Goal: Task Accomplishment & Management: Use online tool/utility

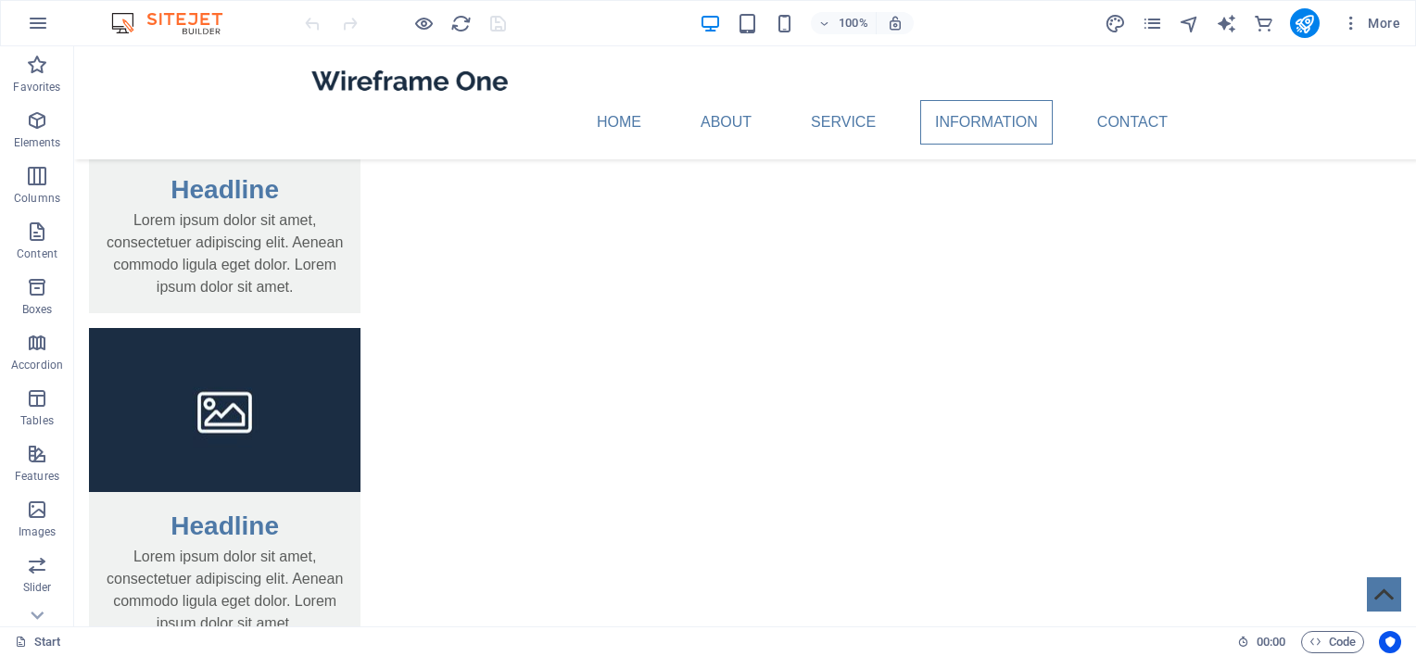
scroll to position [2498, 0]
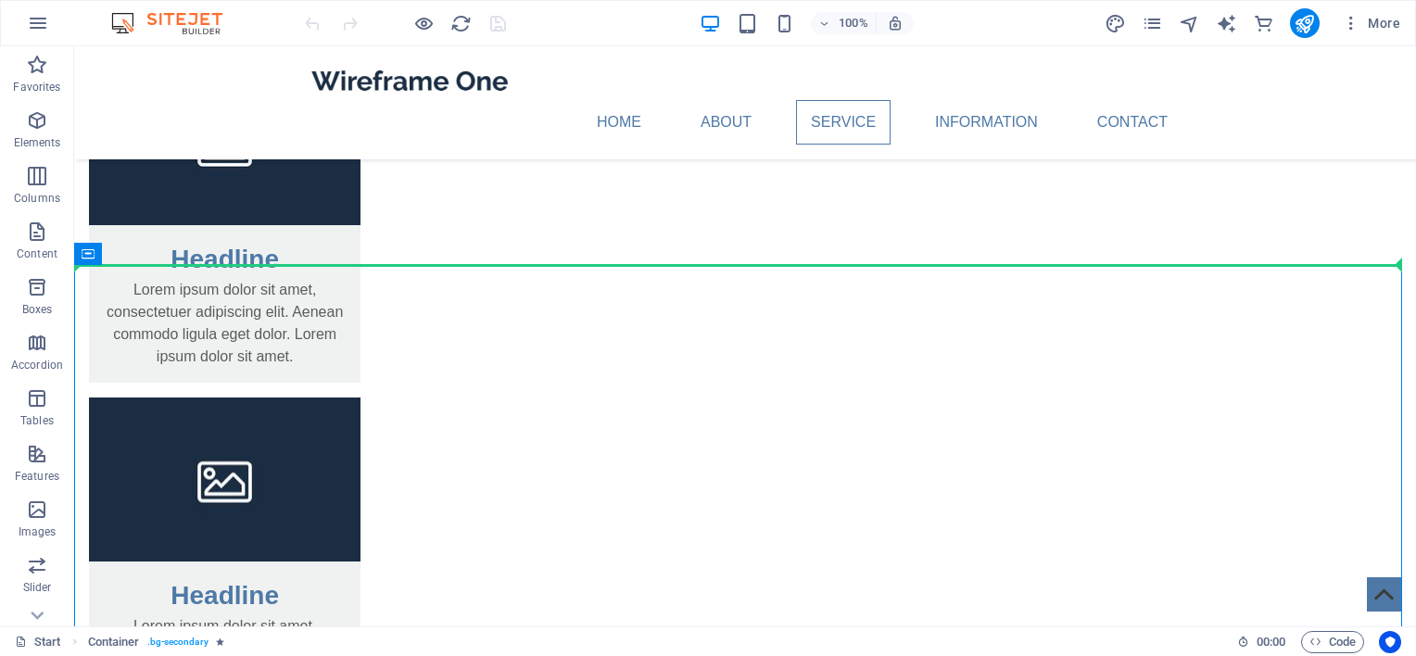
drag, startPoint x: 1357, startPoint y: 349, endPoint x: 1406, endPoint y: 222, distance: 136.1
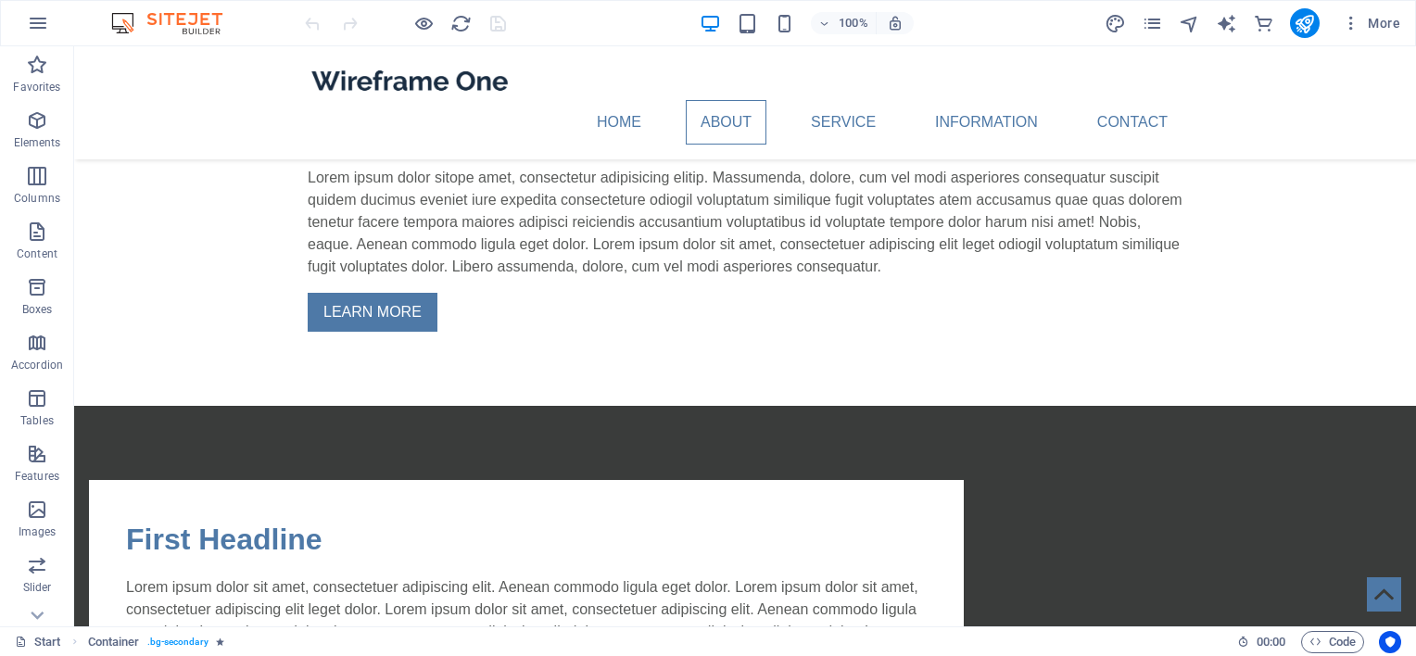
scroll to position [0, 0]
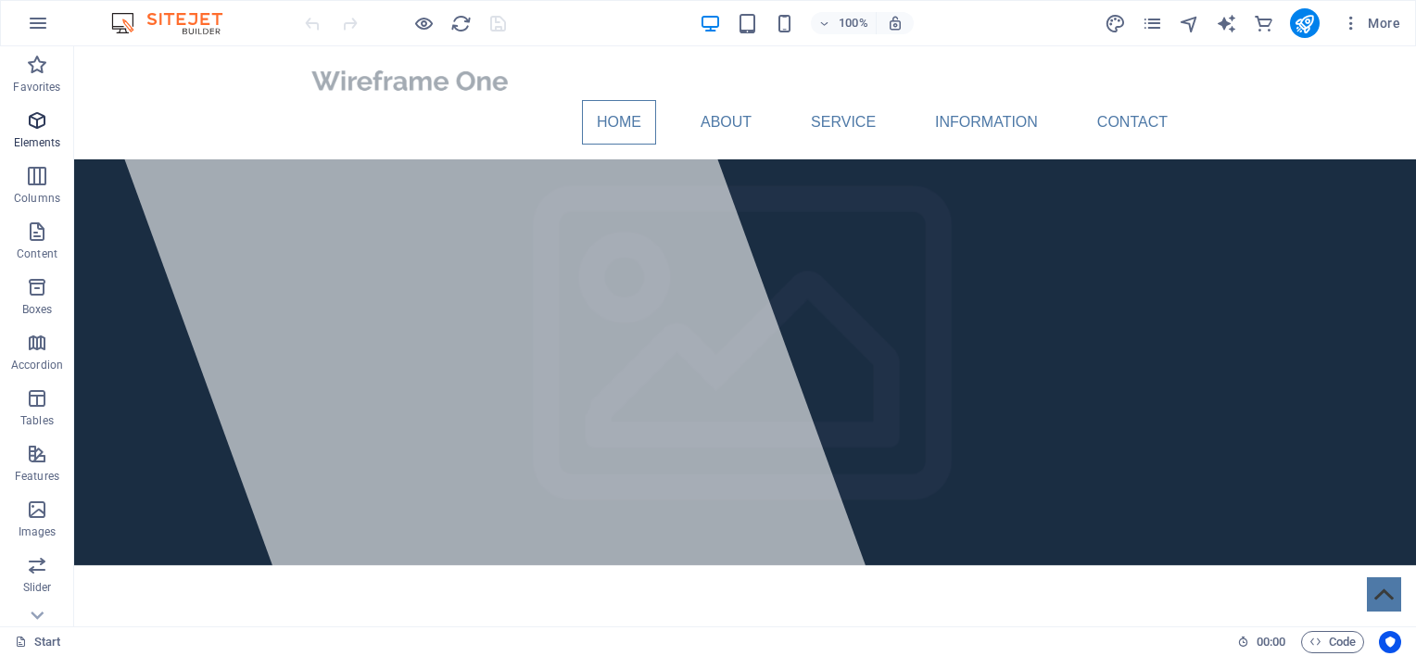
click at [34, 127] on icon "button" at bounding box center [37, 120] width 22 height 22
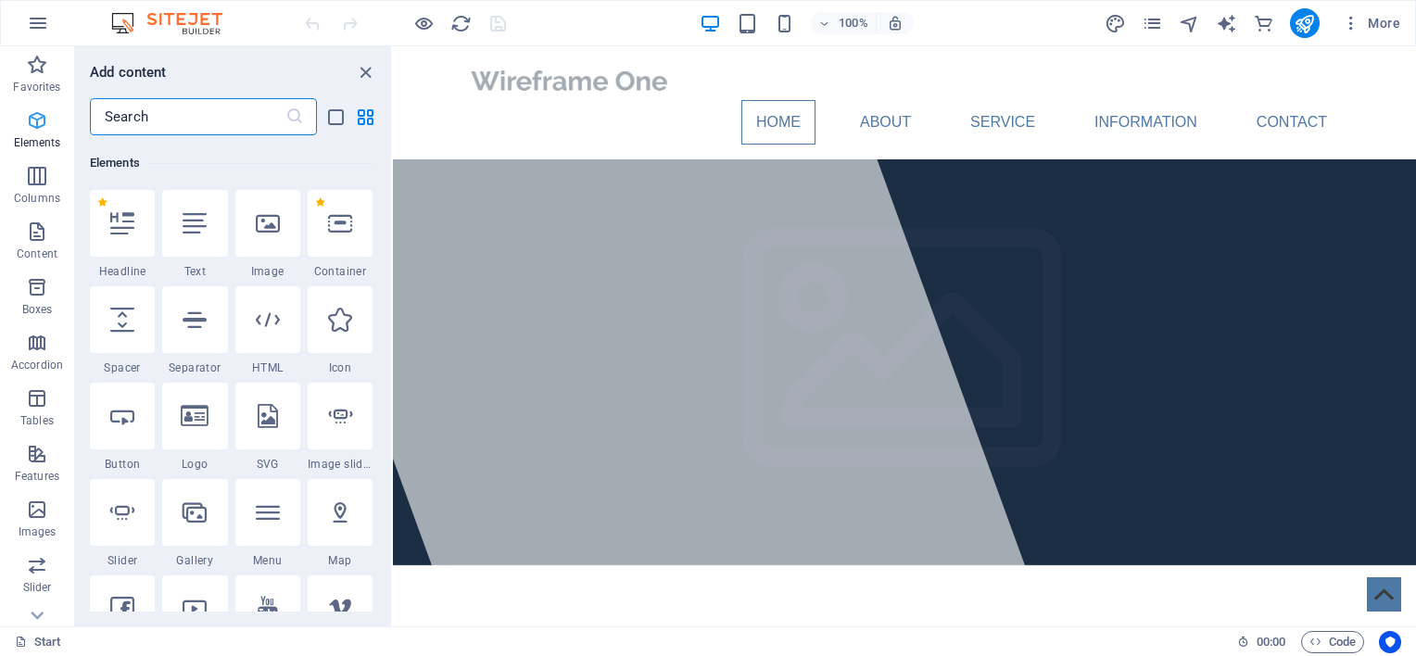
scroll to position [196, 0]
click at [122, 221] on icon at bounding box center [122, 222] width 24 height 24
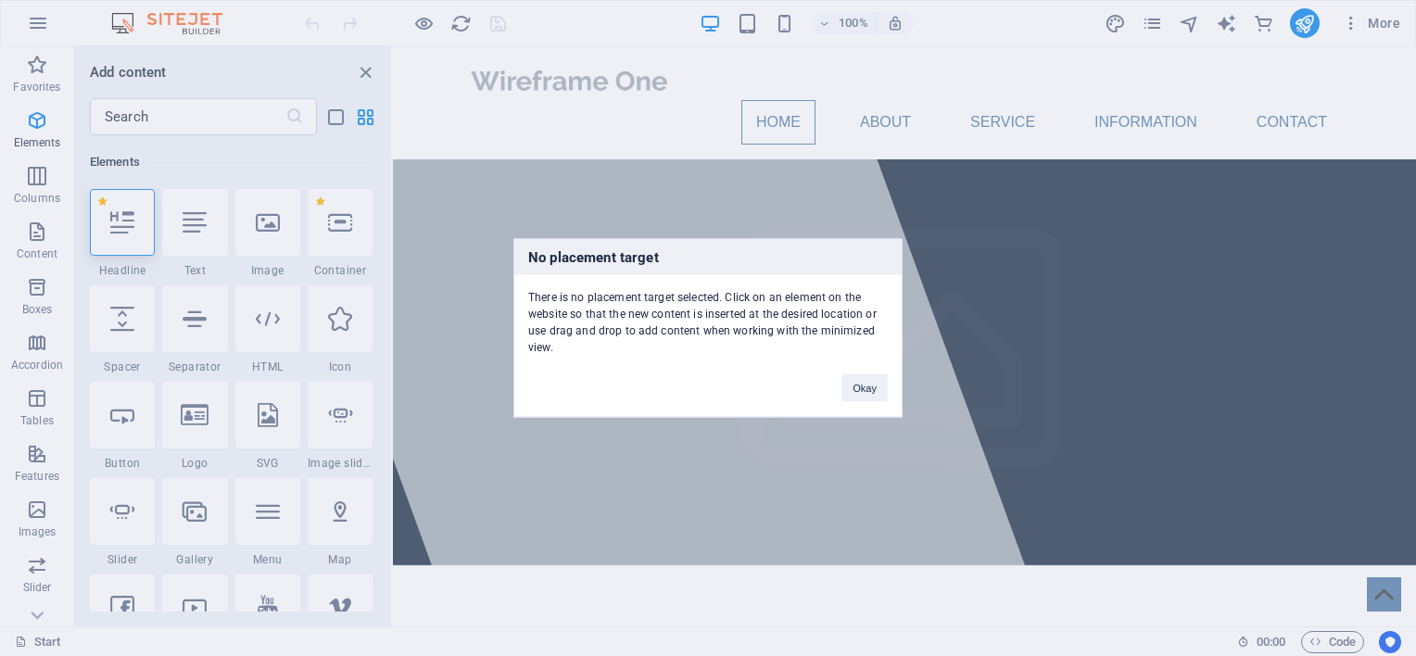
click at [716, 554] on div "No placement target There is no placement target selected. Click on an element …" at bounding box center [708, 328] width 1416 height 656
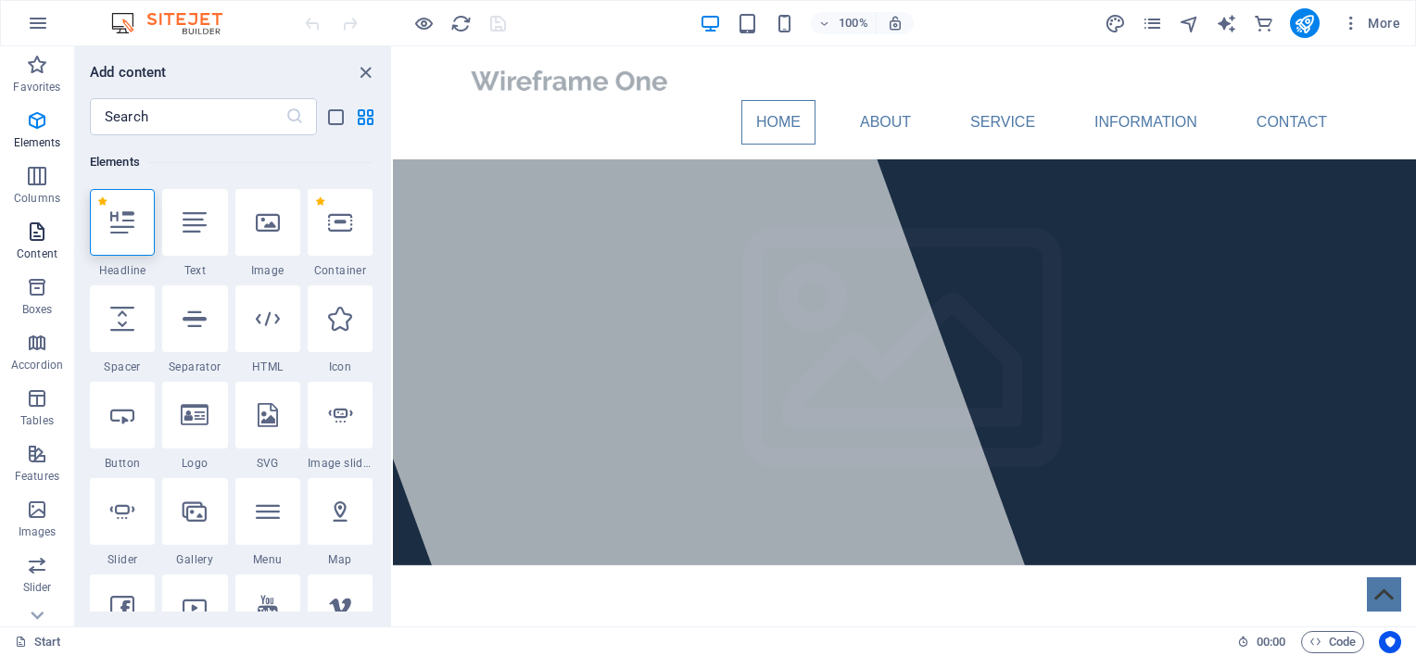
click at [41, 237] on icon "button" at bounding box center [37, 232] width 22 height 22
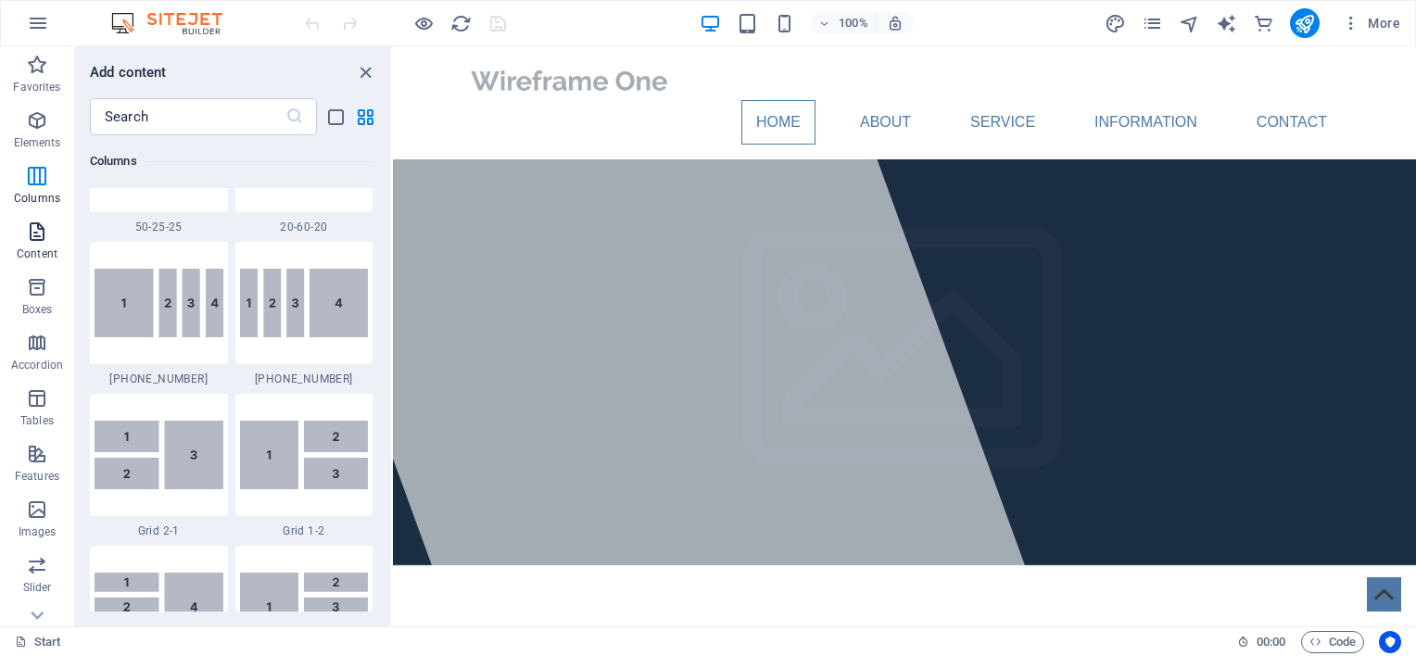
scroll to position [3243, 0]
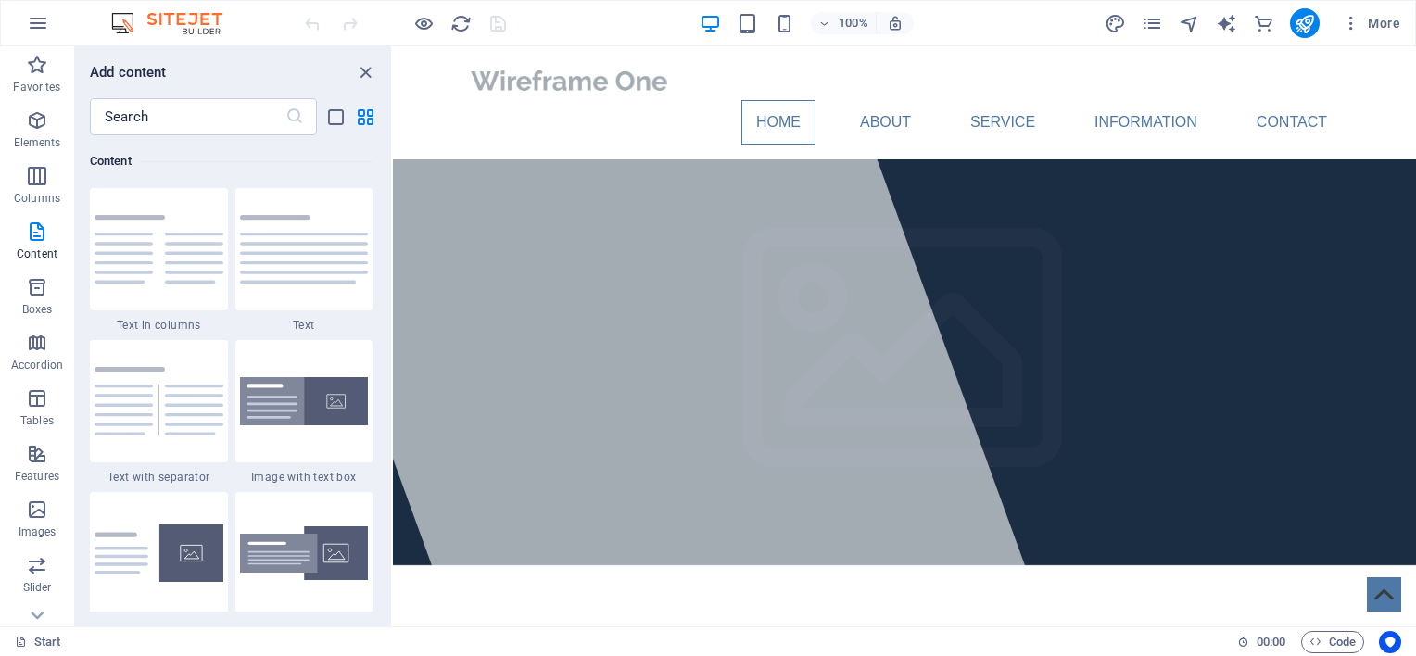
drag, startPoint x: 1411, startPoint y: 96, endPoint x: 1792, endPoint y: 82, distance: 381.2
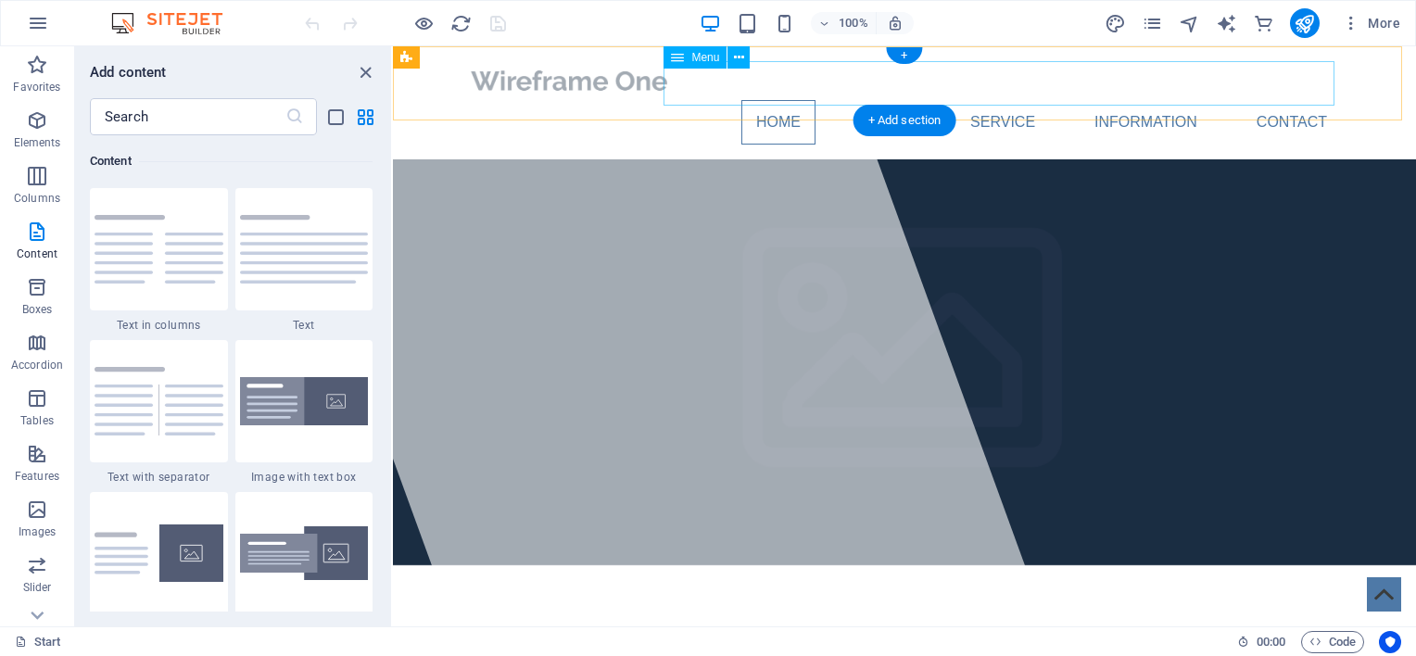
click at [801, 100] on nav "Home About Service Information Contact" at bounding box center [904, 122] width 875 height 44
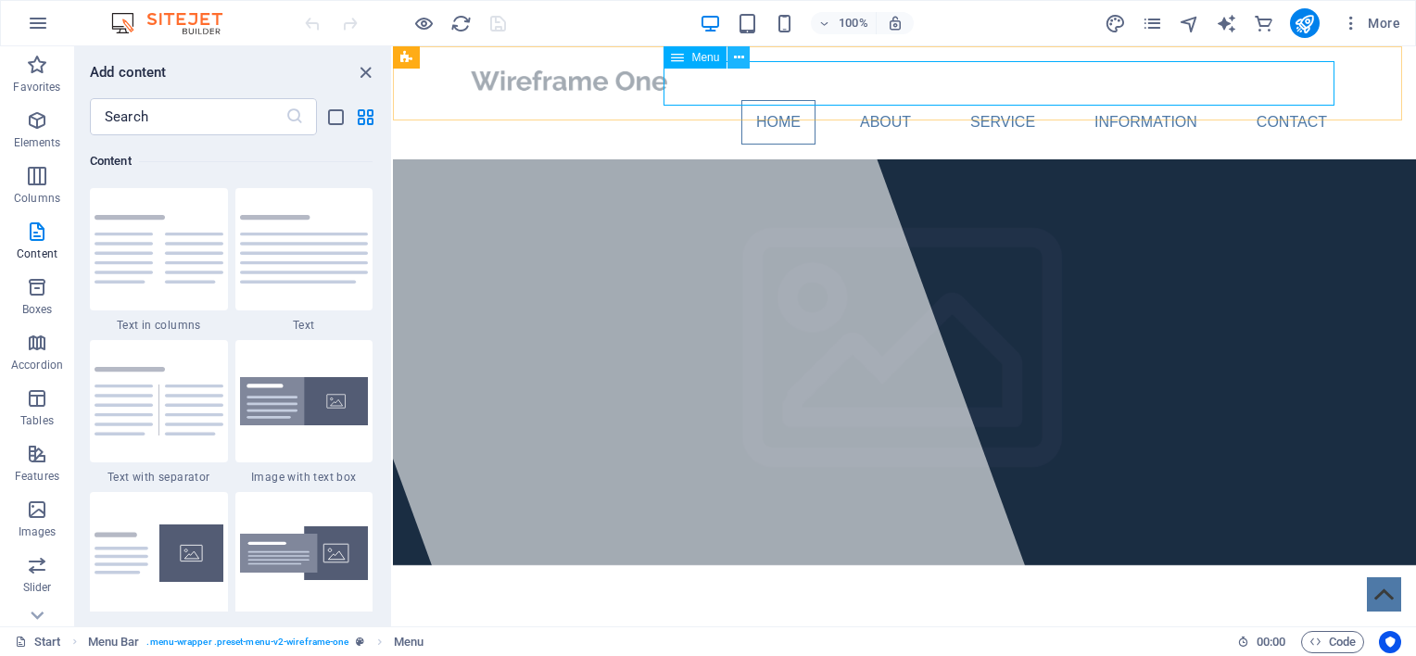
click at [741, 59] on icon at bounding box center [739, 57] width 10 height 19
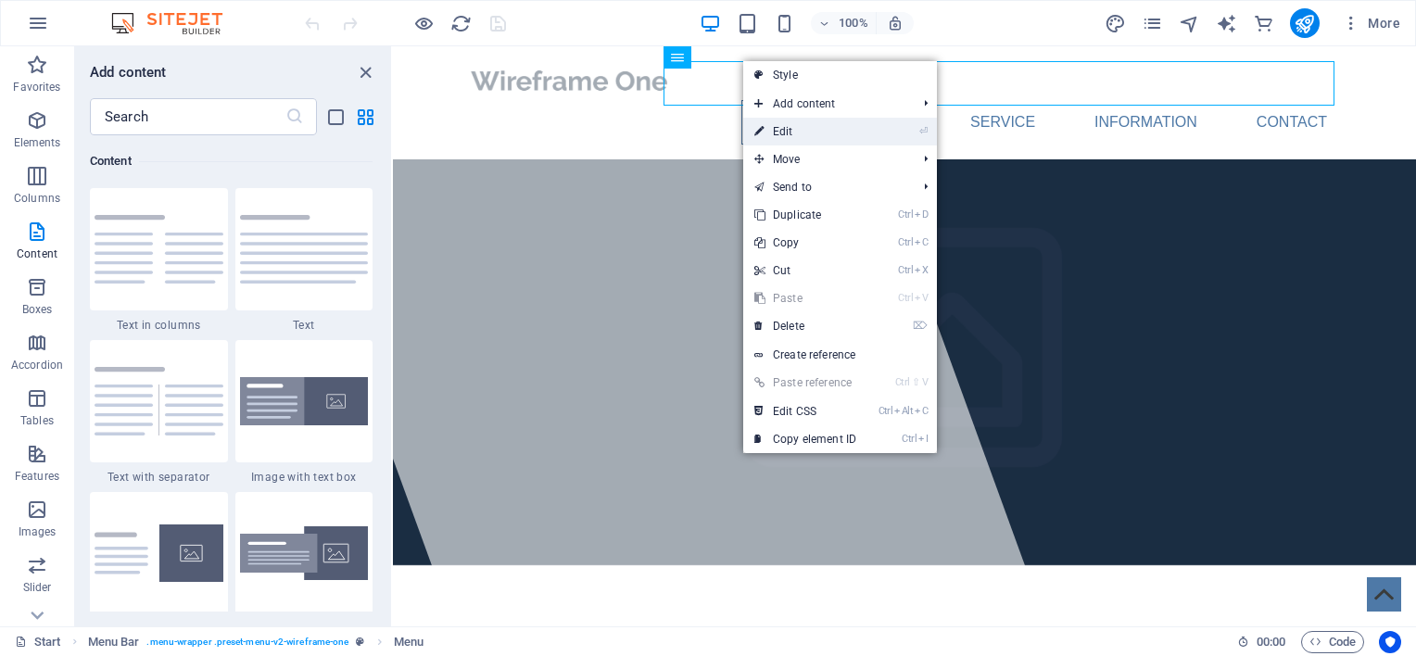
click at [796, 123] on link "⏎ Edit" at bounding box center [805, 132] width 124 height 28
select select
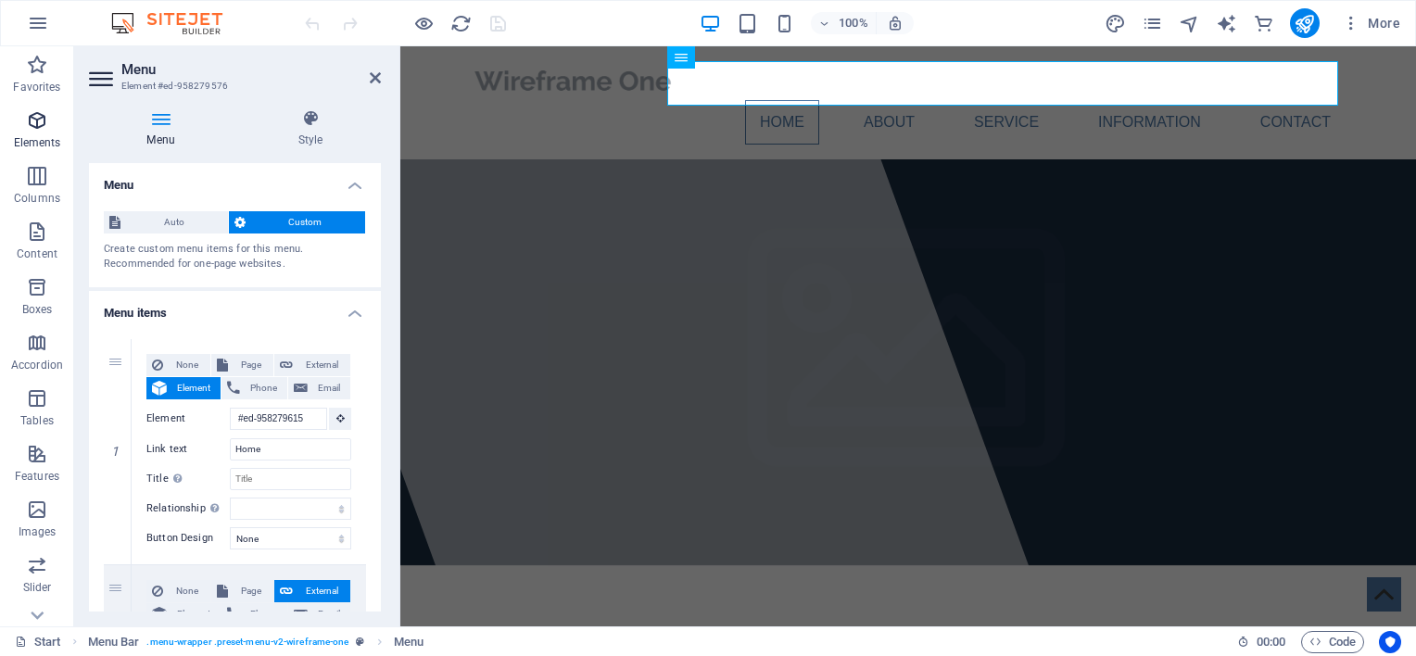
click at [36, 120] on icon "button" at bounding box center [37, 120] width 22 height 22
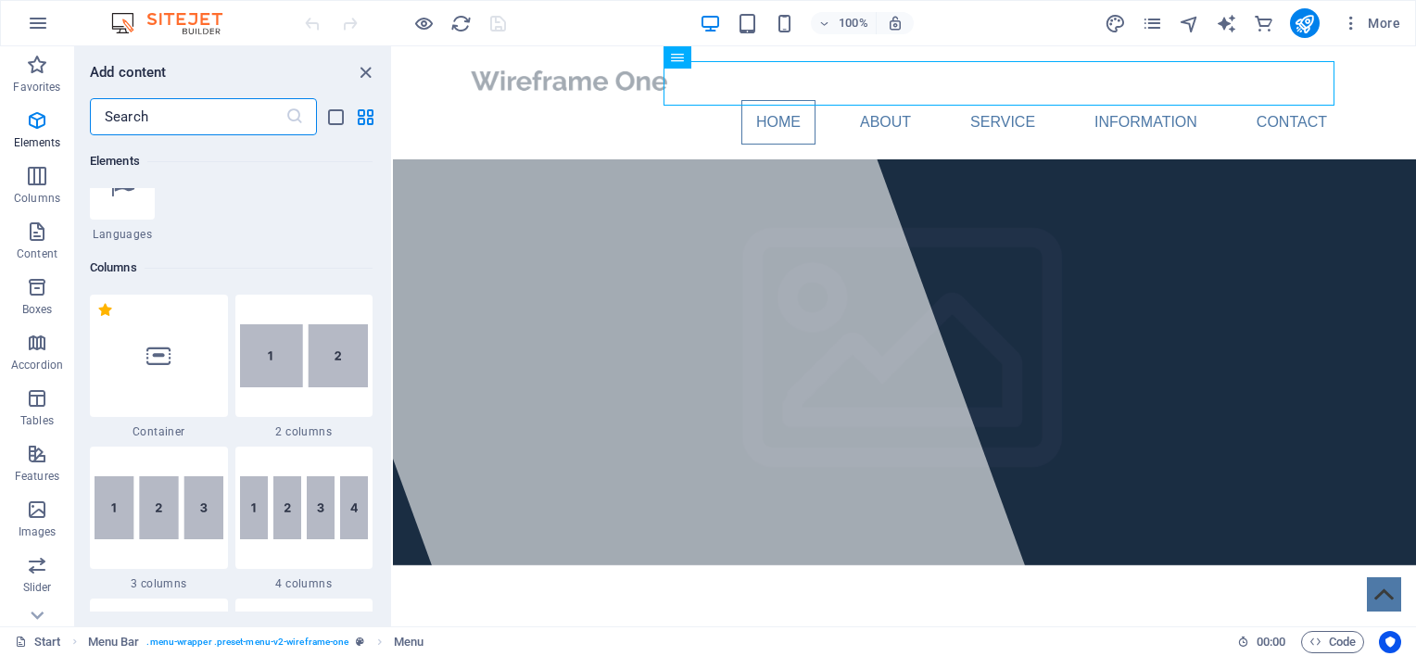
scroll to position [840, 0]
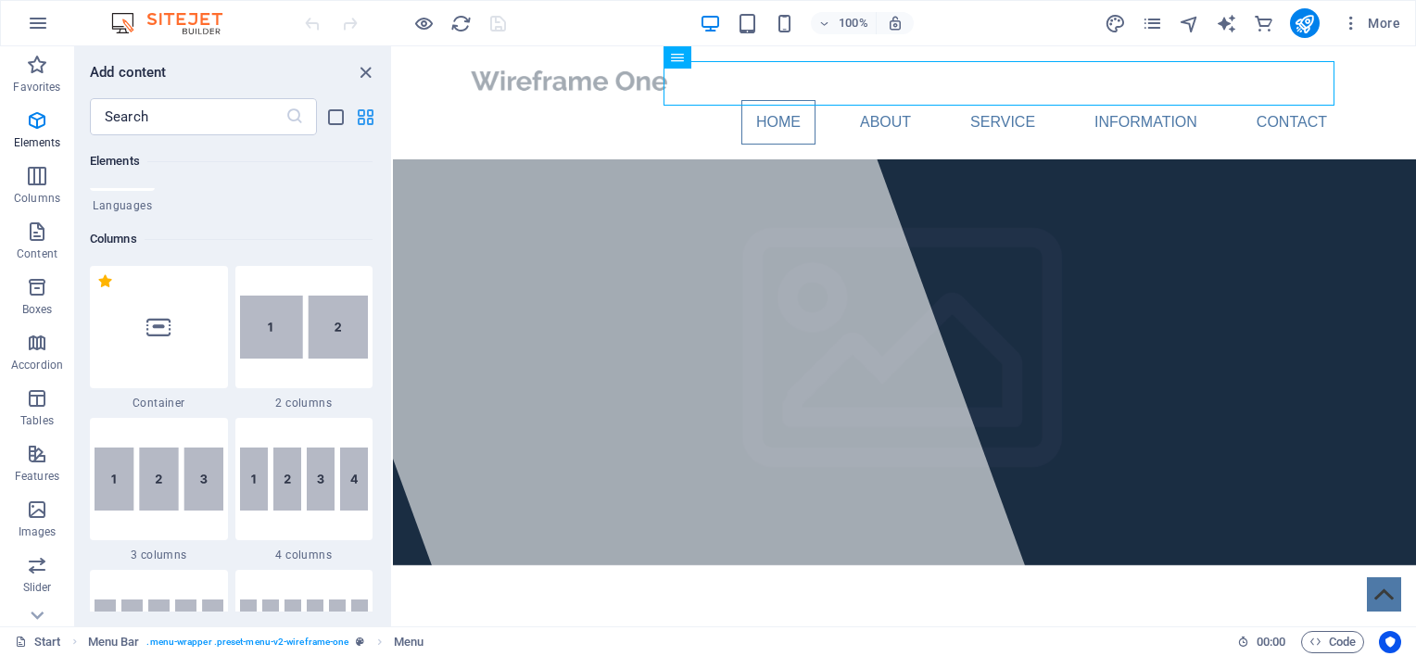
drag, startPoint x: 386, startPoint y: 162, endPoint x: 375, endPoint y: 108, distance: 54.7
click at [375, 108] on div "Add content ​ Favorites 1 Star Headline 1 Star Container Elements 1 Star Headli…" at bounding box center [233, 336] width 316 height 580
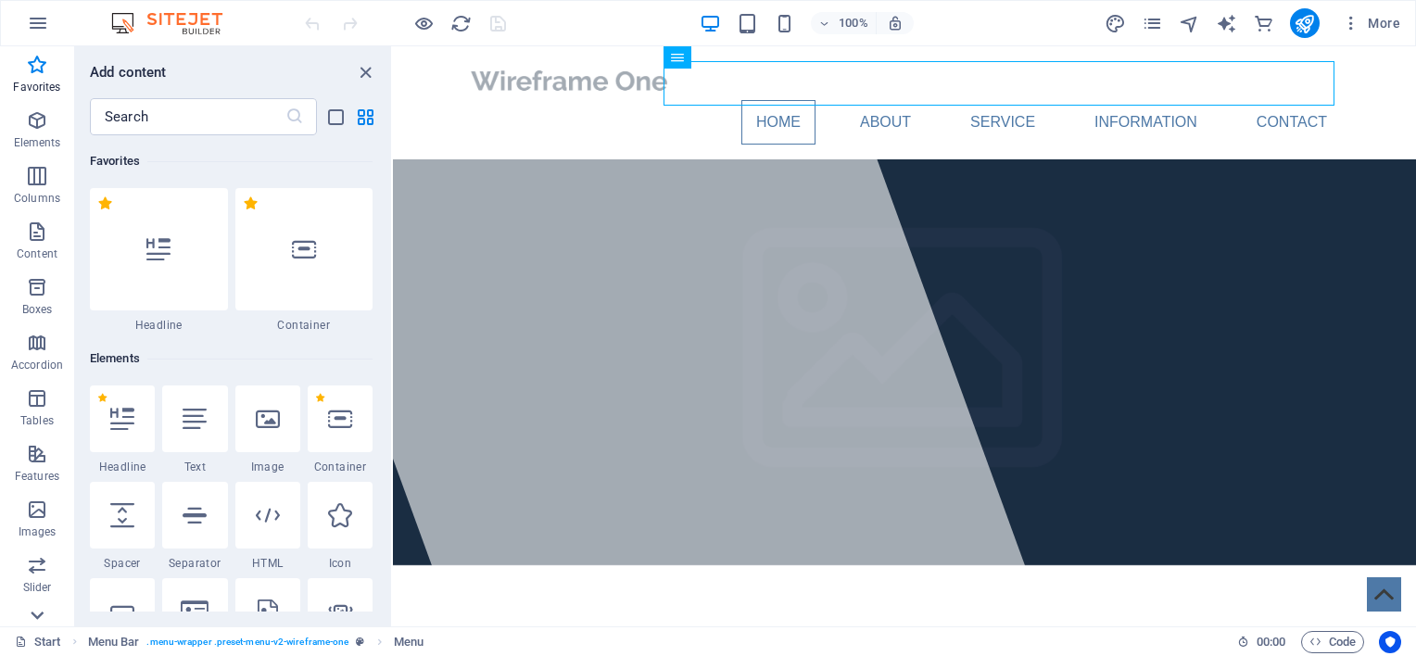
click at [38, 612] on icon at bounding box center [37, 615] width 26 height 26
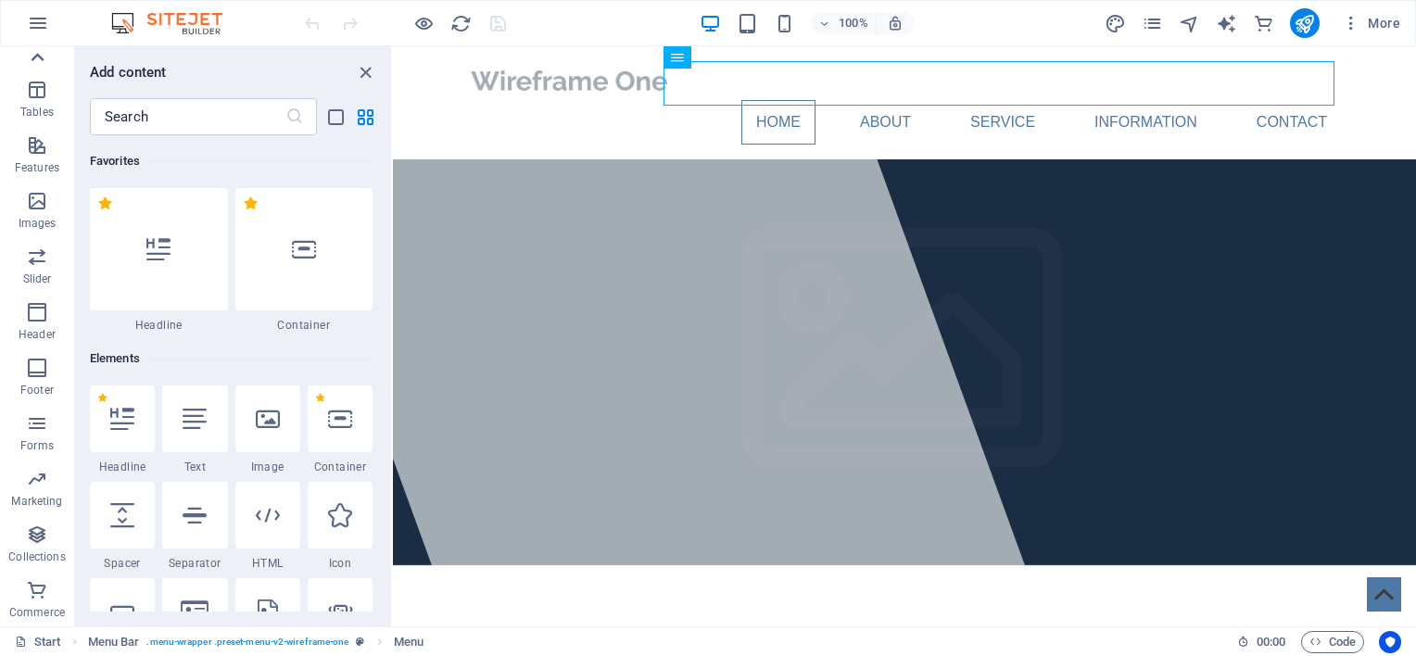
click at [39, 54] on icon at bounding box center [37, 57] width 26 height 26
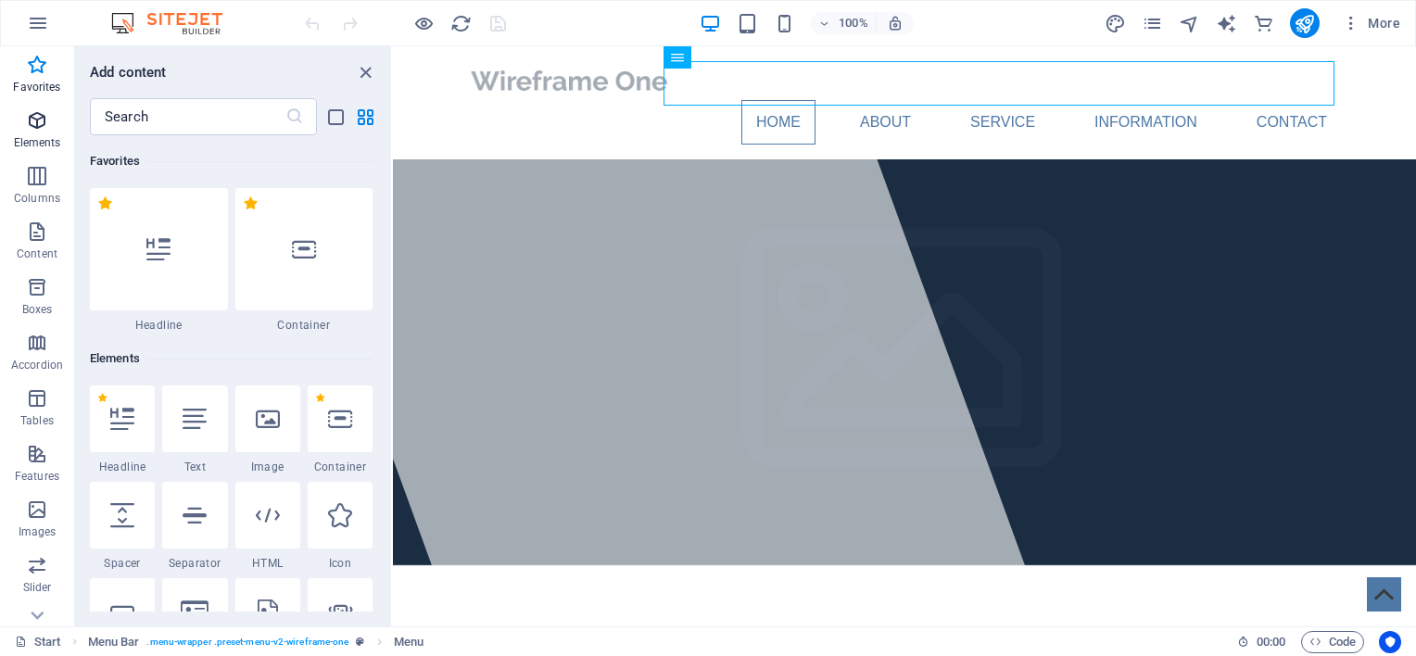
click at [33, 128] on icon "button" at bounding box center [37, 120] width 22 height 22
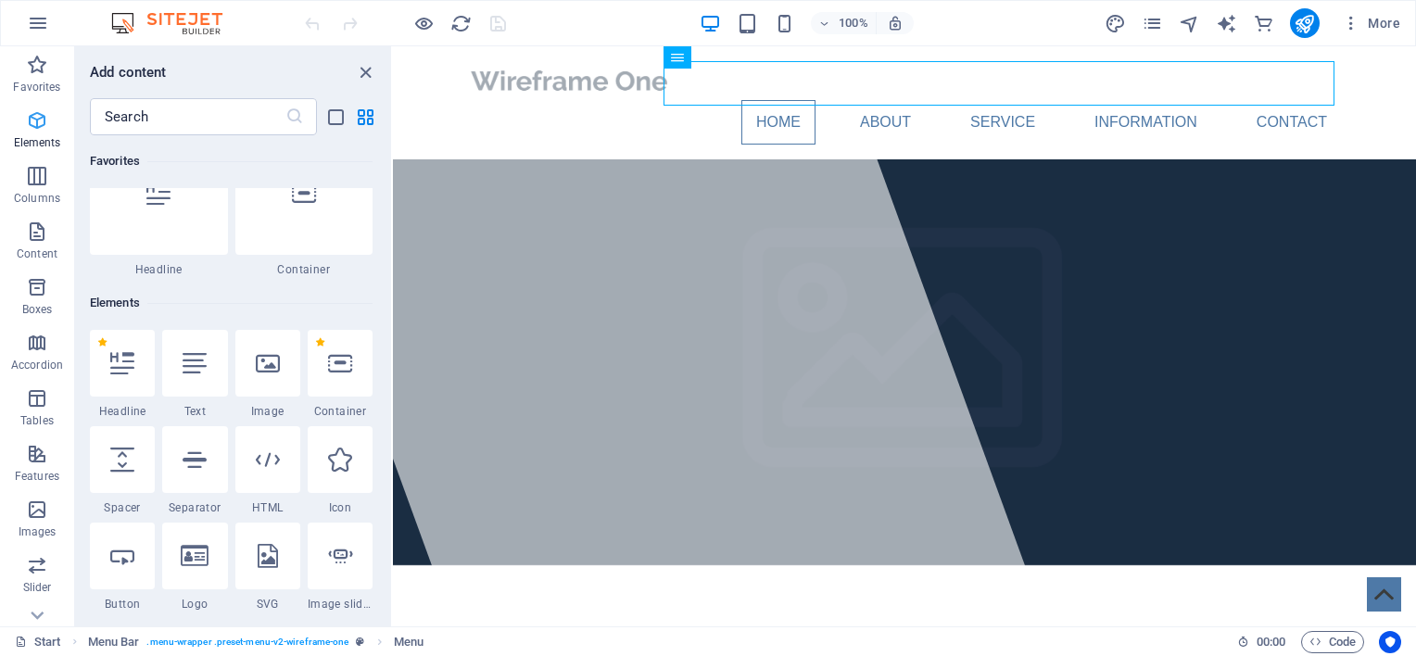
scroll to position [196, 0]
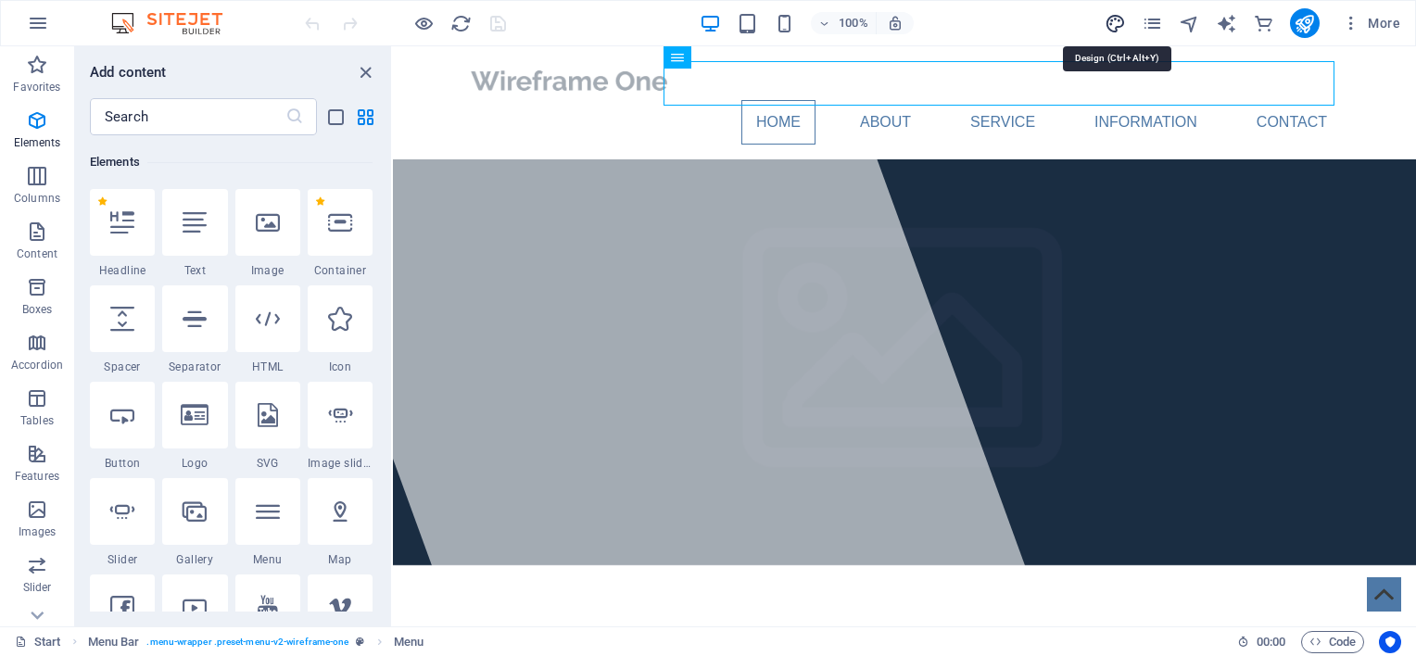
click at [1119, 16] on icon "design" at bounding box center [1115, 23] width 21 height 21
select select "px"
select select "400"
select select "px"
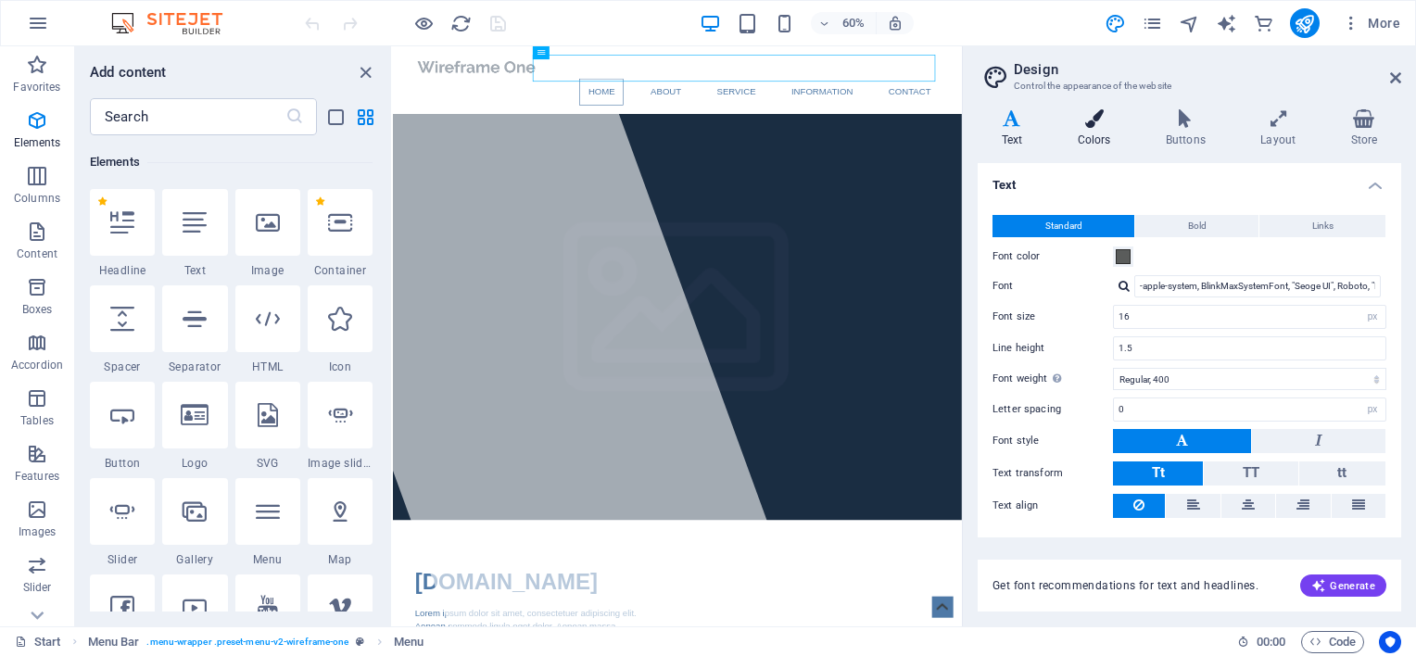
click at [1095, 120] on icon at bounding box center [1094, 118] width 81 height 19
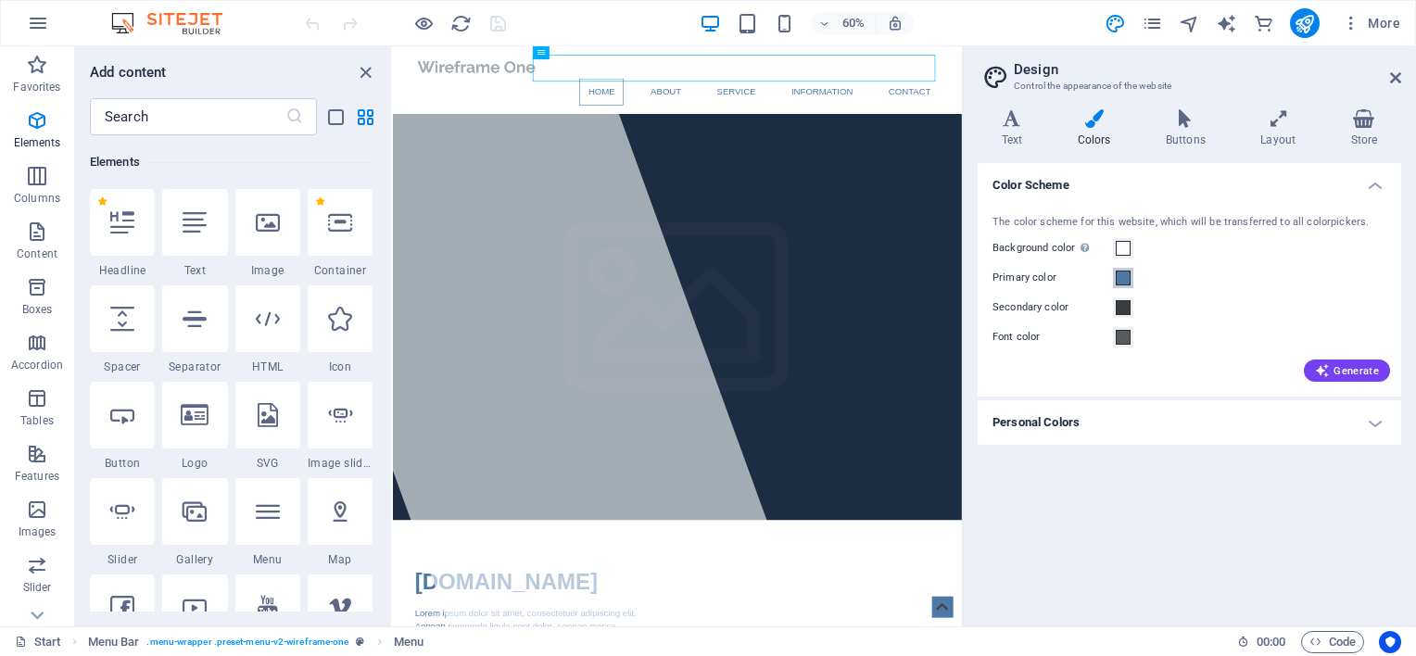
click at [1119, 281] on span at bounding box center [1123, 278] width 15 height 15
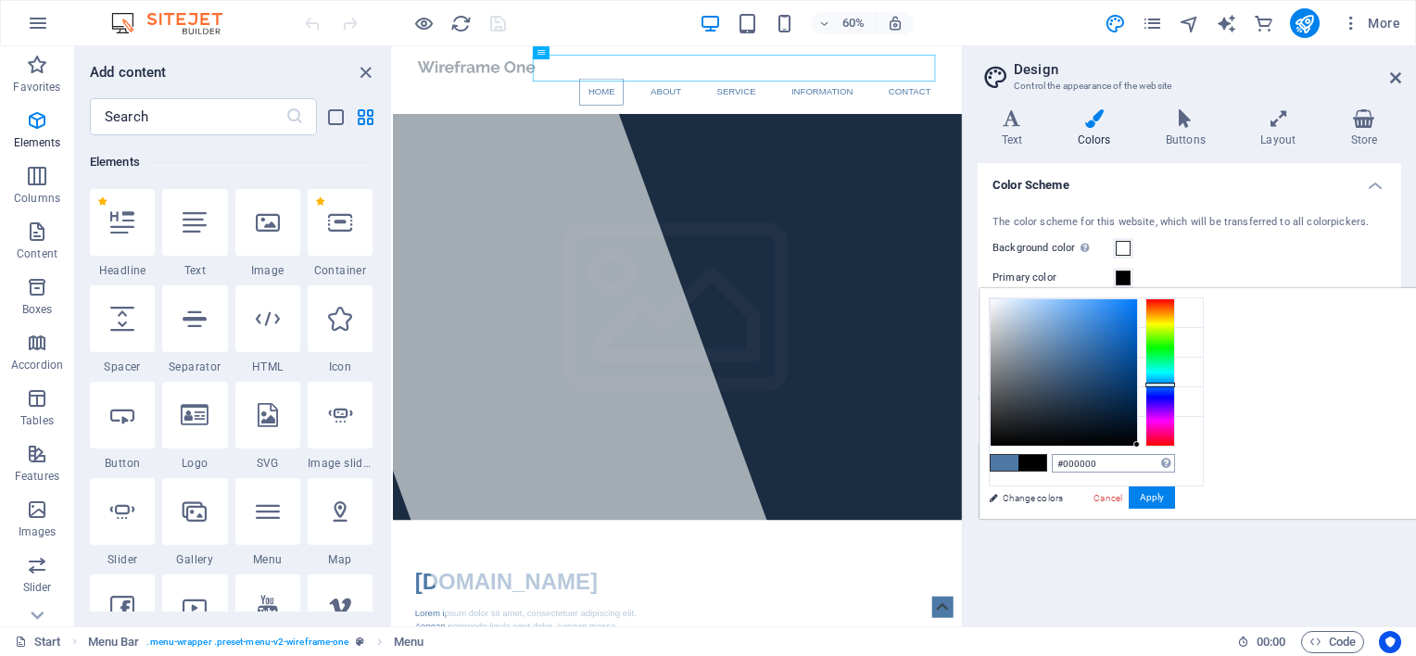
drag, startPoint x: 1297, startPoint y: 347, endPoint x: 1374, endPoint y: 454, distance: 132.2
click at [1184, 454] on div "#000000 Supported formats #0852ed rgb(8, 82, 237) rgba(8, 82, 237, 90%) hsv(221…" at bounding box center [1082, 538] width 205 height 499
type input "#000000"
drag, startPoint x: 1297, startPoint y: 348, endPoint x: 1208, endPoint y: 490, distance: 168.2
click at [1208, 490] on div "less Background color #ffffff Primary color #527caa Secondary color #3a3c3b Fon…" at bounding box center [1198, 403] width 436 height 231
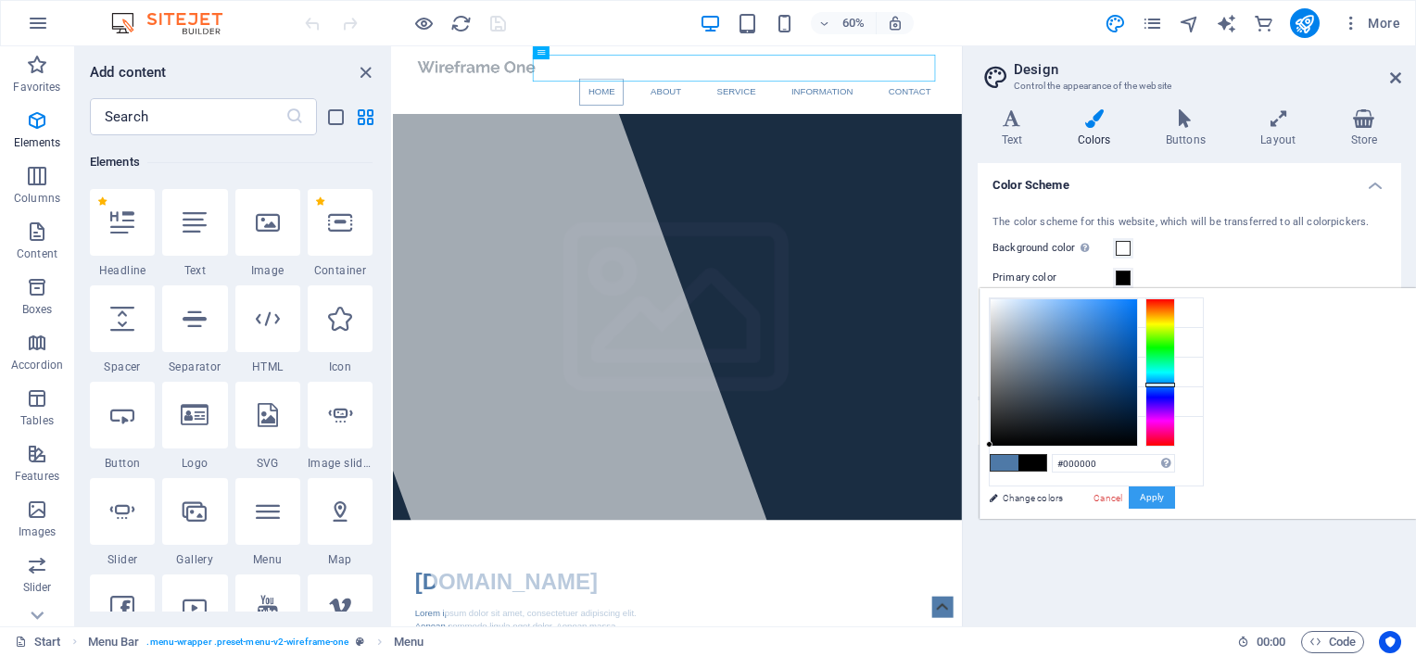
click at [1175, 495] on button "Apply" at bounding box center [1152, 498] width 46 height 22
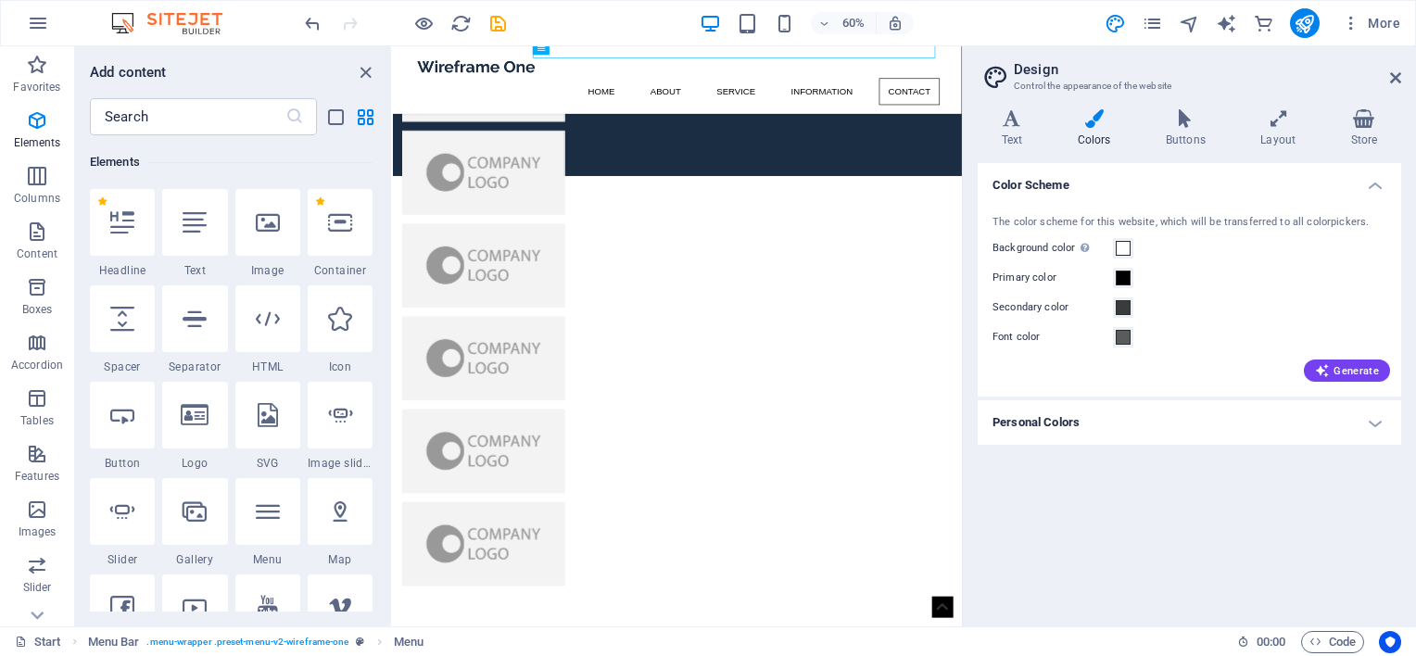
scroll to position [4363, 0]
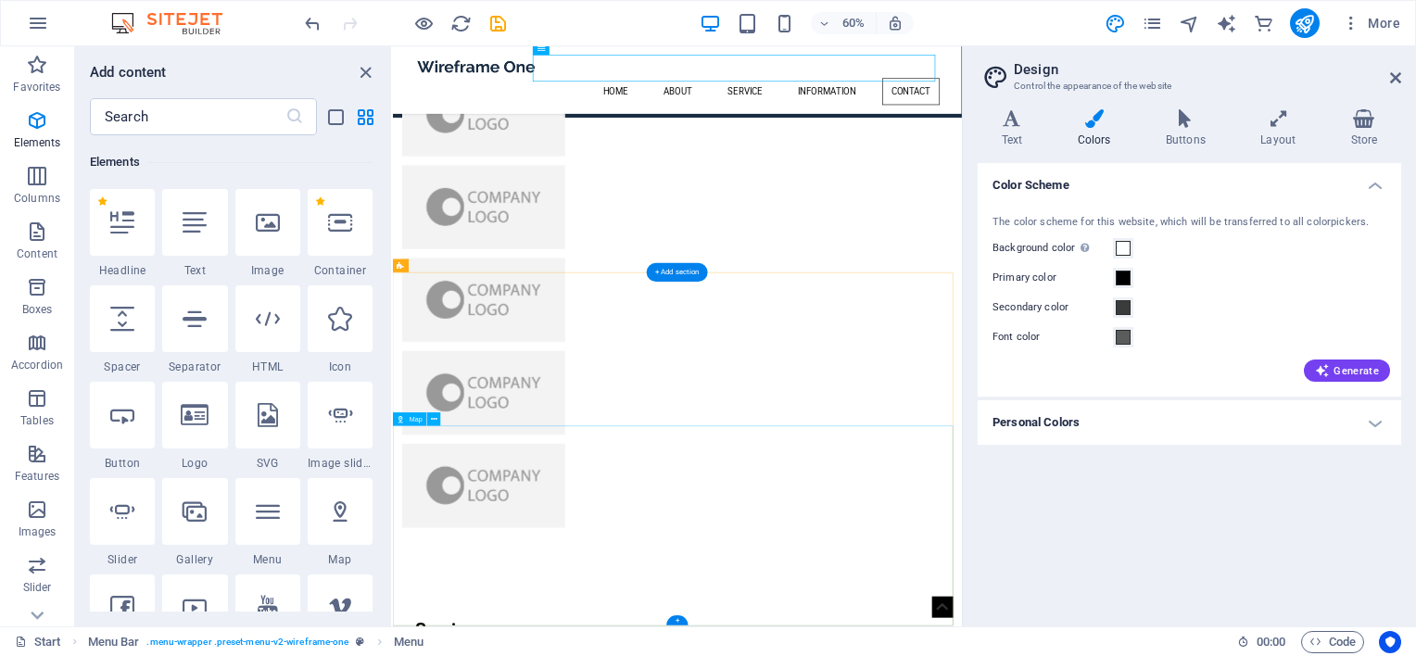
drag, startPoint x: 1361, startPoint y: 616, endPoint x: 1322, endPoint y: 839, distance: 225.8
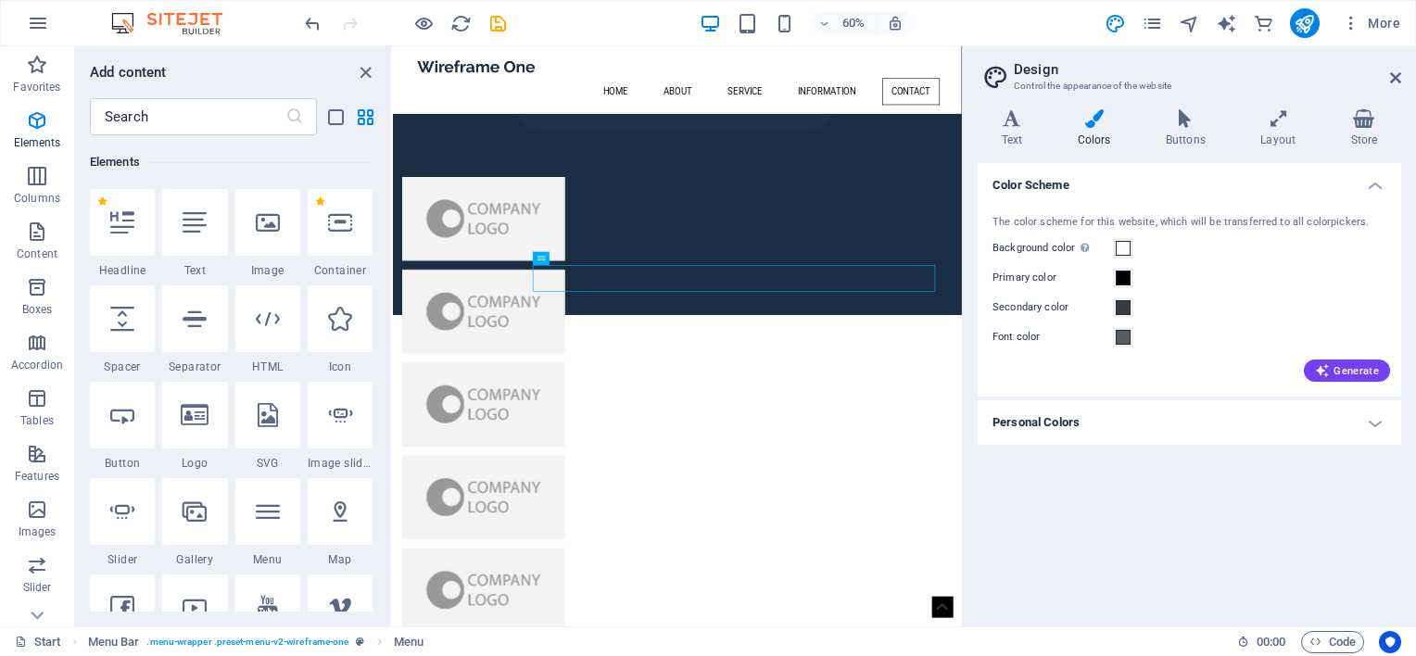
scroll to position [4000, 0]
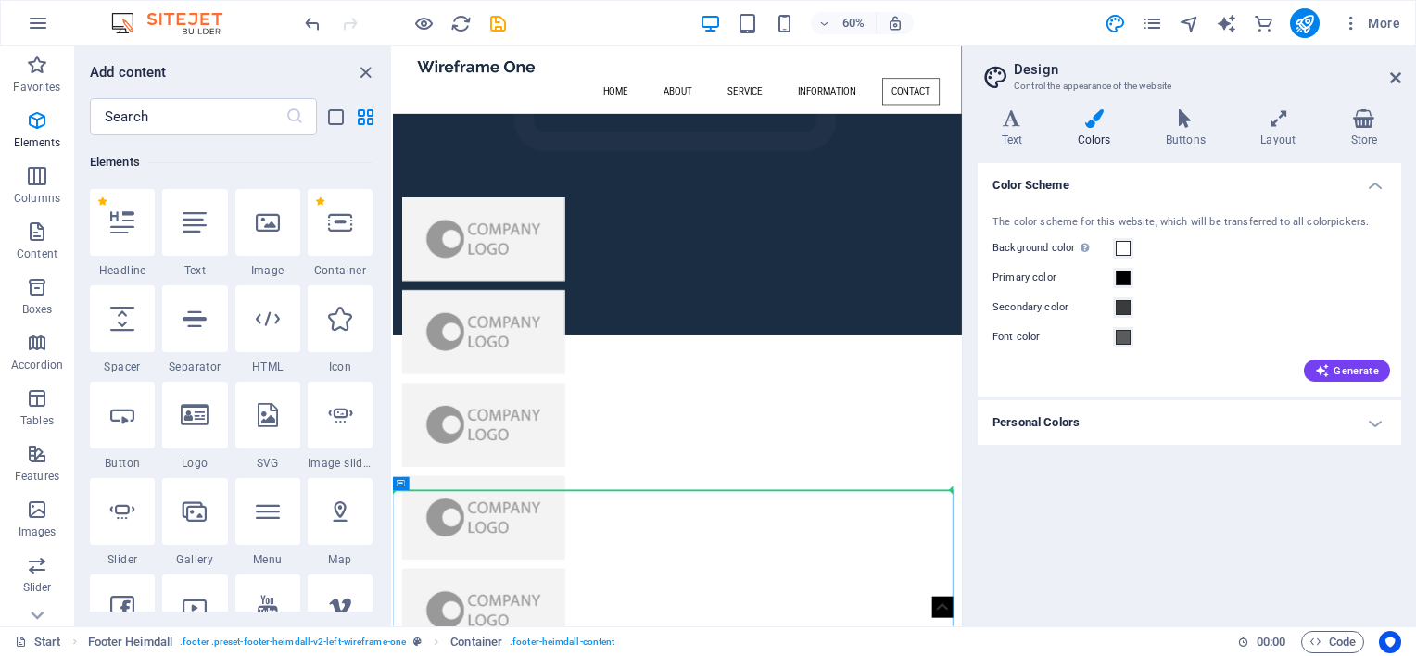
drag, startPoint x: 1307, startPoint y: 792, endPoint x: 1296, endPoint y: 761, distance: 33.4
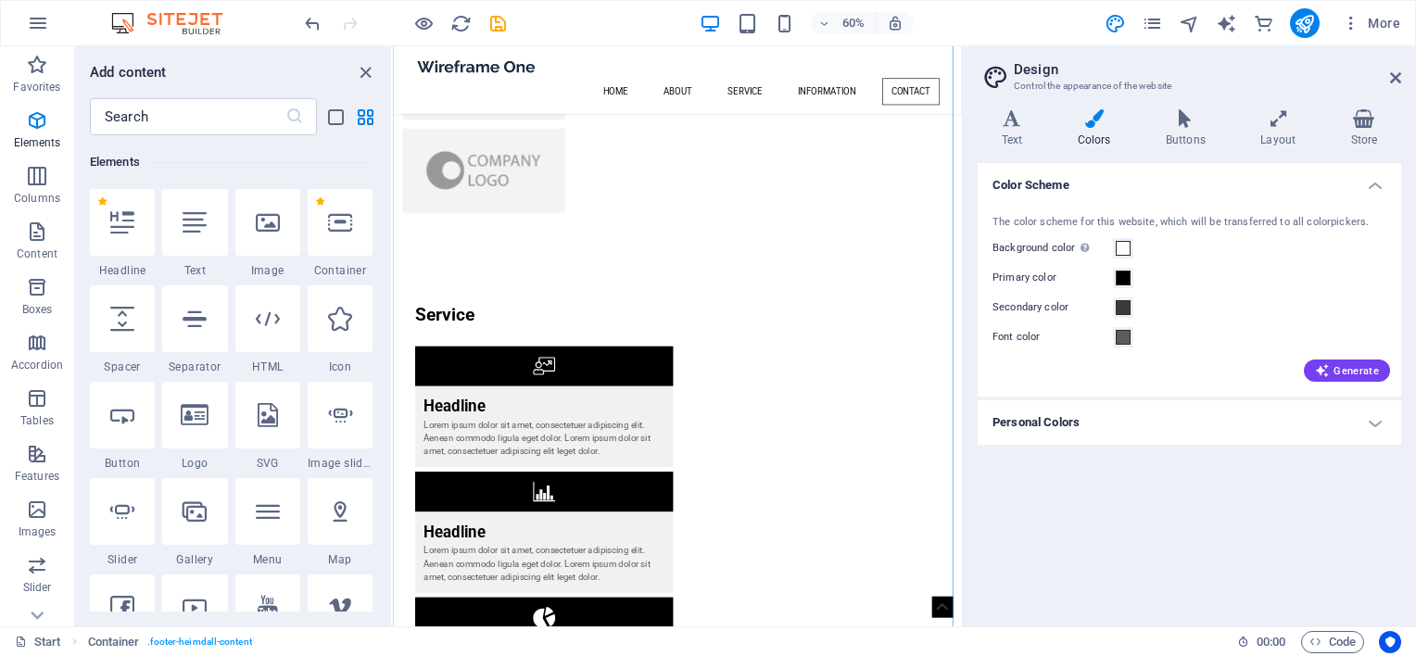
scroll to position [4914, 0]
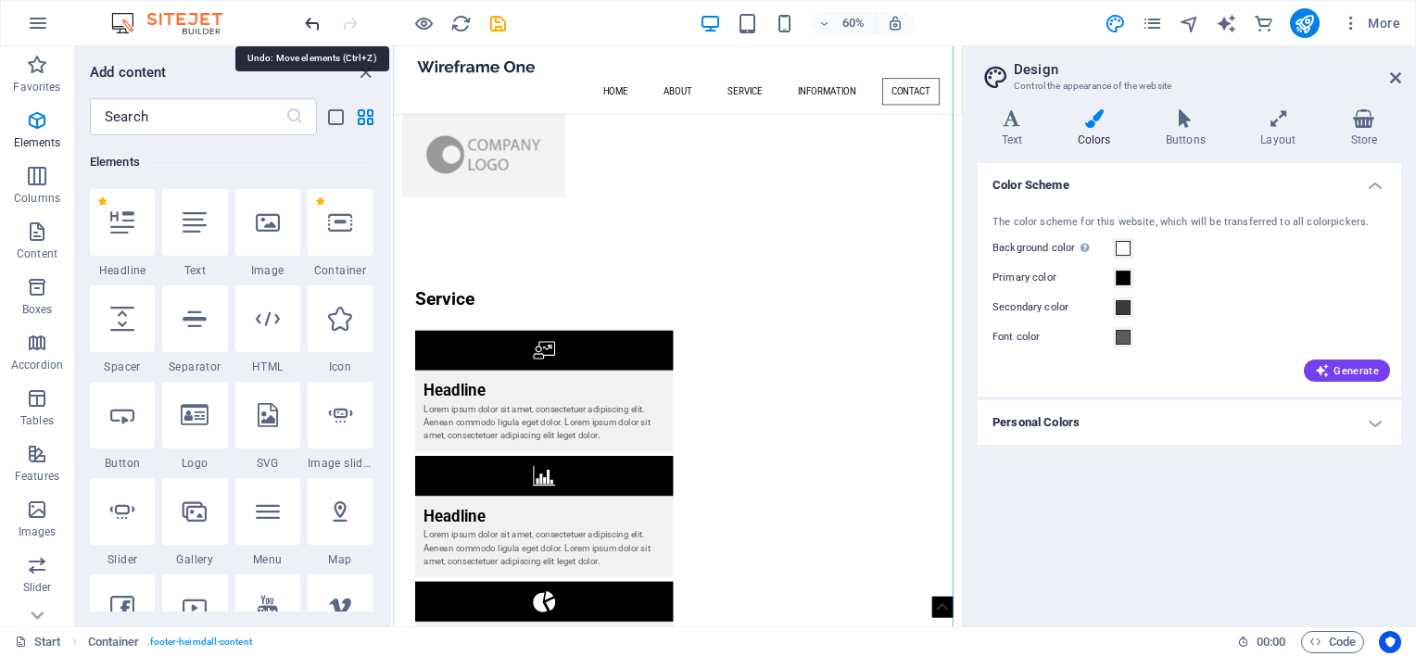
click at [311, 22] on icon "undo" at bounding box center [312, 23] width 21 height 21
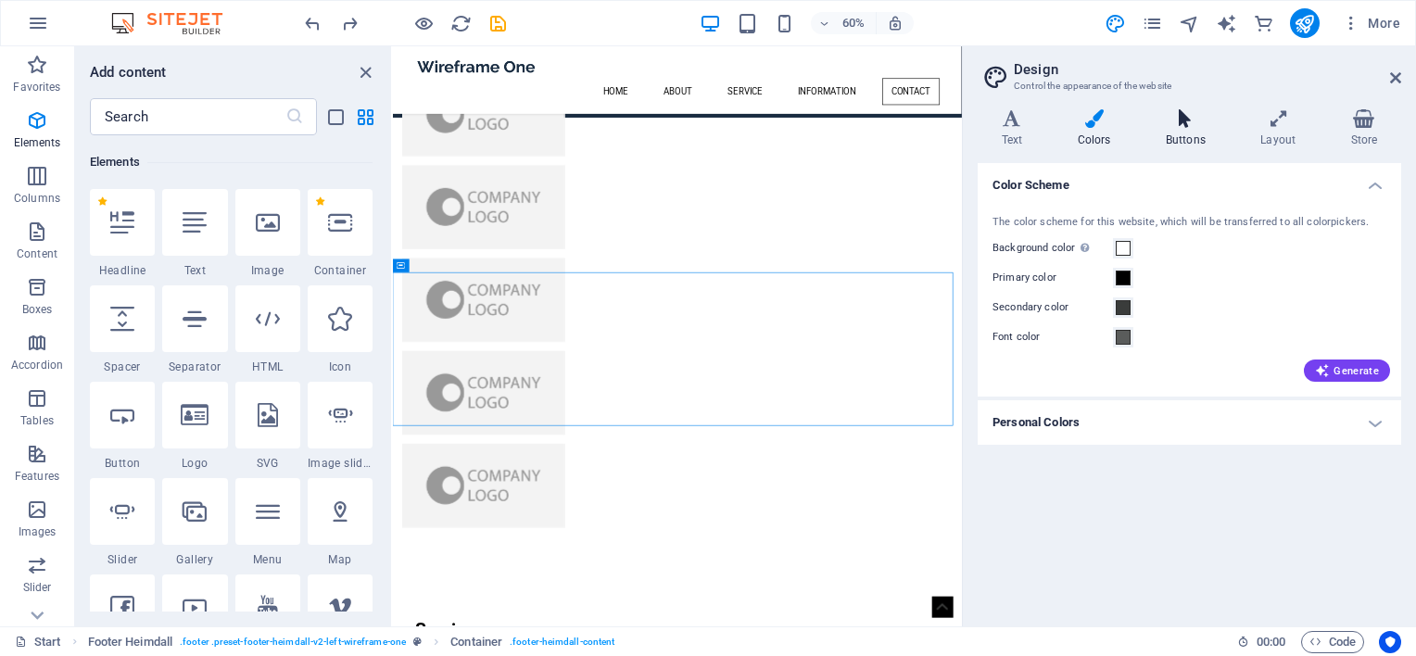
click at [1190, 120] on icon at bounding box center [1185, 118] width 87 height 19
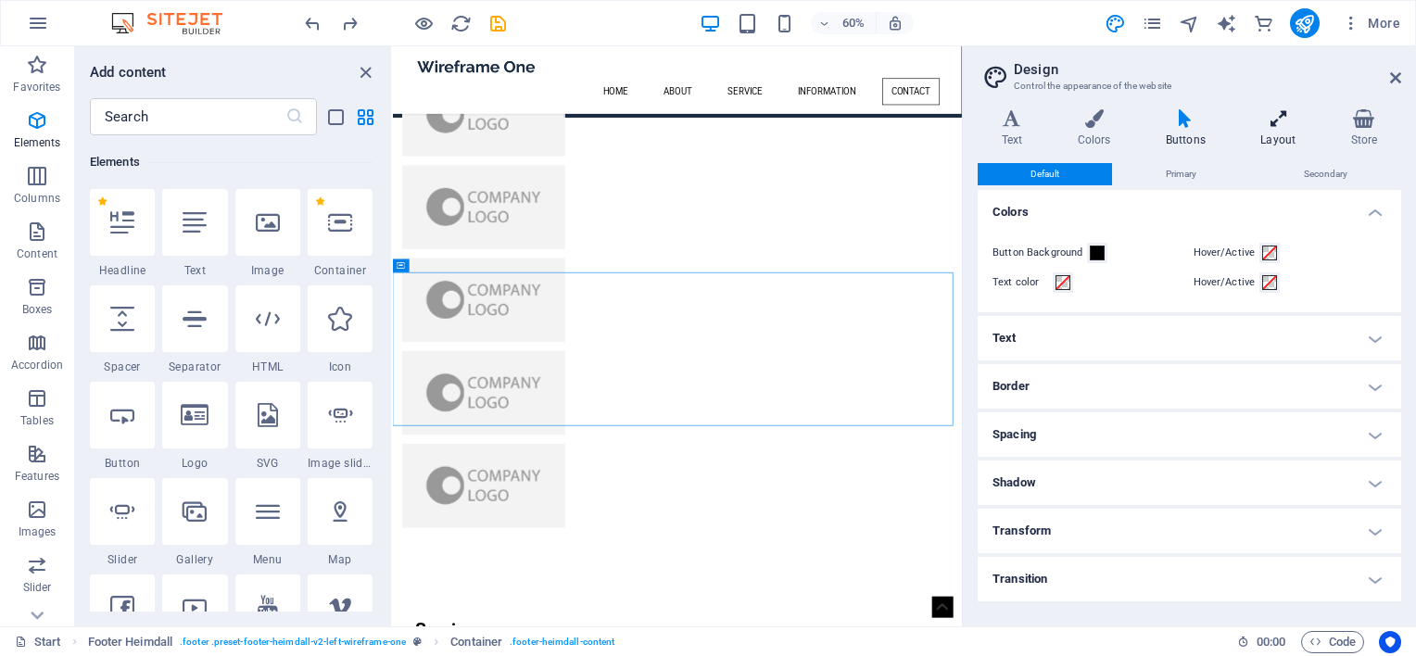
click at [1283, 121] on icon at bounding box center [1278, 118] width 82 height 19
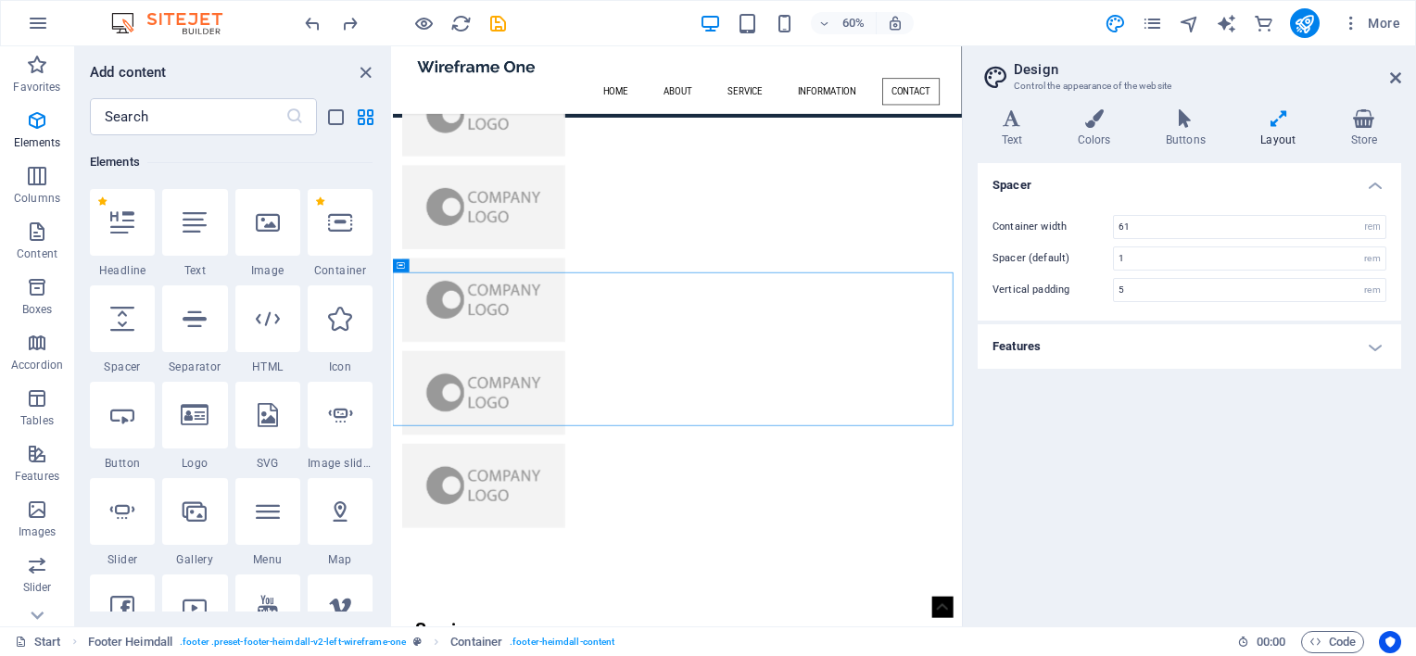
click at [1374, 345] on h4 "Features" at bounding box center [1190, 346] width 424 height 44
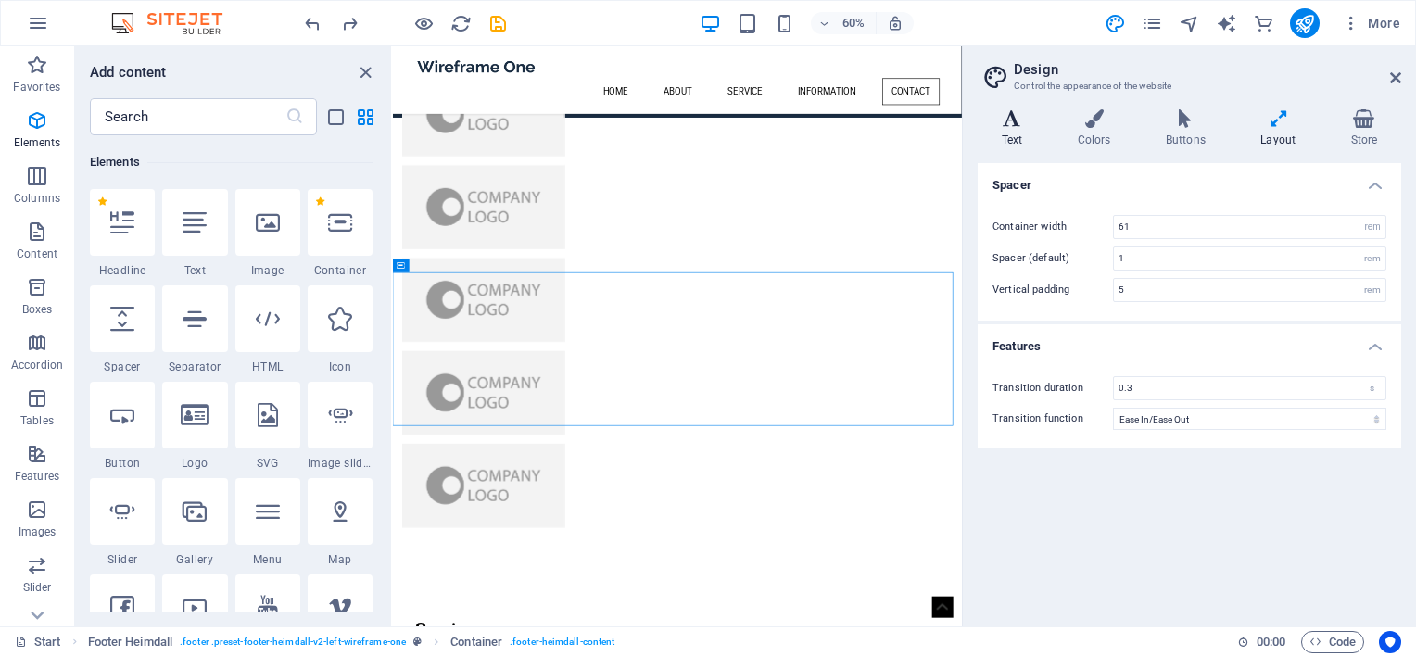
click at [1020, 136] on h4 "Text" at bounding box center [1016, 128] width 76 height 39
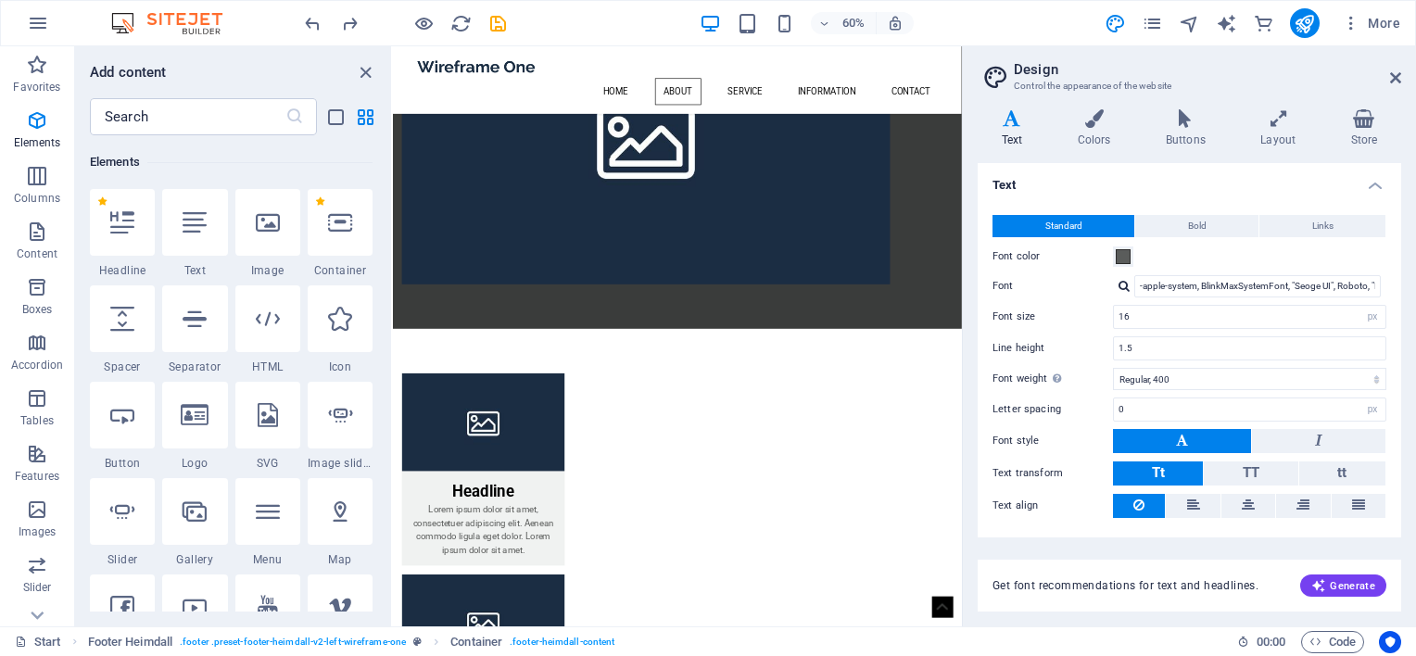
scroll to position [1510, 0]
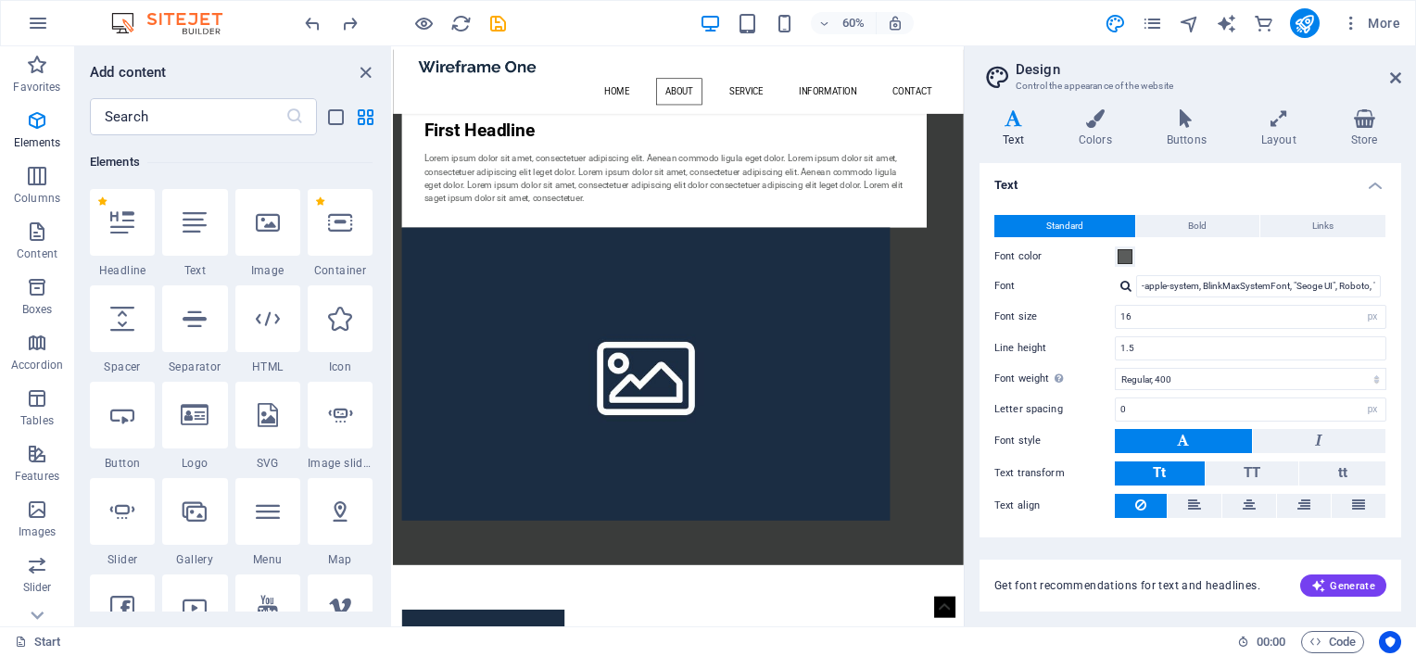
drag, startPoint x: 903, startPoint y: 145, endPoint x: 934, endPoint y: 133, distance: 33.7
click at [934, 133] on div "Start Favorites Elements Columns Content Boxes Accordion Tables Features Images…" at bounding box center [708, 336] width 1416 height 580
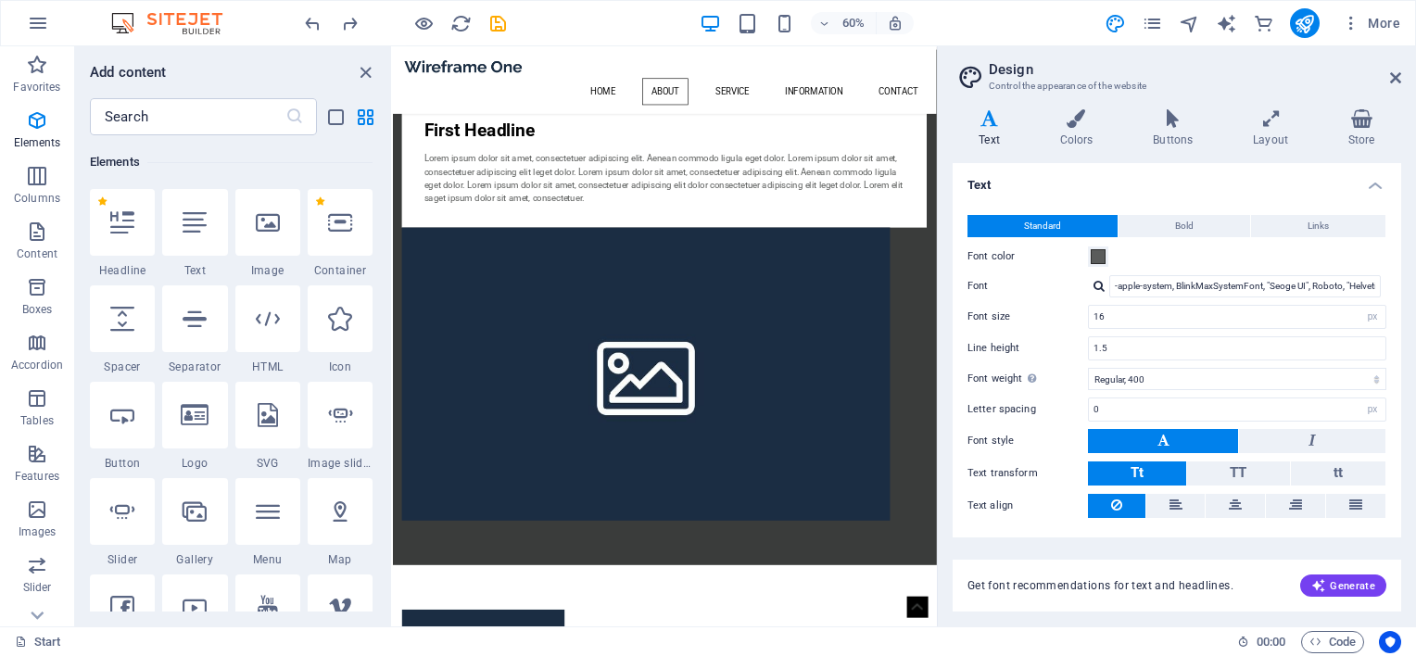
scroll to position [792, 0]
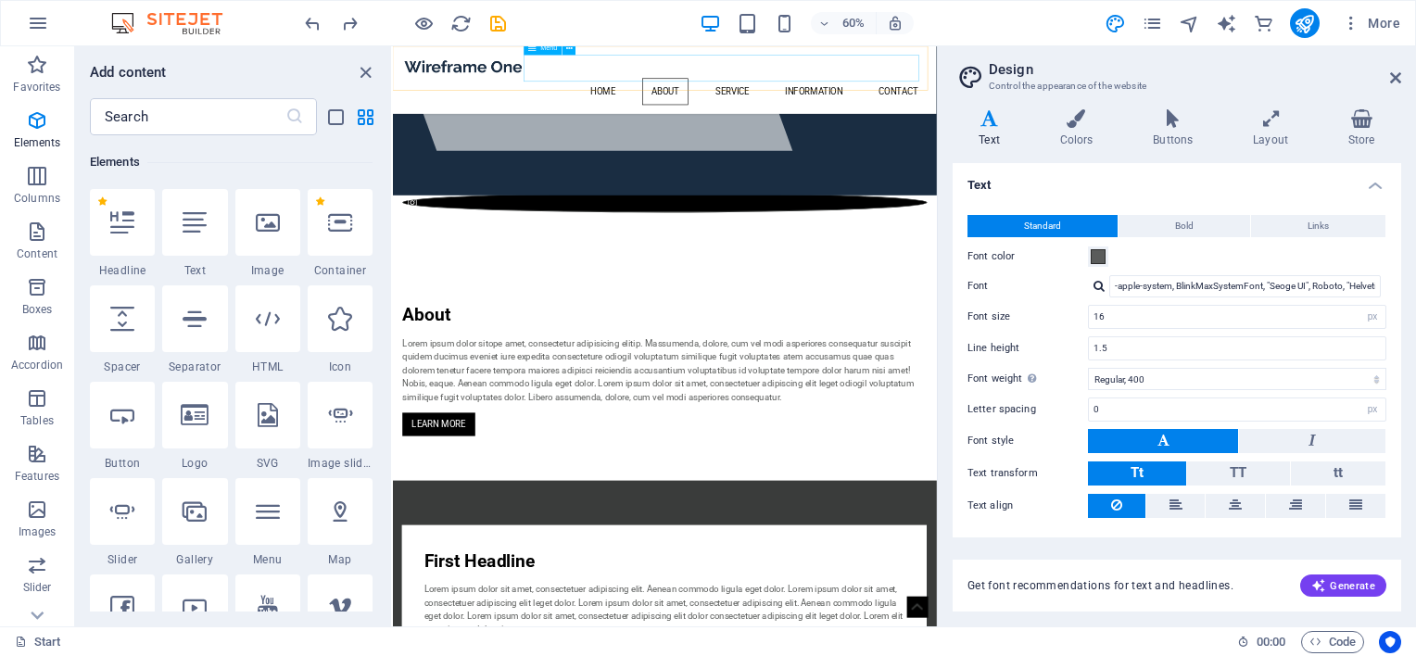
click at [902, 100] on nav "Home About Service Information Contact" at bounding box center [846, 122] width 875 height 44
click at [930, 100] on nav "Home About Service Information Contact" at bounding box center [846, 122] width 875 height 44
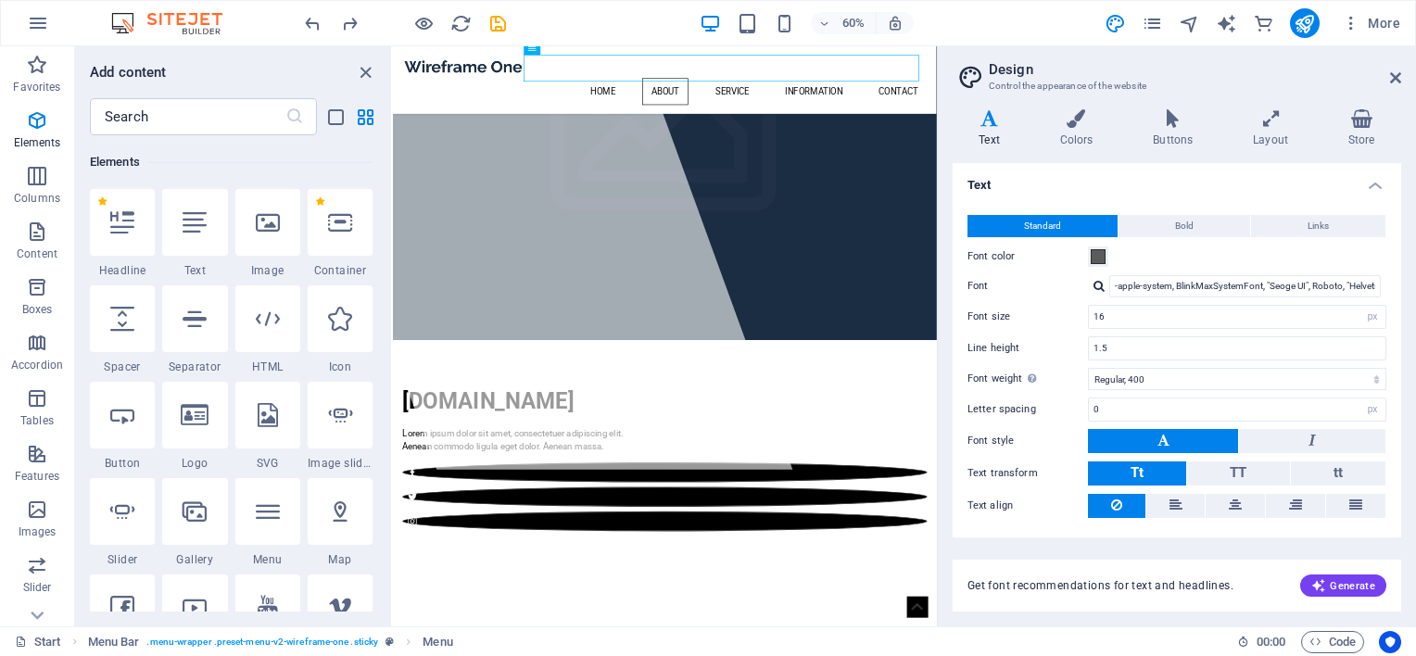
scroll to position [0, 0]
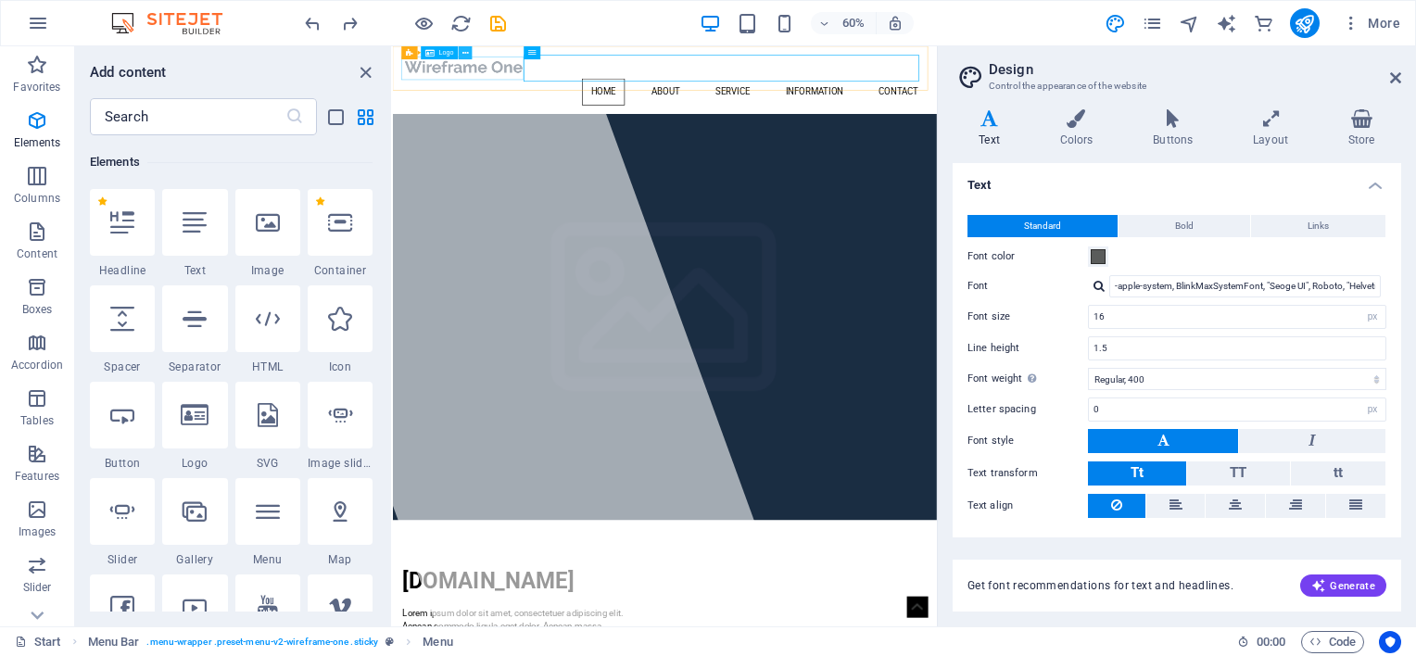
click at [463, 58] on icon at bounding box center [465, 53] width 6 height 12
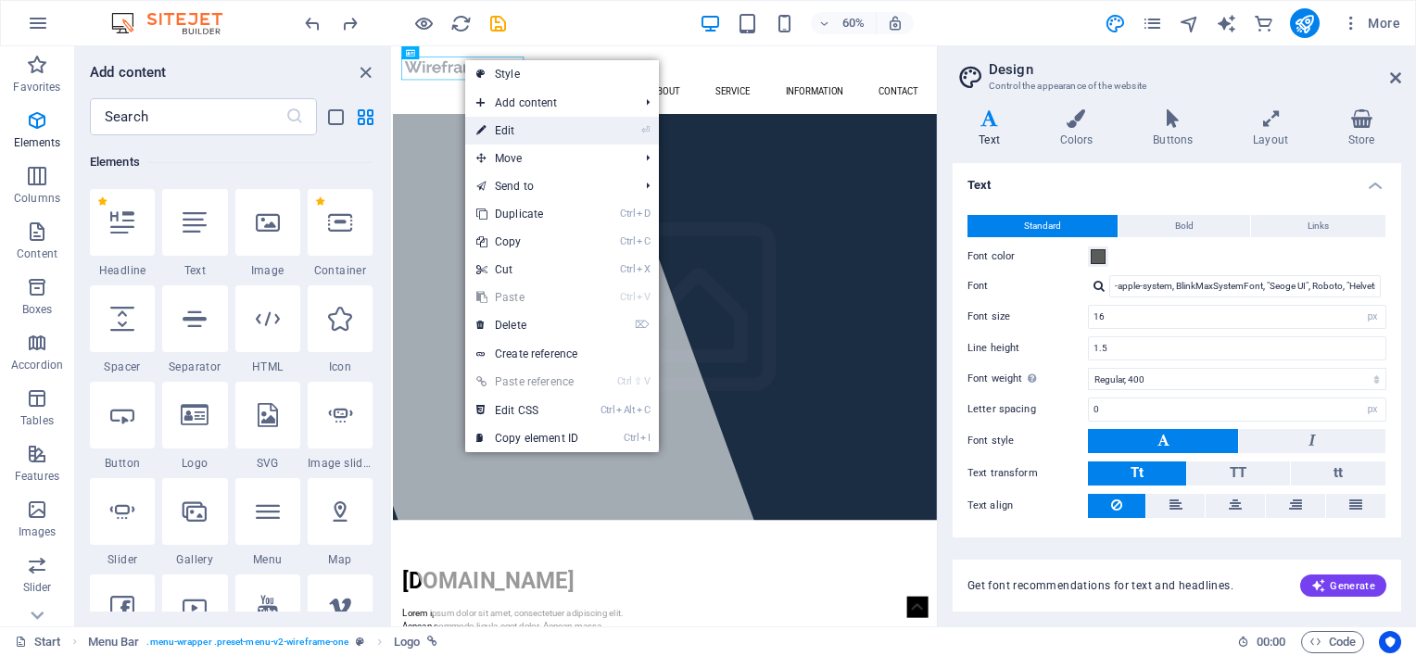
click at [505, 130] on link "⏎ Edit" at bounding box center [527, 131] width 124 height 28
select select "px"
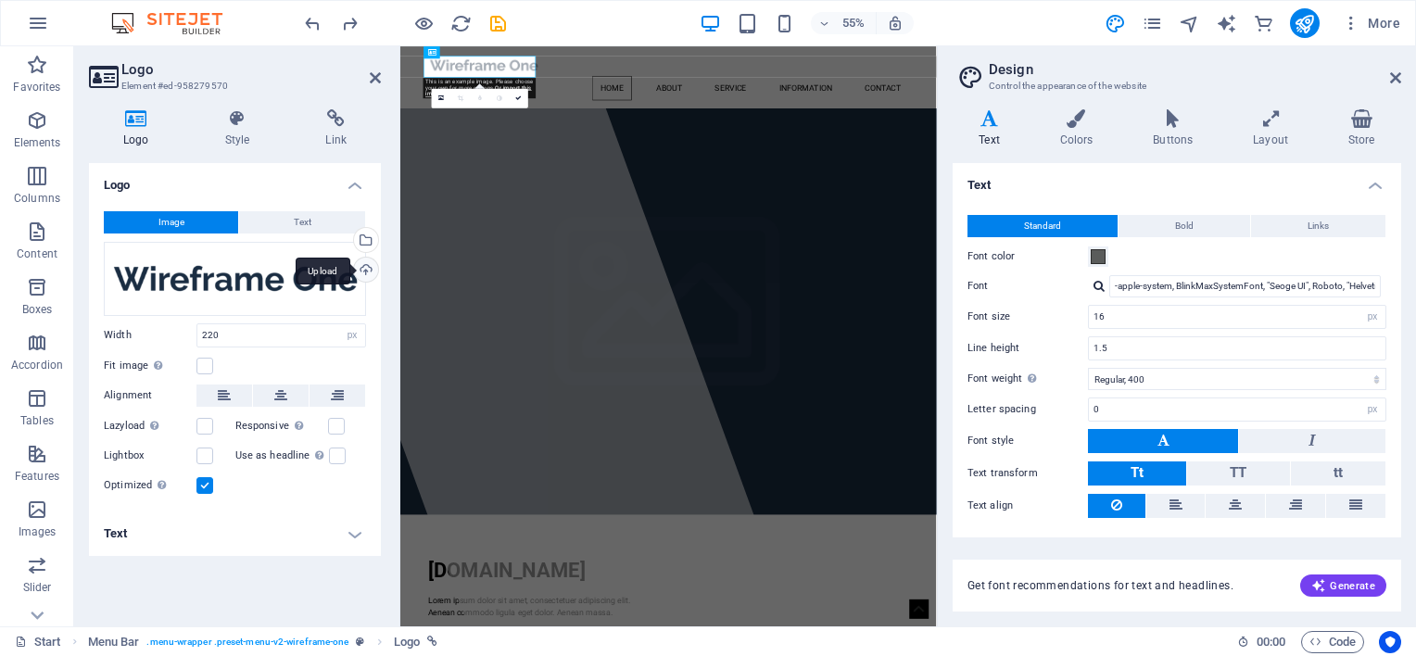
click at [366, 270] on div "Upload" at bounding box center [364, 272] width 28 height 28
click at [497, 26] on icon "save" at bounding box center [497, 23] width 21 height 21
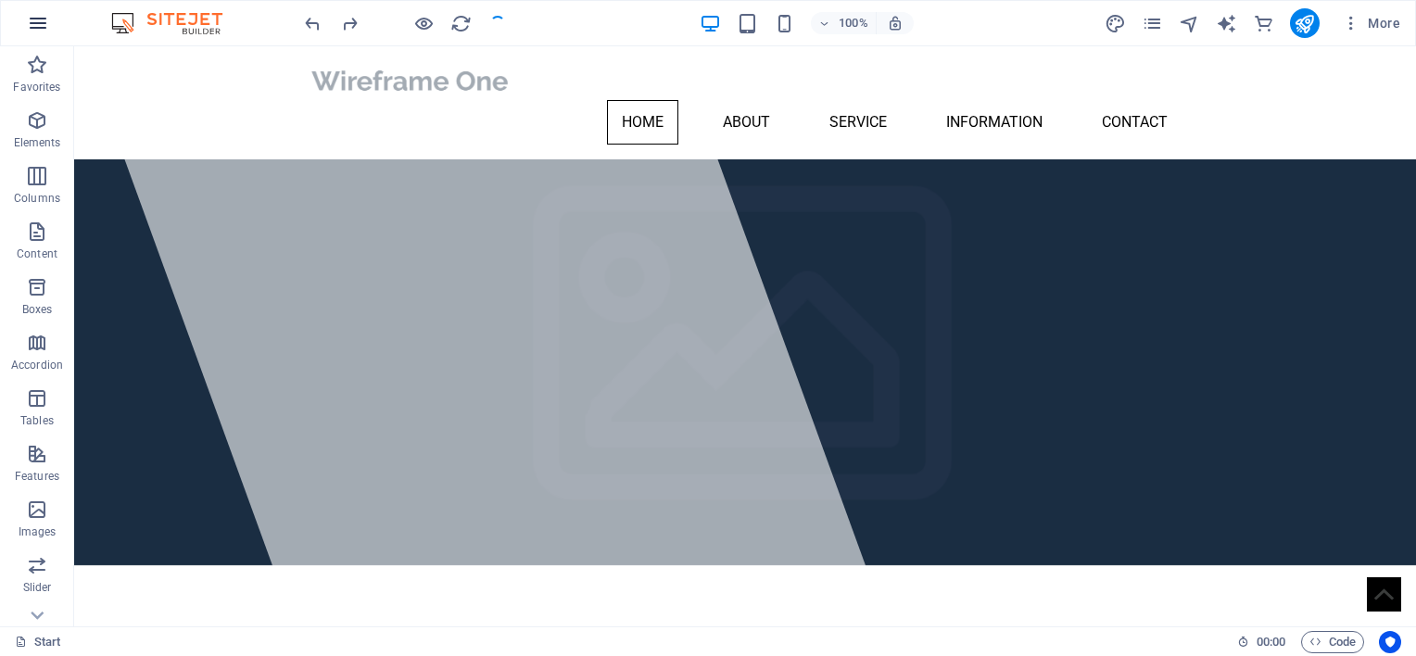
click at [36, 23] on icon "button" at bounding box center [38, 23] width 22 height 22
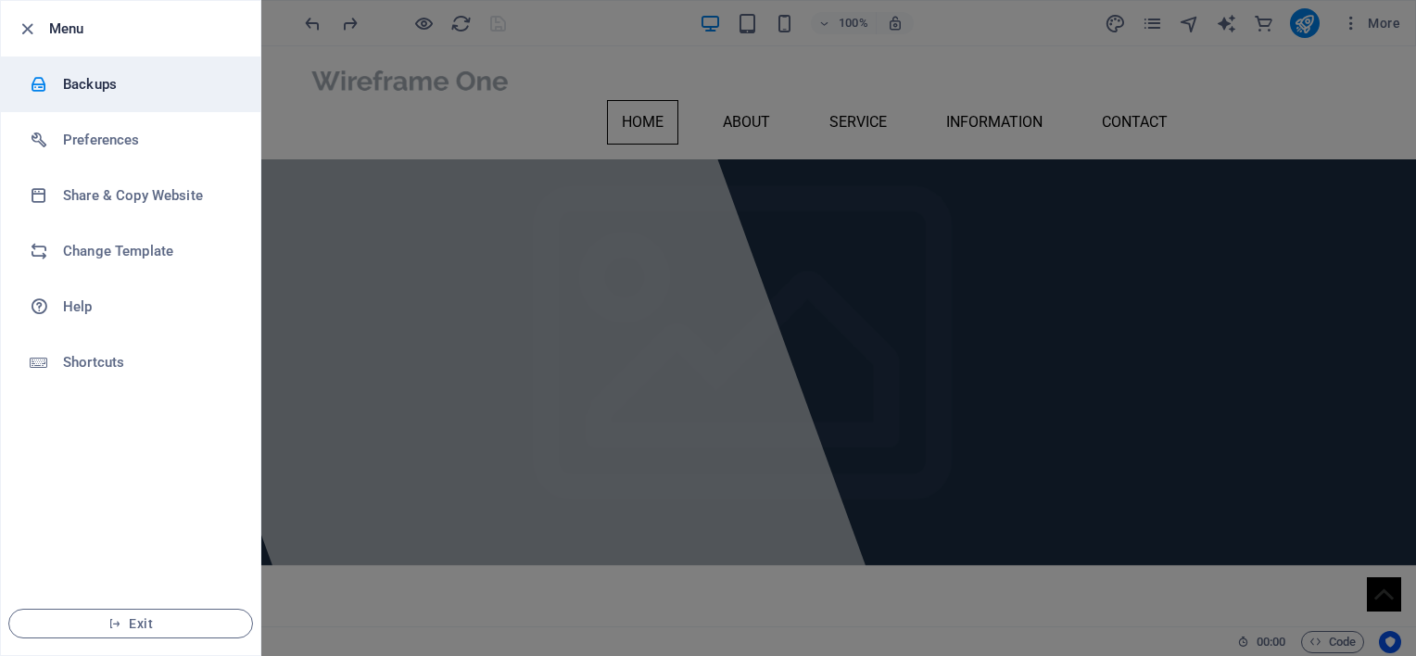
click at [104, 88] on h6 "Backups" at bounding box center [148, 84] width 171 height 22
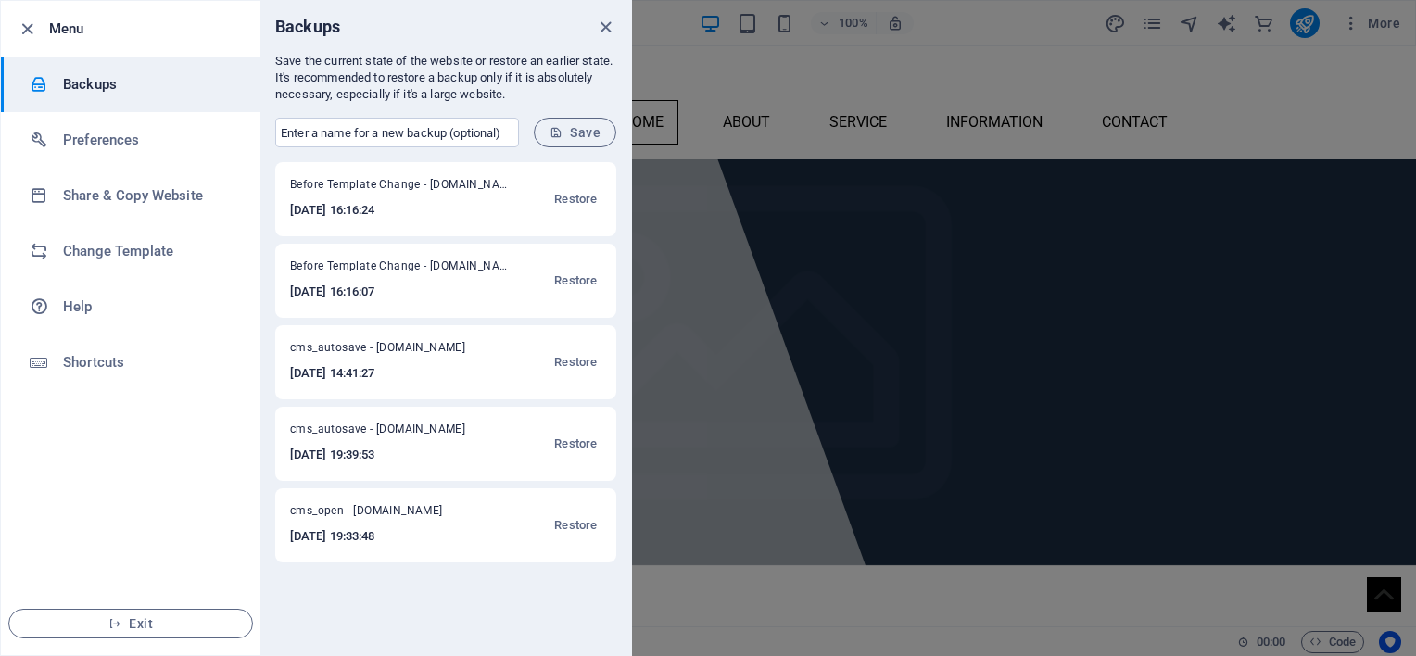
click at [104, 88] on h6 "Backups" at bounding box center [148, 84] width 171 height 22
click at [697, 577] on div at bounding box center [708, 328] width 1416 height 656
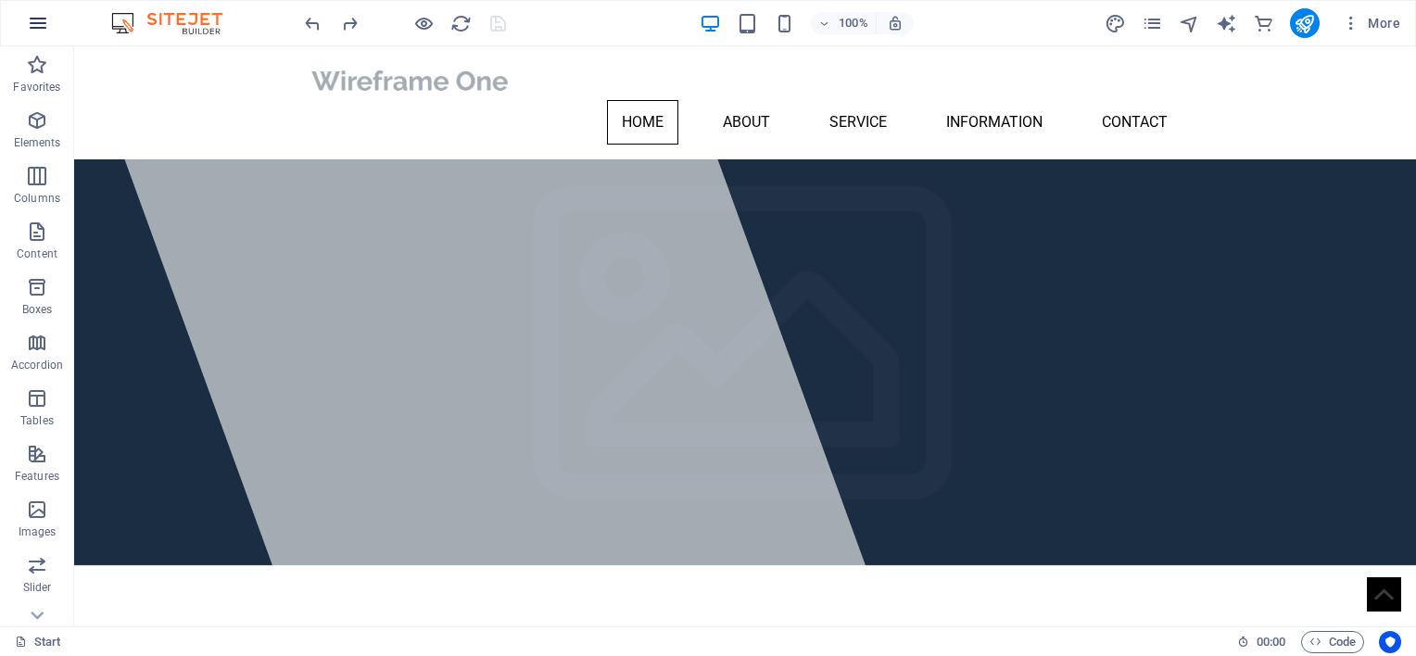
click at [33, 23] on icon "button" at bounding box center [38, 23] width 22 height 22
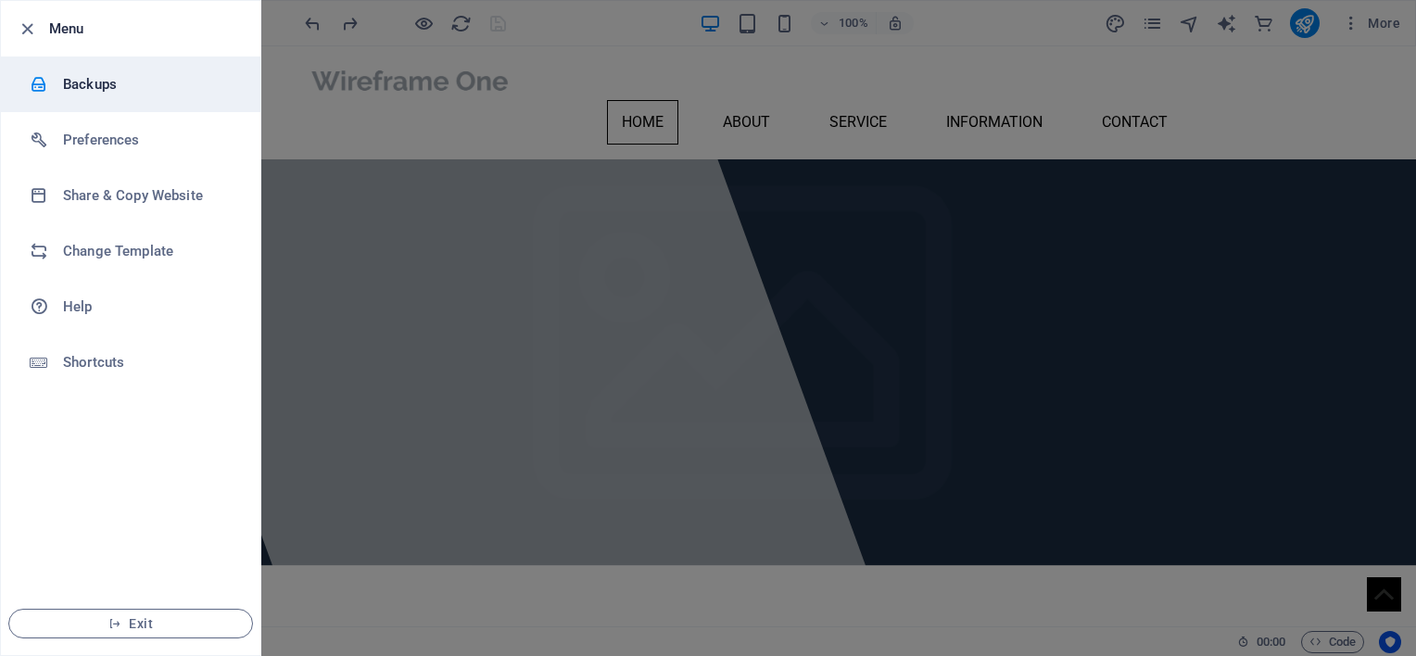
click at [93, 81] on h6 "Backups" at bounding box center [148, 84] width 171 height 22
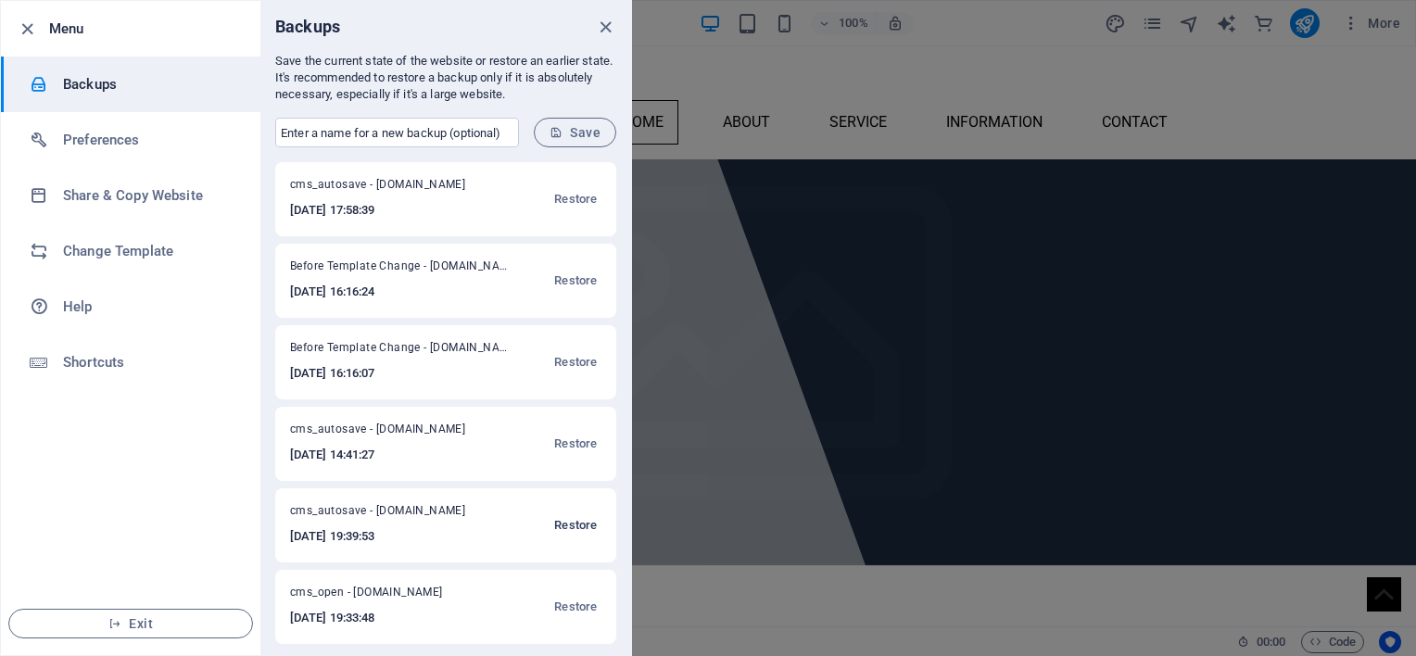
click at [578, 526] on span "Restore" at bounding box center [575, 525] width 43 height 22
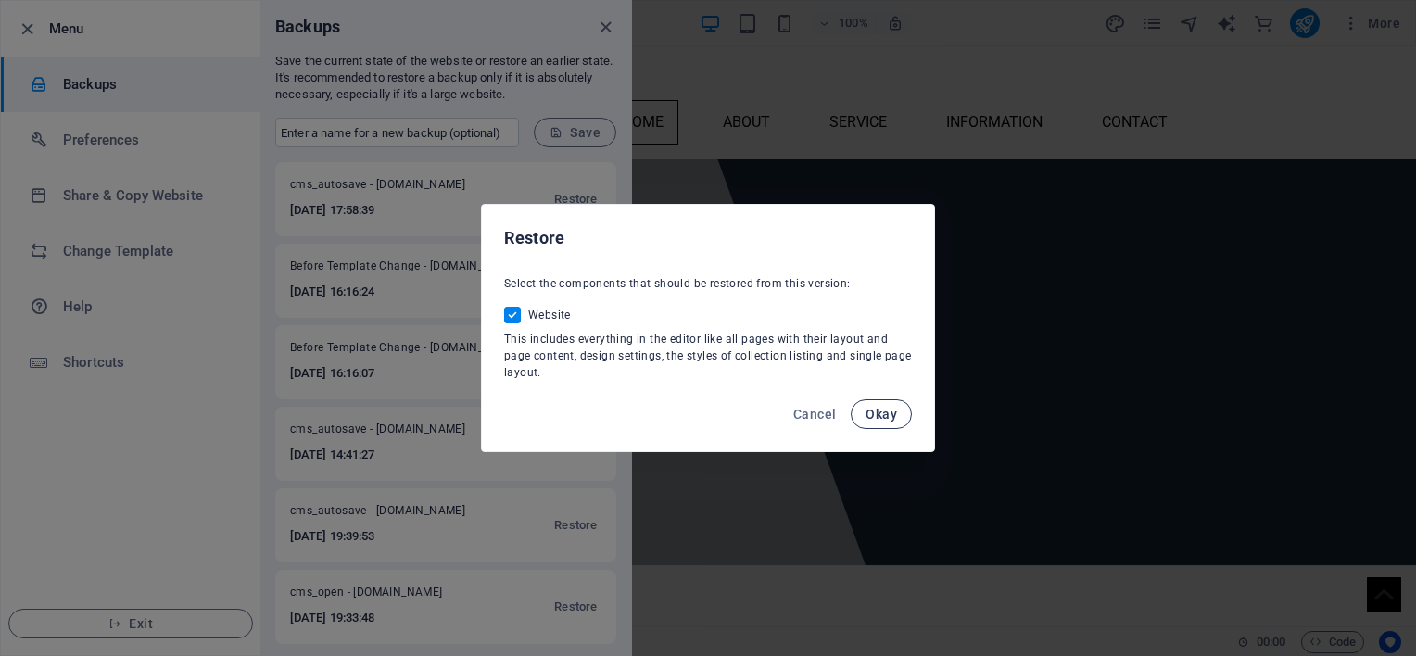
click at [891, 409] on span "Okay" at bounding box center [882, 414] width 32 height 15
checkbox input "false"
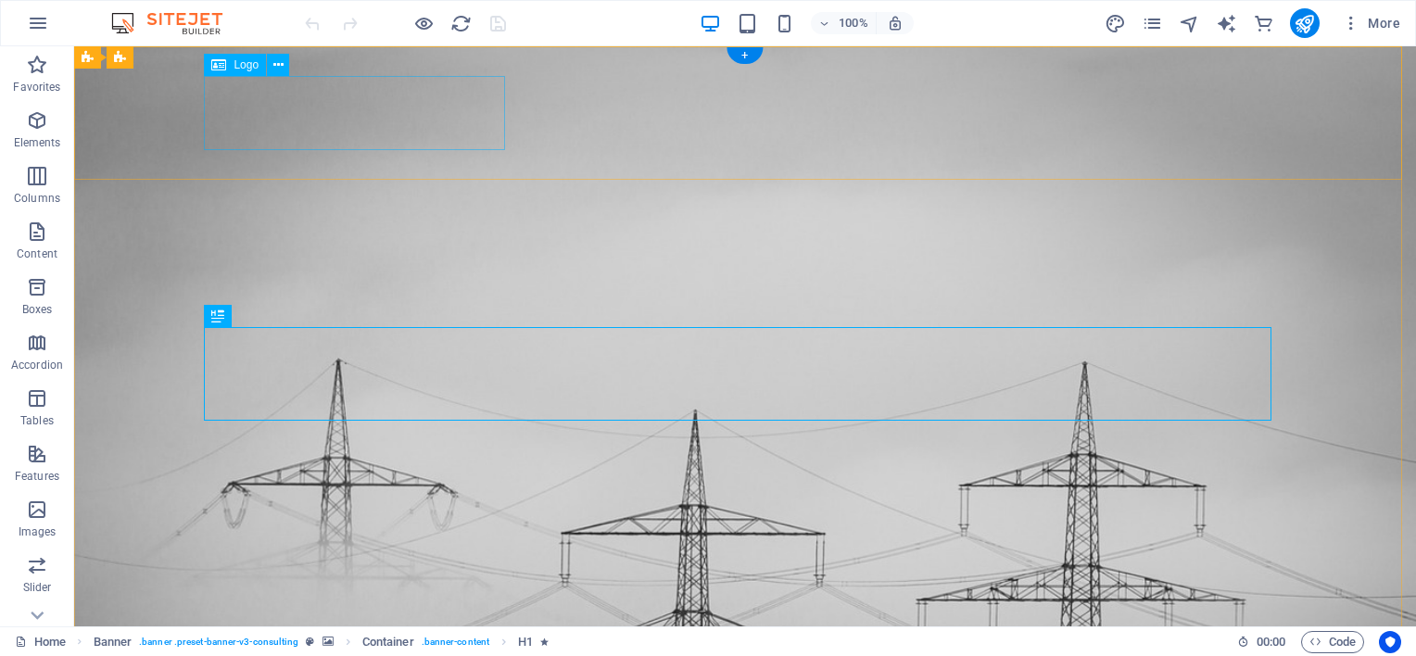
click at [278, 62] on icon at bounding box center [278, 65] width 10 height 19
select select "px"
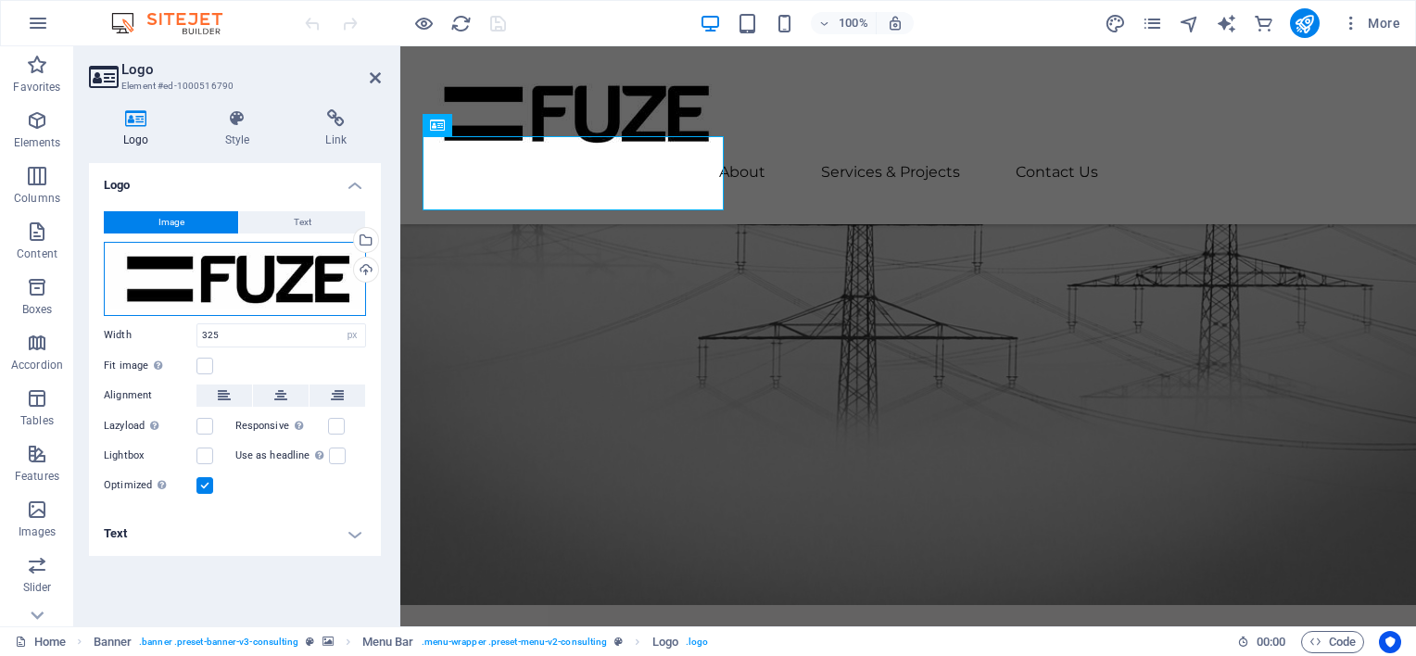
scroll to position [259, 0]
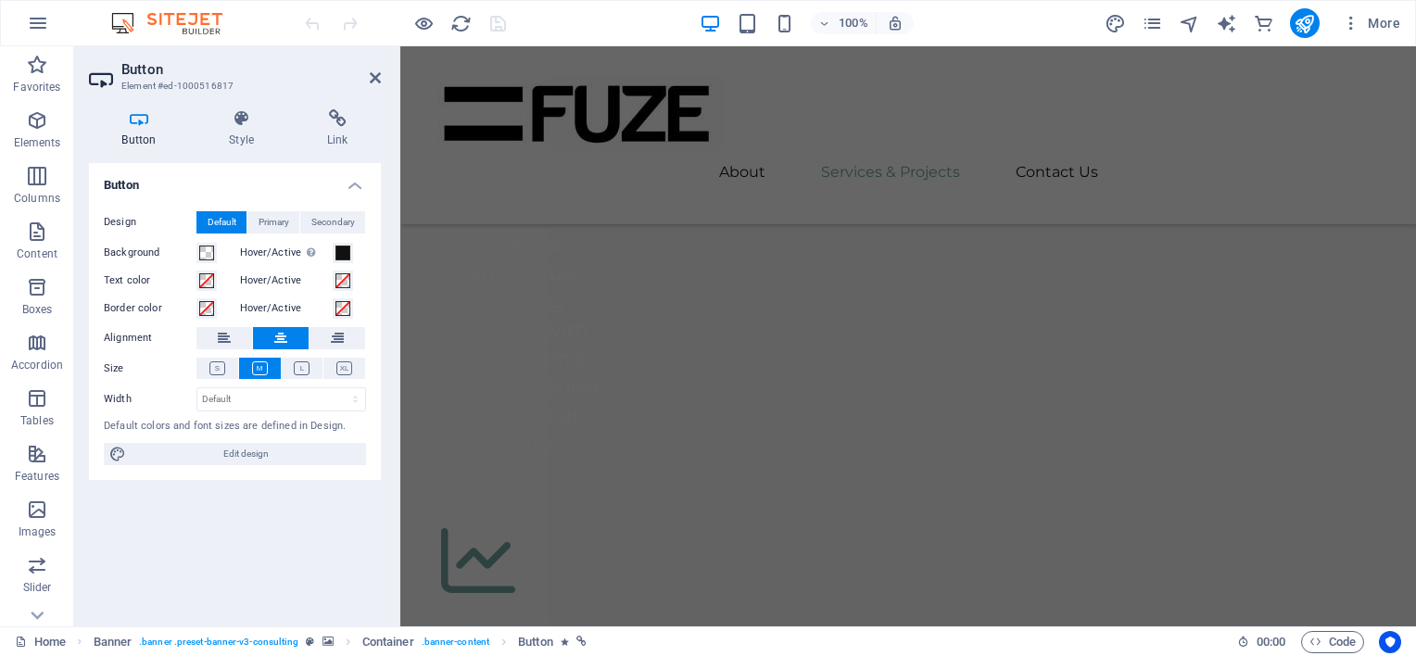
scroll to position [3285, 0]
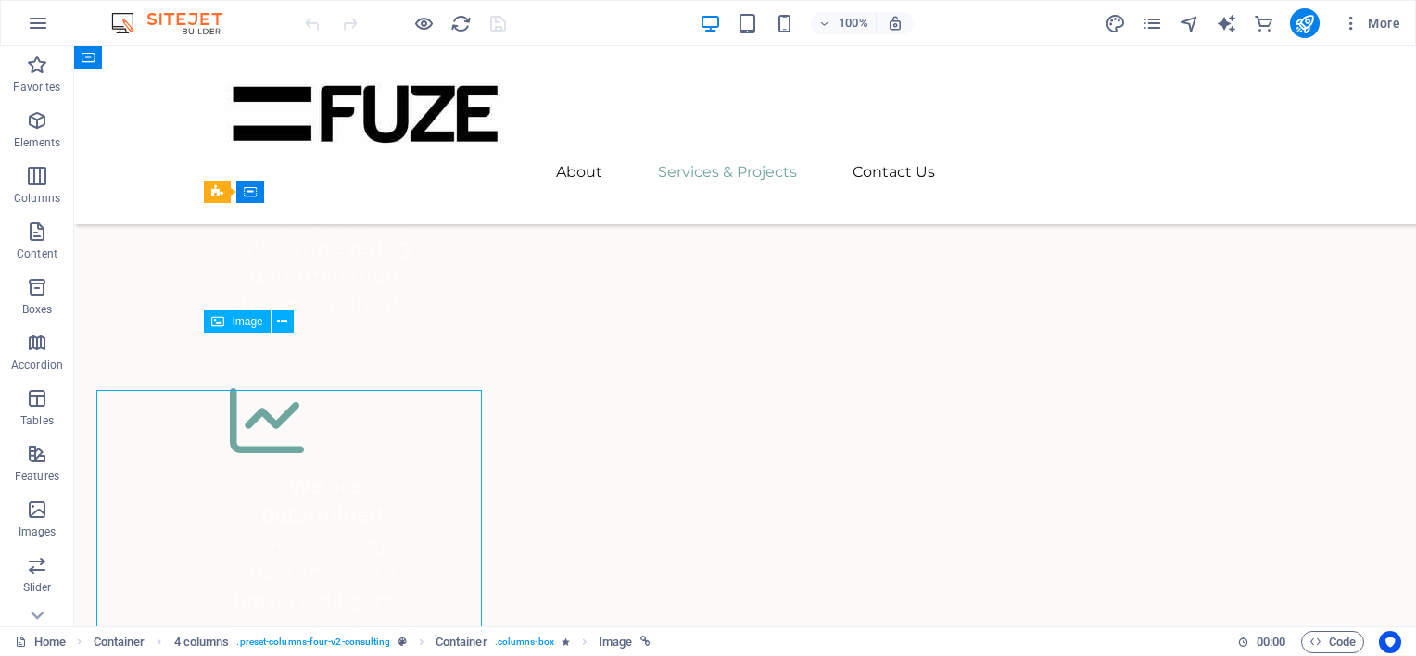
scroll to position [3229, 0]
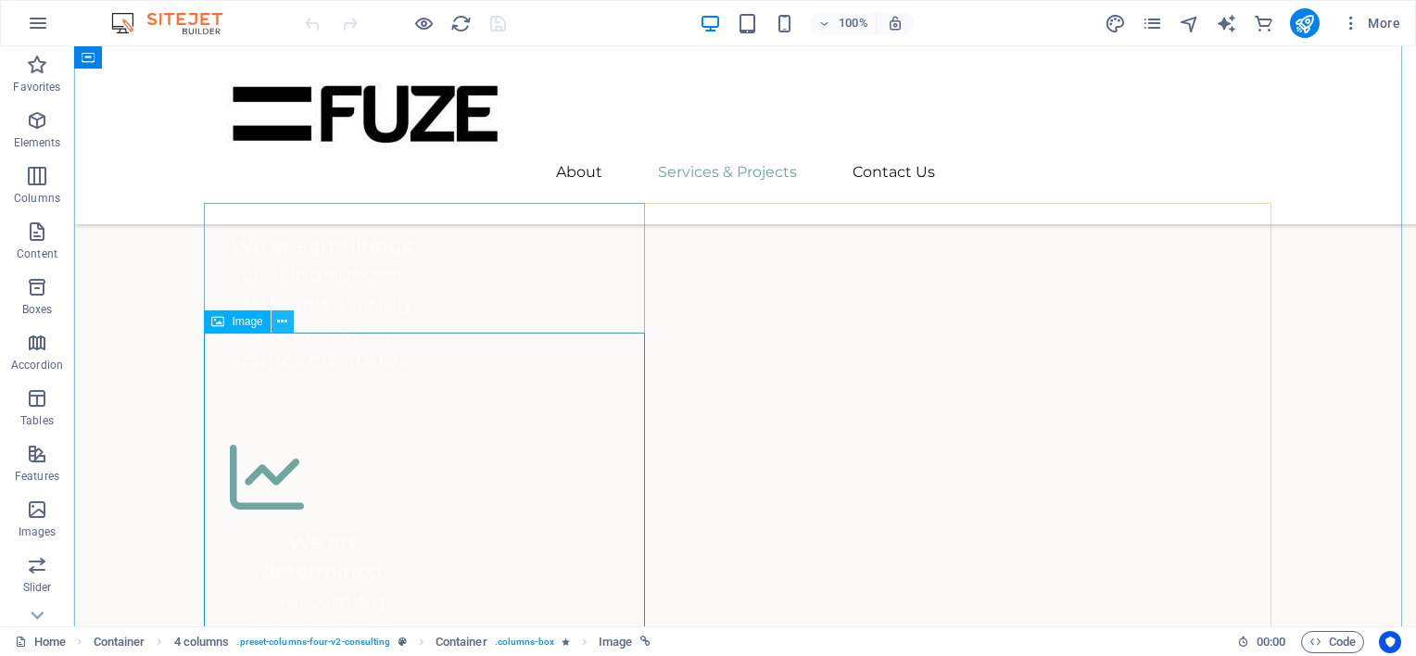
click at [284, 324] on icon at bounding box center [282, 321] width 10 height 19
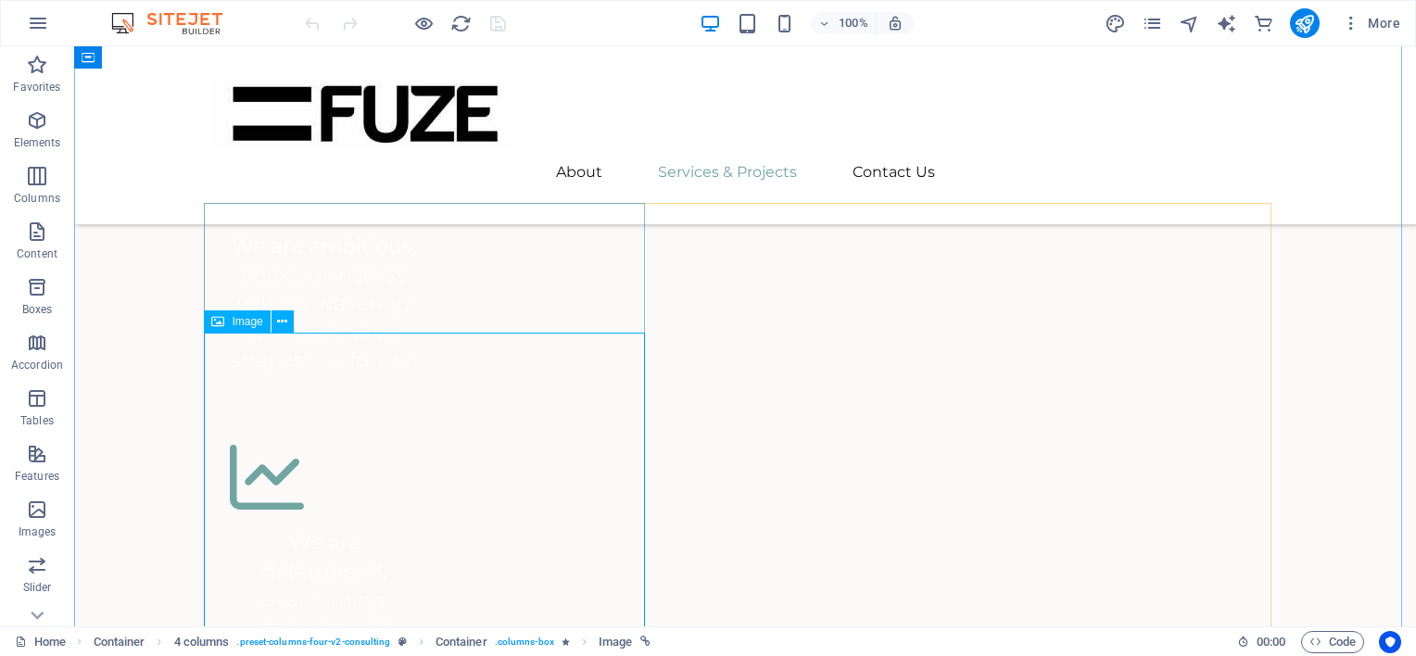
select select "%"
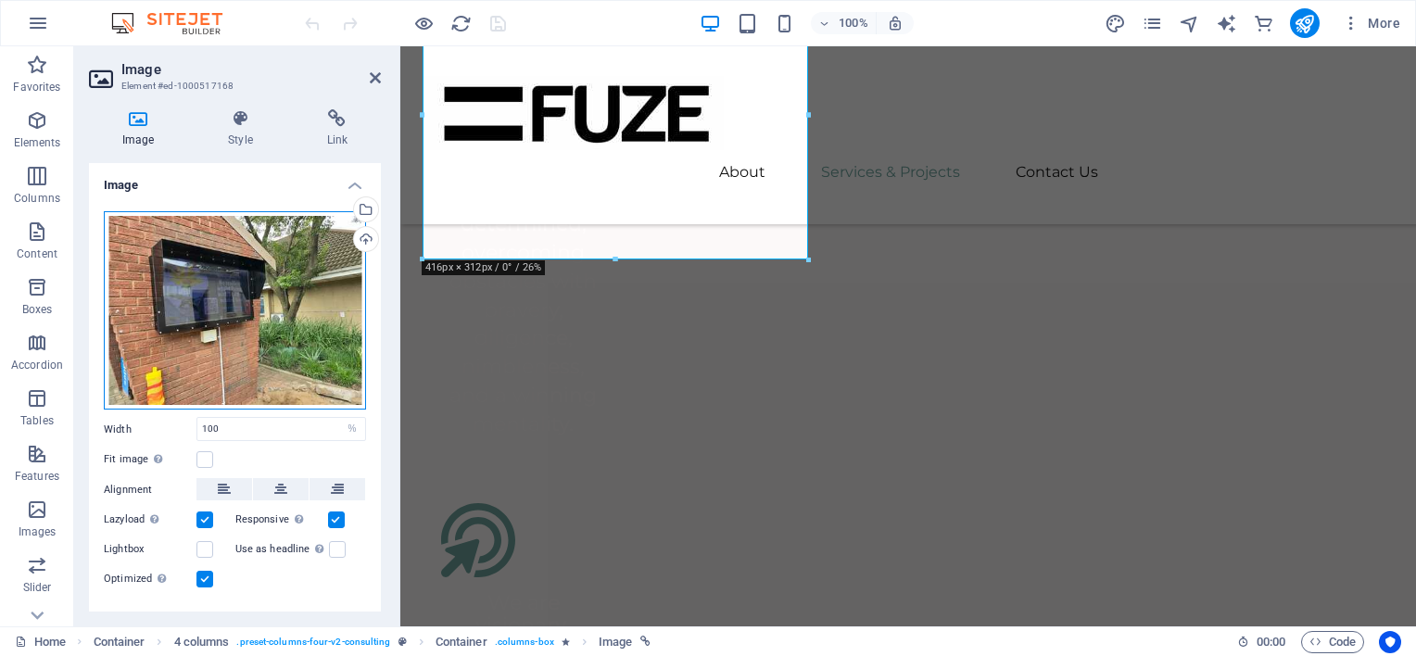
scroll to position [3734, 0]
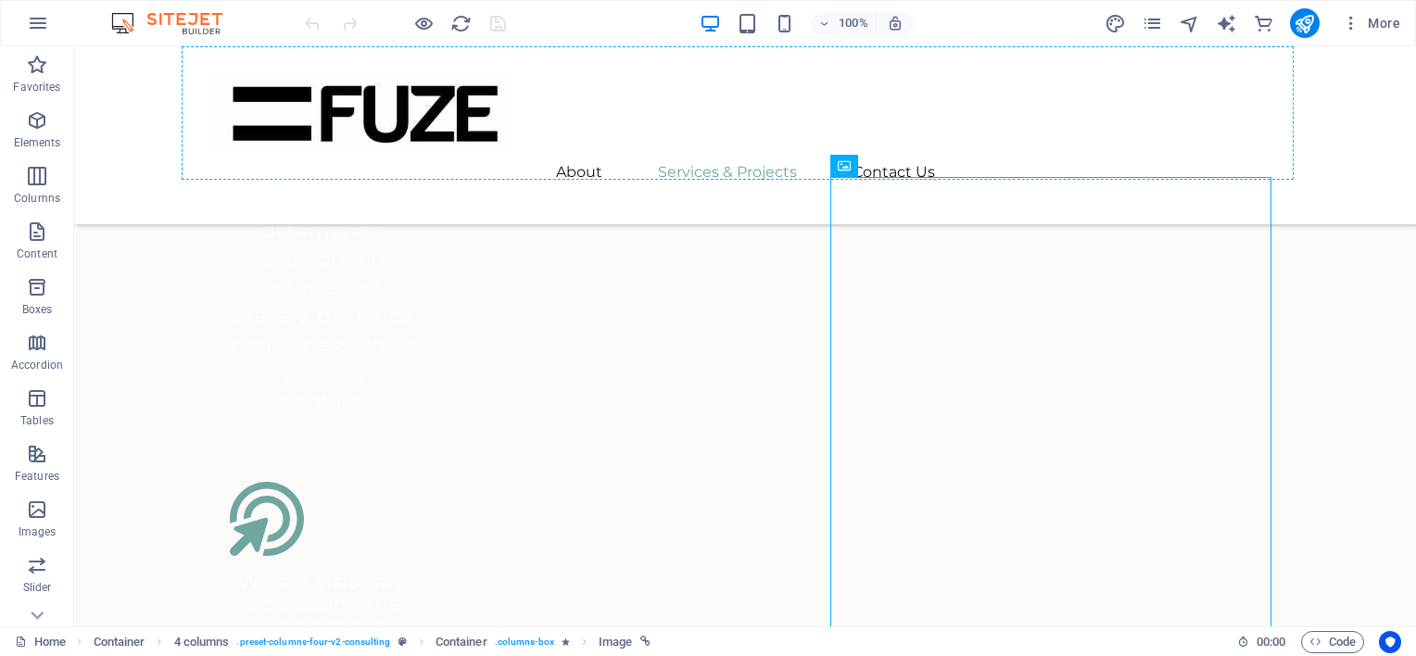
scroll to position [3566, 0]
drag, startPoint x: 1005, startPoint y: 322, endPoint x: 882, endPoint y: 237, distance: 149.9
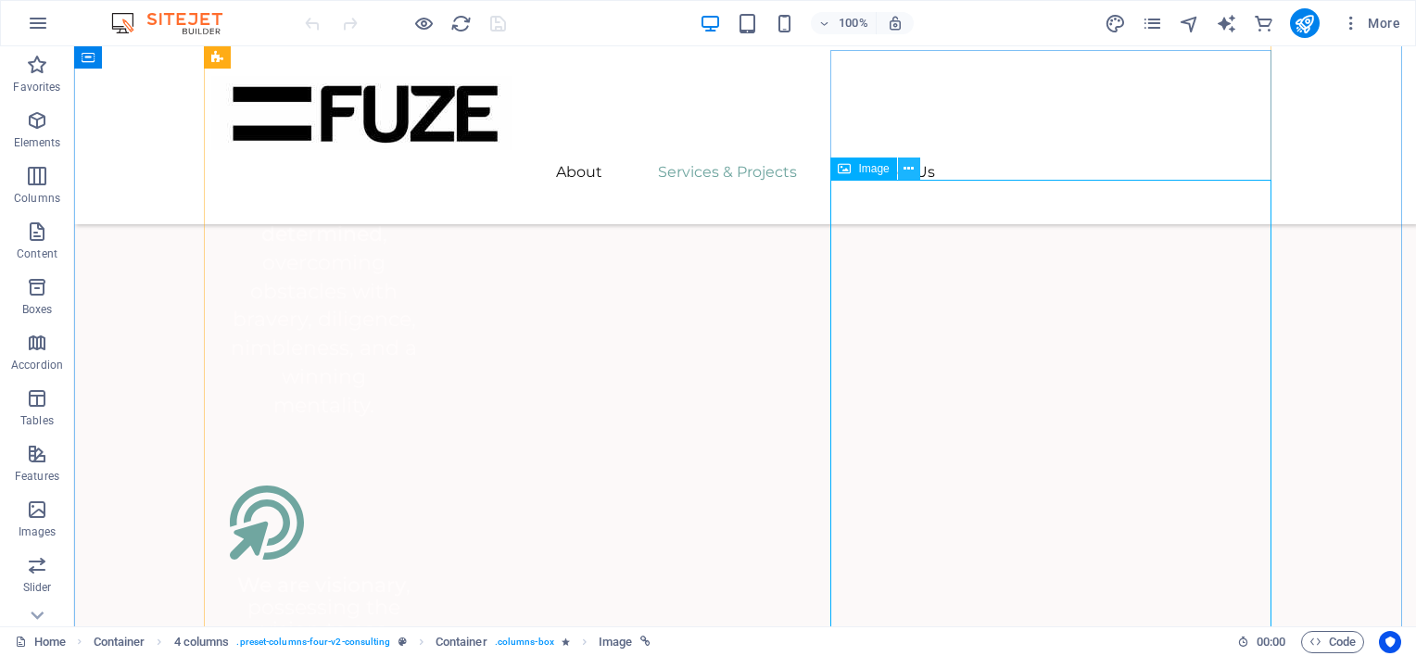
click at [910, 171] on icon at bounding box center [909, 168] width 10 height 19
select select "%"
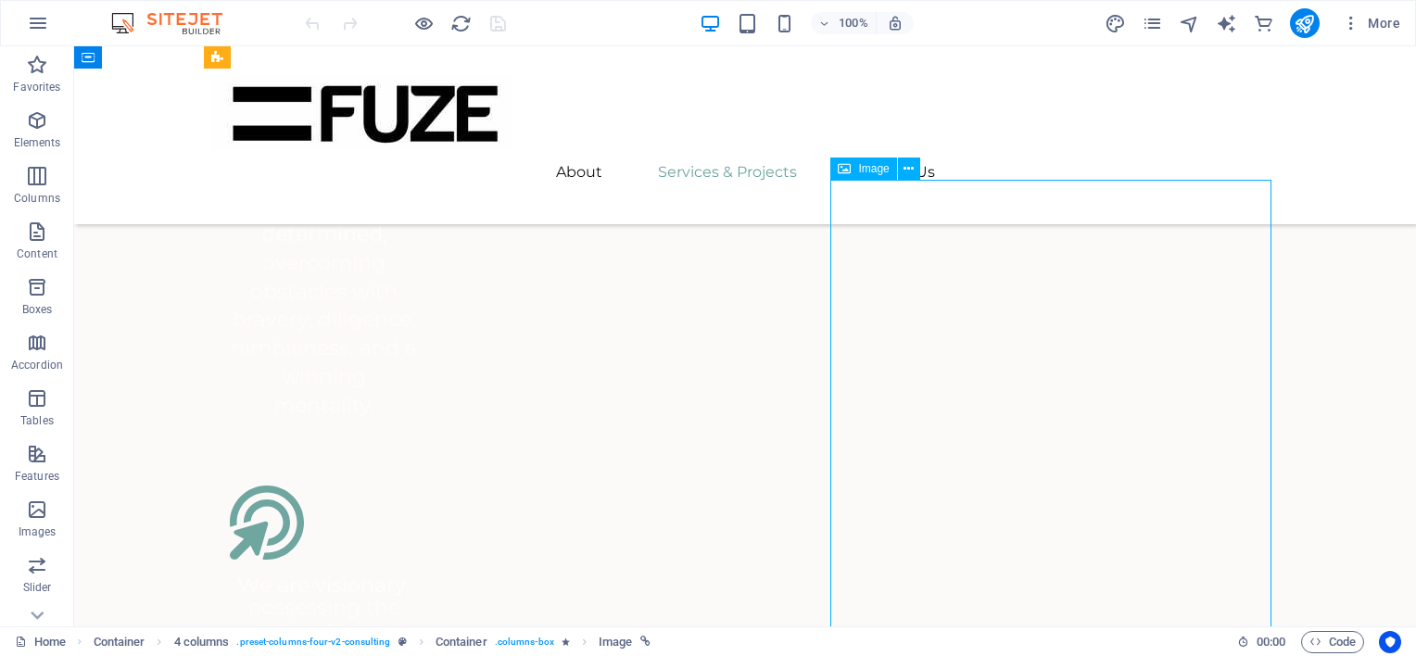
select select "%"
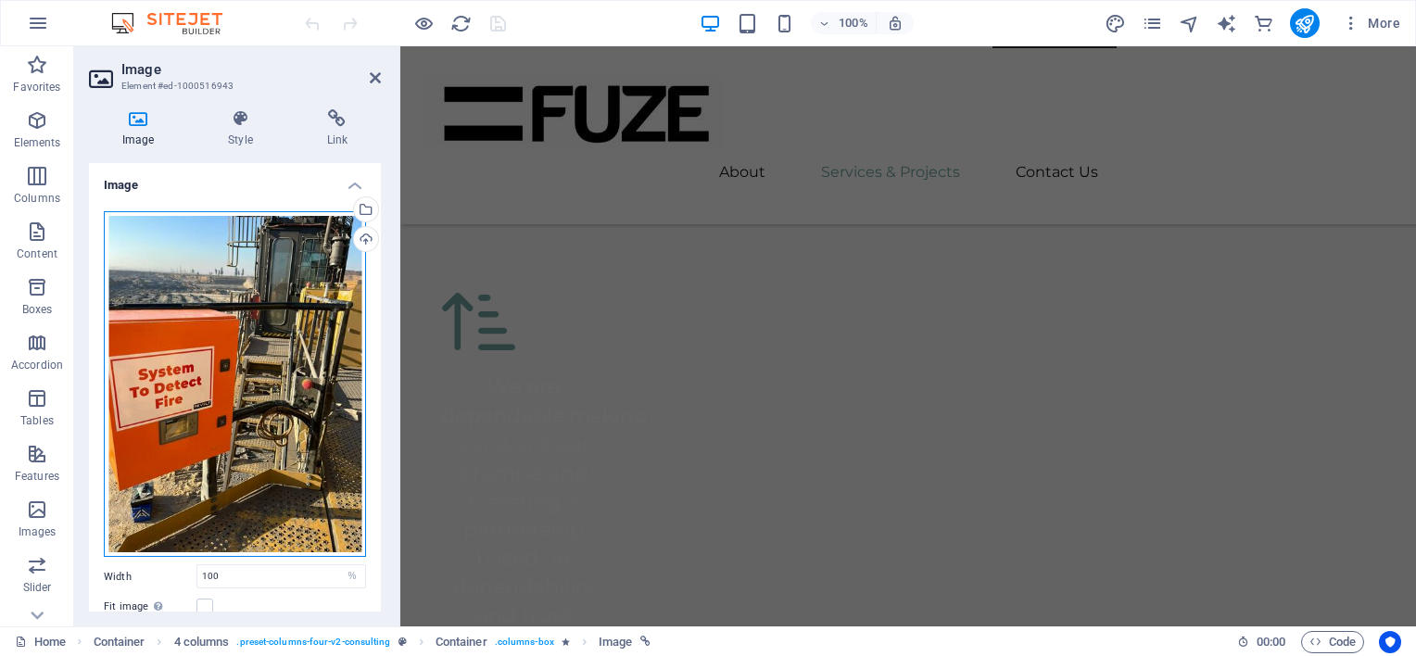
scroll to position [4363, 0]
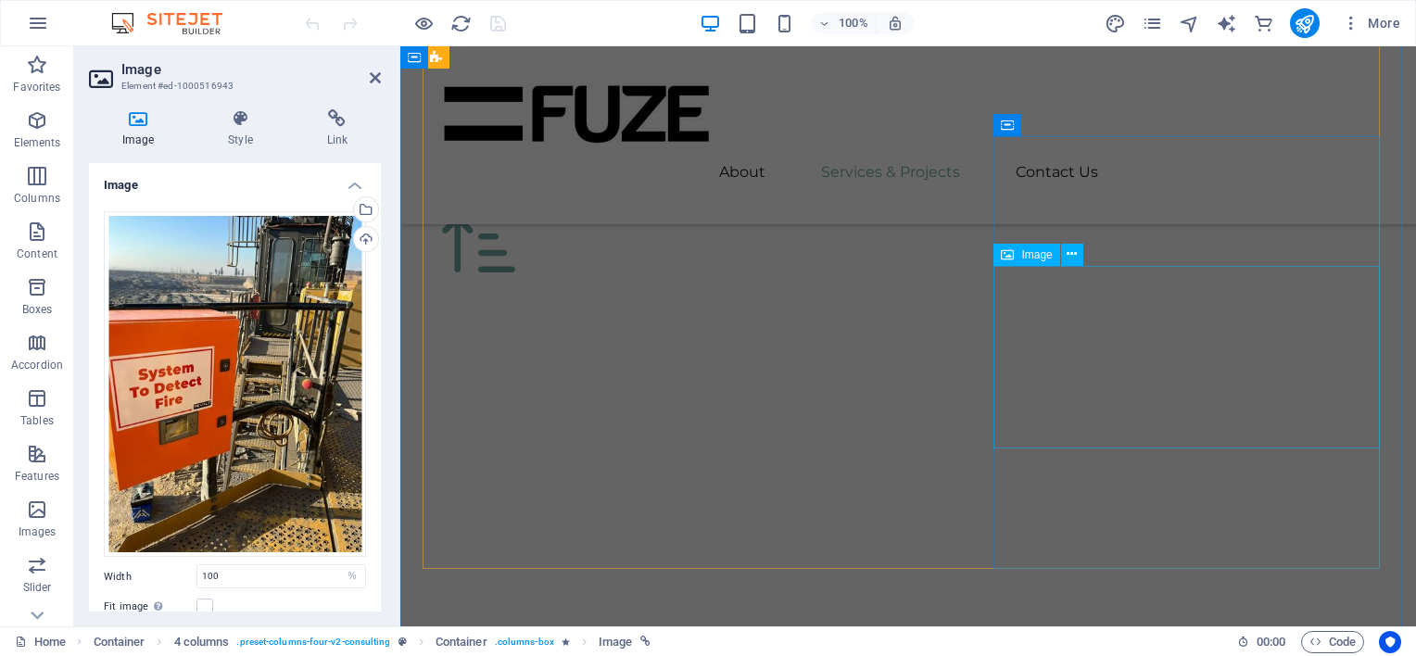
select select "%"
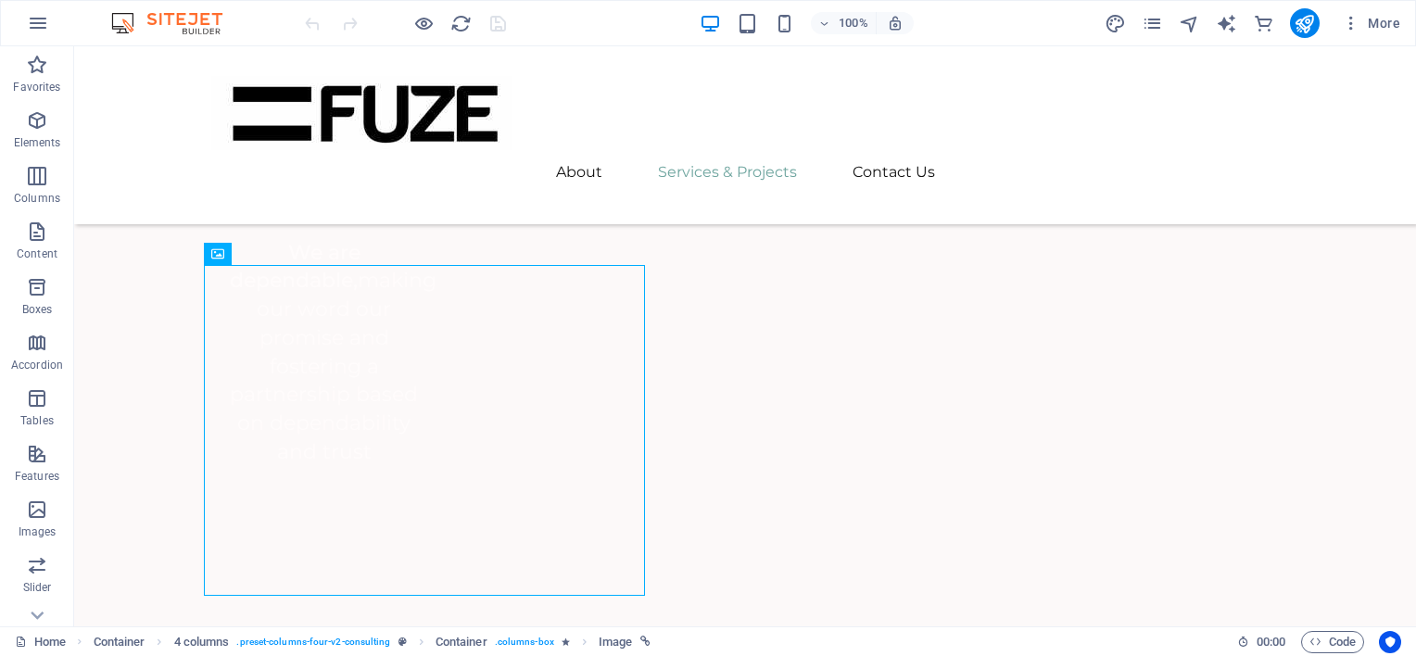
scroll to position [4191, 0]
select select "%"
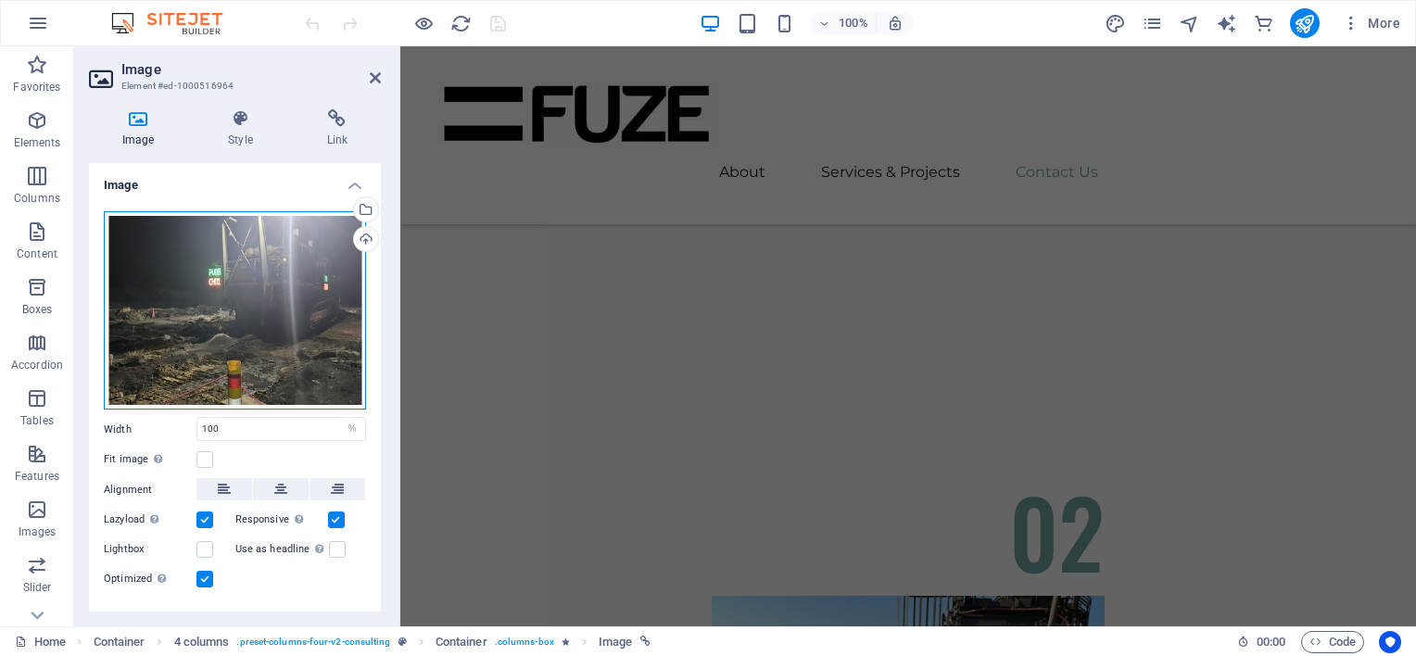
scroll to position [5674, 0]
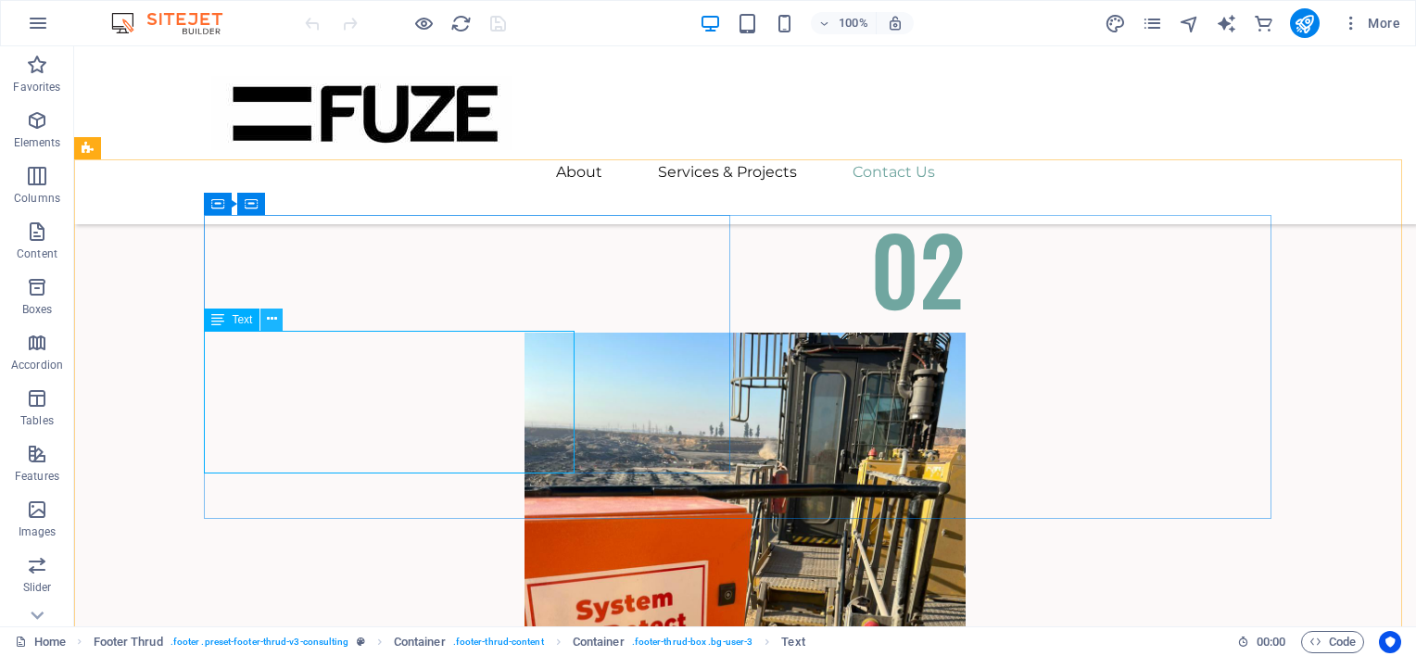
click at [273, 321] on icon at bounding box center [272, 319] width 10 height 19
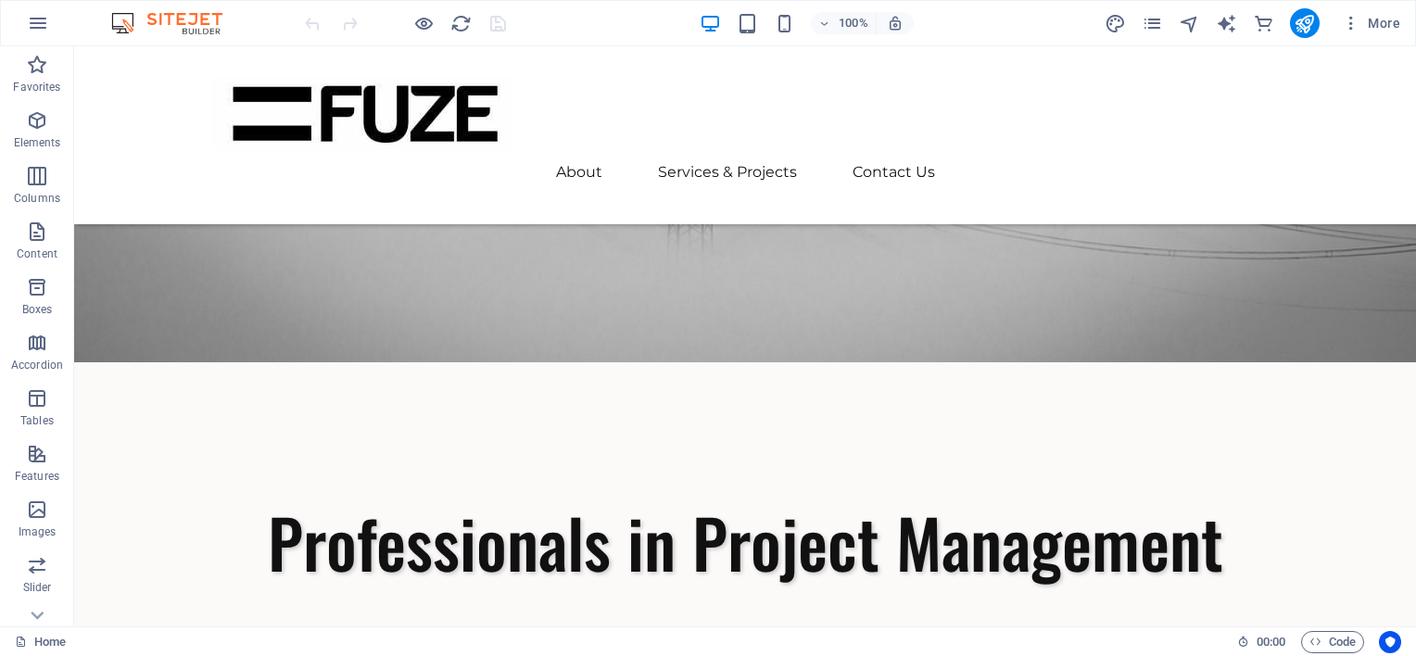
scroll to position [0, 0]
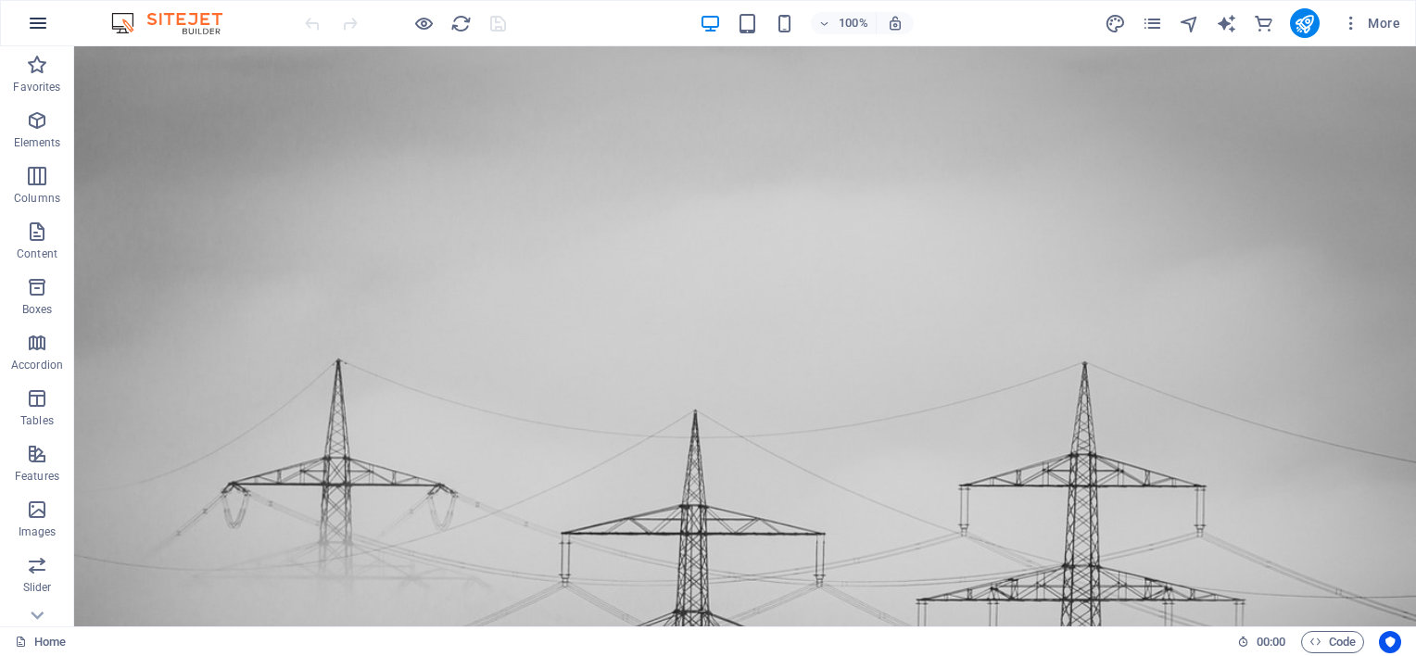
click at [41, 13] on icon "button" at bounding box center [38, 23] width 22 height 22
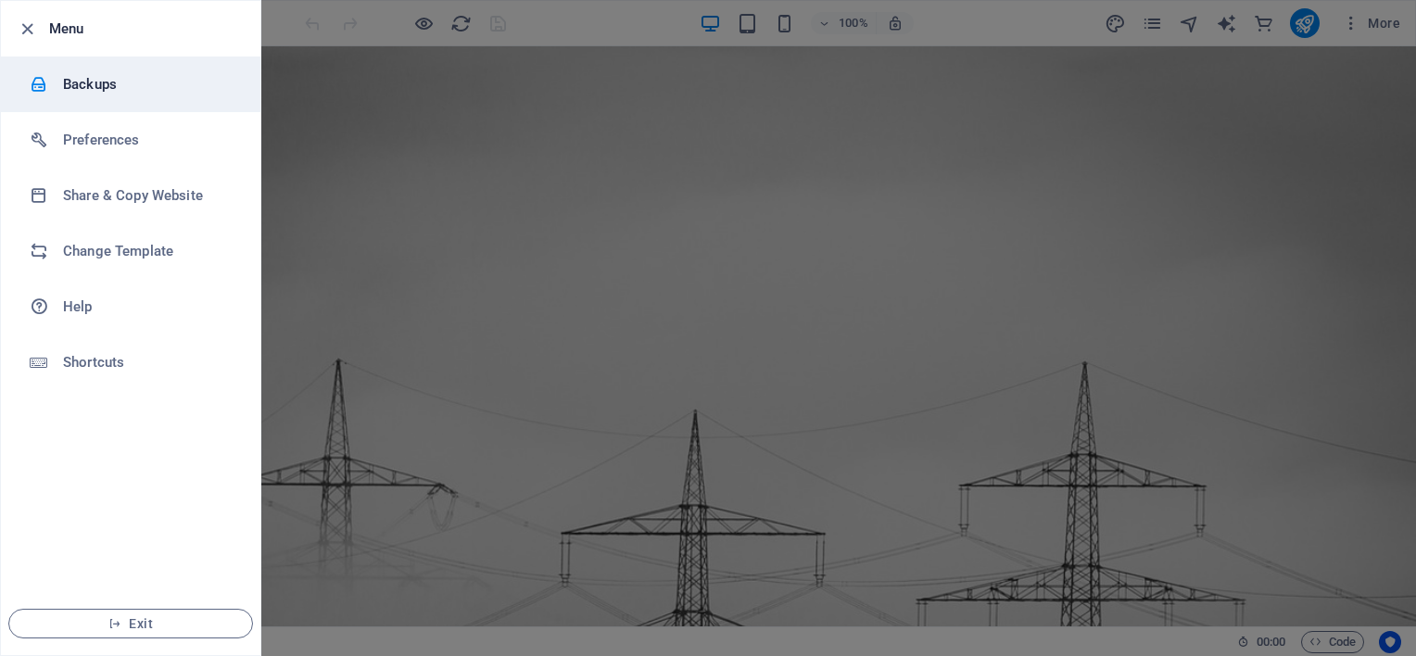
click at [81, 82] on h6 "Backups" at bounding box center [148, 84] width 171 height 22
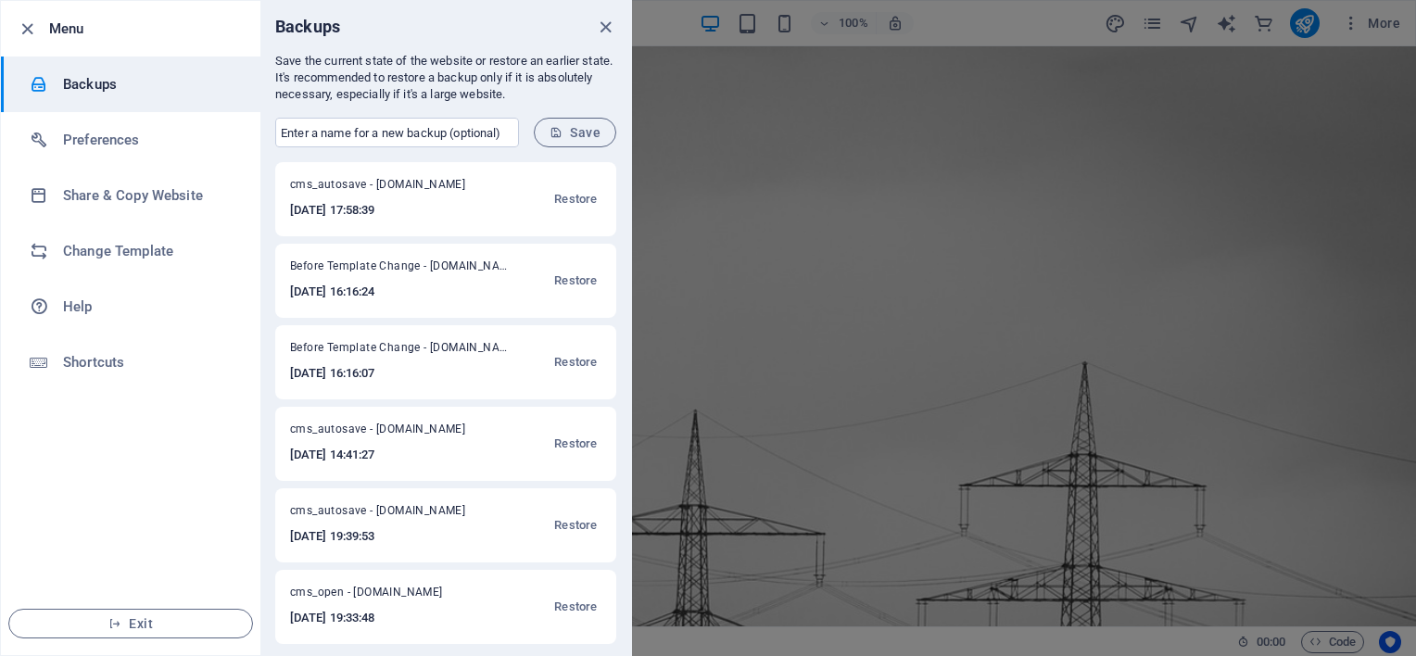
click at [460, 204] on h6 "[DATE] 17:58:39" at bounding box center [389, 210] width 199 height 22
click at [569, 202] on span "Restore" at bounding box center [575, 199] width 43 height 22
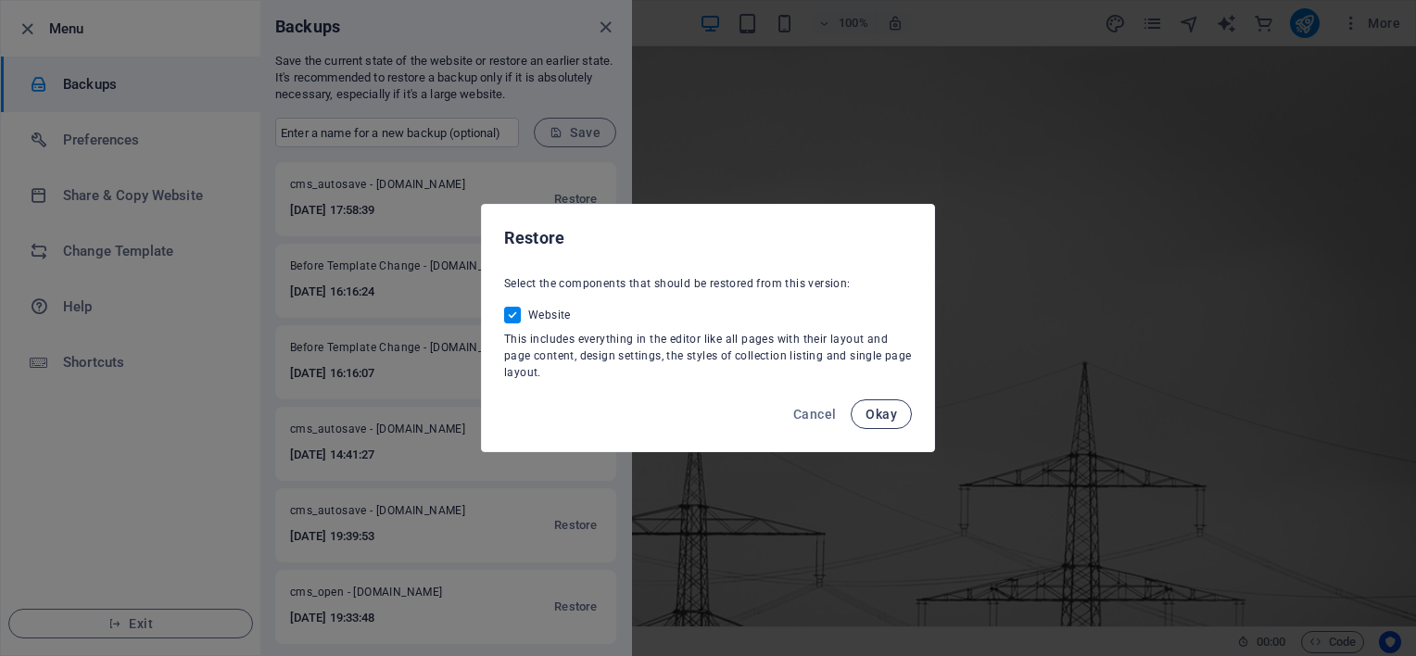
click at [873, 411] on span "Okay" at bounding box center [882, 414] width 32 height 15
checkbox input "false"
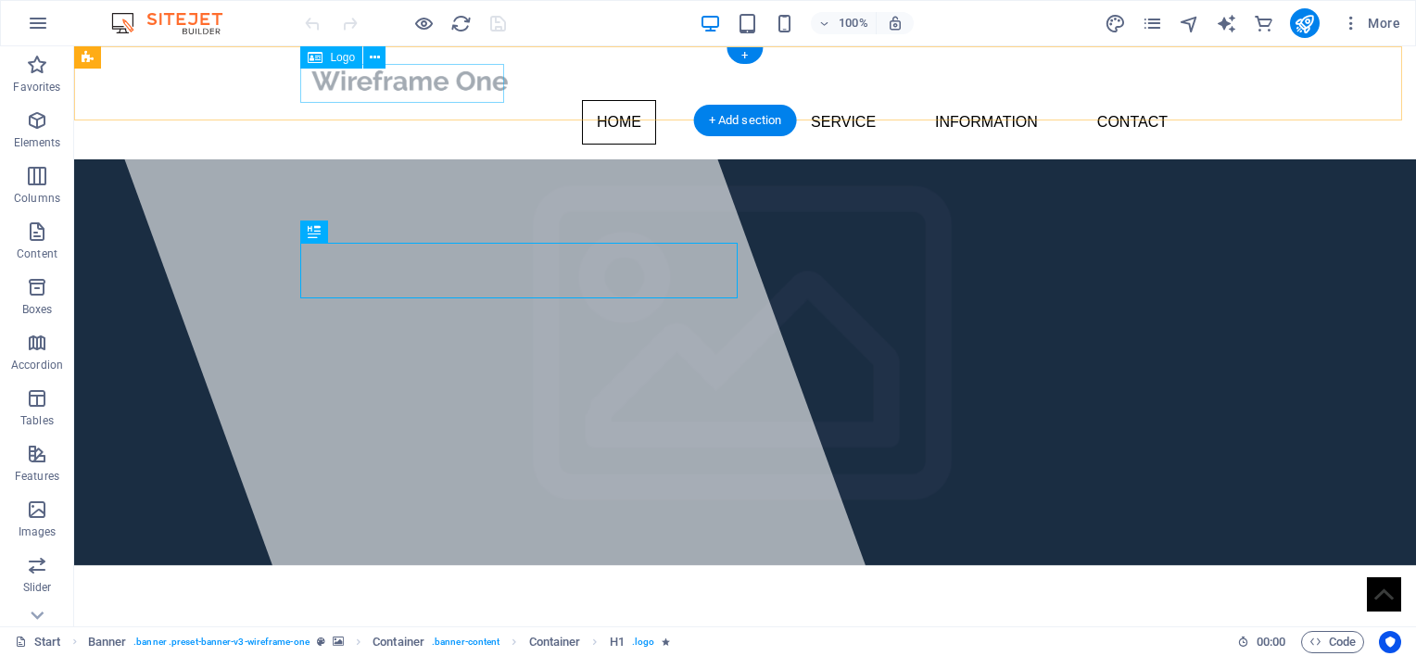
click at [437, 78] on div at bounding box center [745, 80] width 875 height 39
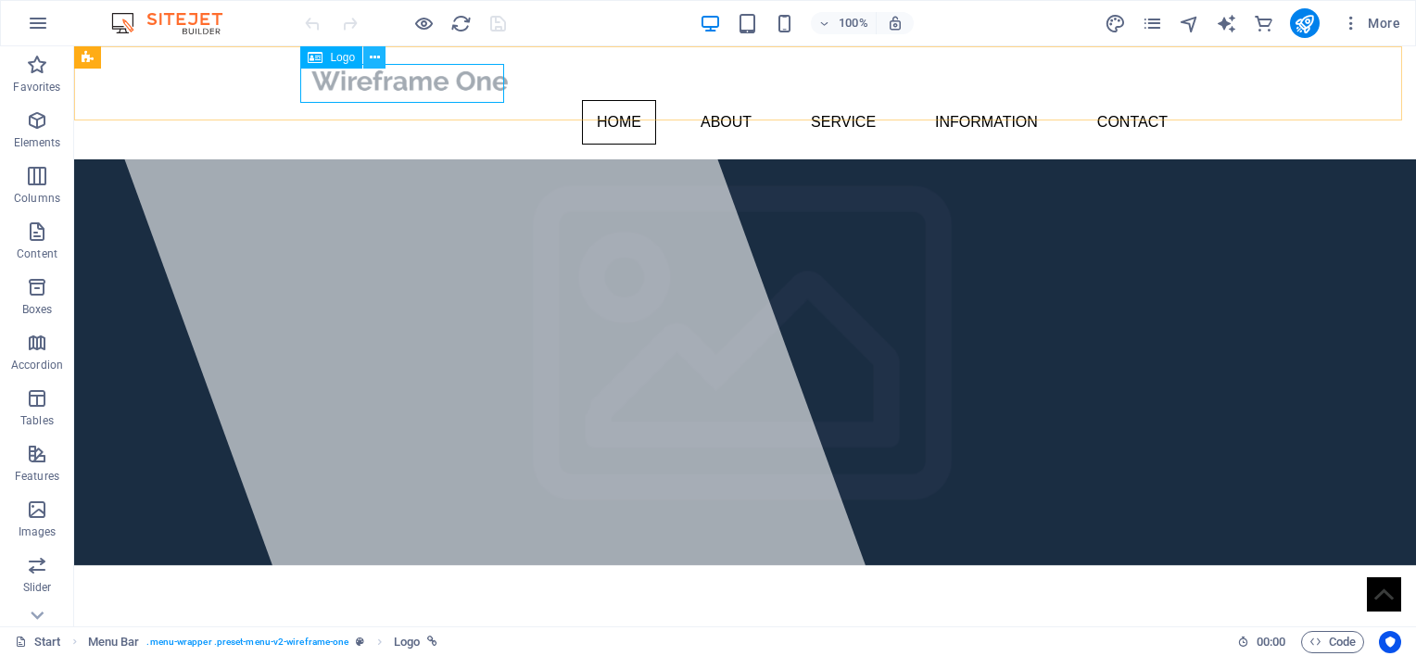
click at [373, 57] on icon at bounding box center [375, 57] width 10 height 19
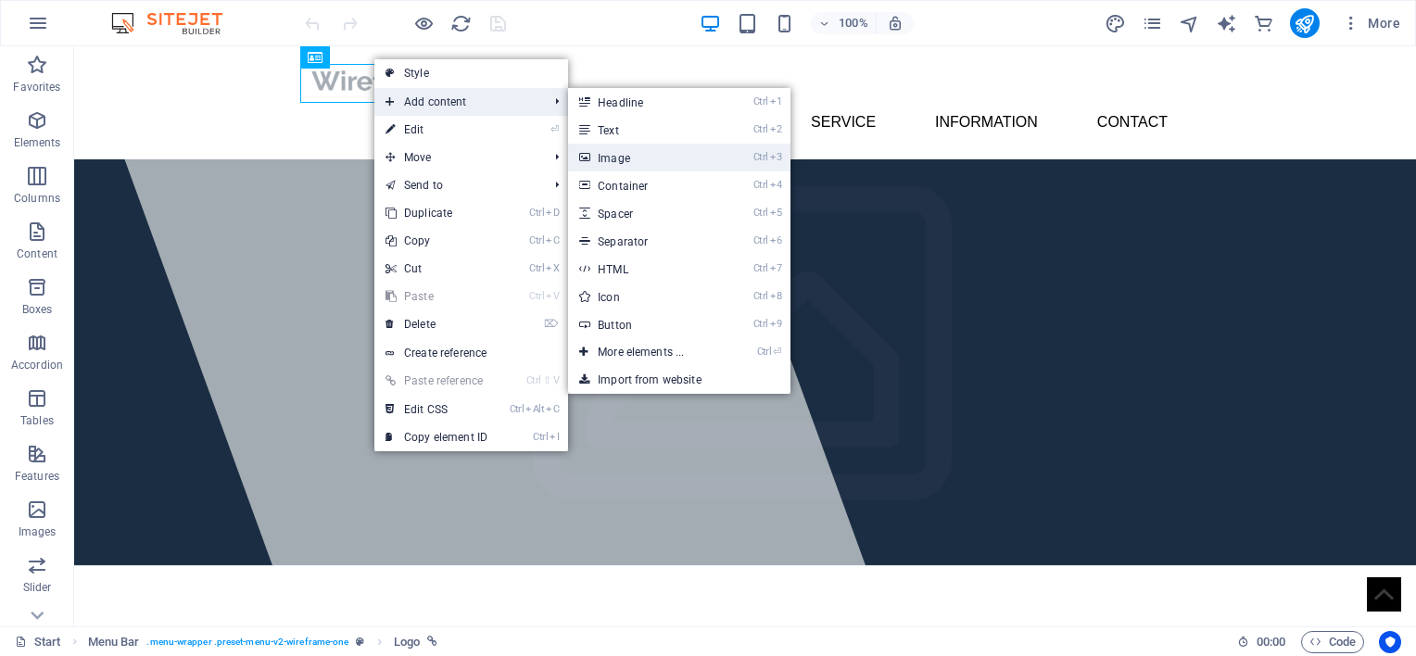
click at [623, 159] on link "Ctrl 3 Image" at bounding box center [644, 158] width 153 height 28
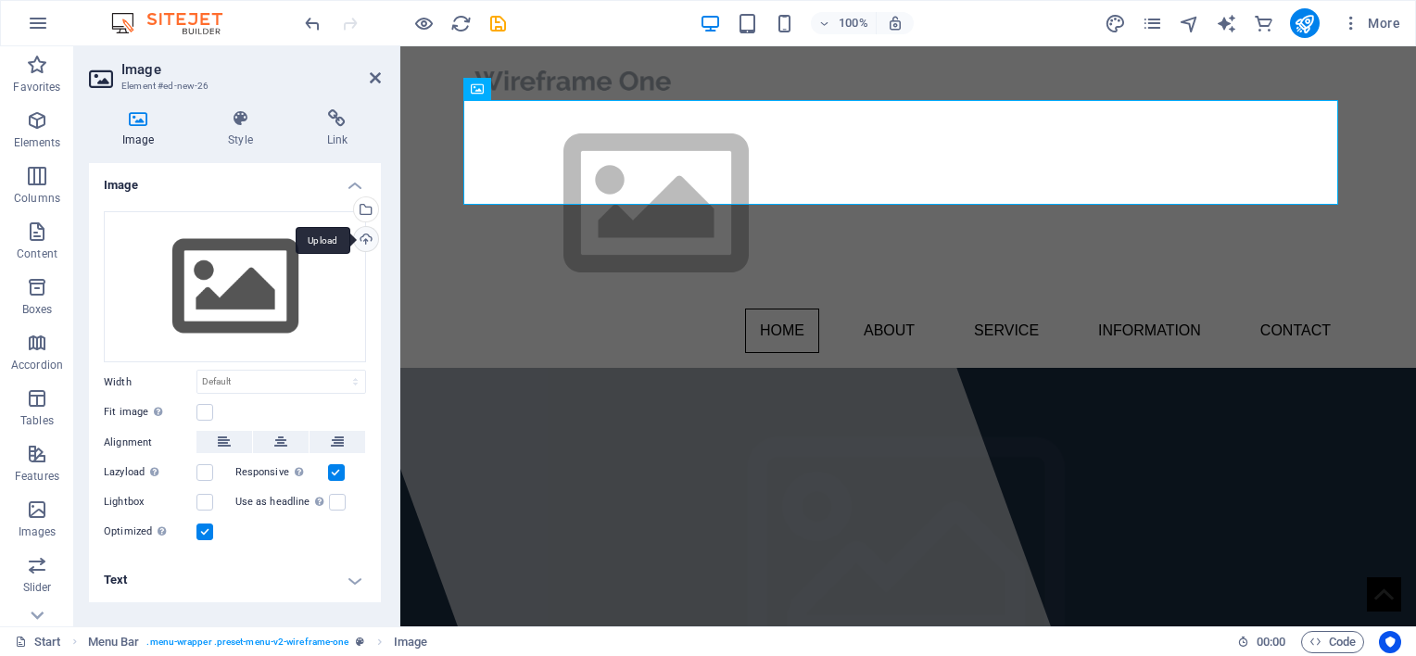
click at [370, 236] on div "Upload" at bounding box center [364, 241] width 28 height 28
click at [310, 22] on icon "undo" at bounding box center [312, 23] width 21 height 21
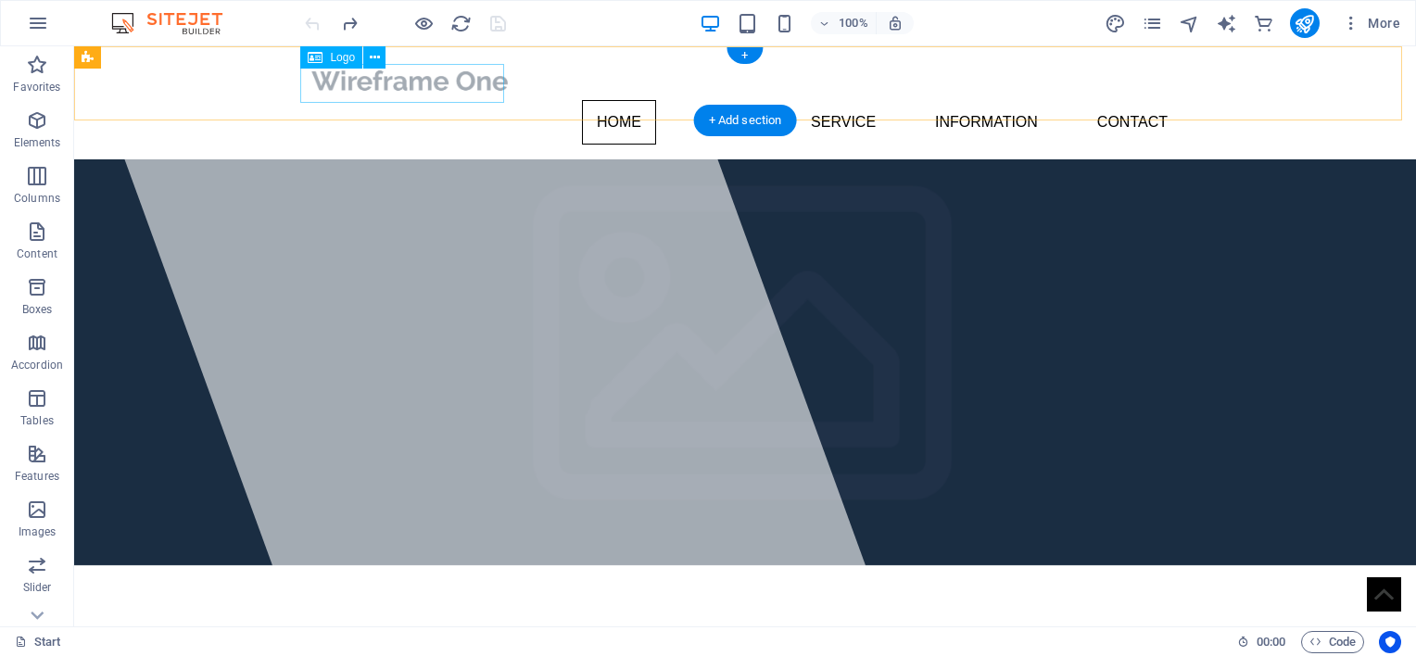
click at [452, 94] on div at bounding box center [745, 80] width 875 height 39
select select "px"
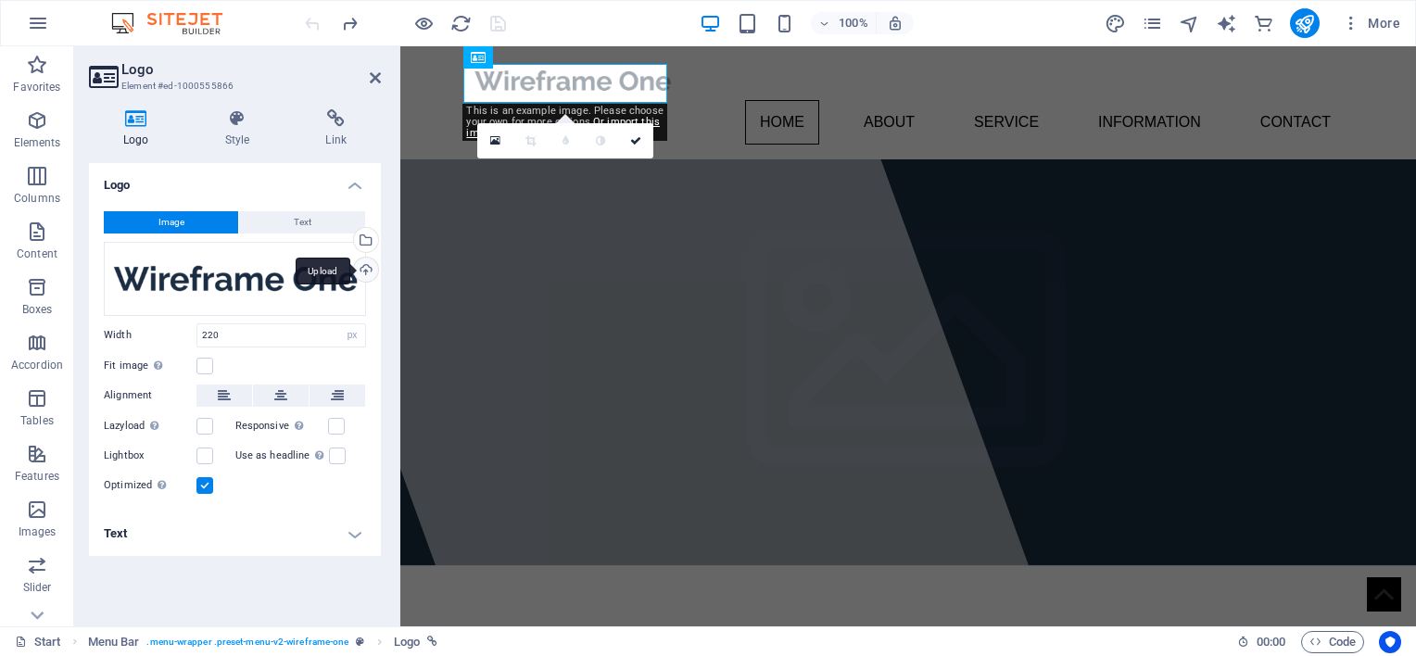
click at [363, 276] on div "Upload" at bounding box center [364, 272] width 28 height 28
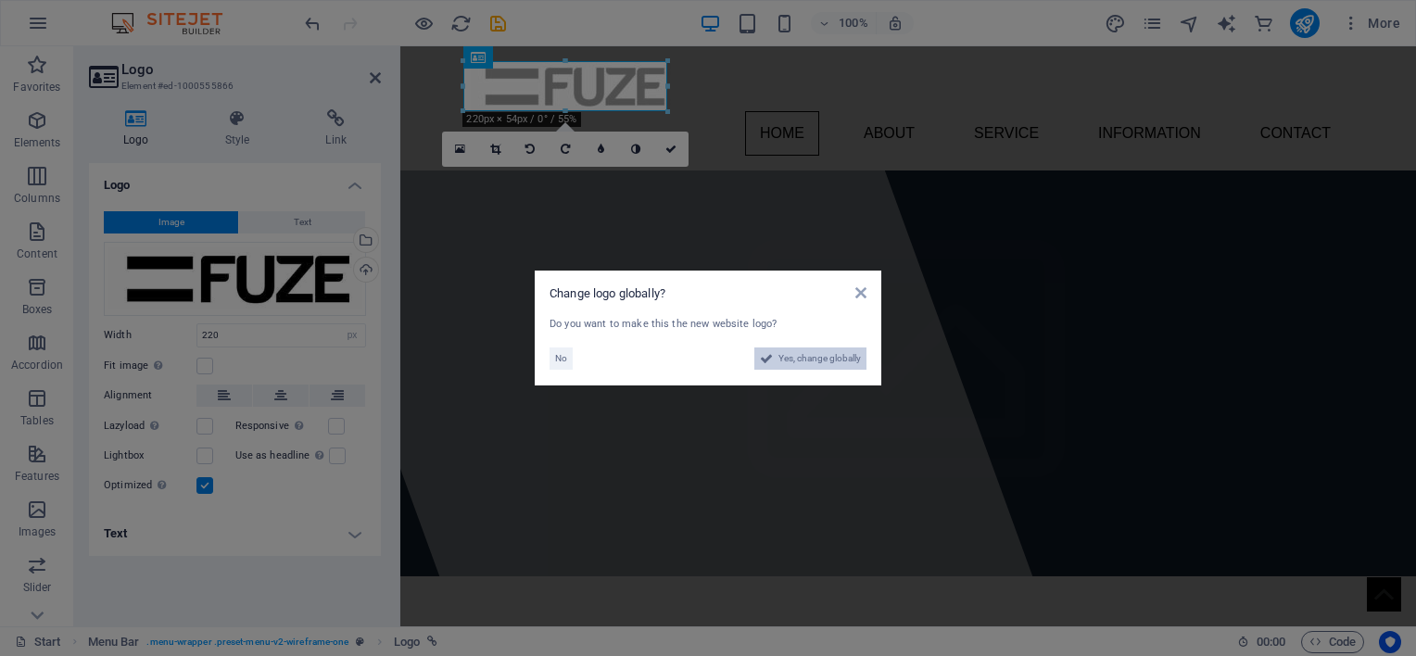
click at [789, 363] on span "Yes, change globally" at bounding box center [819, 359] width 82 height 22
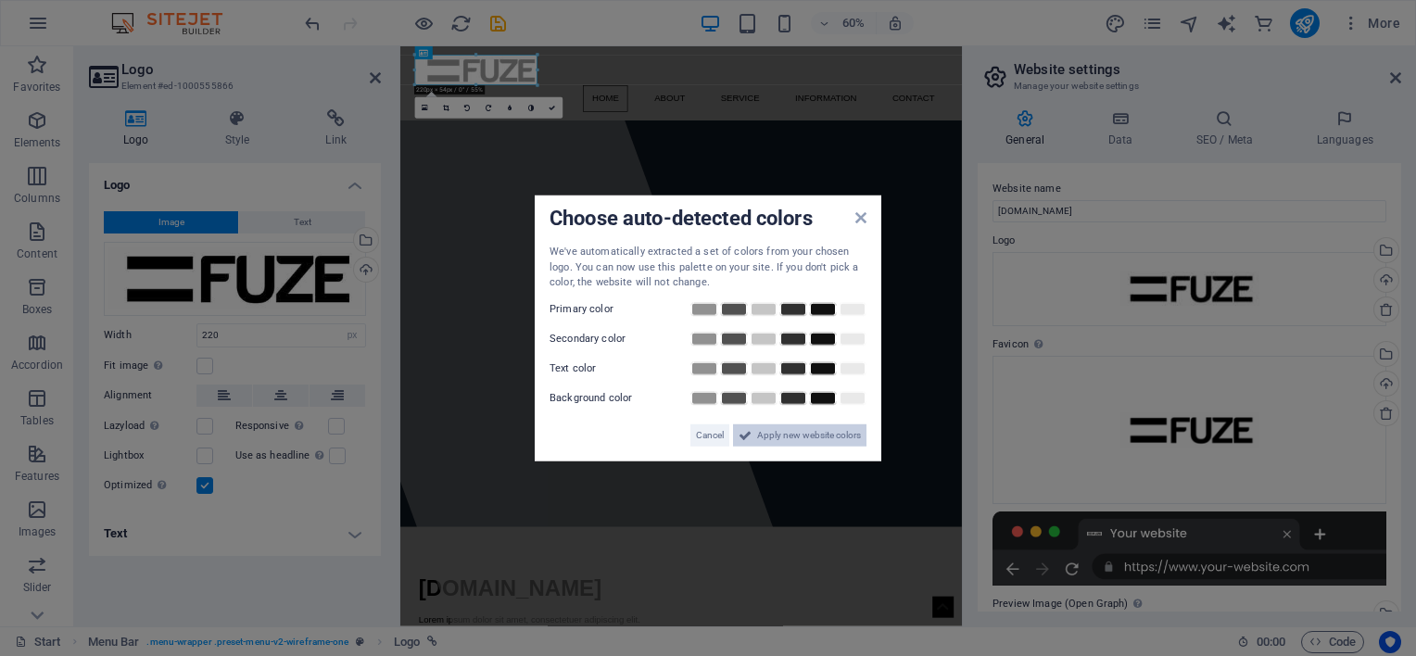
click at [801, 438] on span "Apply new website colors" at bounding box center [809, 435] width 104 height 22
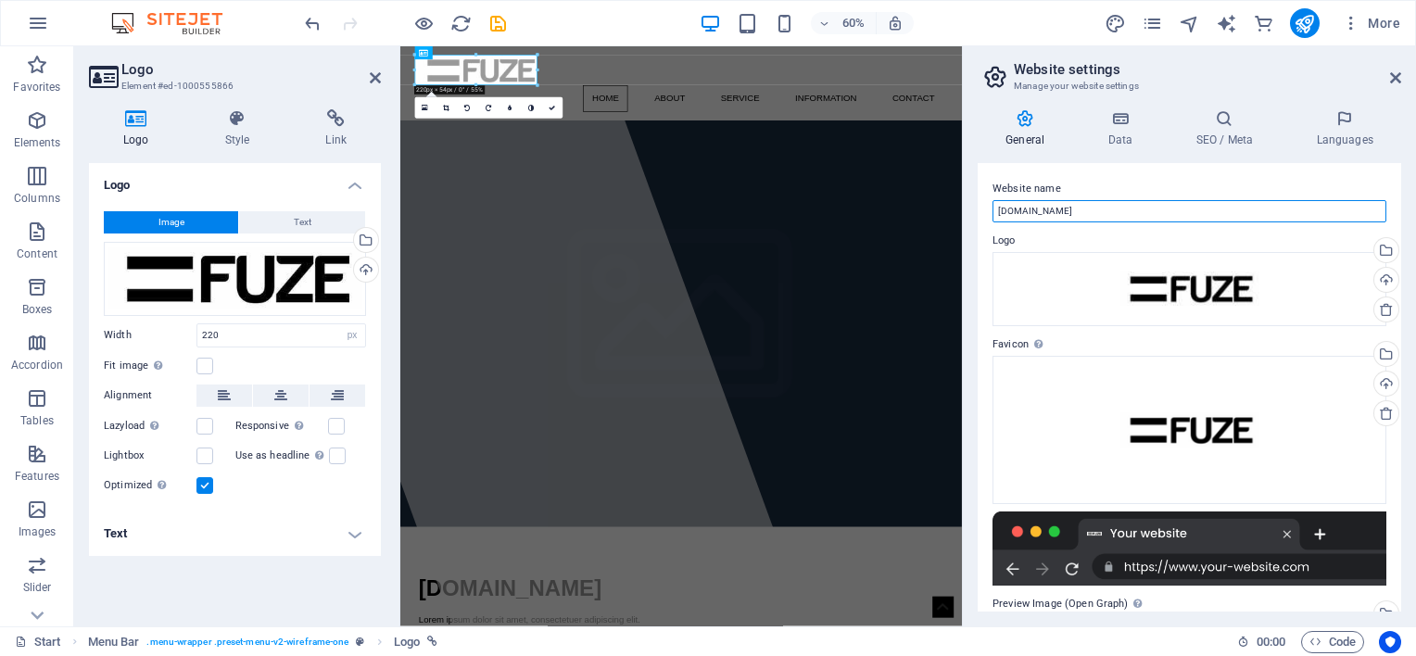
click at [1077, 214] on input "[DOMAIN_NAME]" at bounding box center [1189, 211] width 394 height 22
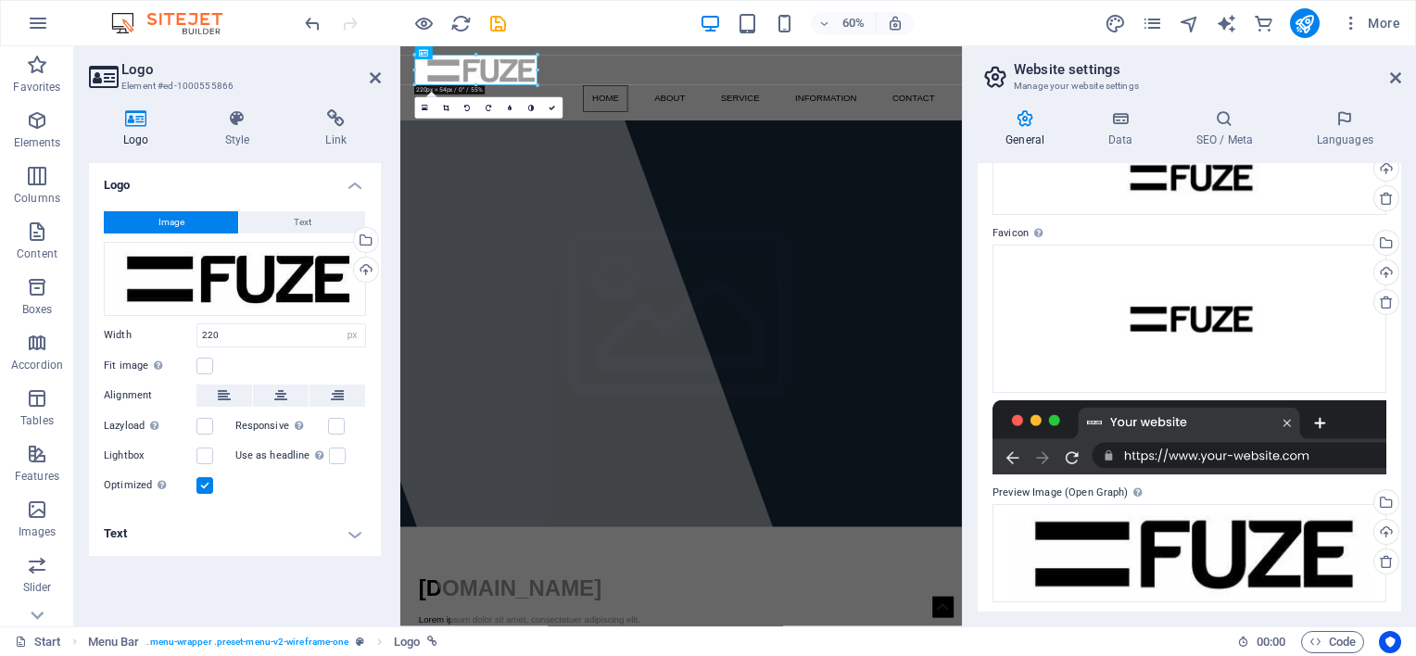
scroll to position [116, 0]
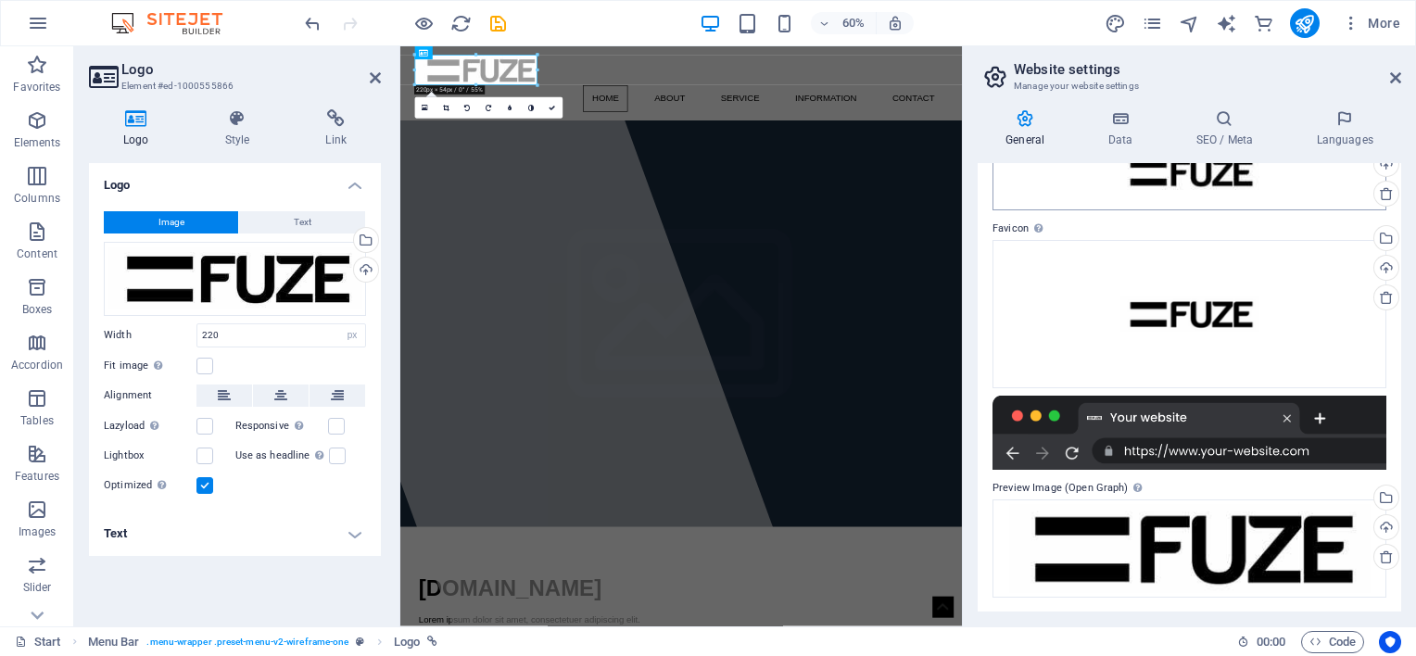
drag, startPoint x: 1415, startPoint y: 419, endPoint x: 1368, endPoint y: 194, distance: 230.1
click at [1368, 194] on div "General Data SEO / Meta Languages Website name fuzepro.co.za Logo Drag files he…" at bounding box center [1189, 361] width 453 height 532
click at [773, 250] on div at bounding box center [608, 529] width 945 height 967
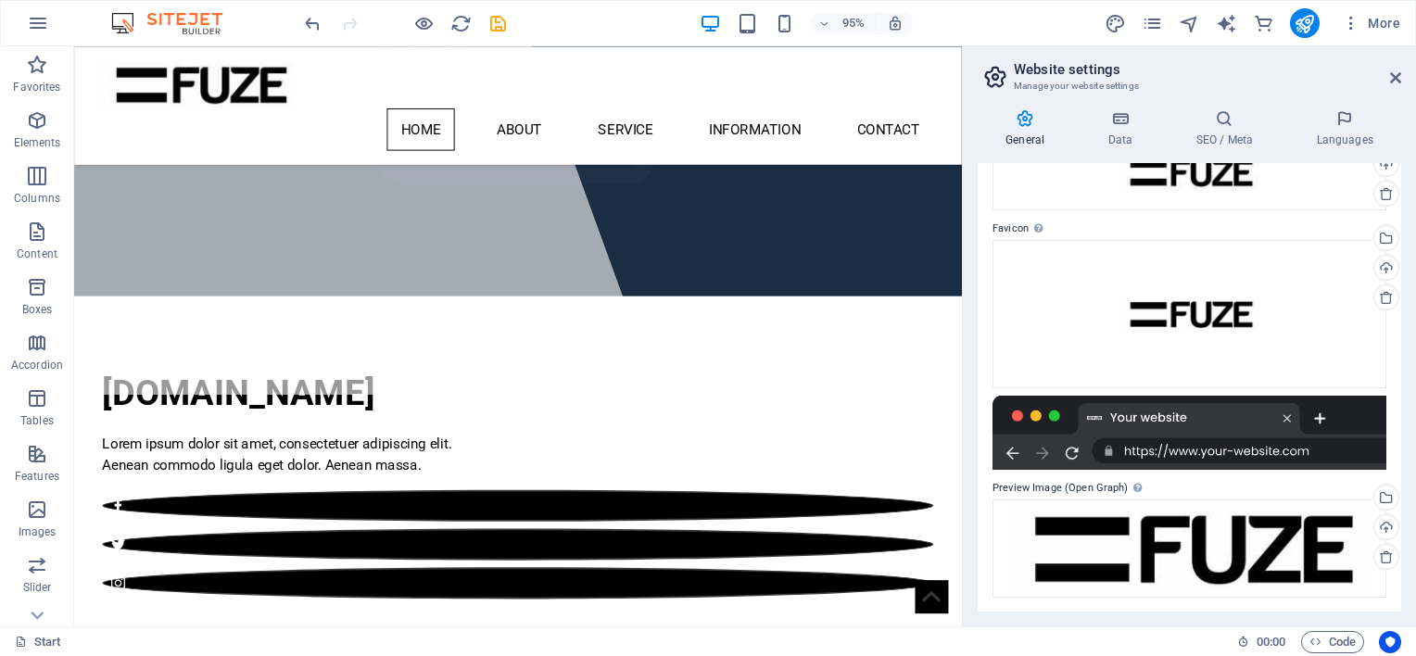
scroll to position [0, 0]
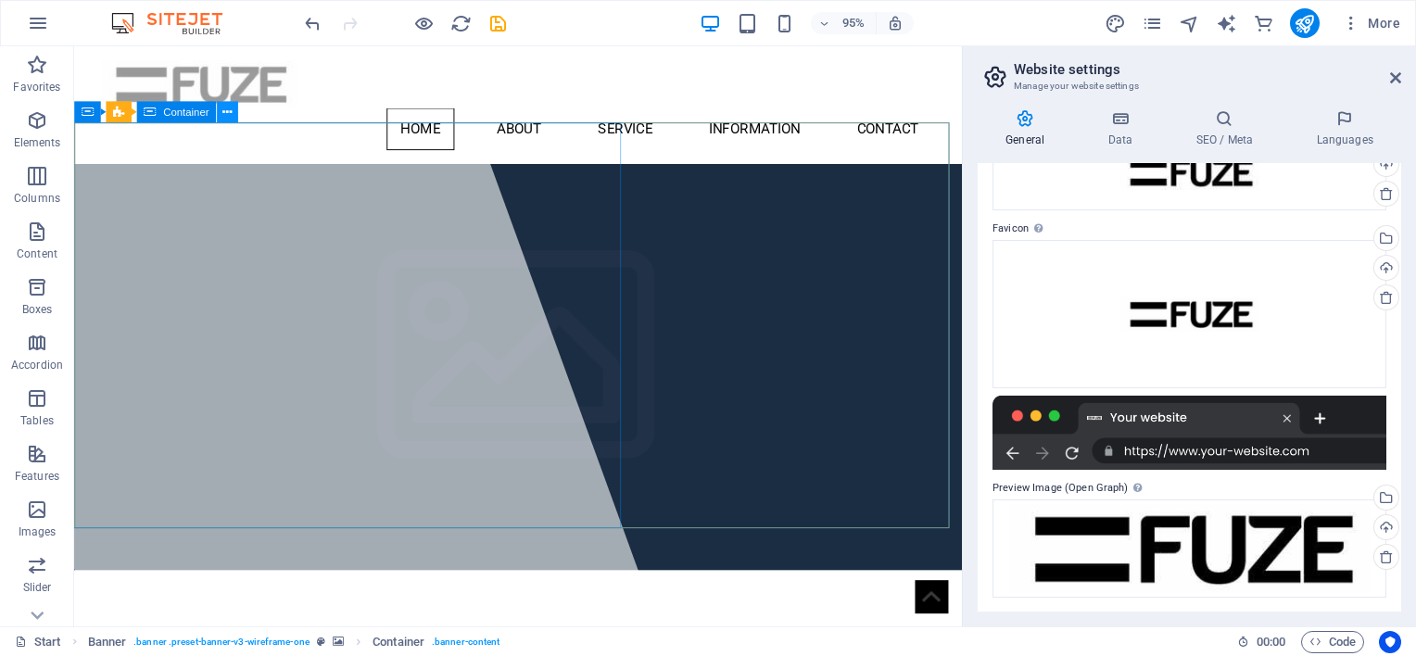
click at [226, 116] on icon at bounding box center [226, 111] width 9 height 19
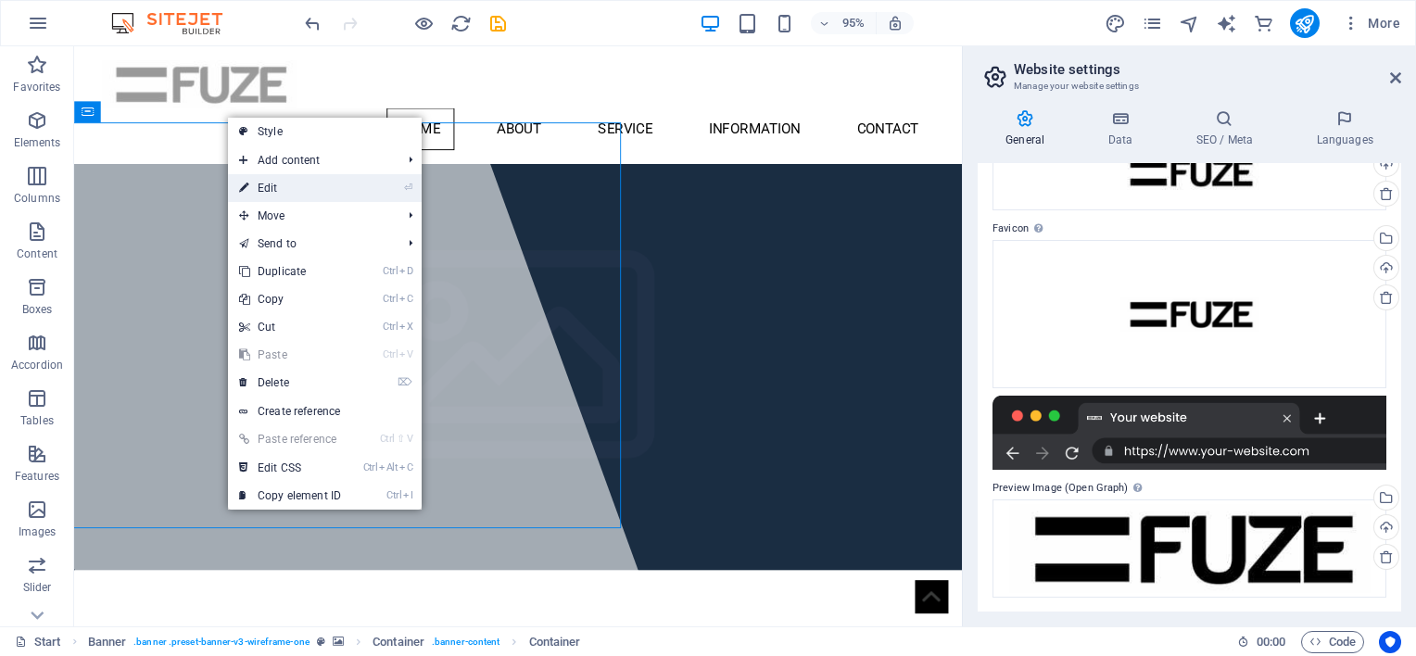
click at [280, 186] on link "⏎ Edit" at bounding box center [290, 188] width 124 height 28
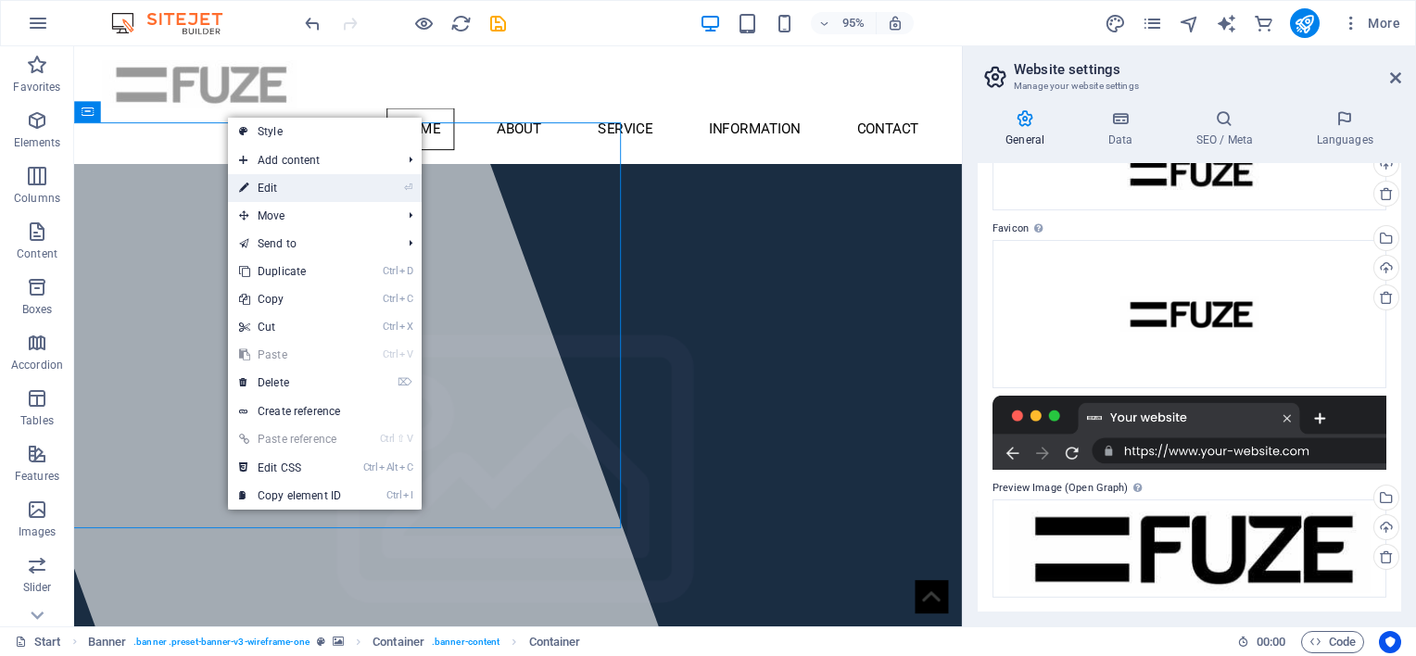
select select "%"
select select "px"
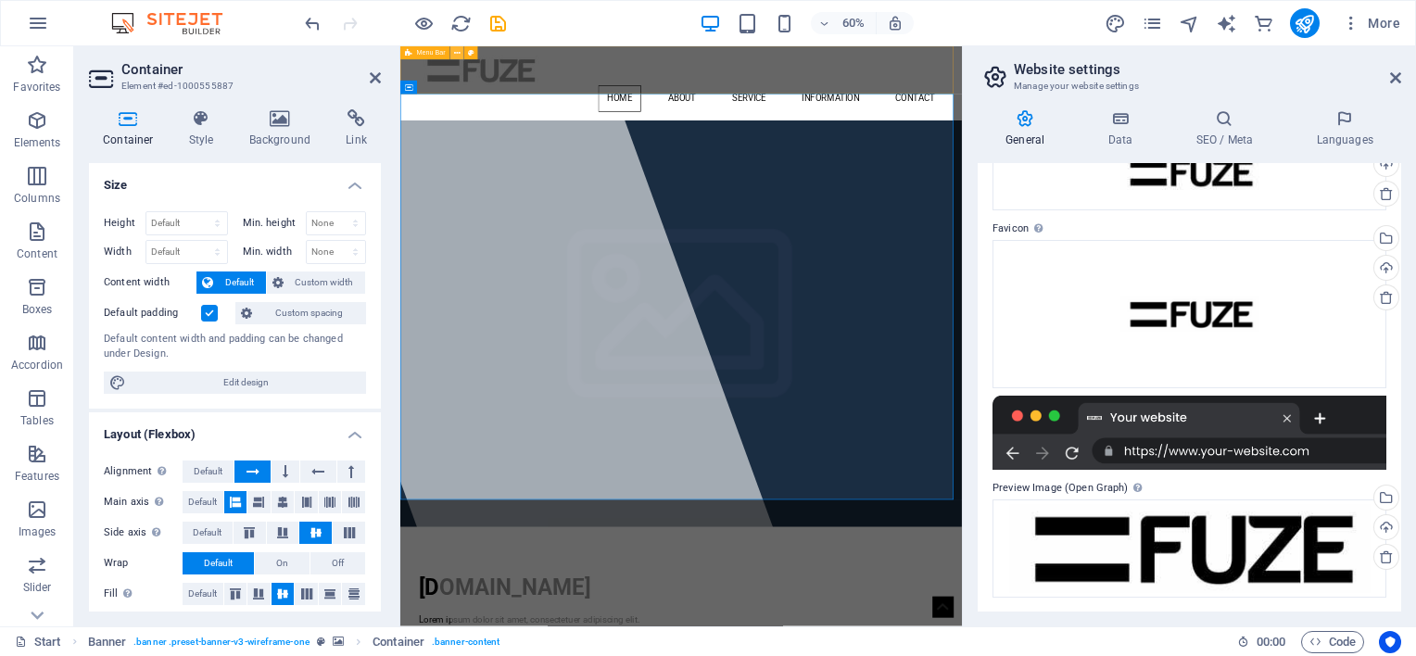
click at [456, 46] on button at bounding box center [456, 52] width 13 height 13
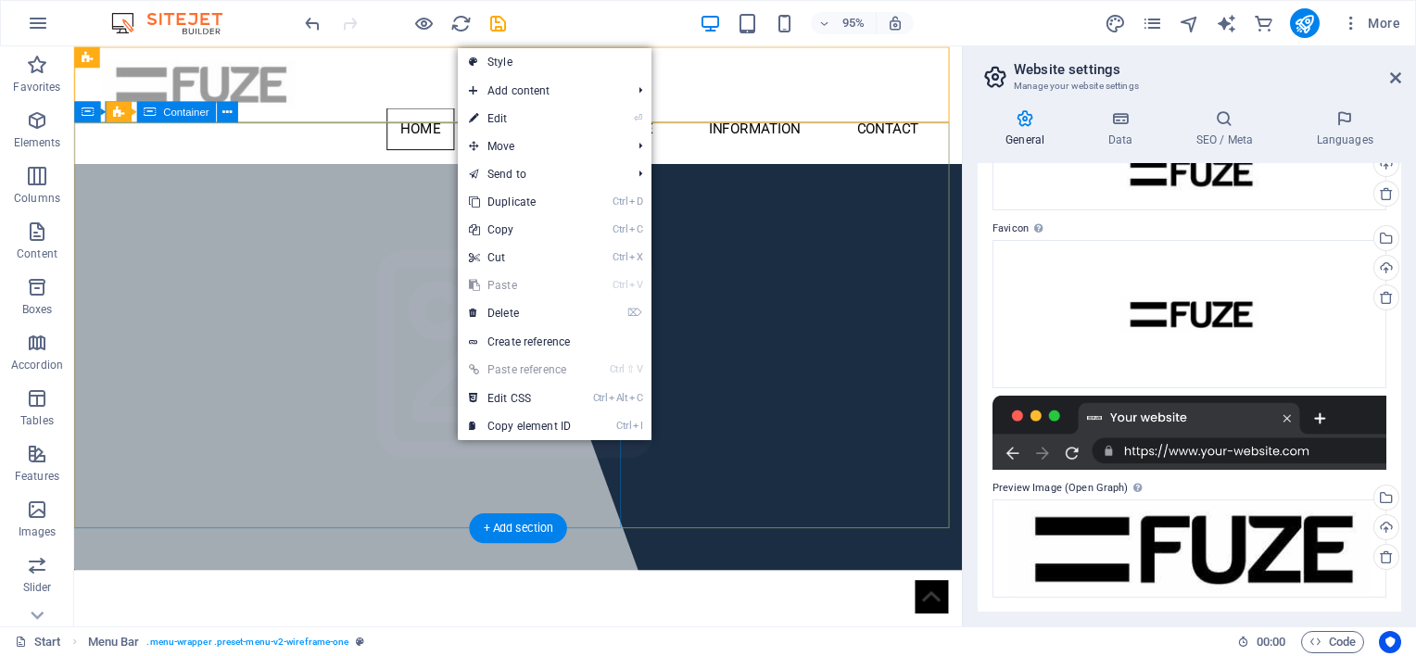
click at [311, 196] on div at bounding box center [281, 351] width 815 height 611
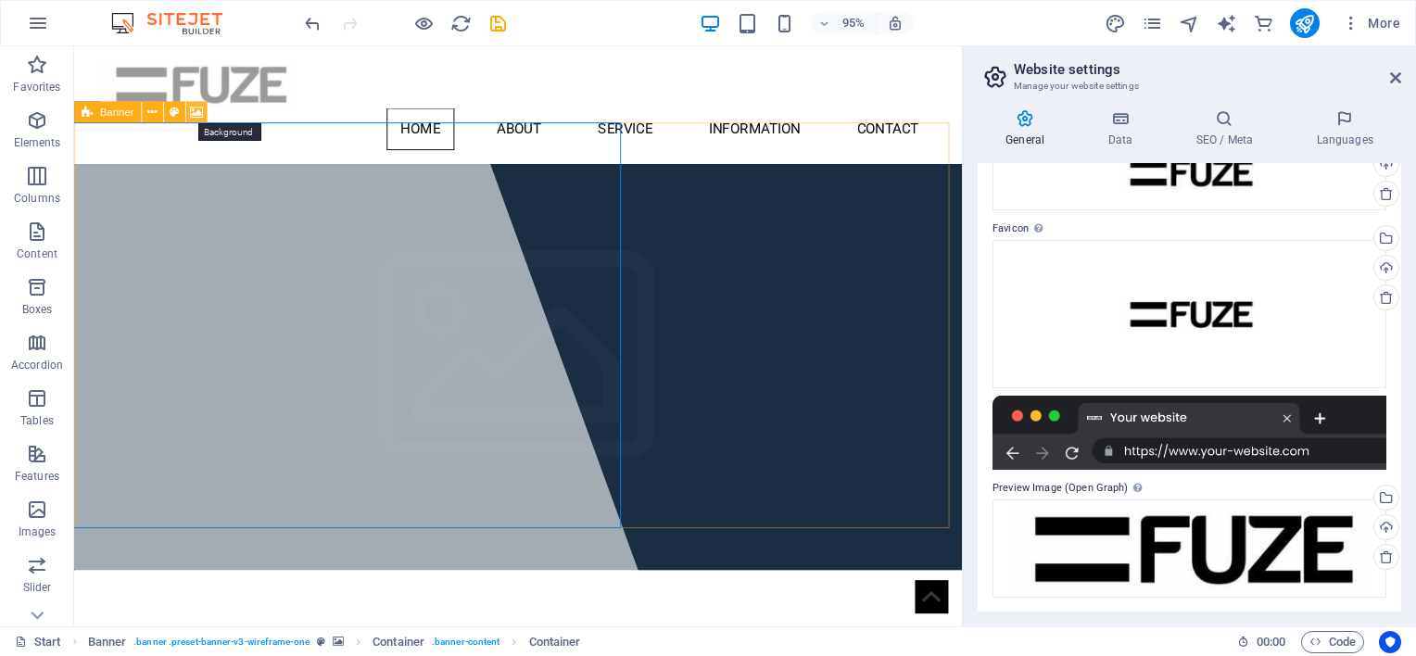
click at [199, 109] on icon at bounding box center [196, 111] width 13 height 19
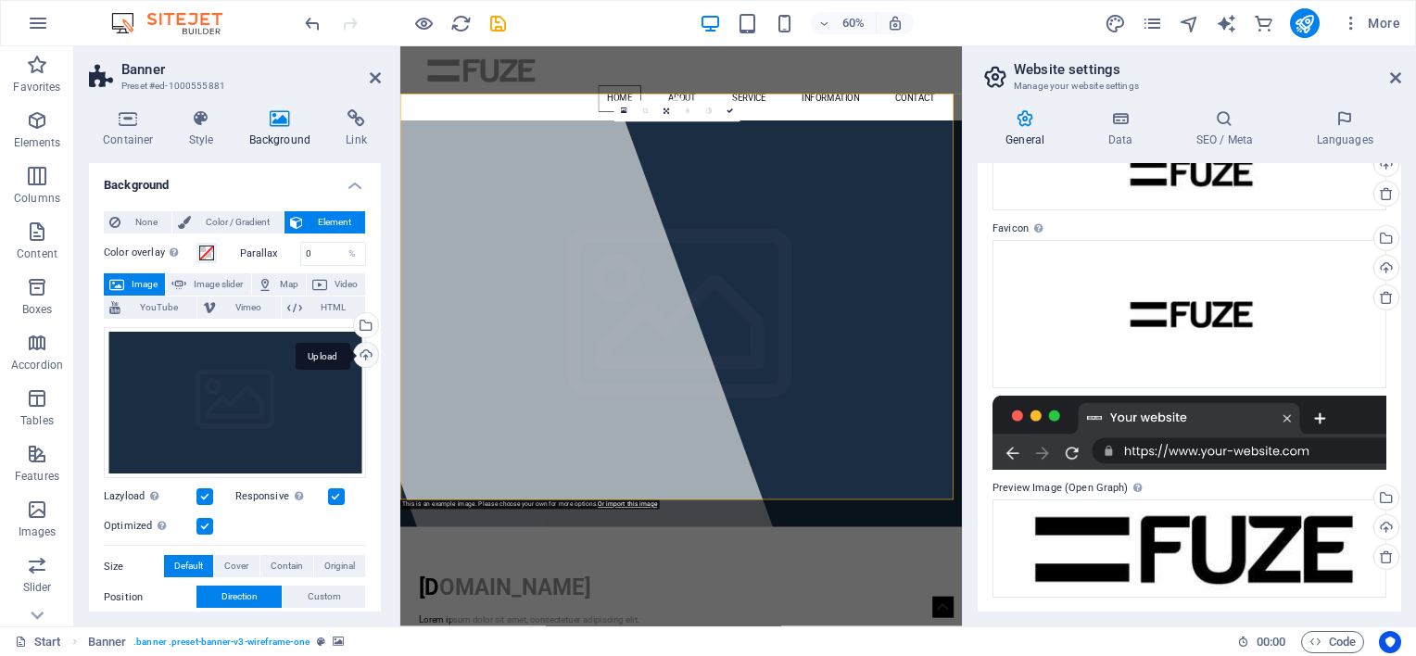
click at [361, 353] on div "Upload" at bounding box center [364, 357] width 28 height 28
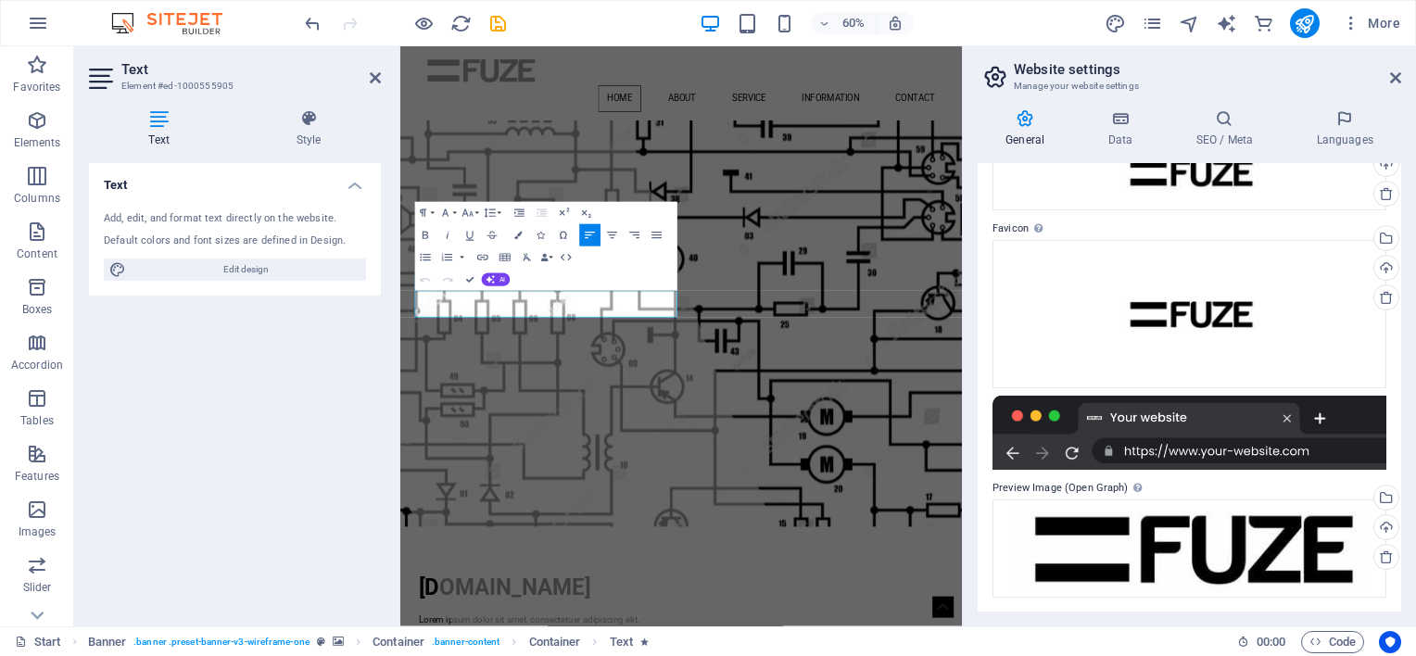
click at [249, 227] on div "Add, edit, and format text directly on the website. Default colors and font siz…" at bounding box center [235, 245] width 292 height 99
drag, startPoint x: 775, startPoint y: 484, endPoint x: 424, endPoint y: 454, distance: 351.5
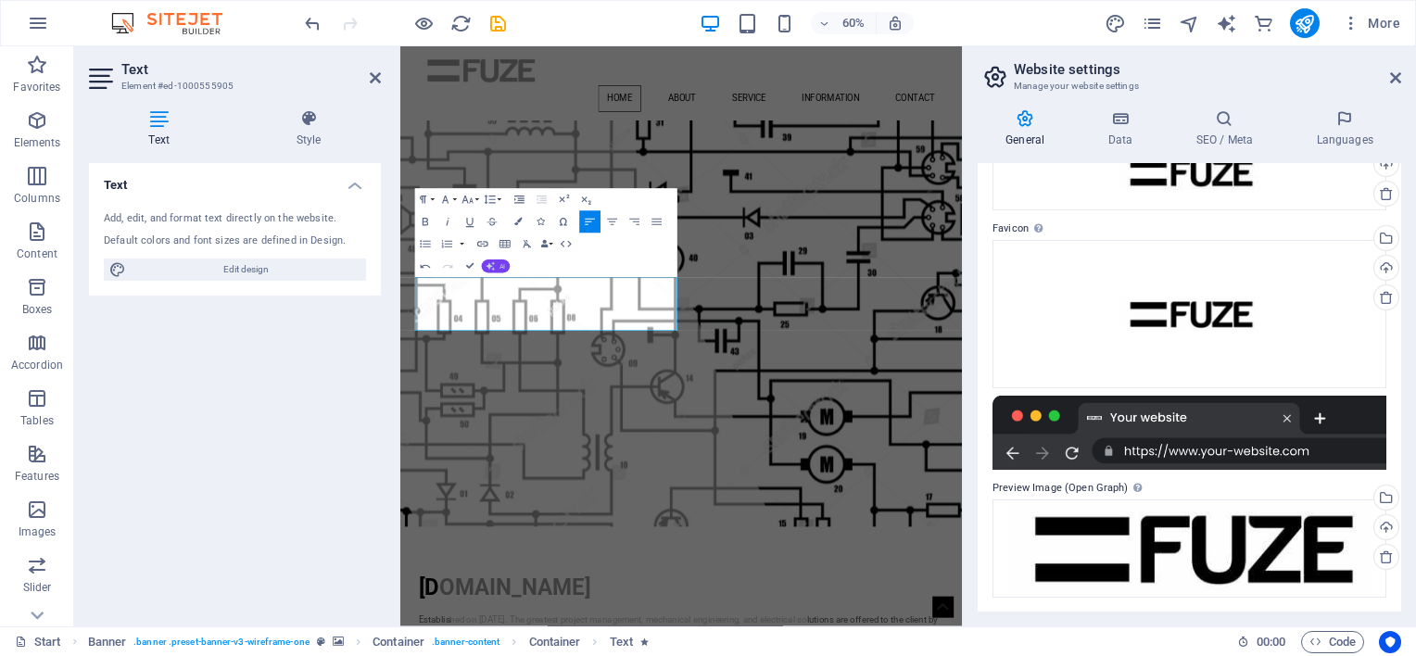
click at [494, 262] on icon "button" at bounding box center [490, 266] width 9 height 9
click at [509, 285] on link "Improve" at bounding box center [509, 284] width 108 height 17
click at [651, 616] on div at bounding box center [608, 529] width 945 height 967
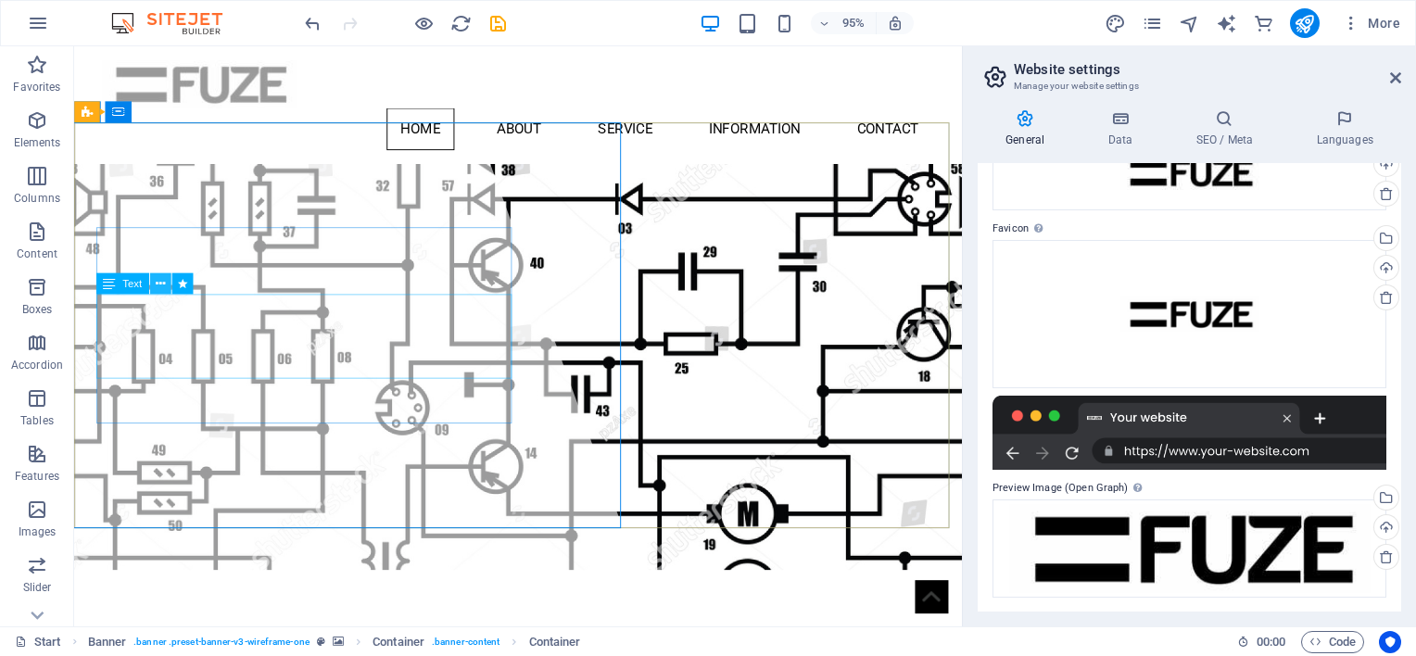
click at [160, 284] on icon at bounding box center [160, 283] width 9 height 19
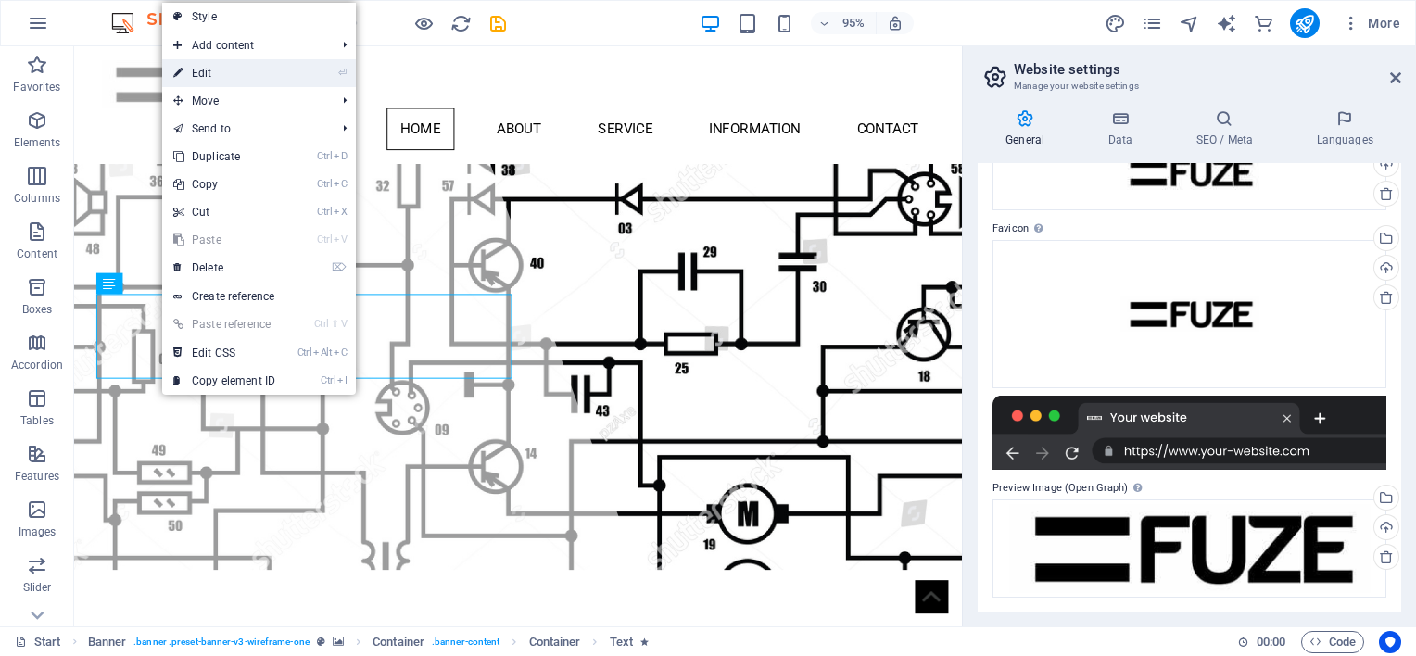
click at [213, 70] on link "⏎ Edit" at bounding box center [224, 73] width 124 height 28
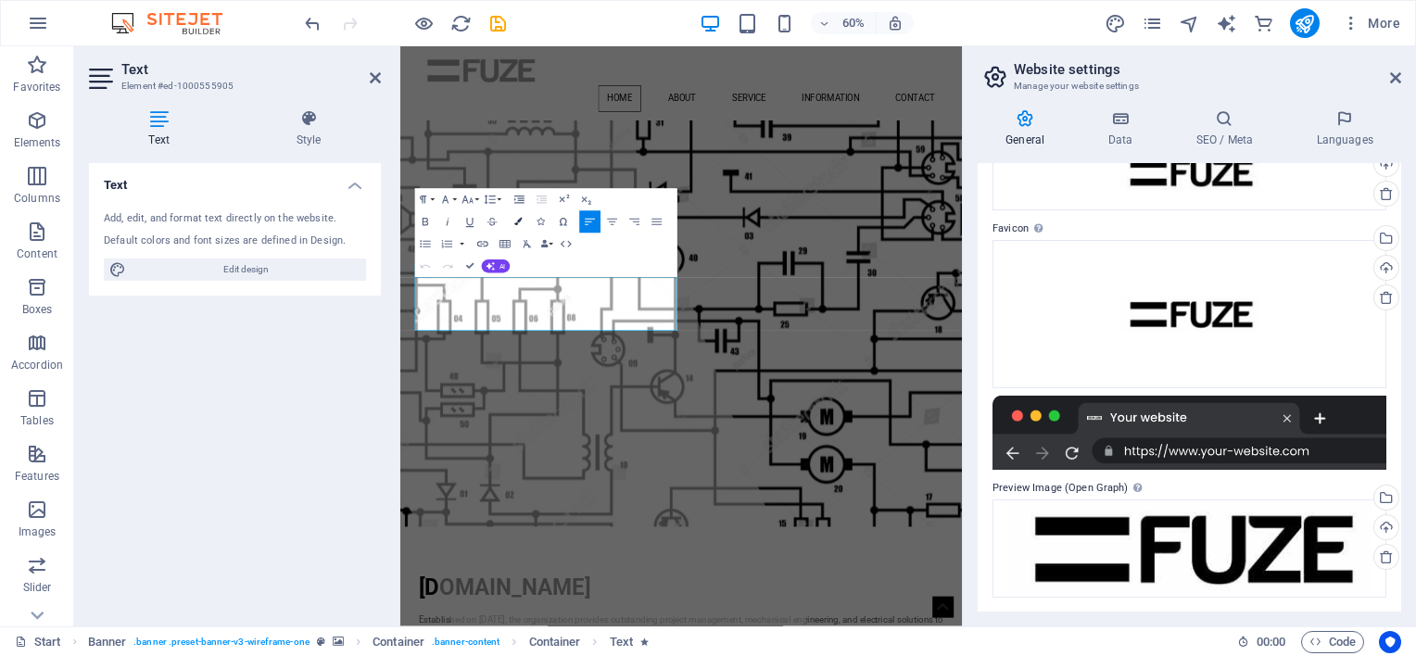
click at [522, 221] on icon "button" at bounding box center [517, 221] width 7 height 7
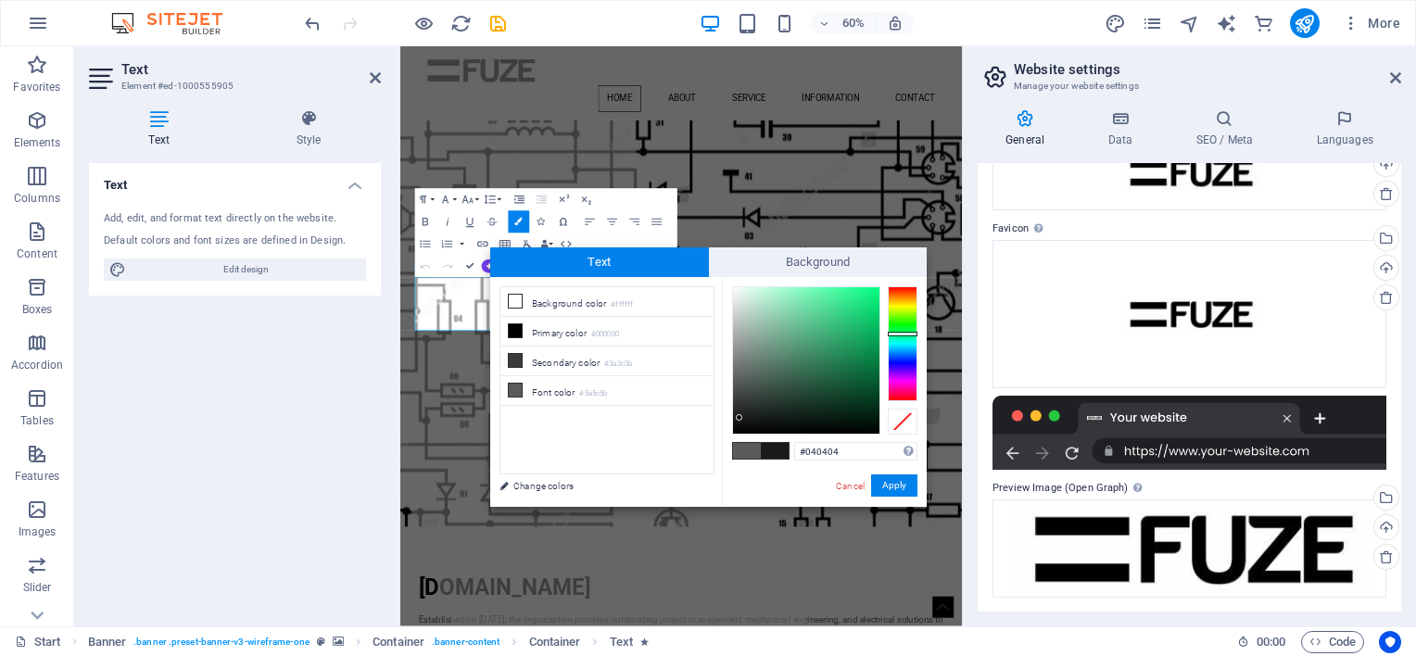
type input "#000000"
drag, startPoint x: 734, startPoint y: 380, endPoint x: 727, endPoint y: 459, distance: 79.1
click at [727, 459] on div "#000000 Supported formats #0852ed rgb(8, 82, 237) rgba(8, 82, 237, 90%) hsv(221…" at bounding box center [824, 526] width 205 height 499
click at [904, 486] on button "Apply" at bounding box center [894, 485] width 46 height 22
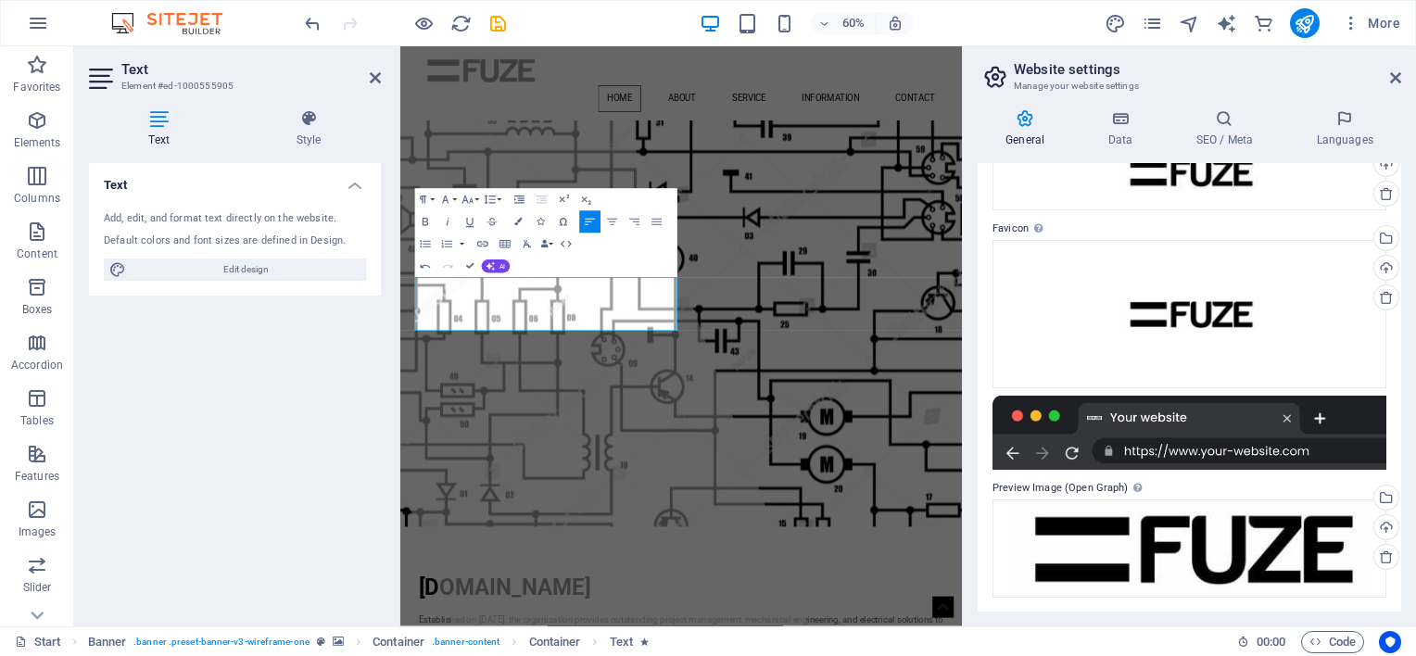
click at [558, 362] on div "Container H1 Banner Banner Container Container Banner Container Container Banne…" at bounding box center [681, 336] width 562 height 580
click at [664, 573] on div at bounding box center [608, 529] width 945 height 967
drag, startPoint x: 958, startPoint y: 409, endPoint x: 664, endPoint y: 573, distance: 337.3
click at [664, 573] on div at bounding box center [608, 529] width 945 height 967
select select "%"
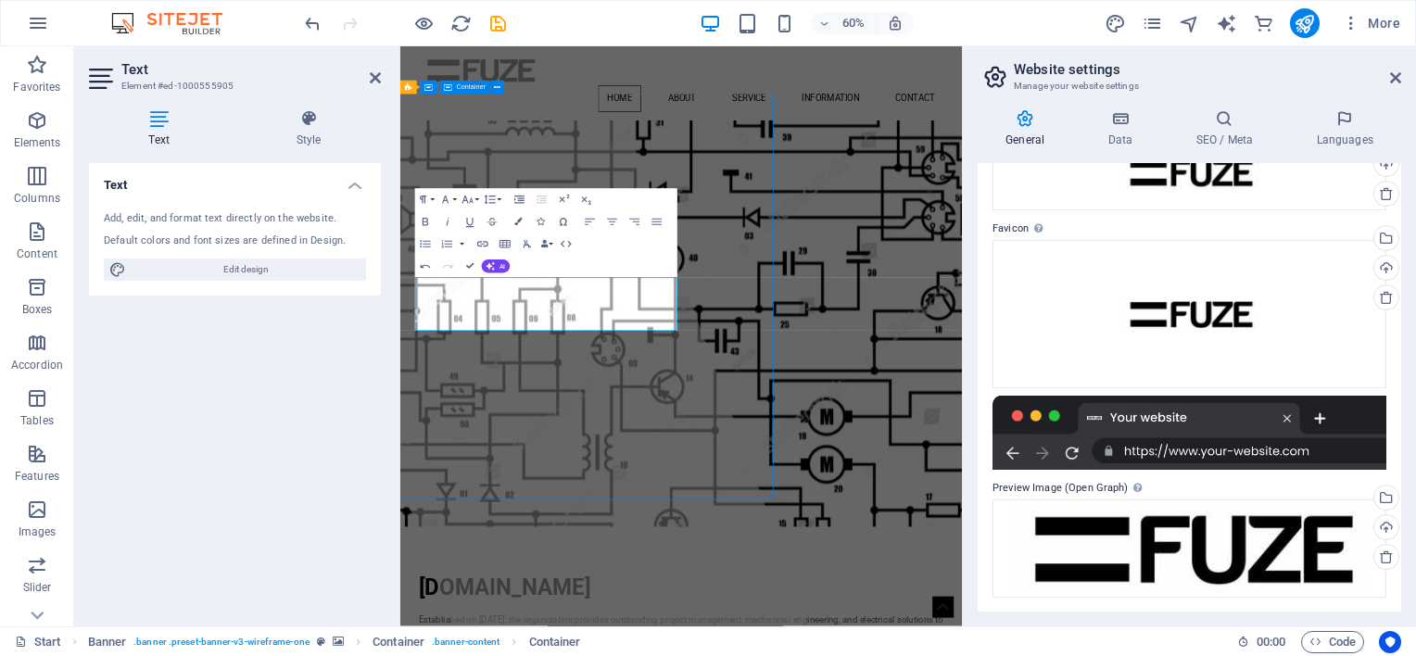
select select "%"
select select "px"
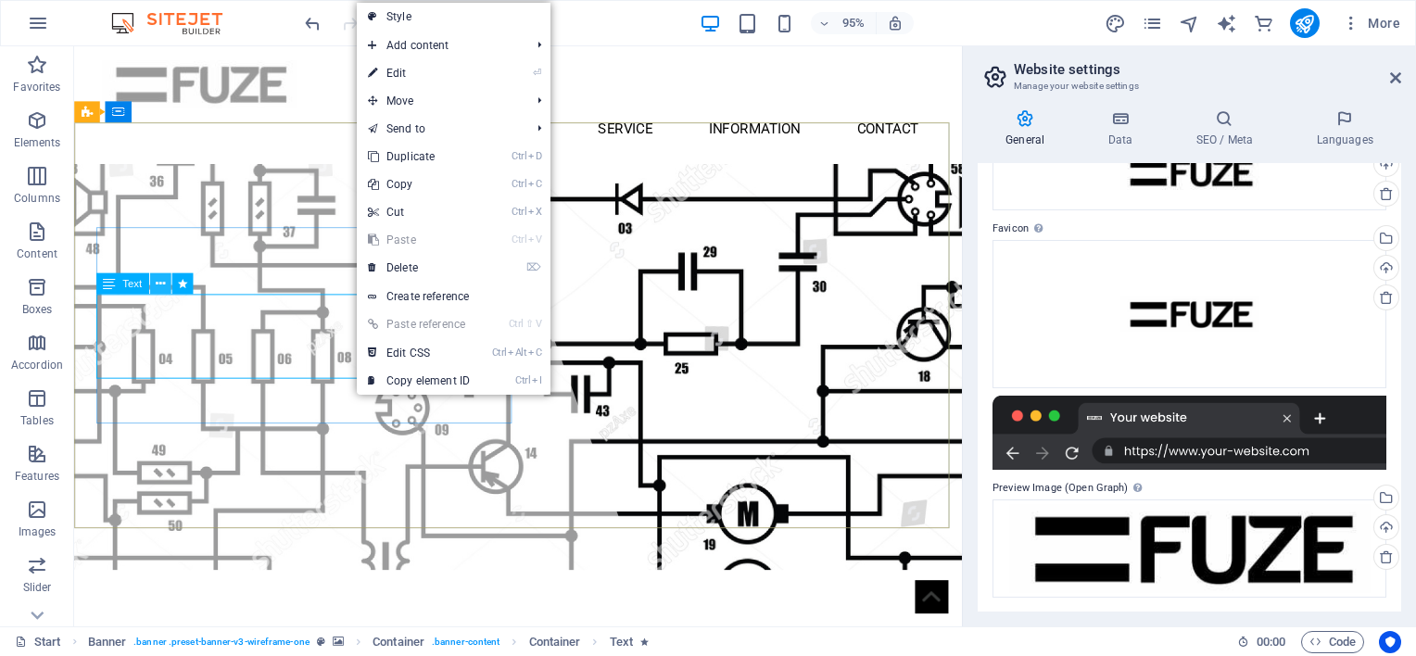
click at [167, 279] on button at bounding box center [160, 282] width 21 height 21
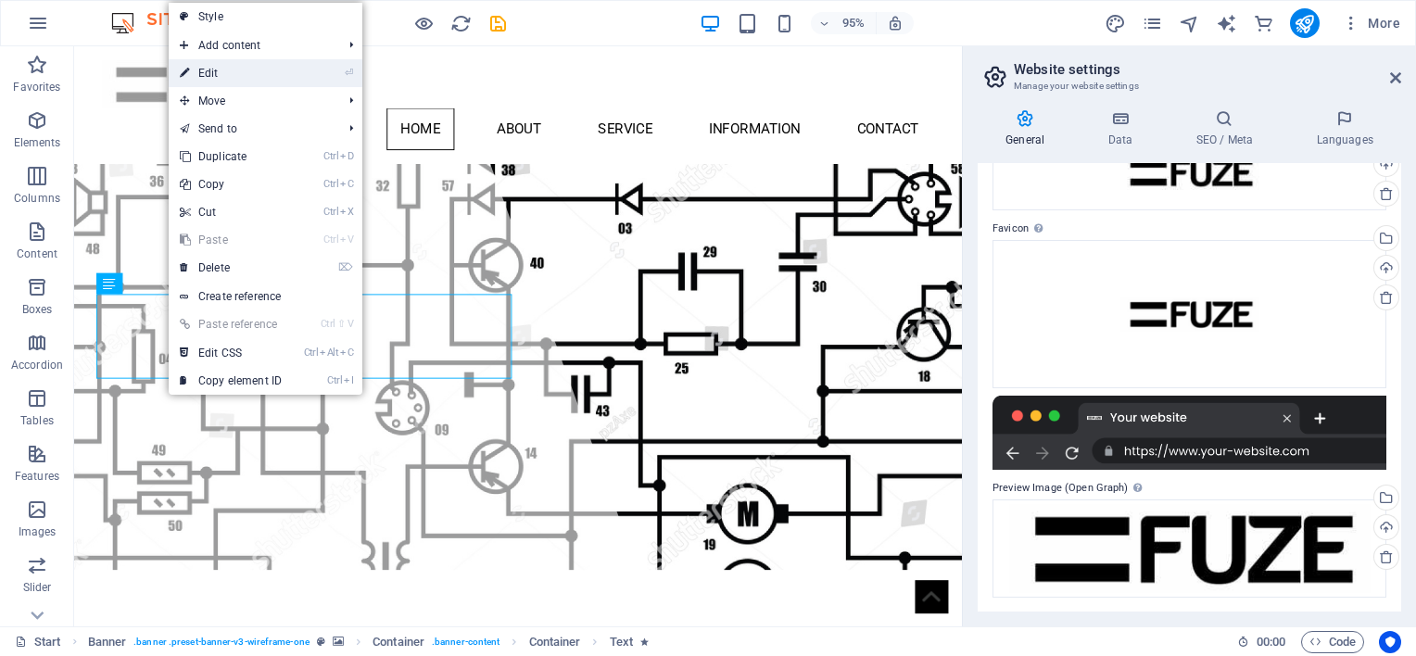
click at [267, 79] on link "⏎ Edit" at bounding box center [231, 73] width 124 height 28
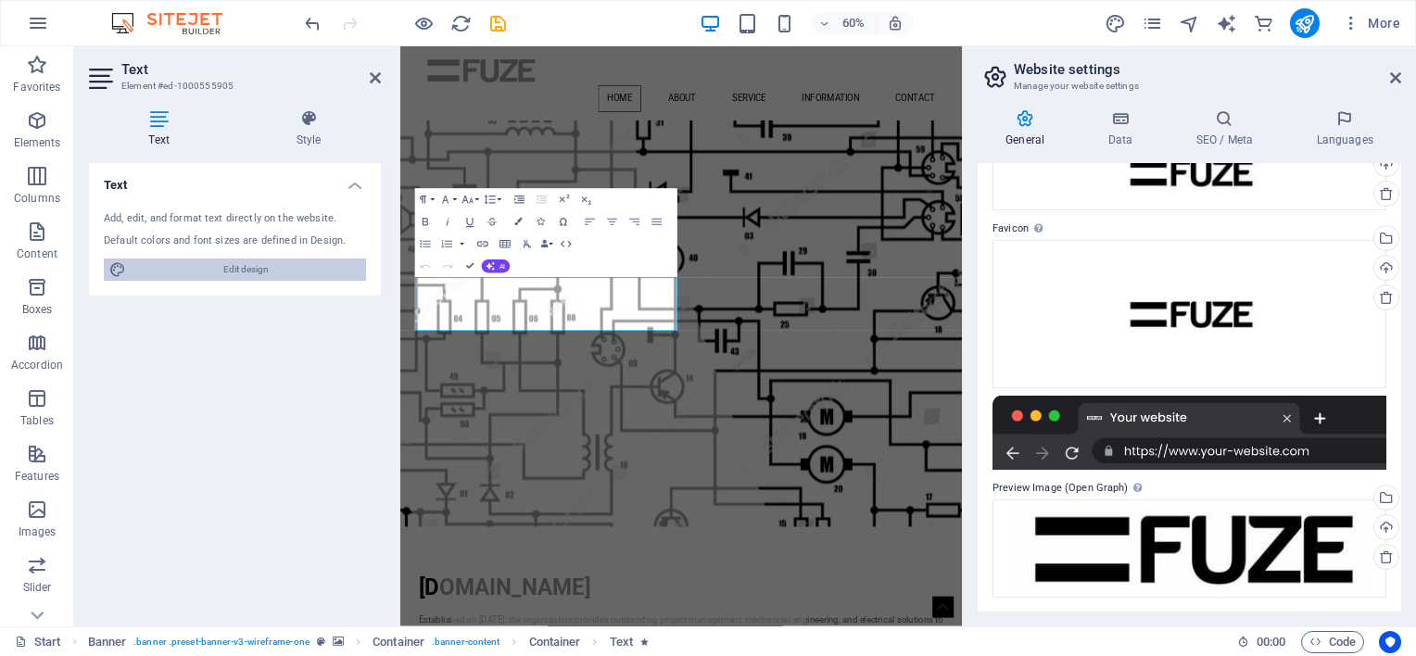
click at [259, 269] on span "Edit design" at bounding box center [246, 270] width 229 height 22
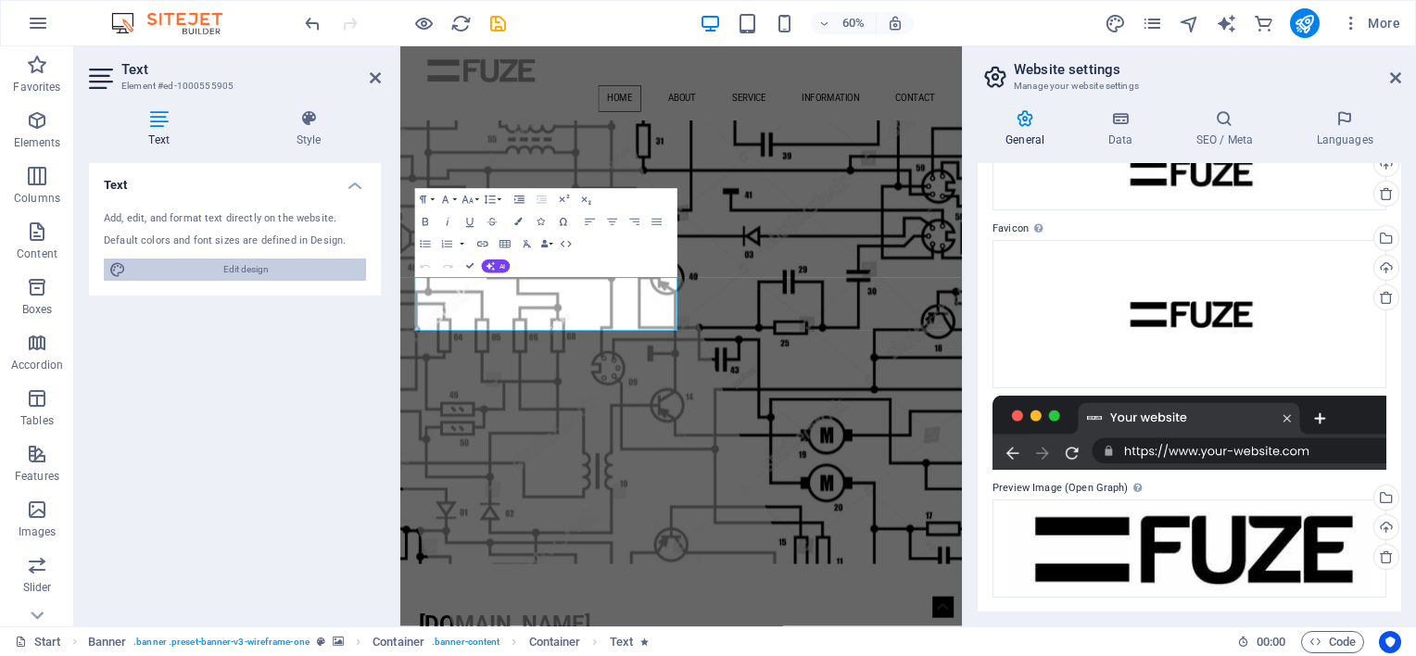
select select "px"
select select "400"
select select "px"
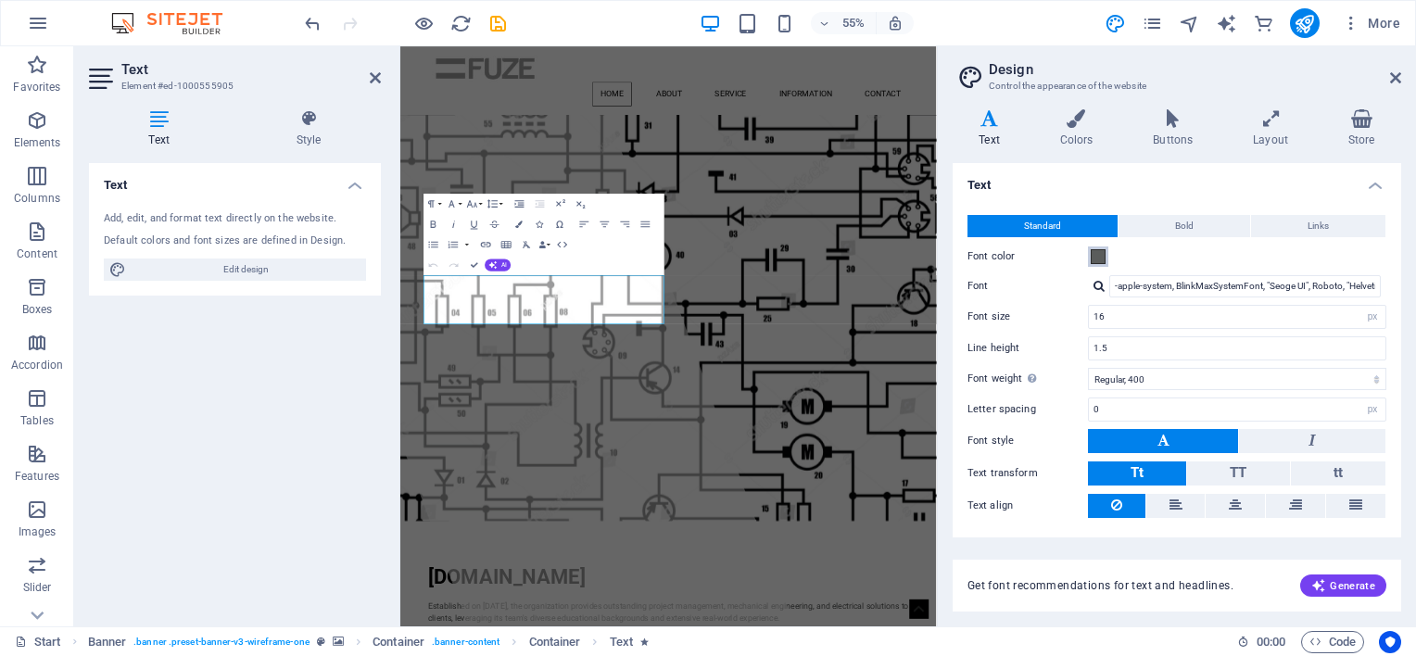
click at [1094, 256] on span at bounding box center [1098, 256] width 15 height 15
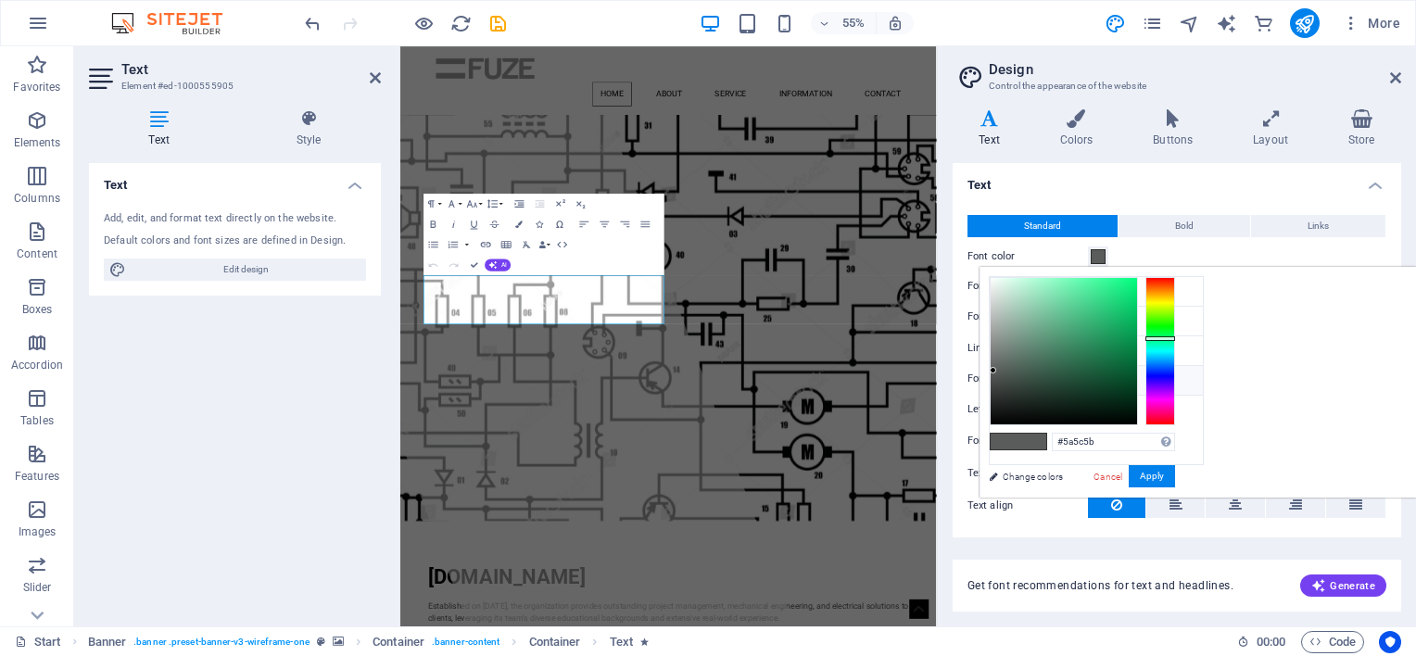
click at [1005, 373] on icon at bounding box center [1004, 379] width 13 height 13
drag, startPoint x: 1005, startPoint y: 373, endPoint x: 1222, endPoint y: 368, distance: 217.8
click at [1222, 368] on div "less Background color #ffffff Primary color #000000 Secondary color #3a3c3b Fon…" at bounding box center [1198, 382] width 436 height 231
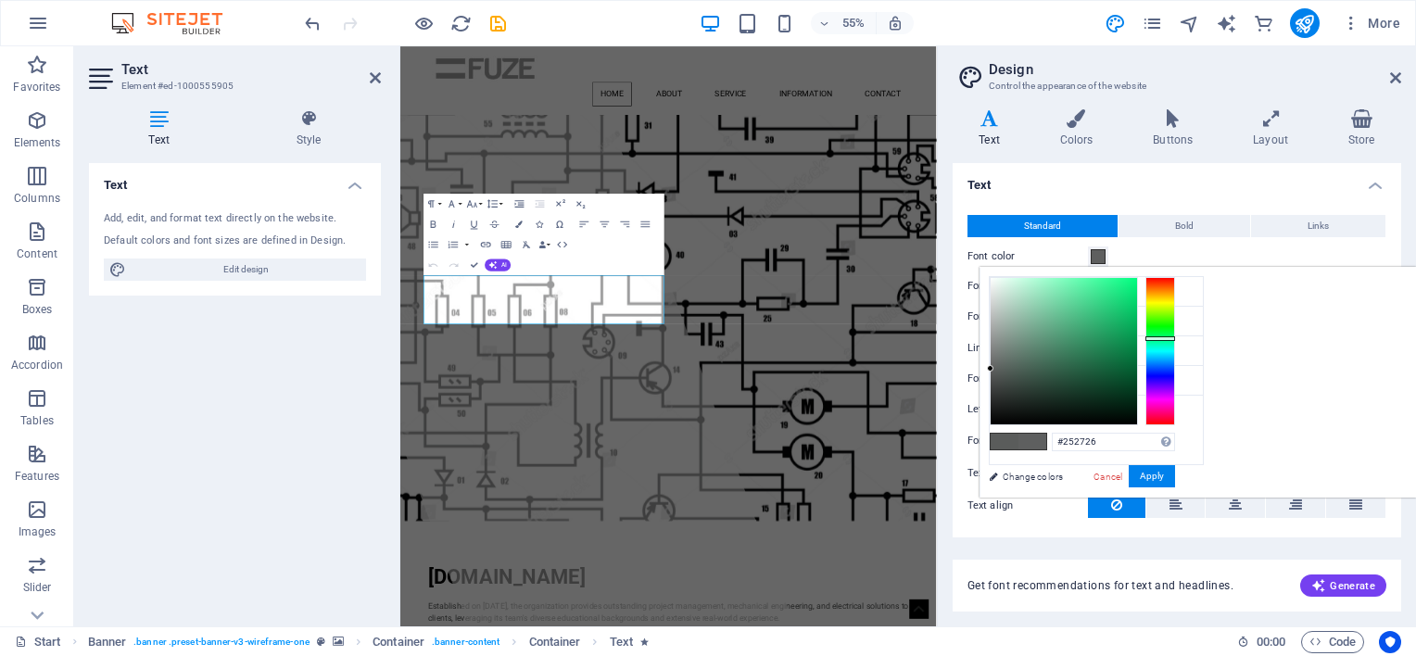
type input "#000000"
drag, startPoint x: 1222, startPoint y: 368, endPoint x: 1214, endPoint y: 487, distance: 118.9
click at [1184, 487] on div "#000000 Supported formats #0852ed rgb(8, 82, 237) rgba(8, 82, 237, 90%) hsv(221…" at bounding box center [1082, 517] width 205 height 499
click at [1175, 474] on button "Apply" at bounding box center [1152, 476] width 46 height 22
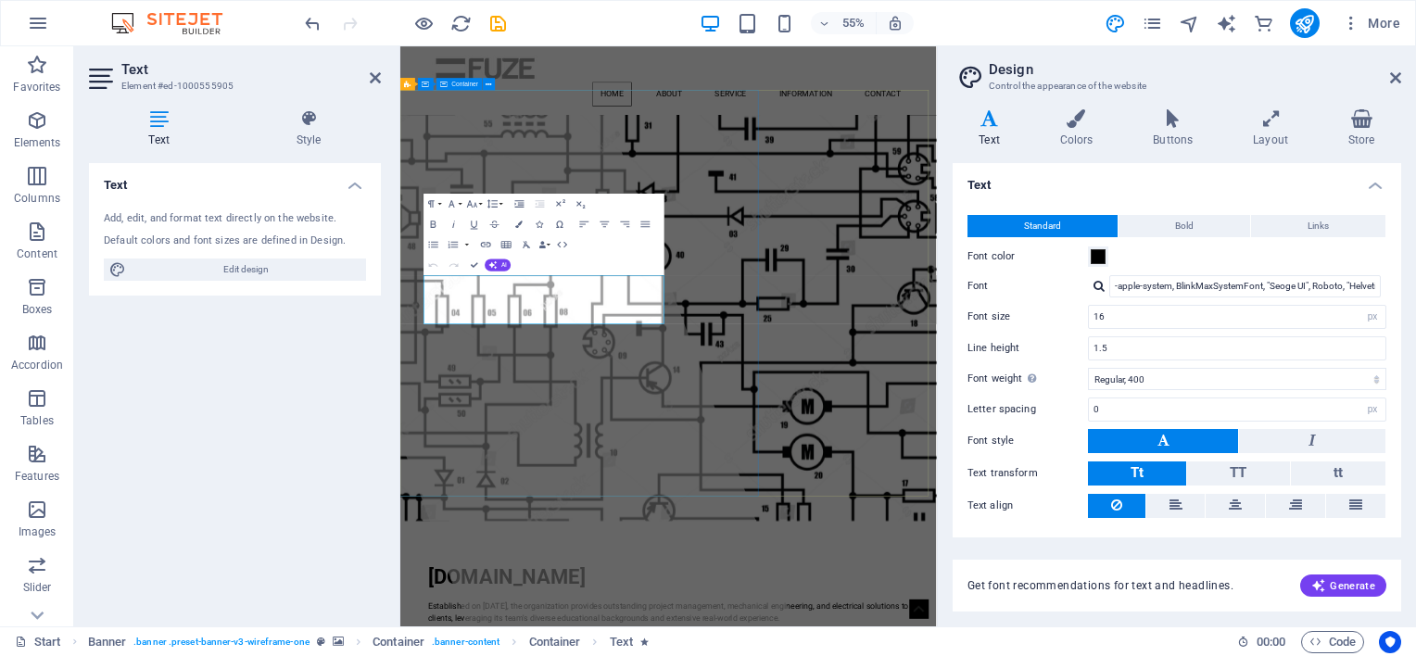
click at [847, 655] on div at bounding box center [628, 573] width 977 height 1055
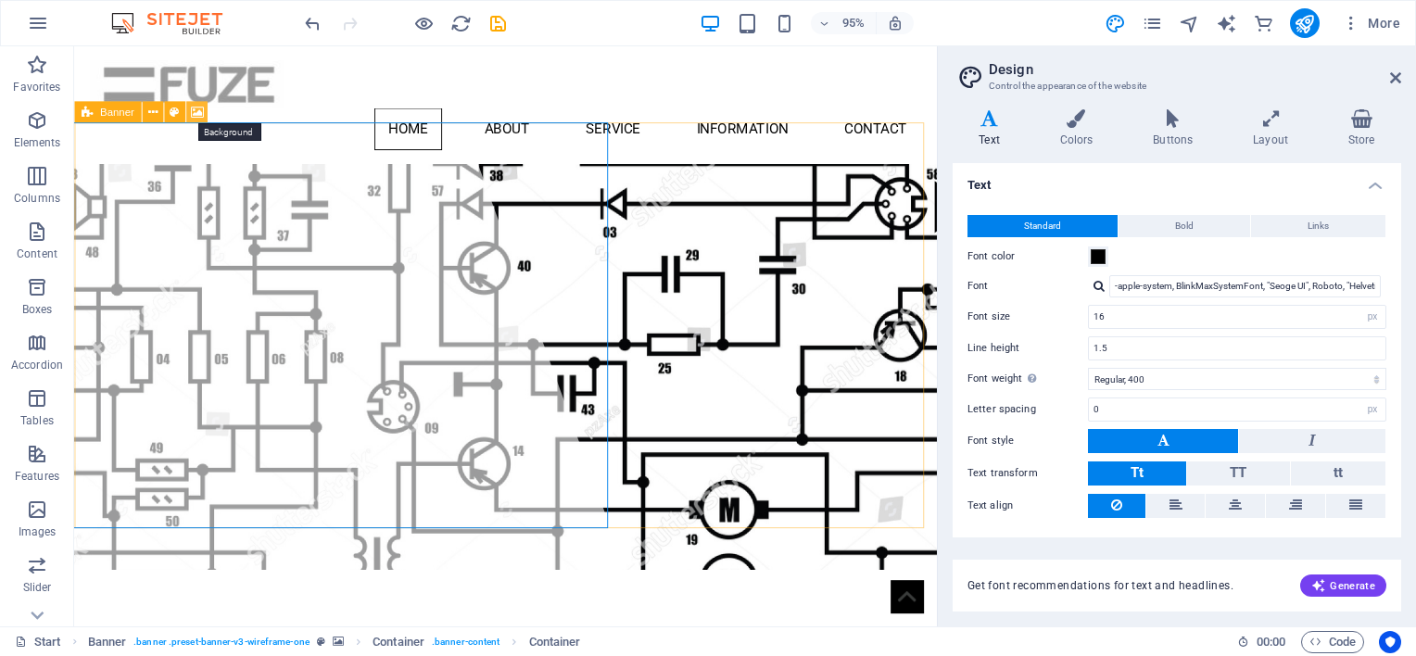
click at [199, 107] on icon at bounding box center [196, 111] width 13 height 19
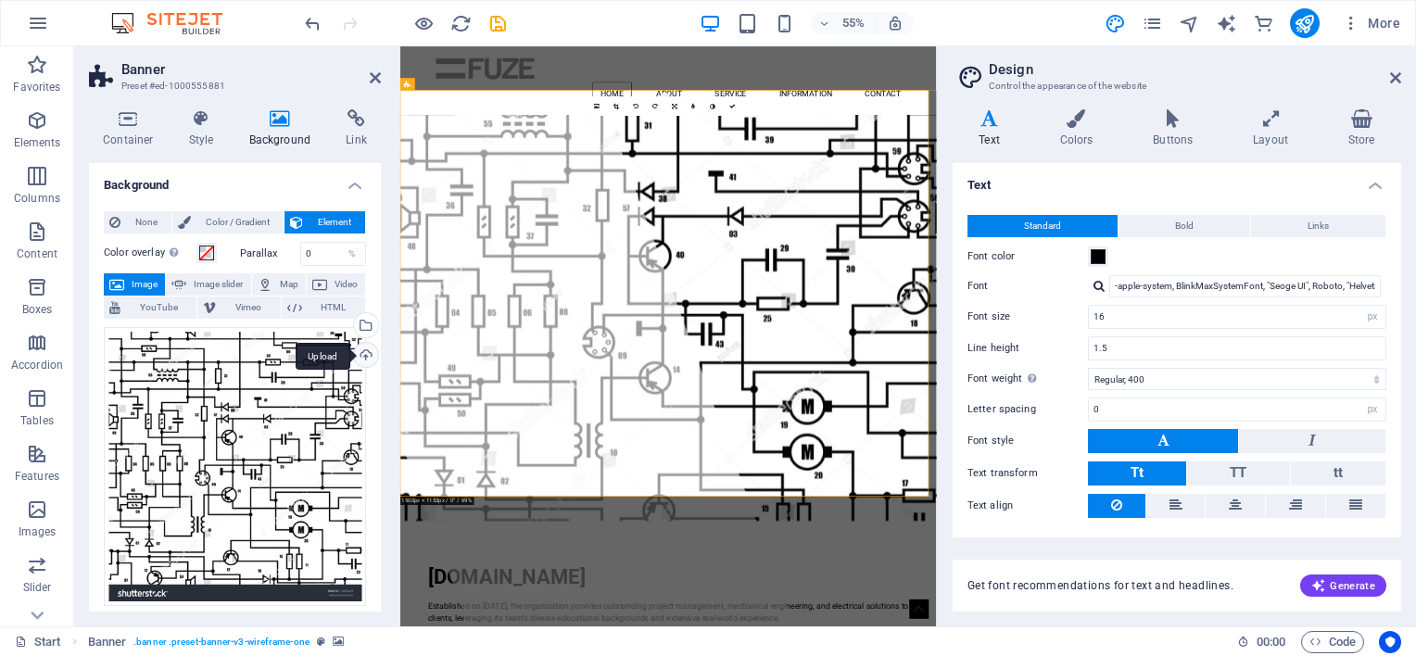
click at [360, 359] on div "Upload" at bounding box center [364, 357] width 28 height 28
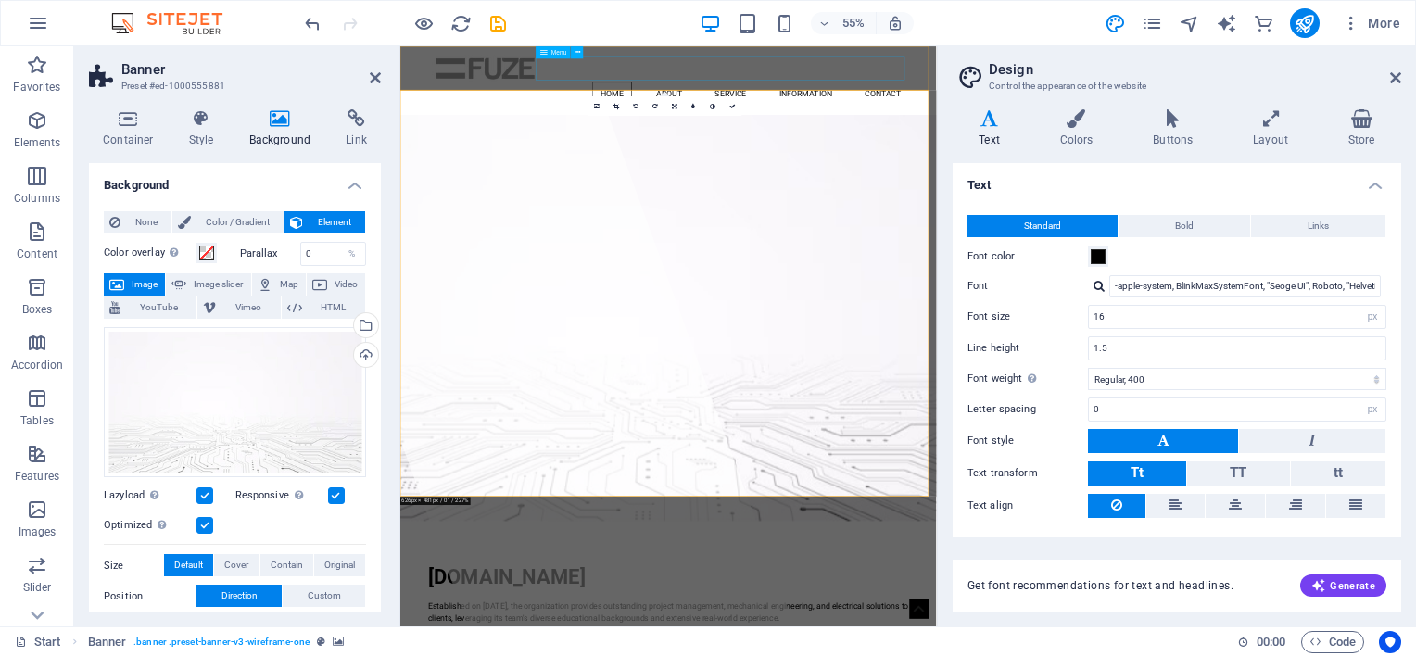
click at [989, 111] on nav "Home About Service Information Contact" at bounding box center [887, 133] width 875 height 44
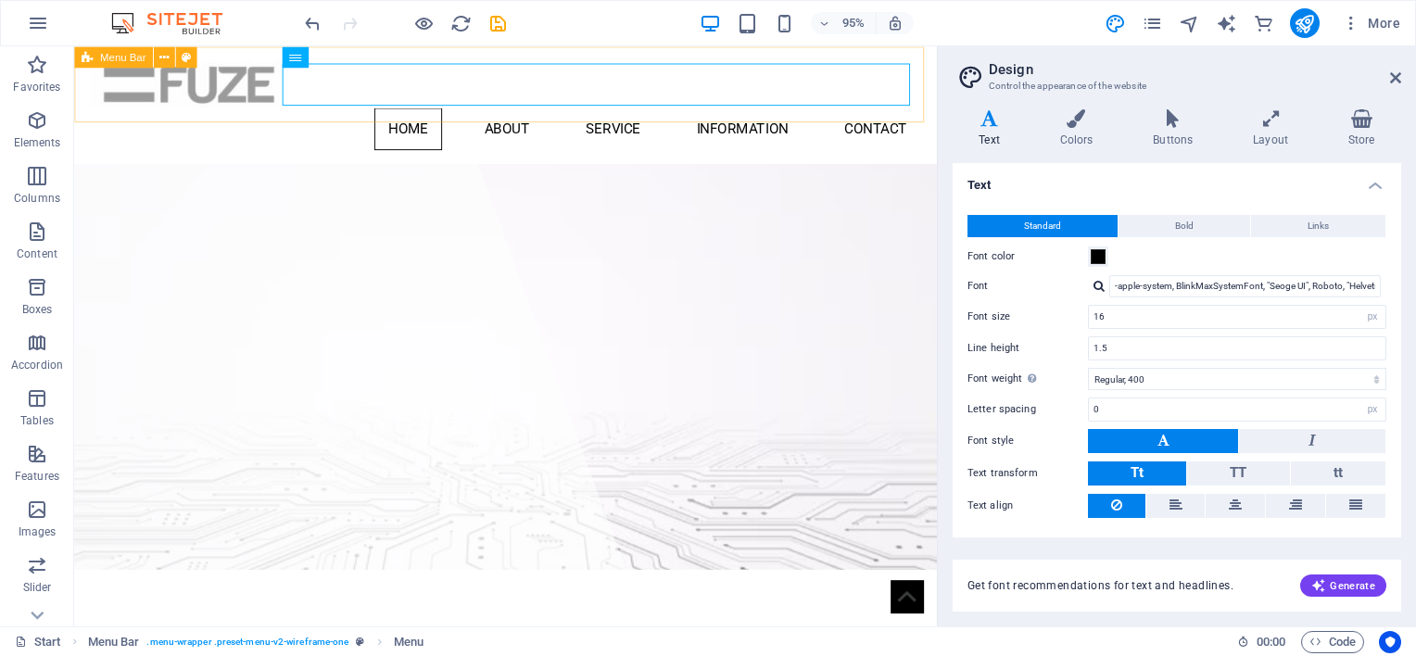
click at [122, 56] on span "Menu Bar" at bounding box center [122, 57] width 45 height 10
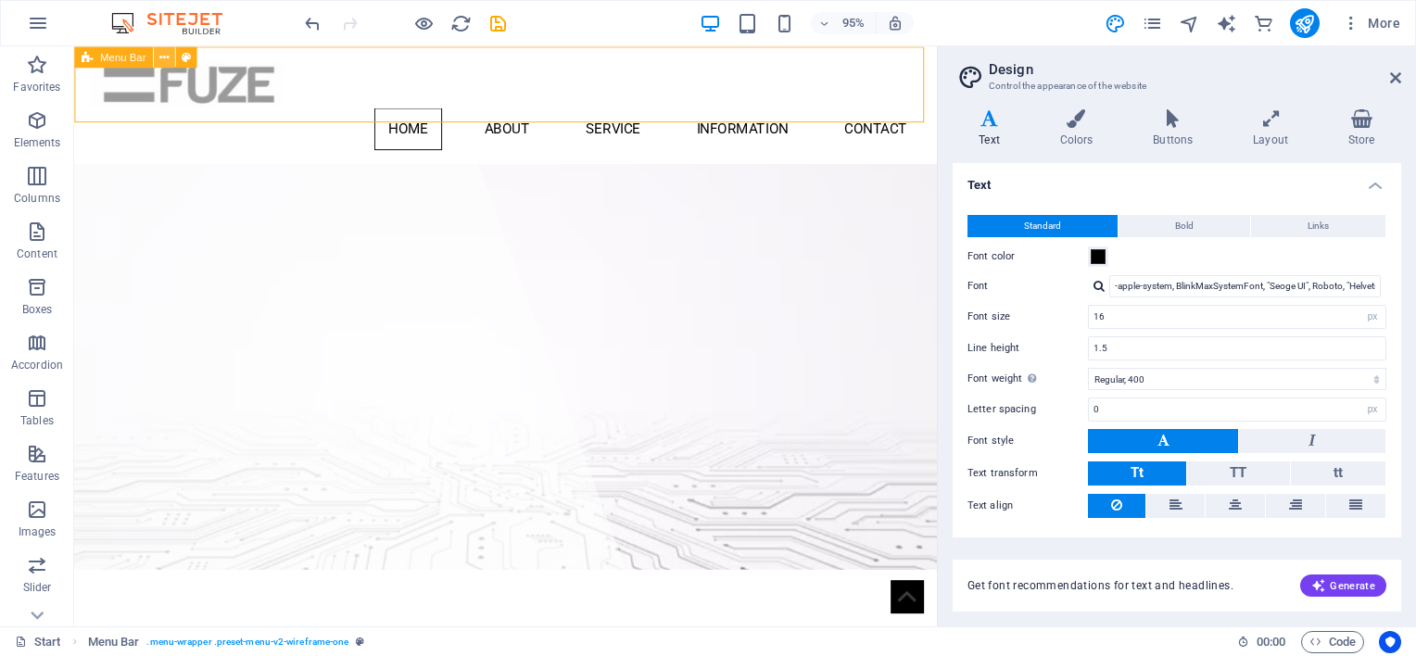
click at [163, 56] on icon at bounding box center [163, 56] width 9 height 19
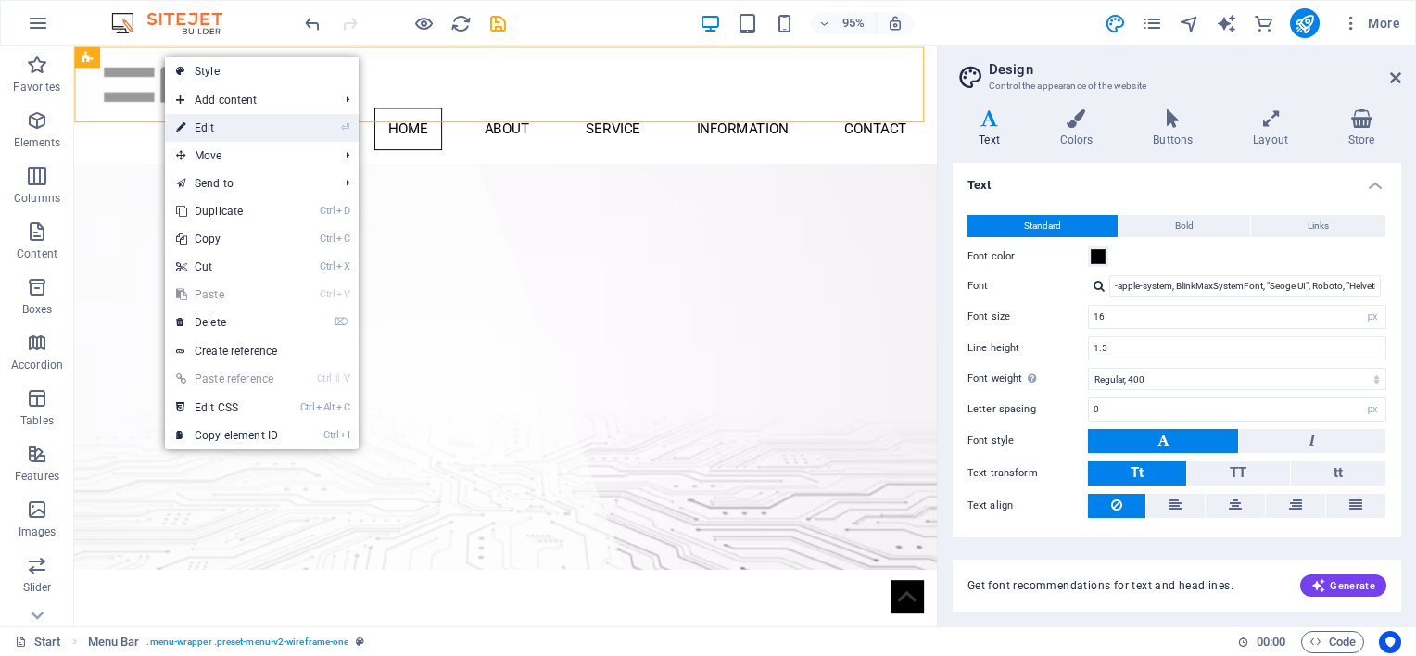
click at [215, 126] on link "⏎ Edit" at bounding box center [227, 128] width 124 height 28
select select "header"
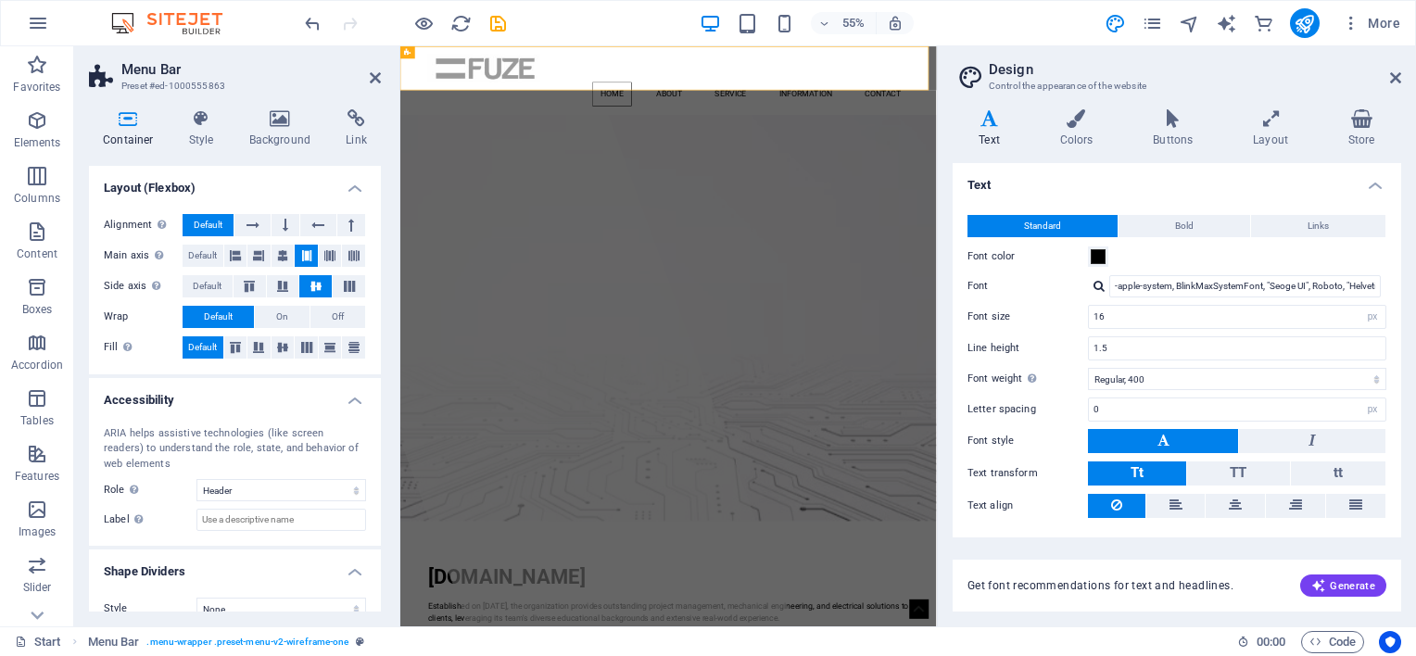
scroll to position [268, 0]
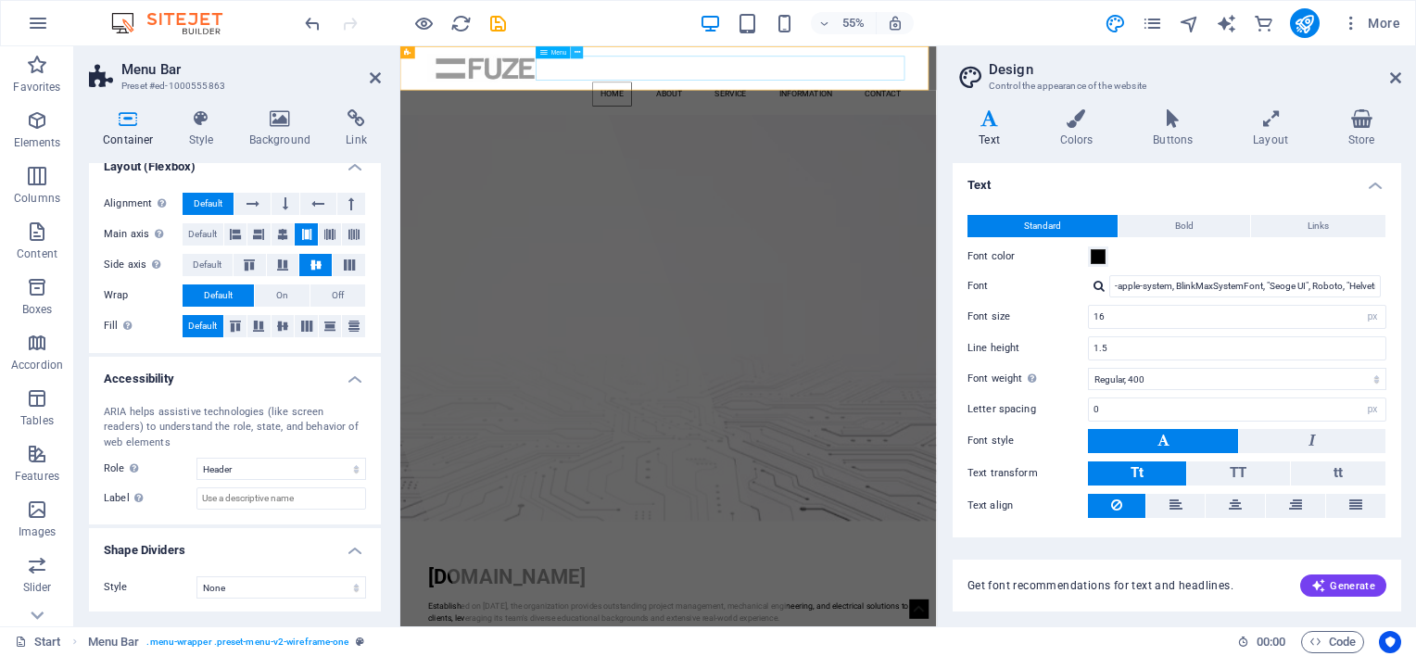
click at [581, 52] on button at bounding box center [577, 52] width 12 height 12
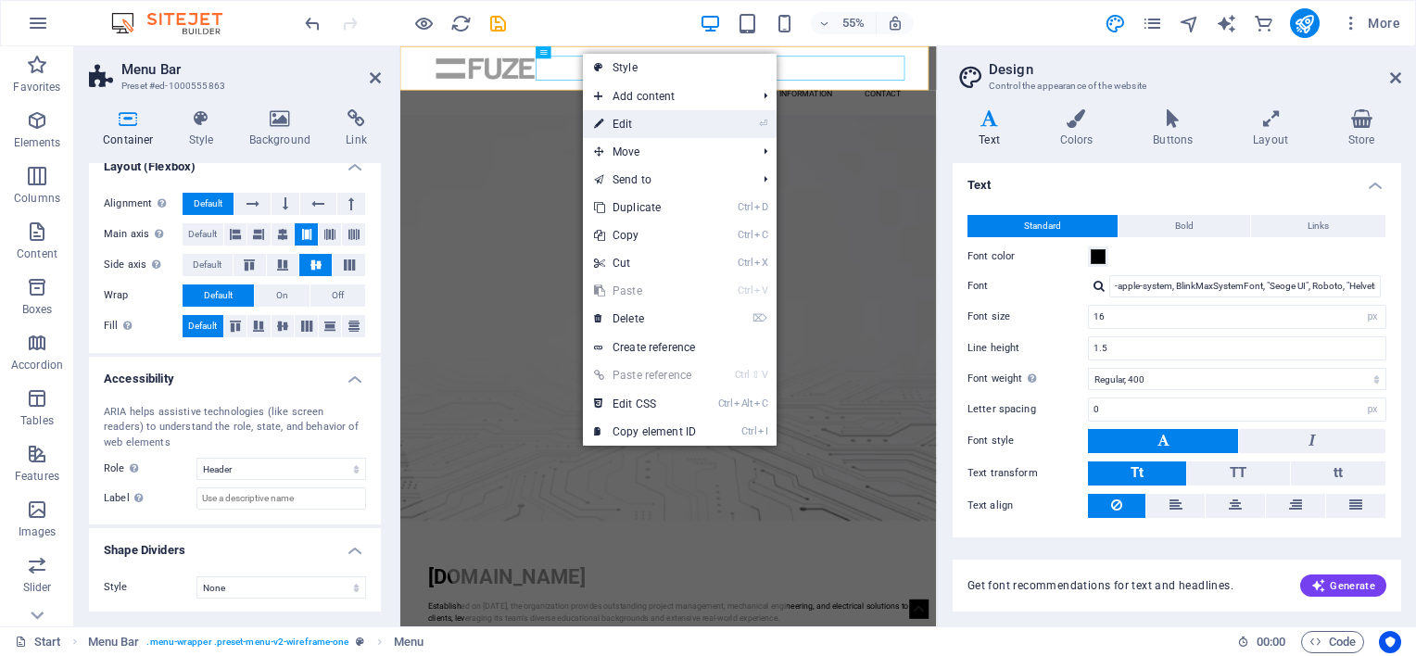
click at [627, 123] on link "⏎ Edit" at bounding box center [645, 124] width 124 height 28
select select
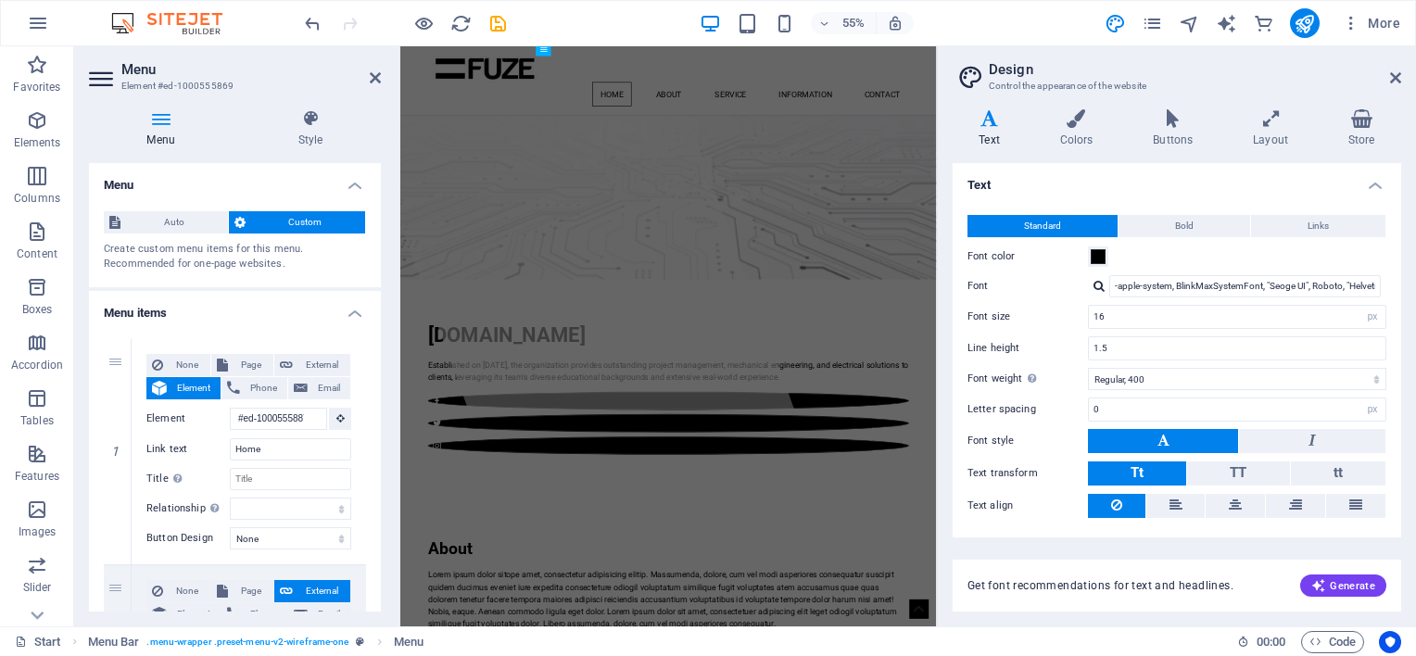
scroll to position [323, 0]
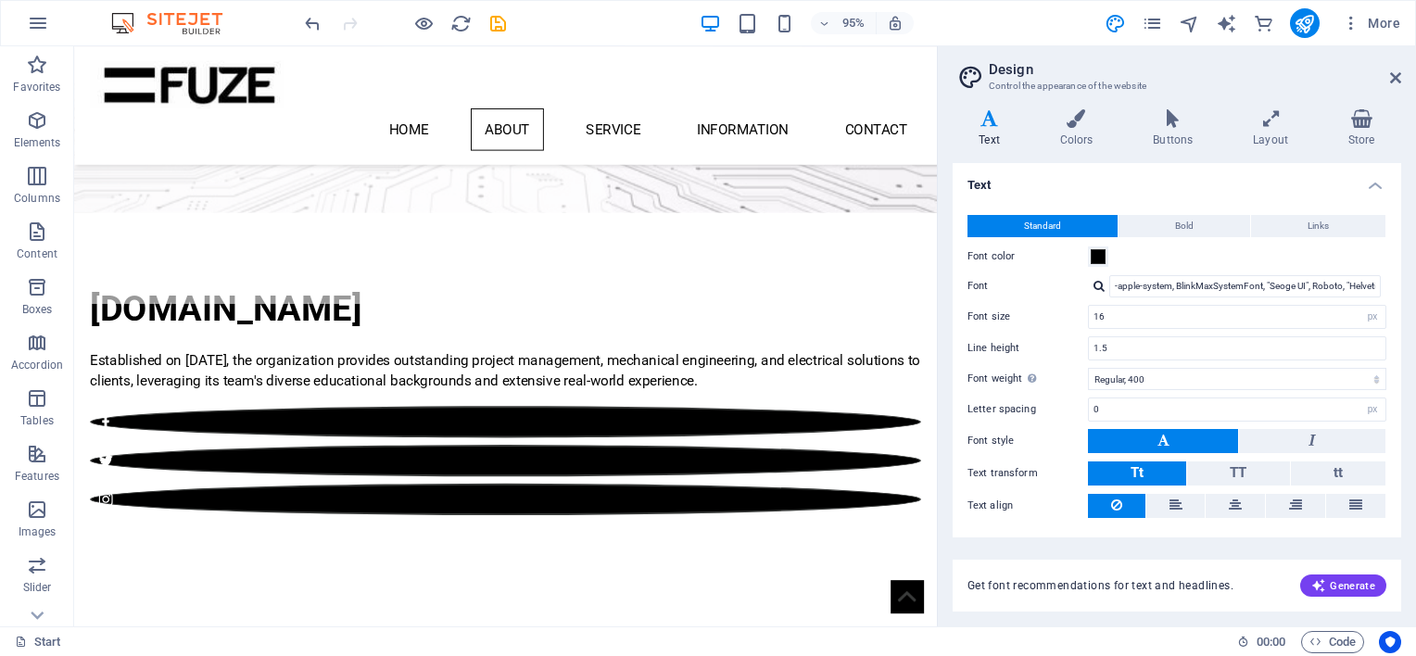
scroll to position [312, 0]
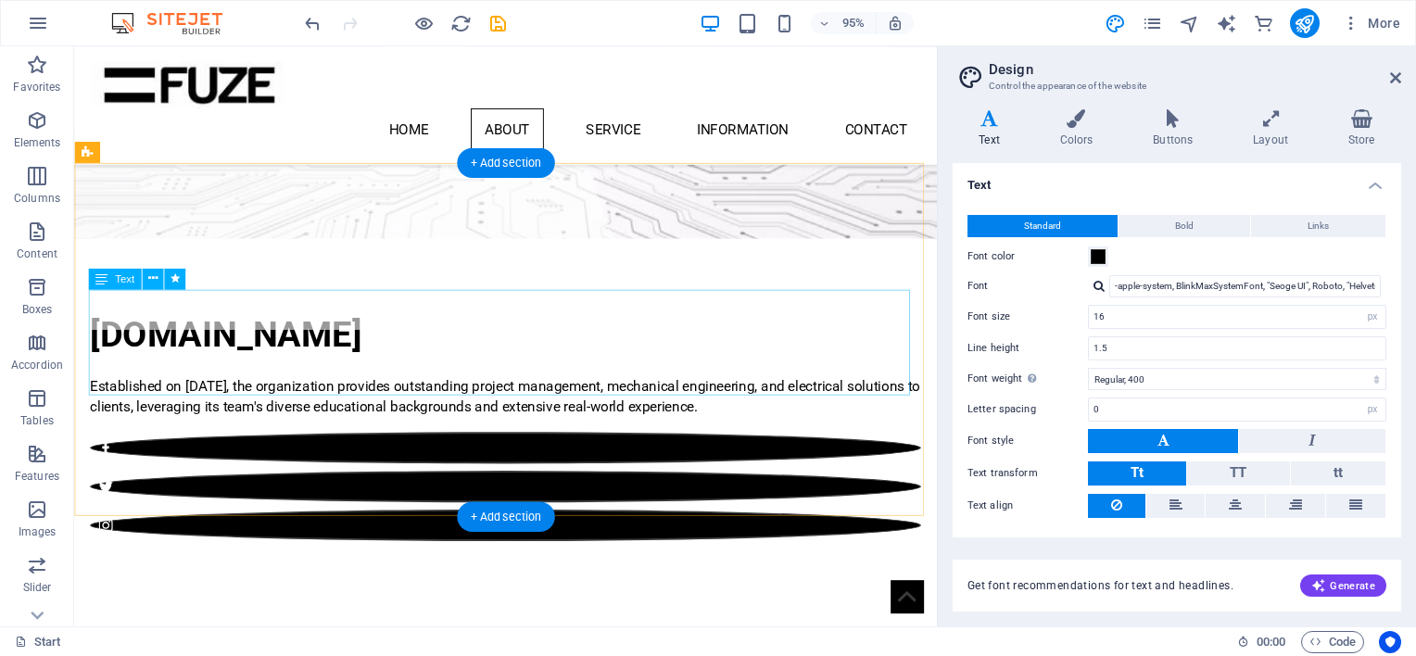
drag, startPoint x: 87, startPoint y: 310, endPoint x: 169, endPoint y: 386, distance: 111.5
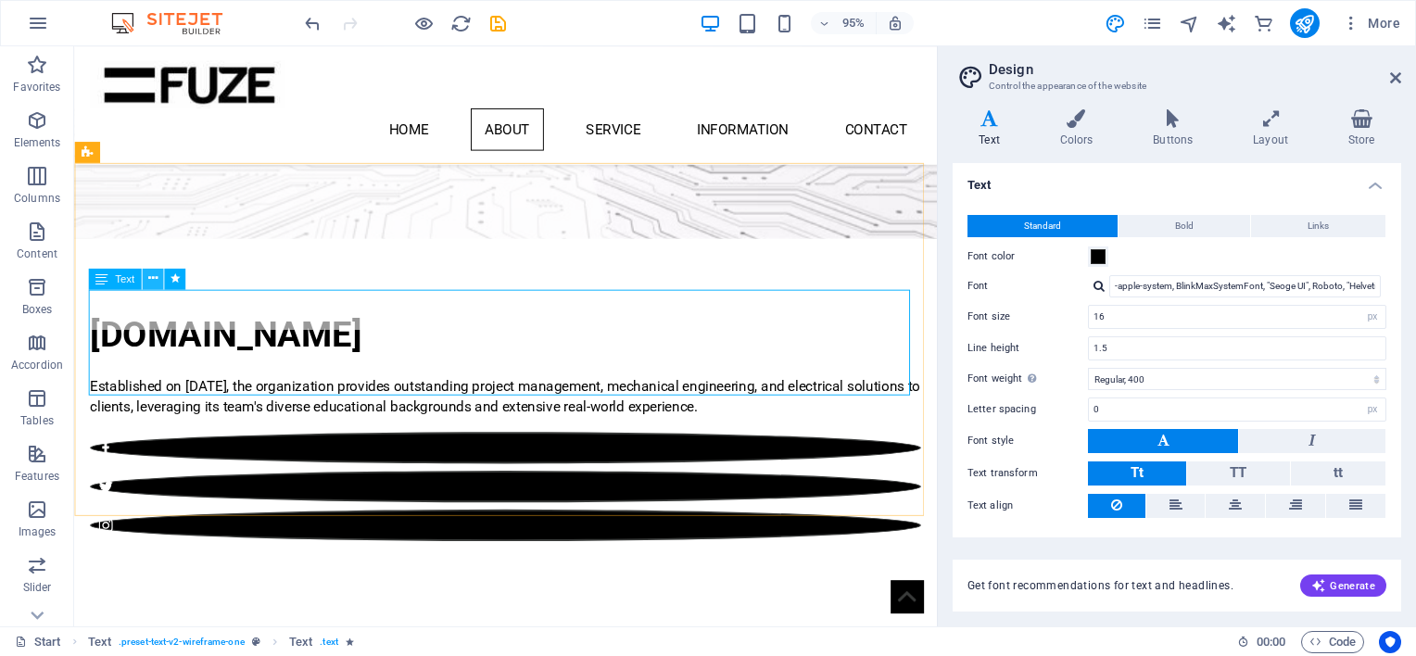
click at [154, 280] on icon at bounding box center [151, 278] width 9 height 19
drag, startPoint x: 733, startPoint y: 401, endPoint x: 576, endPoint y: 371, distance: 159.6
click at [145, 277] on button at bounding box center [152, 278] width 21 height 21
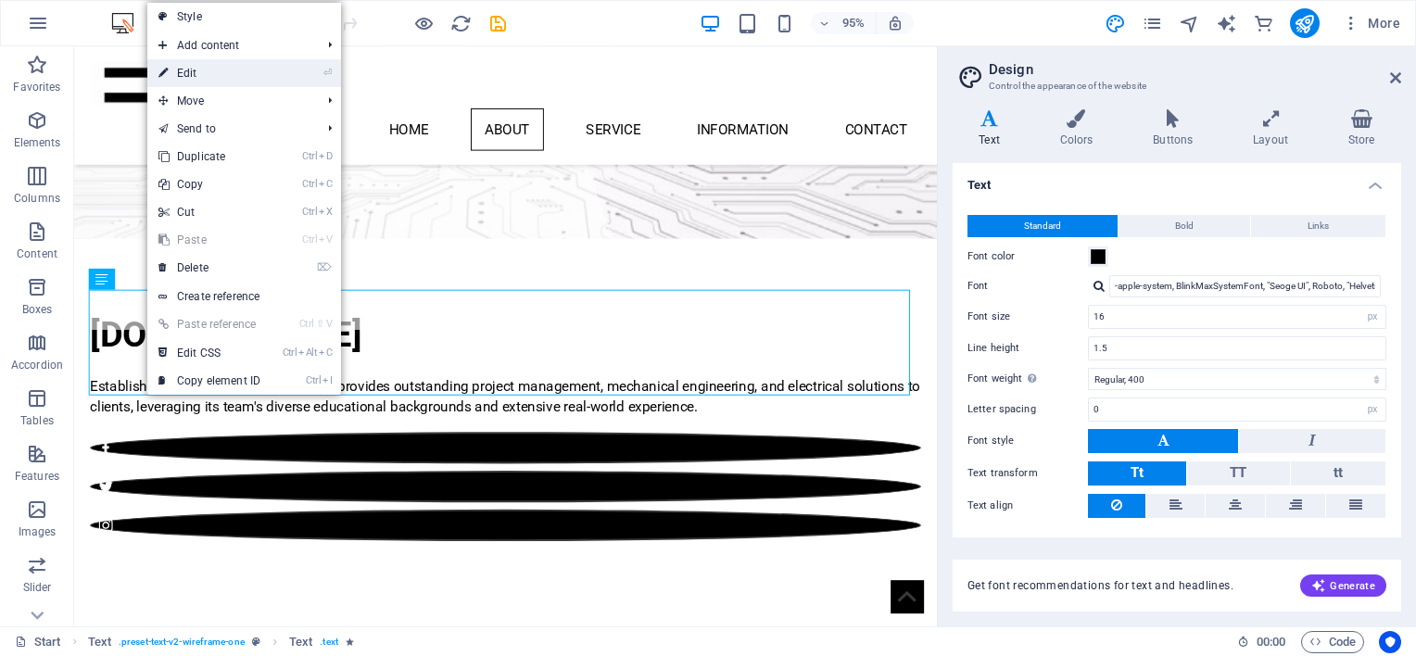
click at [204, 71] on link "⏎ Edit" at bounding box center [209, 73] width 124 height 28
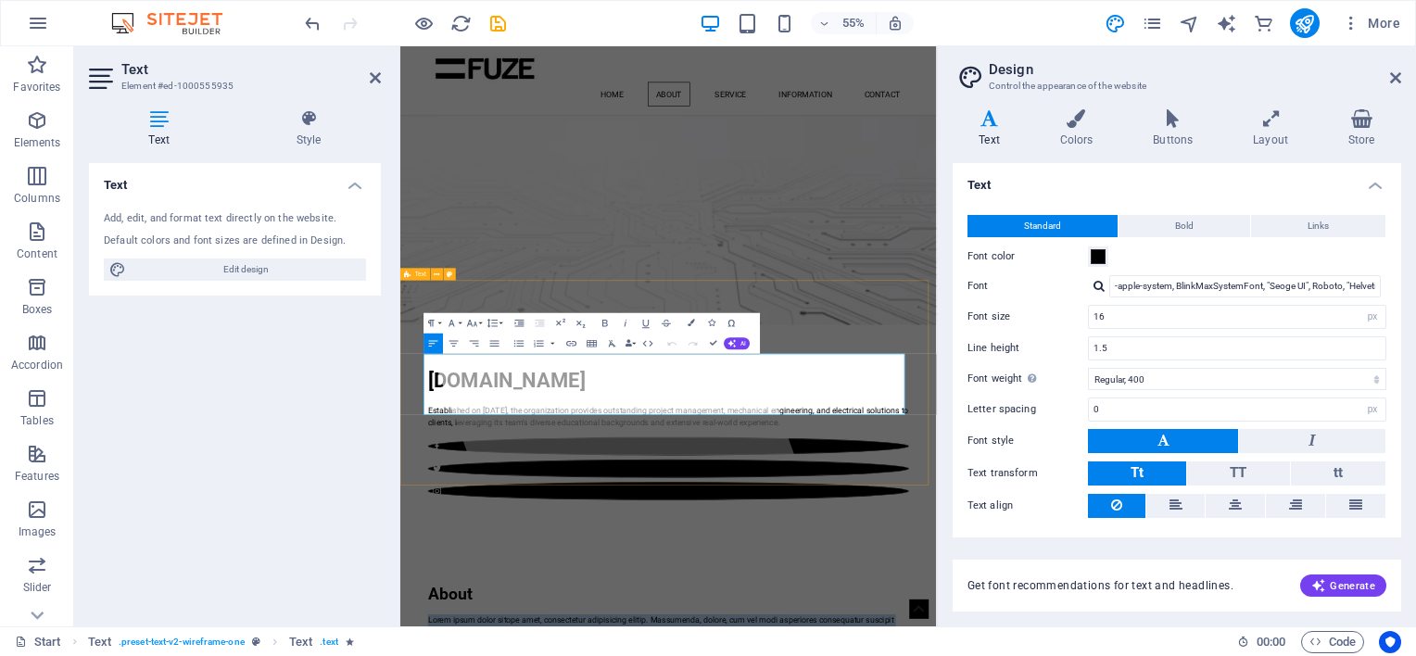
drag, startPoint x: 1084, startPoint y: 707, endPoint x: 429, endPoint y: 589, distance: 665.7
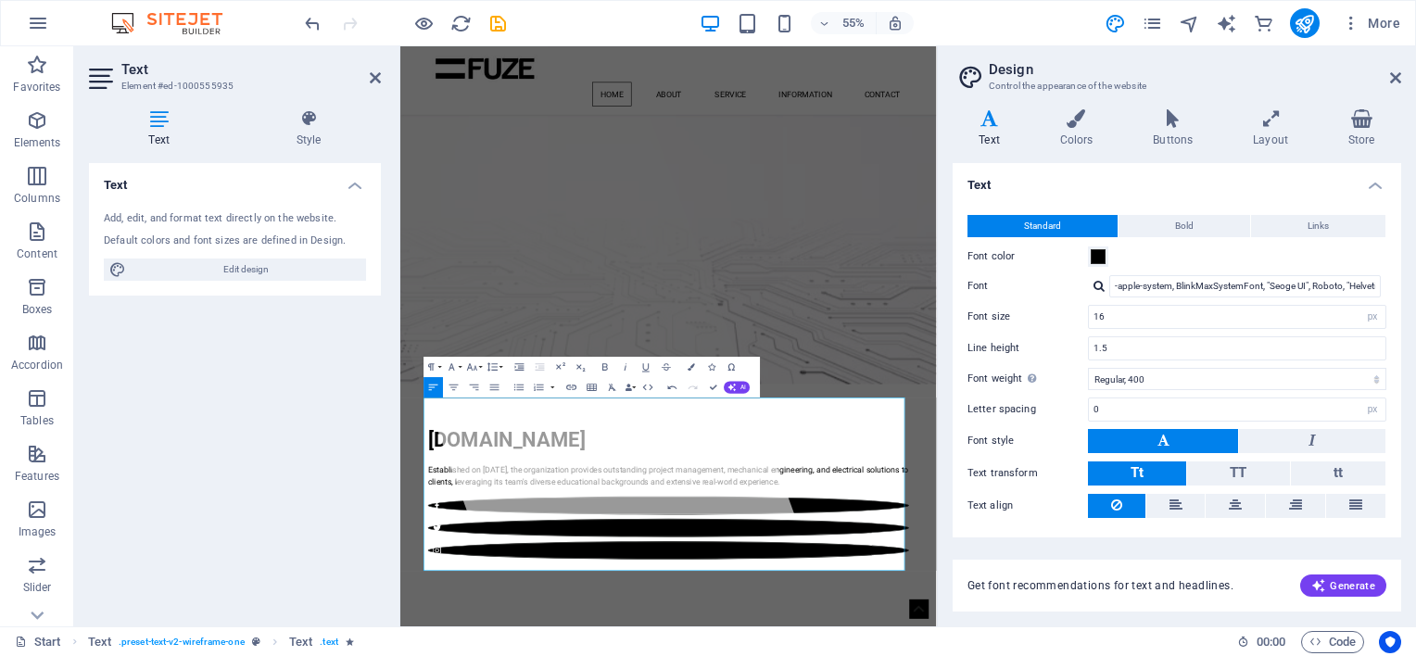
scroll to position [266, 0]
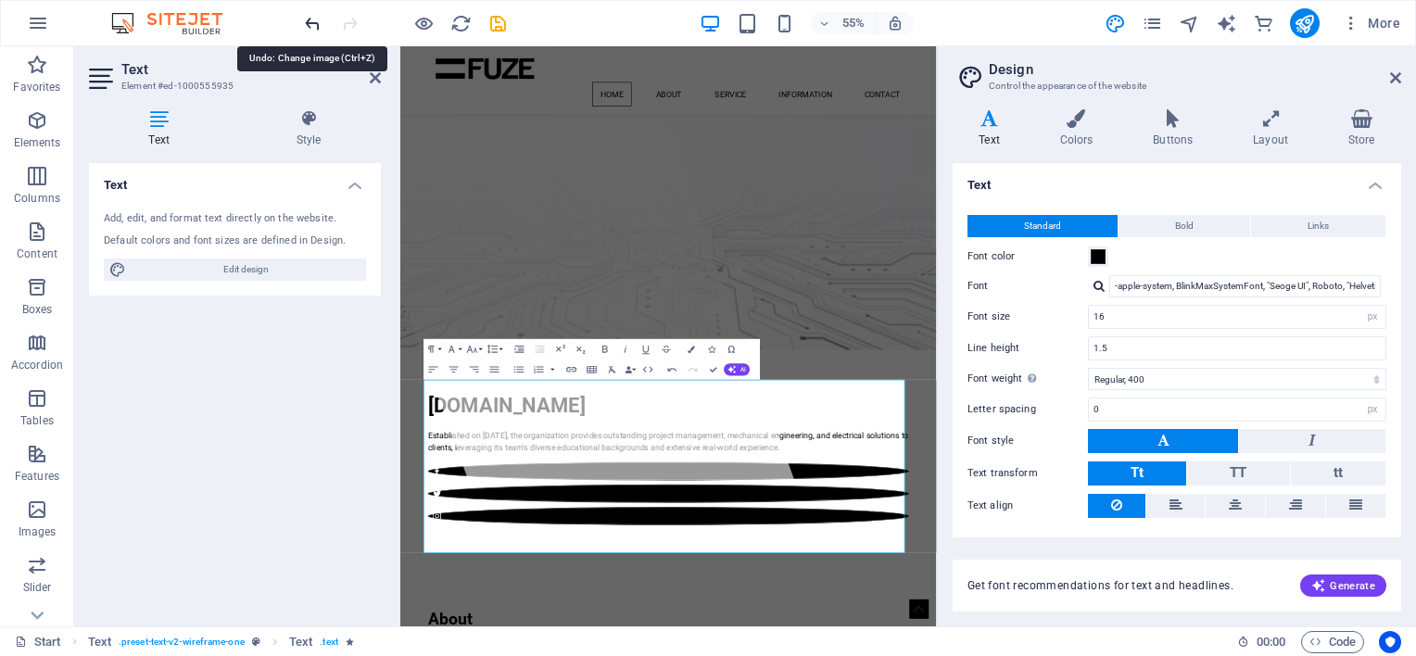
click at [308, 19] on icon "undo" at bounding box center [312, 23] width 21 height 21
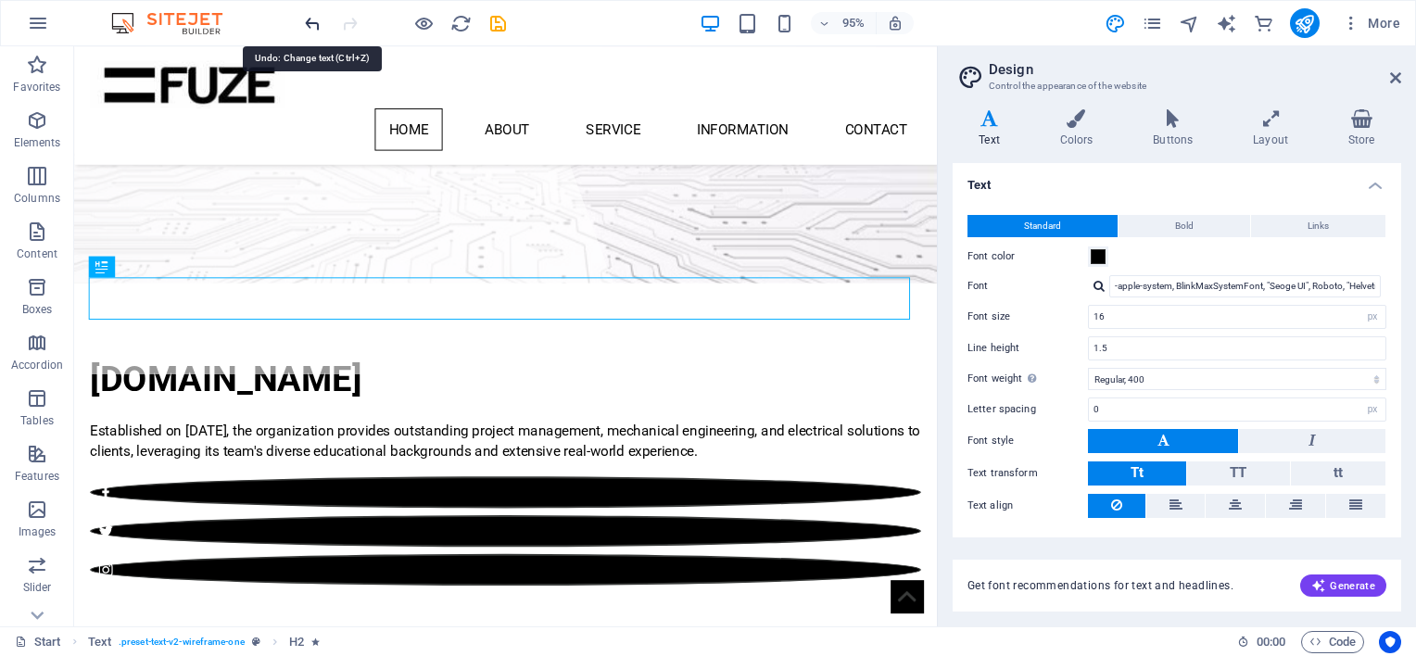
click at [313, 18] on icon "undo" at bounding box center [312, 23] width 21 height 21
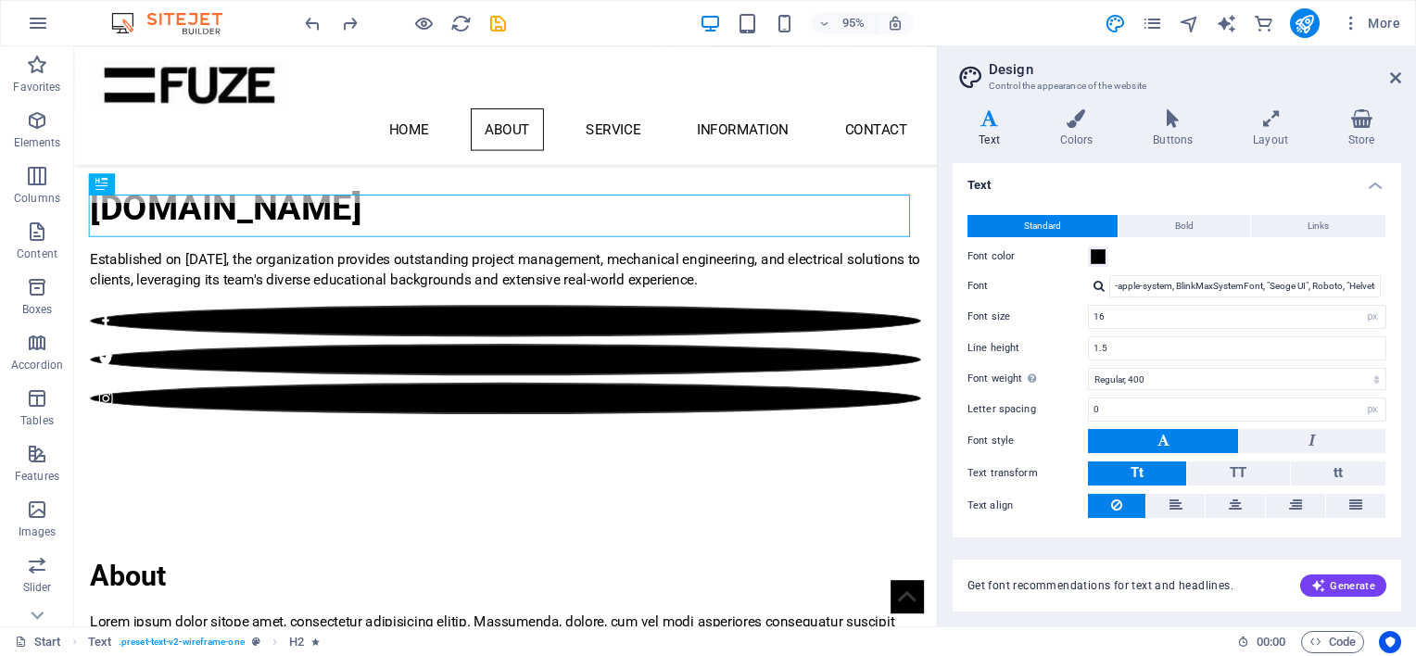
scroll to position [334, 0]
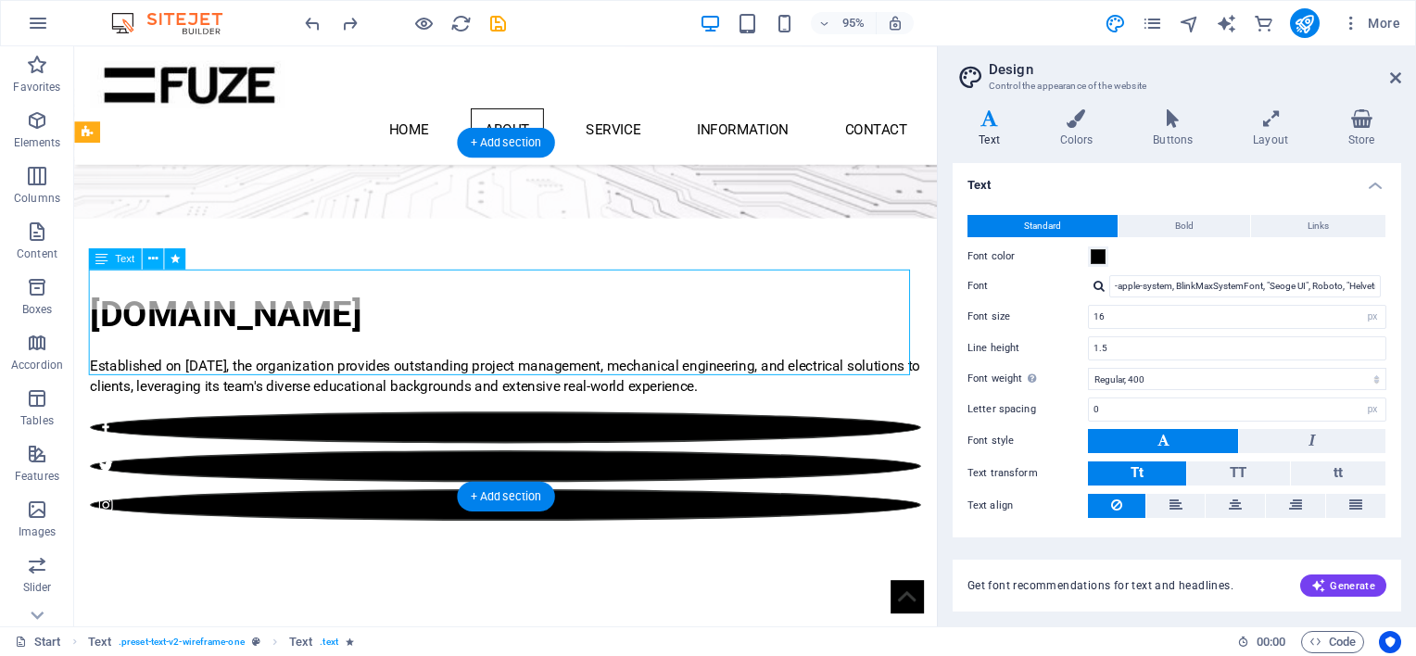
click at [151, 259] on icon at bounding box center [151, 258] width 9 height 19
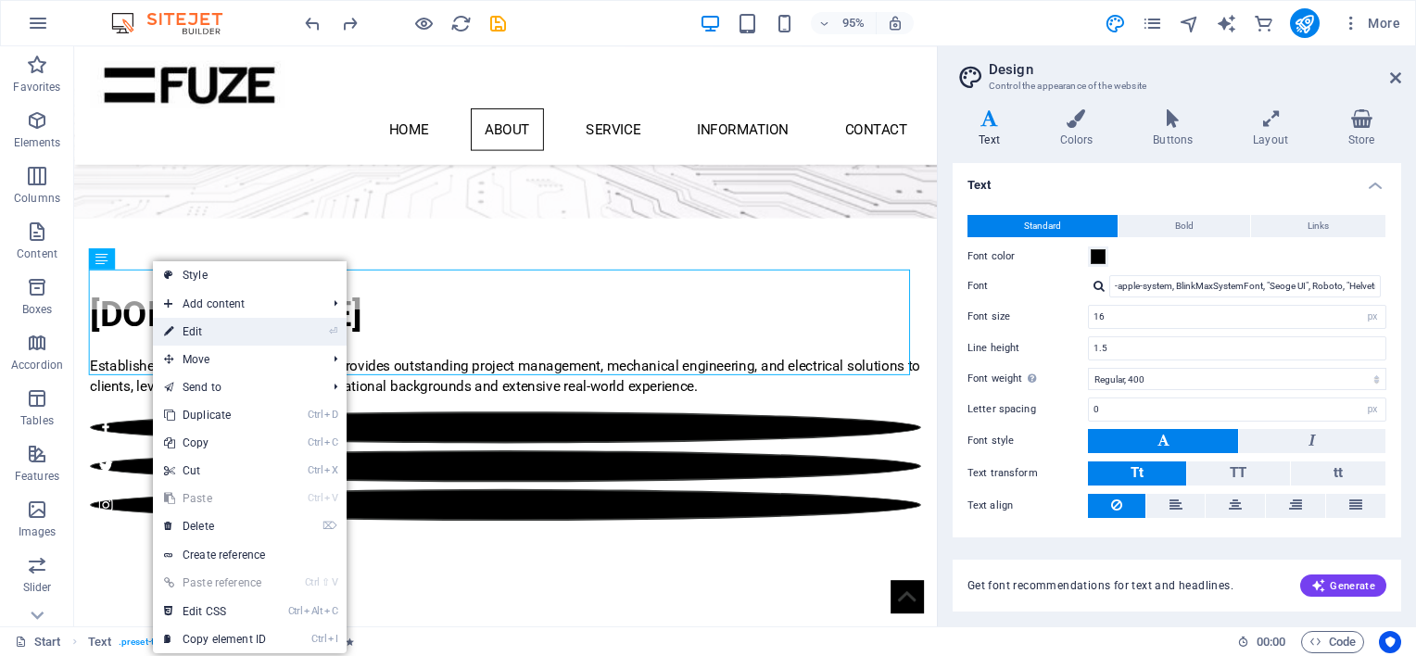
click at [198, 342] on link "⏎ Edit" at bounding box center [215, 332] width 124 height 28
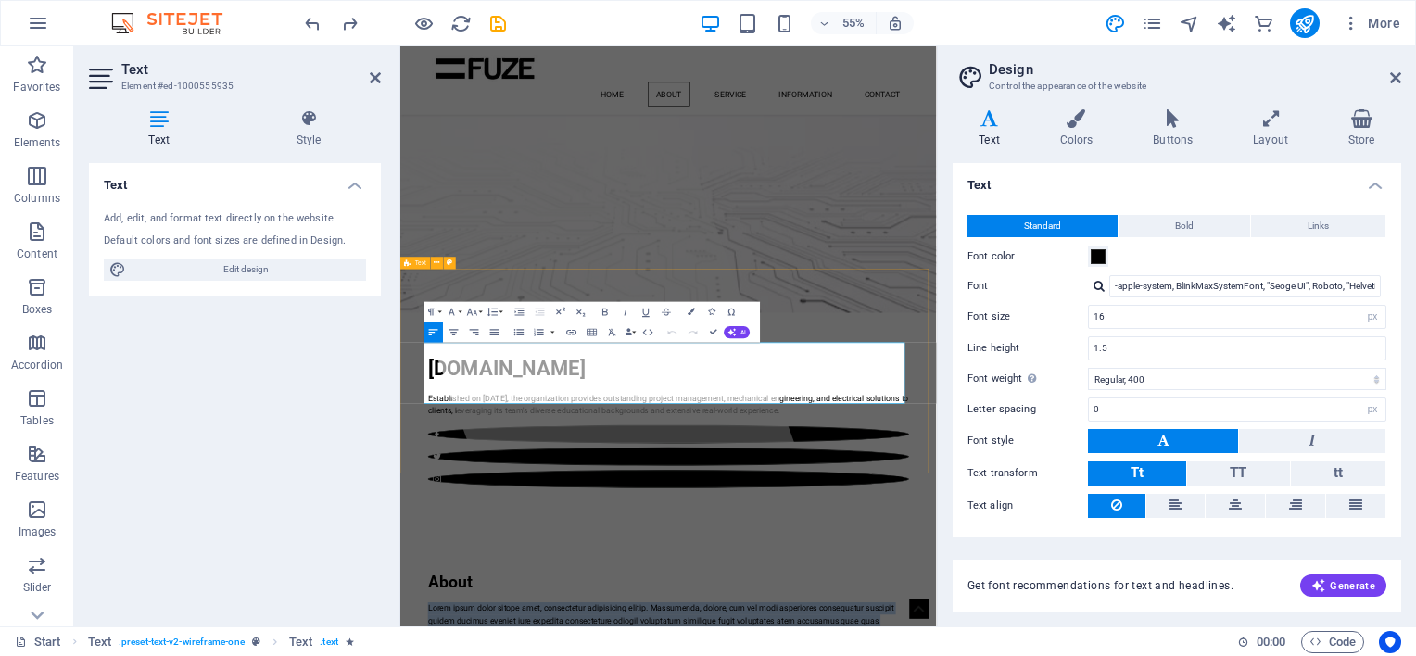
drag, startPoint x: 1095, startPoint y: 680, endPoint x: 405, endPoint y: 586, distance: 696.8
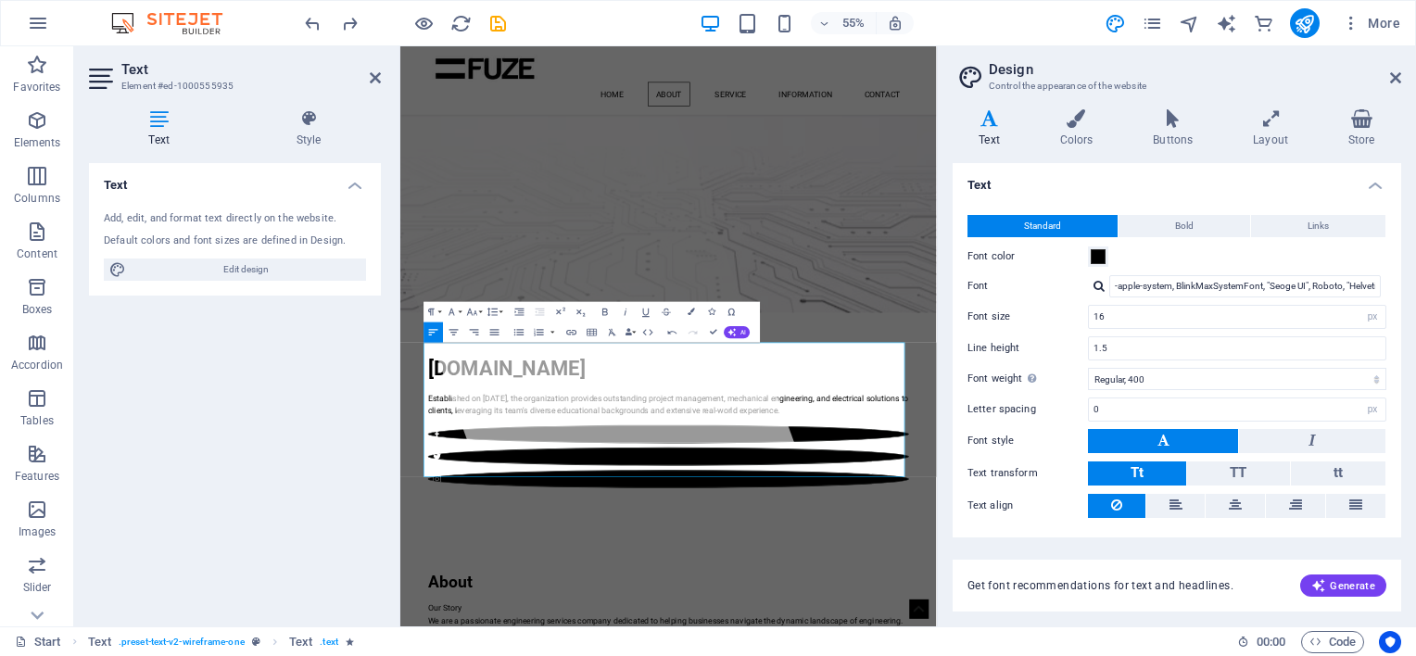
scroll to position [14740, 3]
drag, startPoint x: 602, startPoint y: 676, endPoint x: 442, endPoint y: 675, distance: 160.3
drag, startPoint x: 1131, startPoint y: 809, endPoint x: 425, endPoint y: 583, distance: 740.6
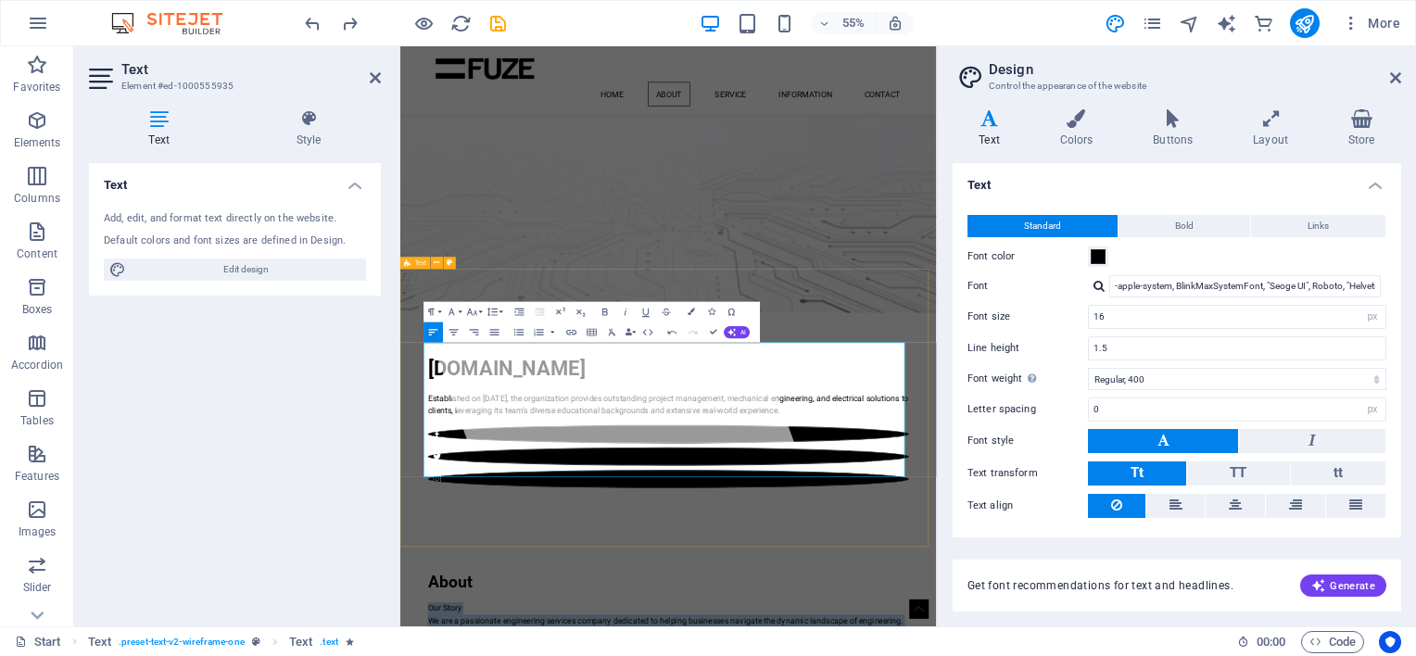
click at [743, 331] on span "AI" at bounding box center [743, 332] width 6 height 6
click at [626, 348] on link "Improve" at bounding box center [638, 349] width 99 height 16
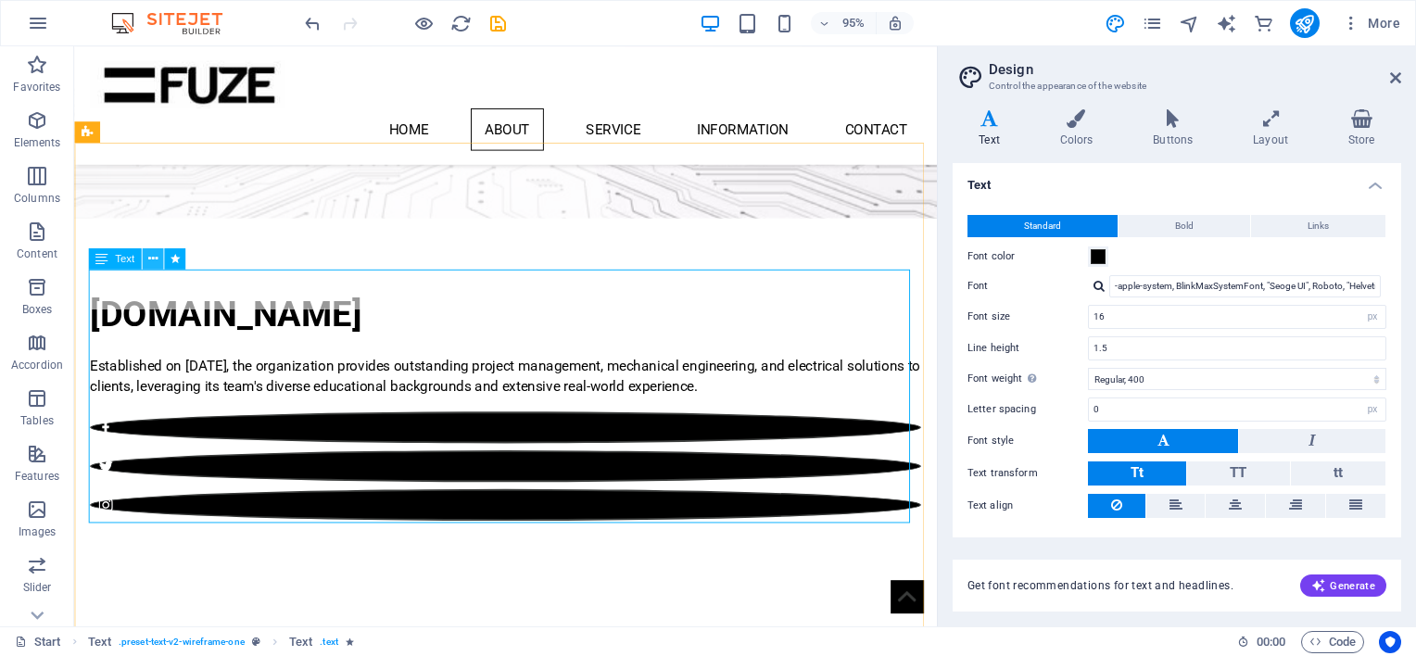
click at [151, 257] on icon at bounding box center [151, 258] width 9 height 19
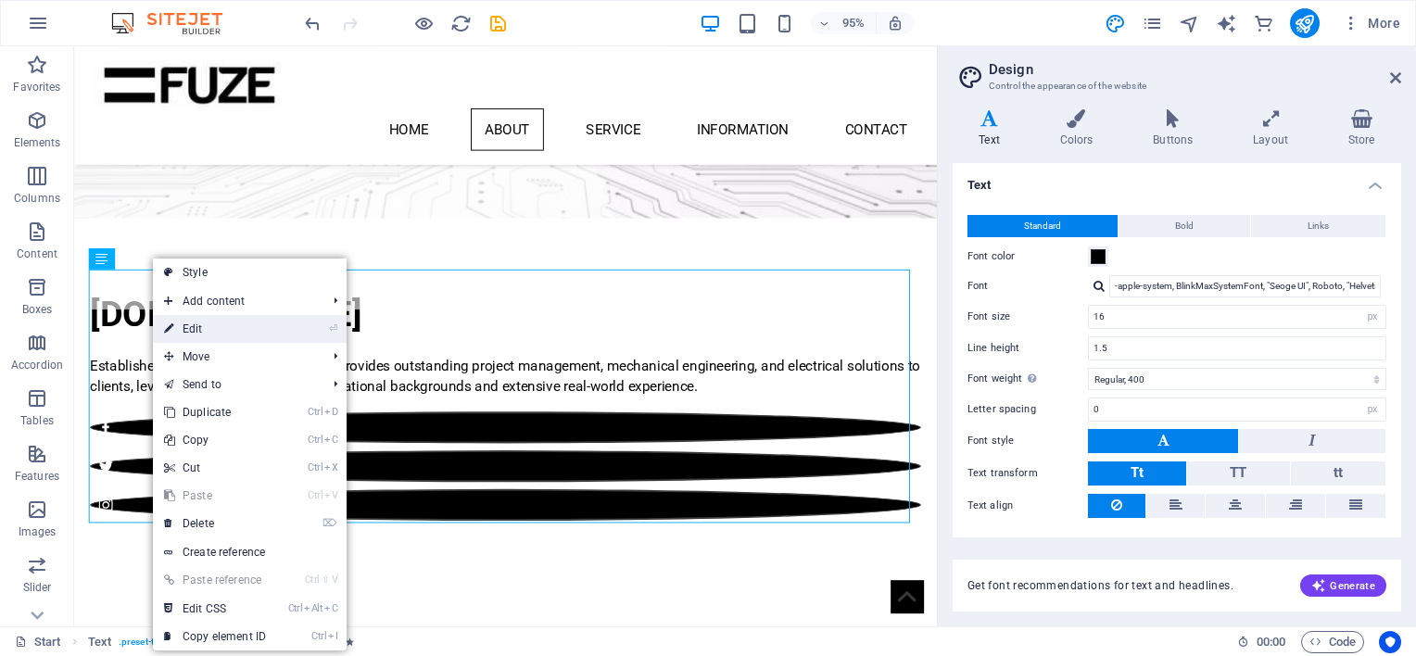
click at [235, 330] on link "⏎ Edit" at bounding box center [215, 329] width 124 height 28
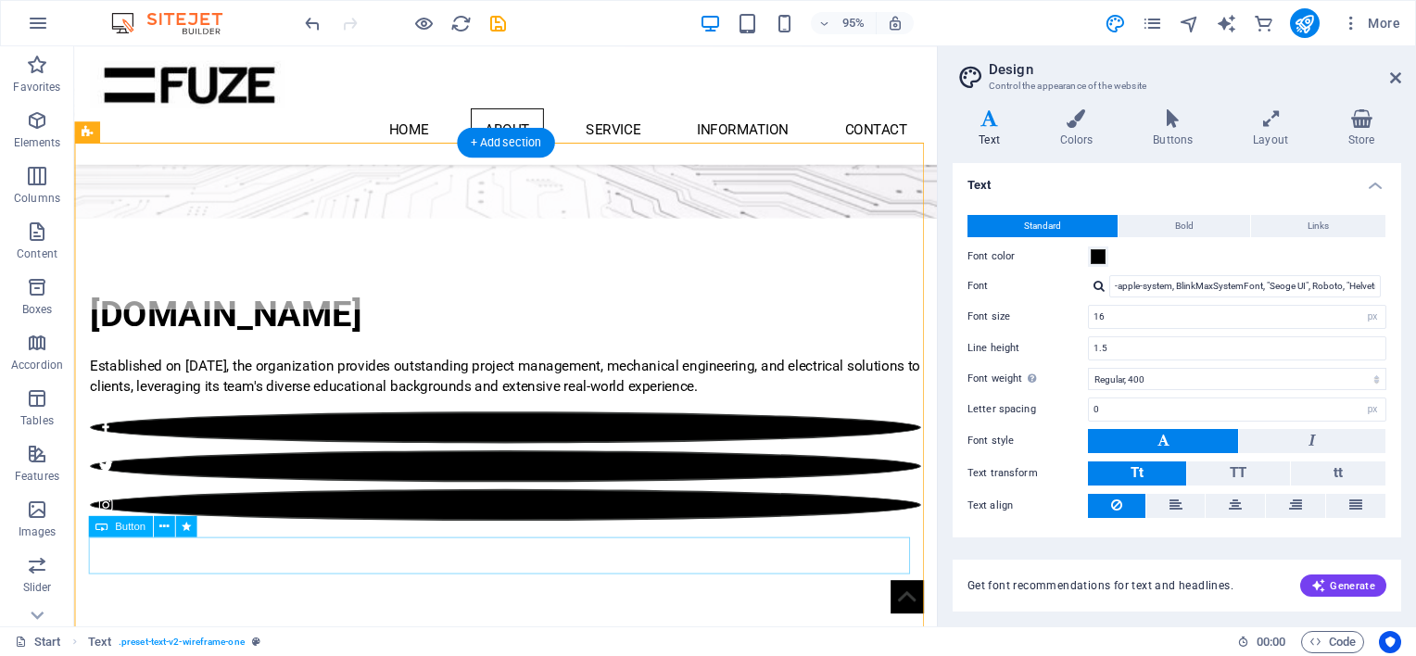
click at [165, 526] on icon at bounding box center [162, 526] width 9 height 19
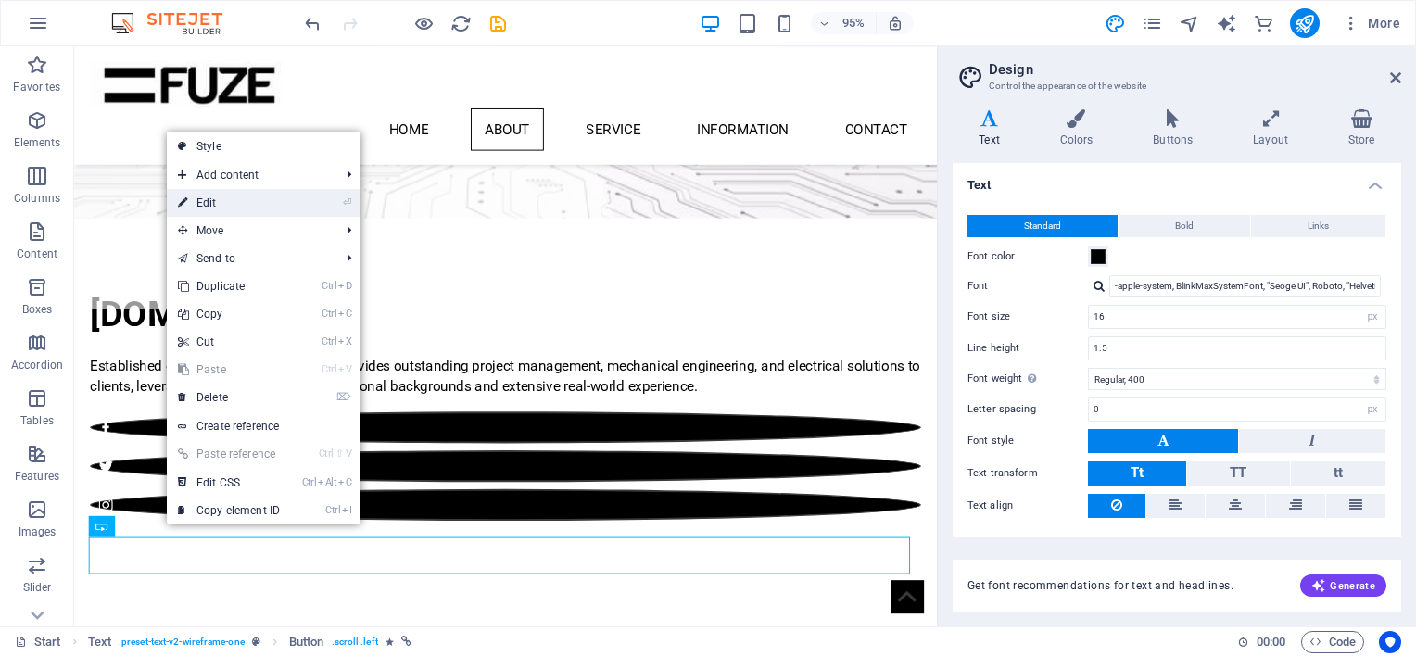
click at [217, 200] on link "⏎ Edit" at bounding box center [229, 203] width 124 height 28
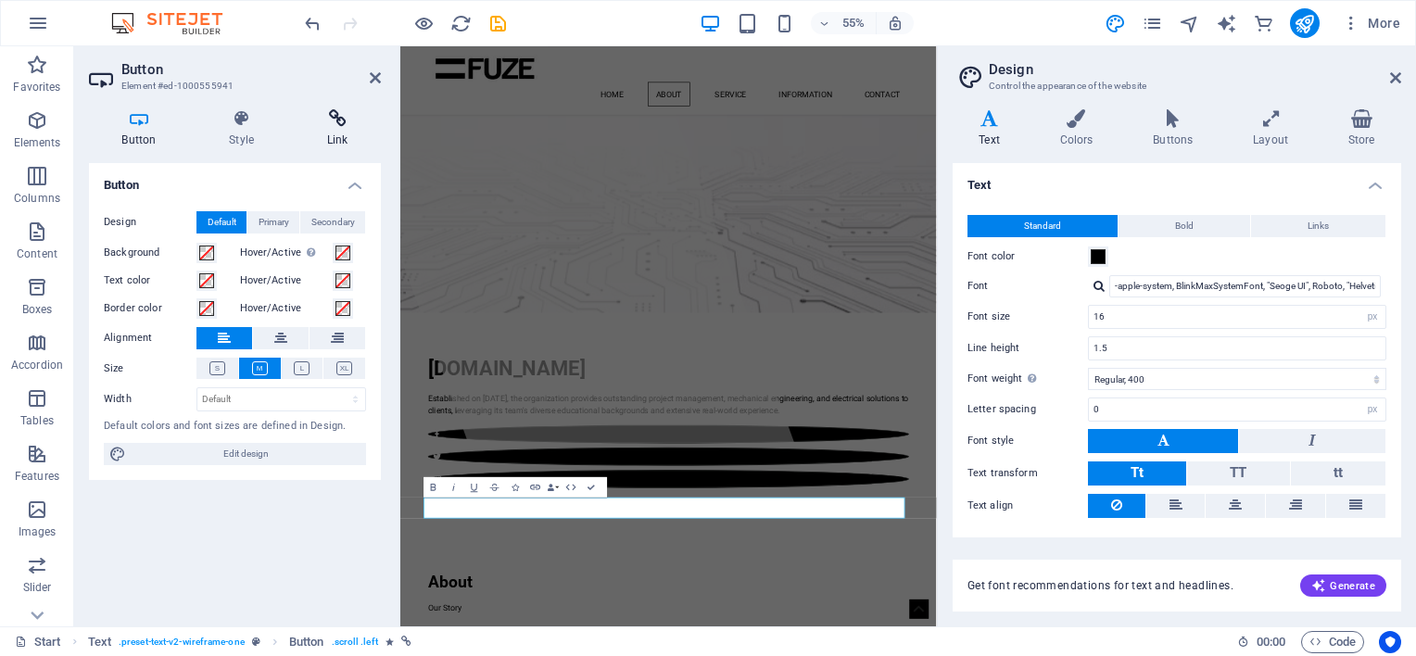
click at [337, 122] on icon at bounding box center [337, 118] width 87 height 19
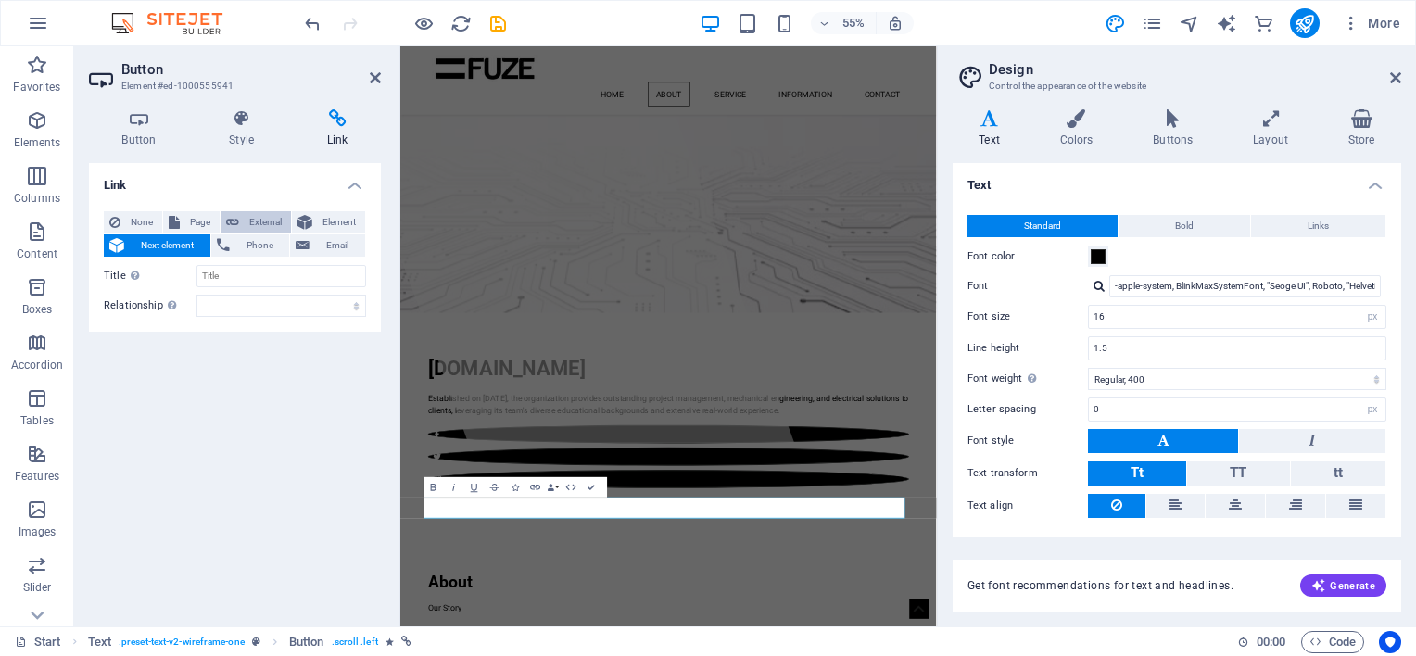
click at [259, 218] on span "External" at bounding box center [265, 222] width 41 height 22
select select "blank"
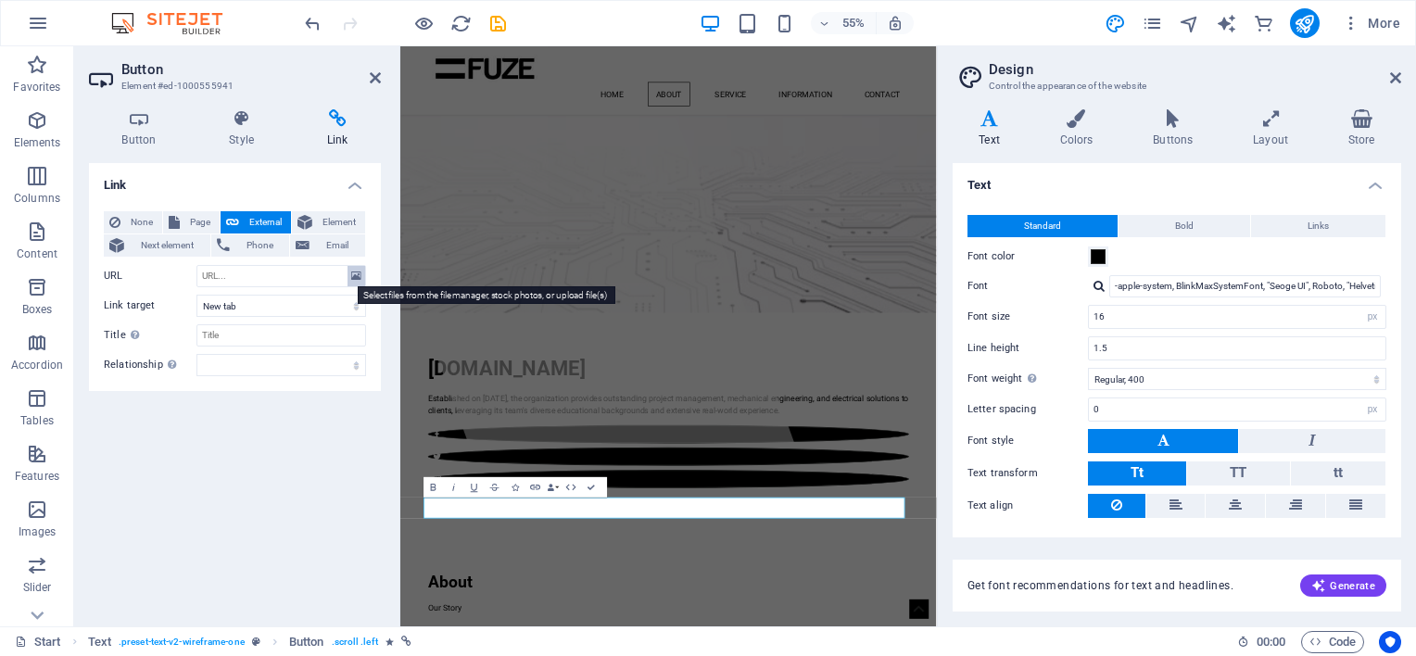
click at [360, 272] on icon at bounding box center [356, 276] width 10 height 20
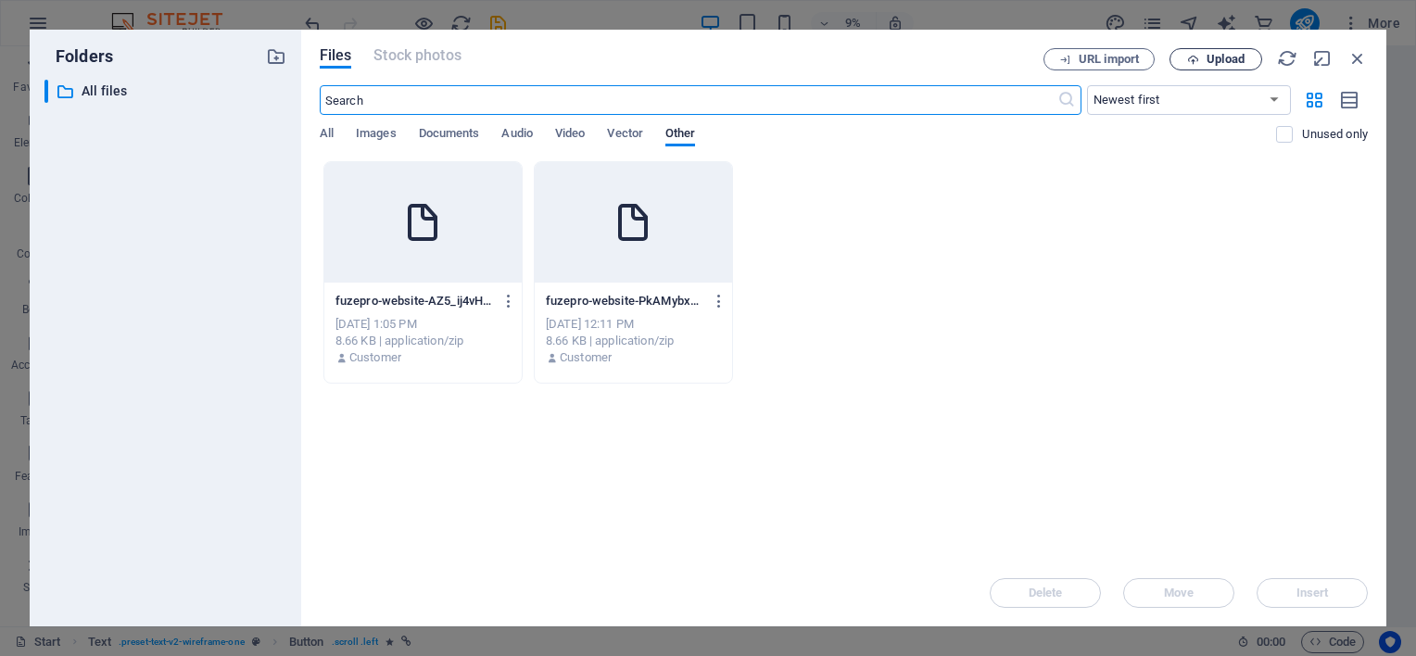
click at [1196, 54] on icon "button" at bounding box center [1193, 60] width 12 height 12
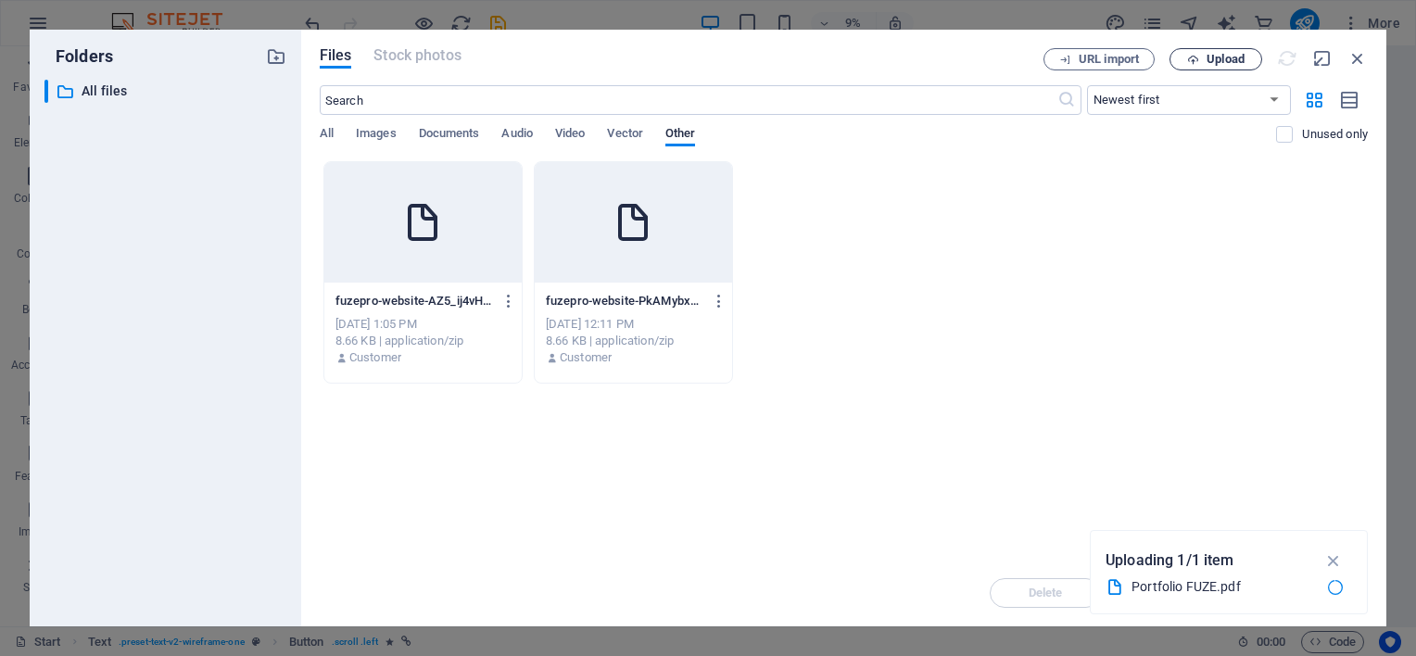
type input "https://cdn1.site-media.eu/images/document/19611778/PortfolioFUZE-0YL40aA7ALwJK…"
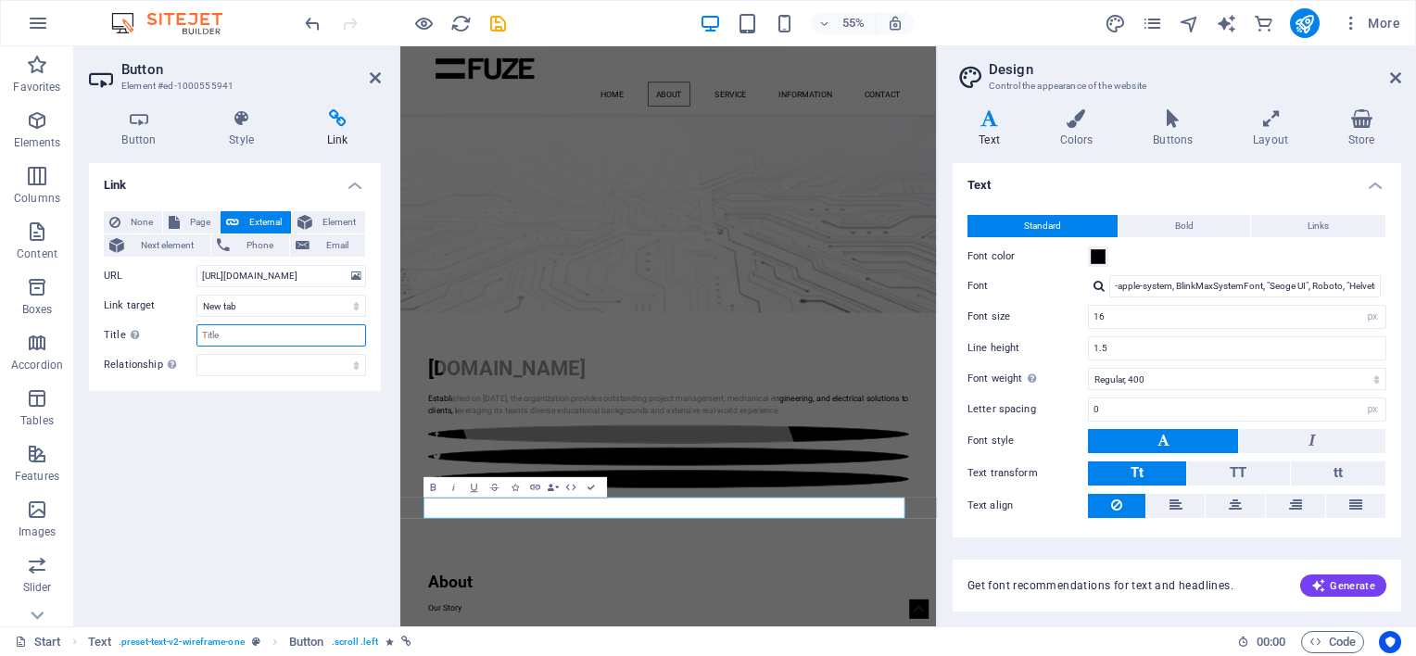
click at [241, 335] on input "Title Additional link description, should not be the same as the link text. The…" at bounding box center [281, 335] width 170 height 22
type input "Portfolio"
click at [499, 24] on icon "save" at bounding box center [497, 23] width 21 height 21
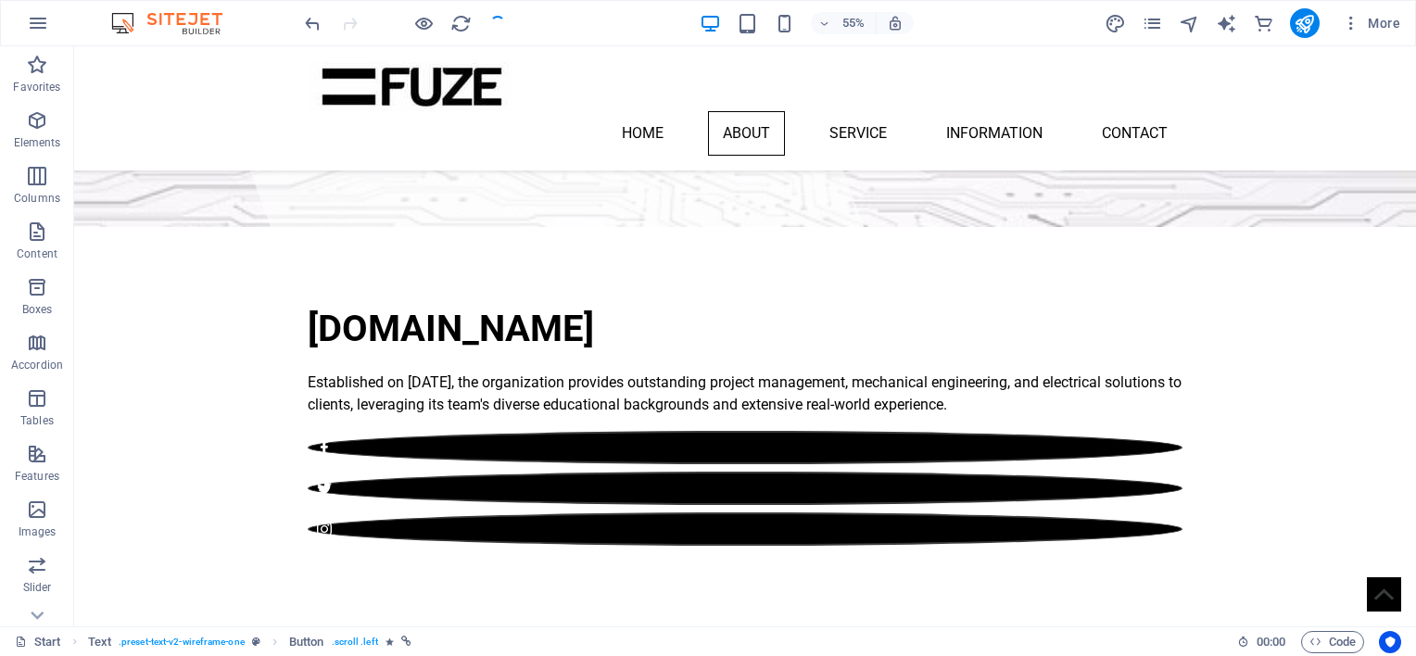
checkbox input "false"
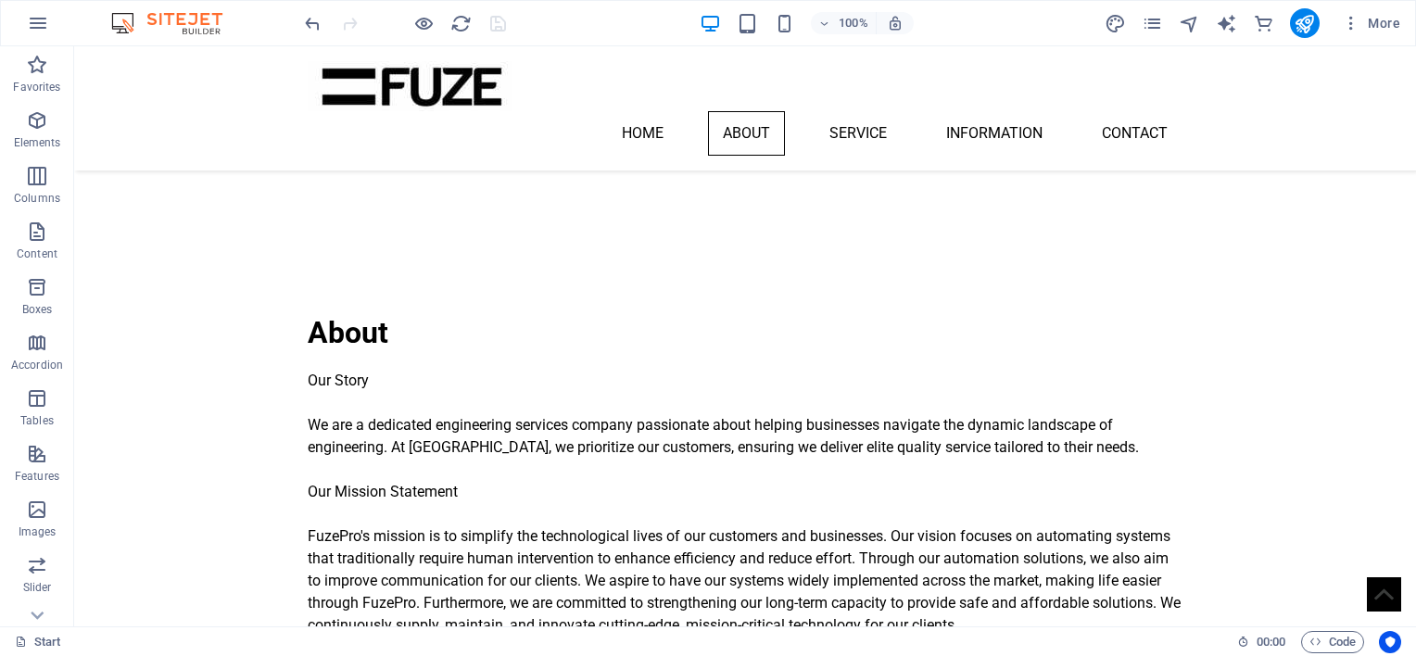
scroll to position [819, 0]
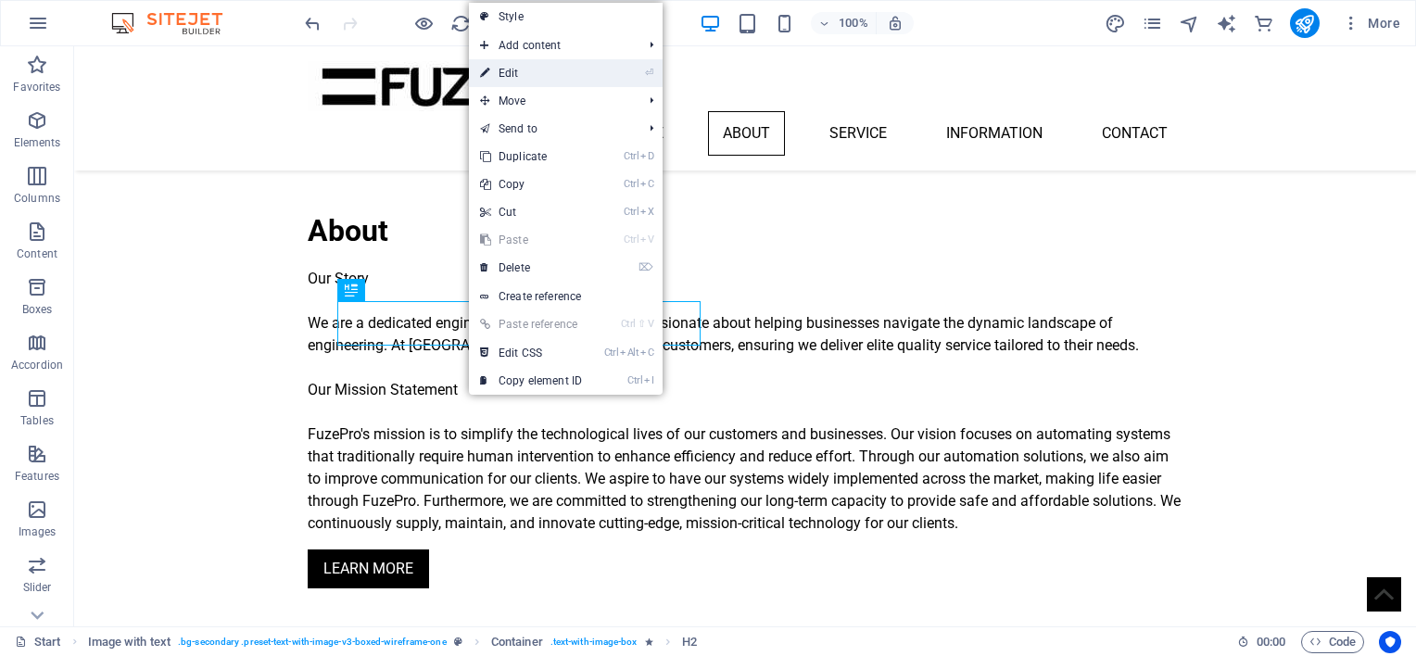
click at [512, 73] on link "⏎ Edit" at bounding box center [531, 73] width 124 height 28
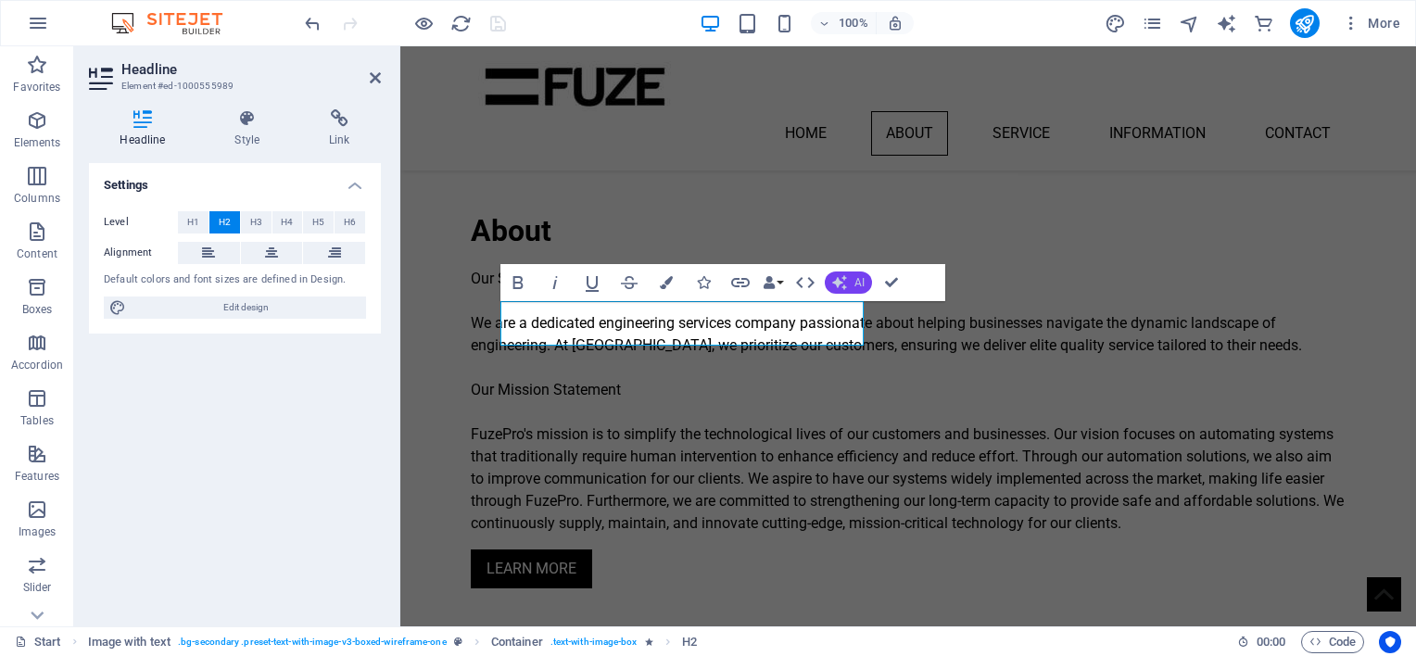
click at [849, 284] on button "AI" at bounding box center [848, 283] width 47 height 22
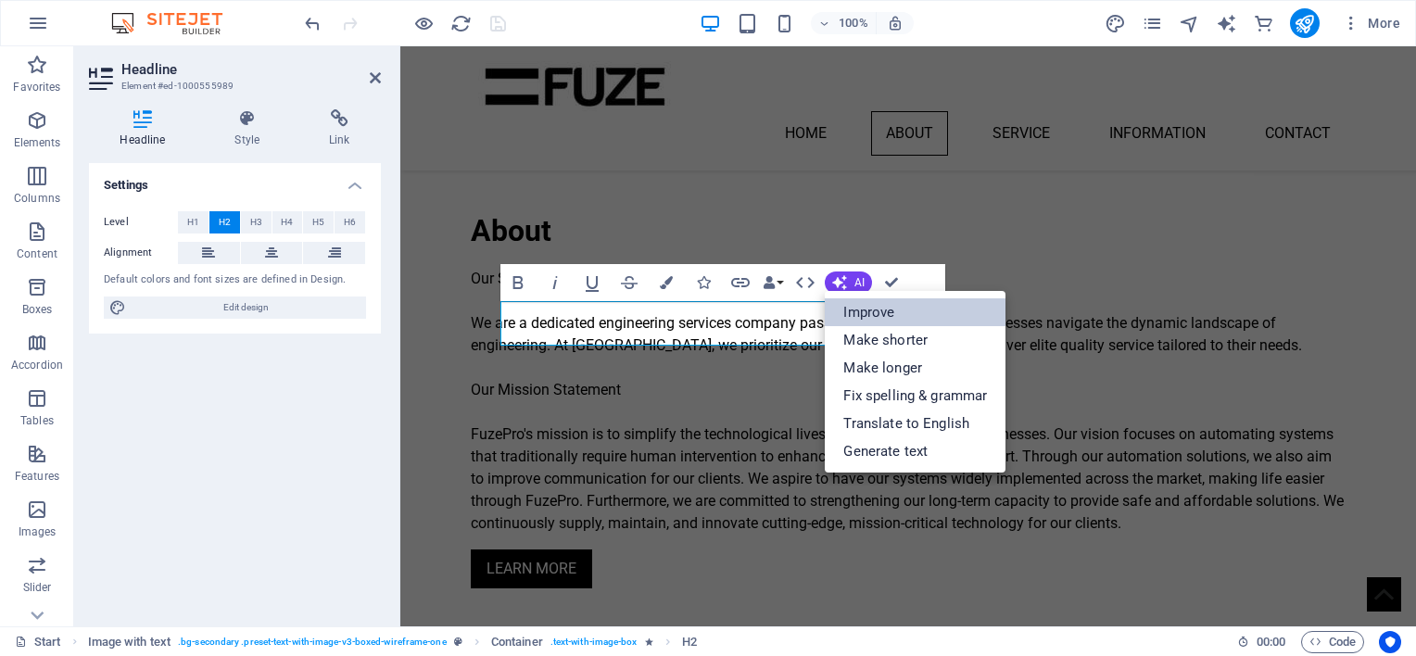
click at [870, 315] on link "Improve" at bounding box center [915, 312] width 181 height 28
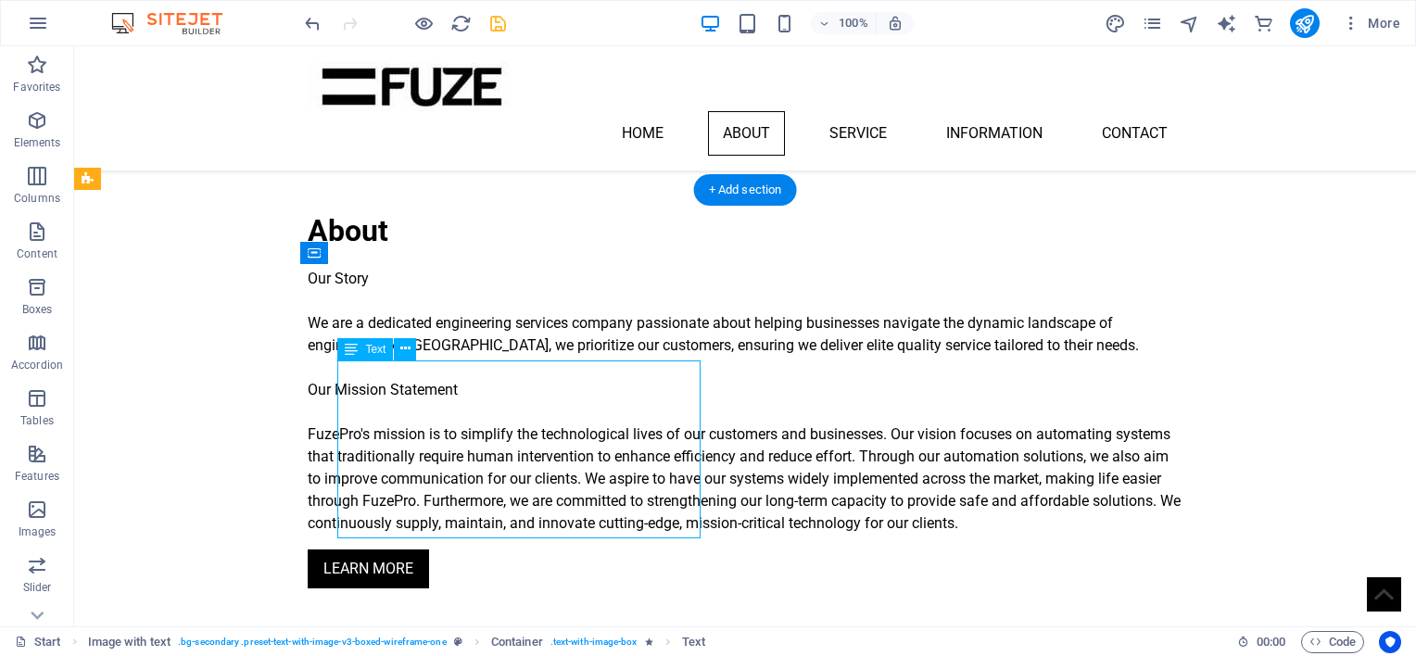
drag, startPoint x: 627, startPoint y: 531, endPoint x: 410, endPoint y: 378, distance: 266.1
click at [406, 350] on icon at bounding box center [405, 348] width 10 height 19
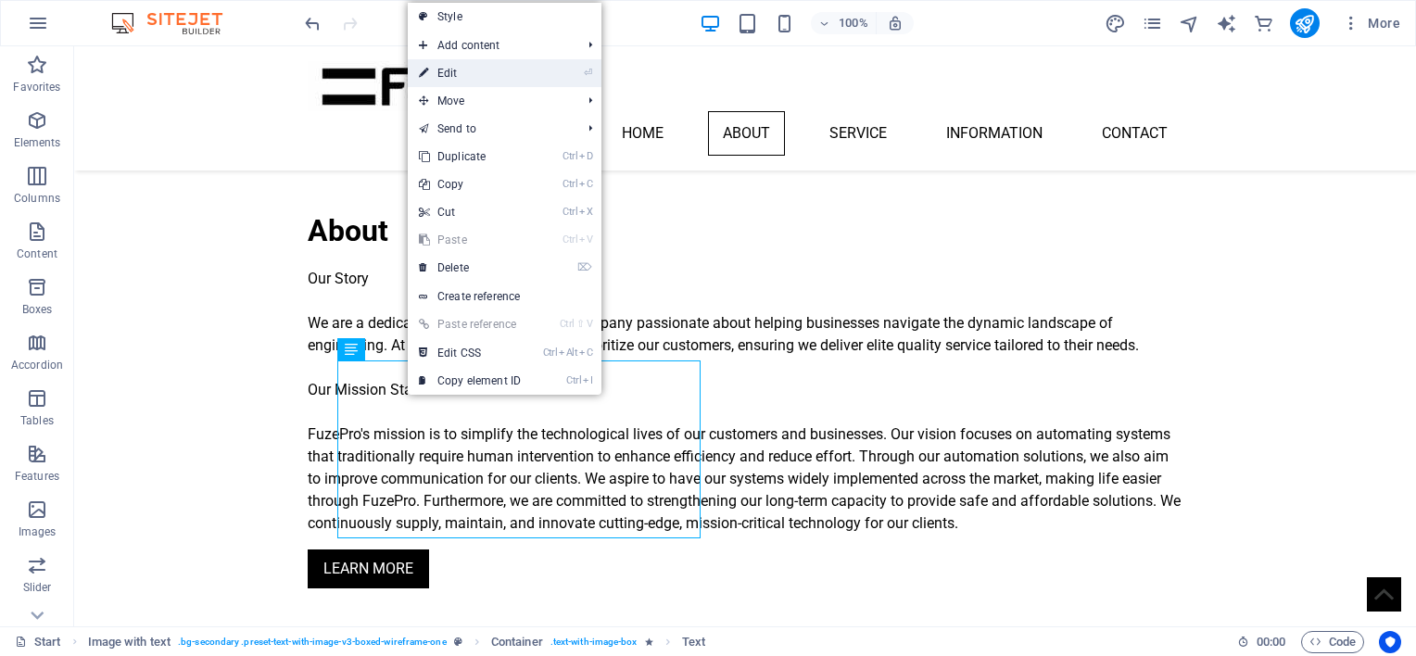
drag, startPoint x: 498, startPoint y: 79, endPoint x: 96, endPoint y: 32, distance: 403.9
click at [498, 79] on link "⏎ Edit" at bounding box center [470, 73] width 124 height 28
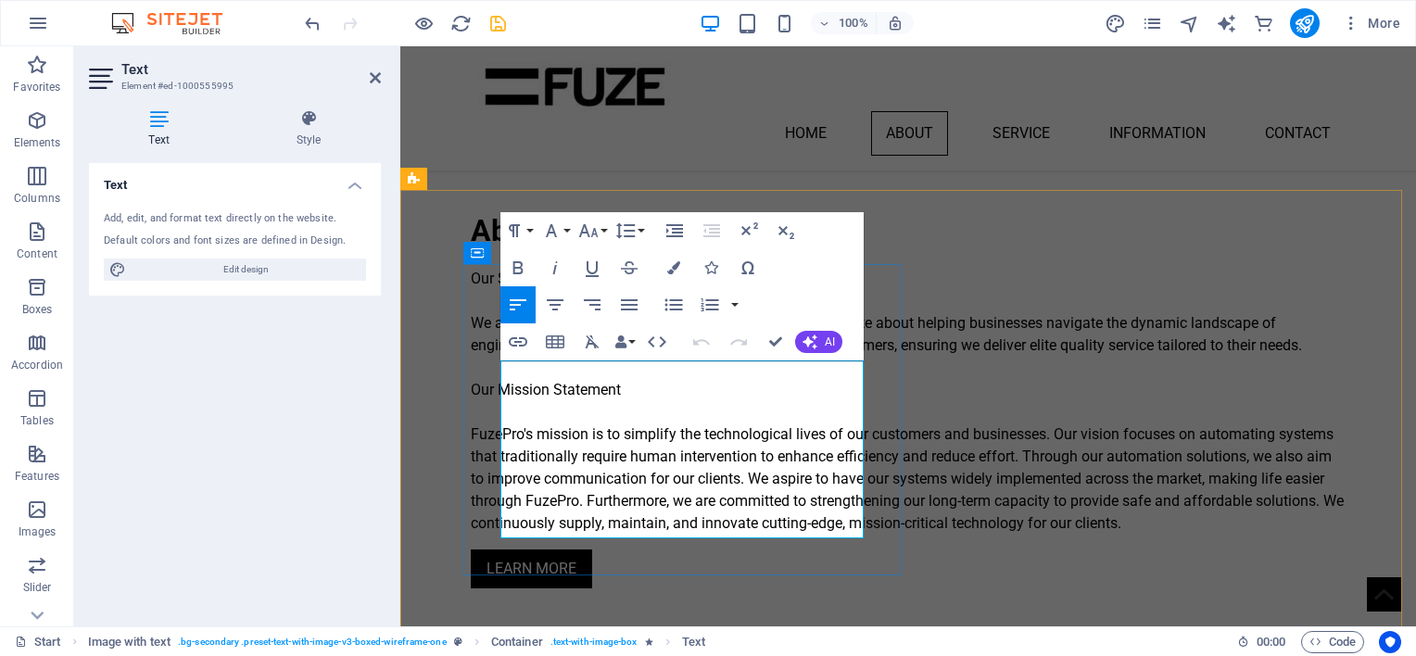
drag, startPoint x: 777, startPoint y: 530, endPoint x: 502, endPoint y: 351, distance: 327.5
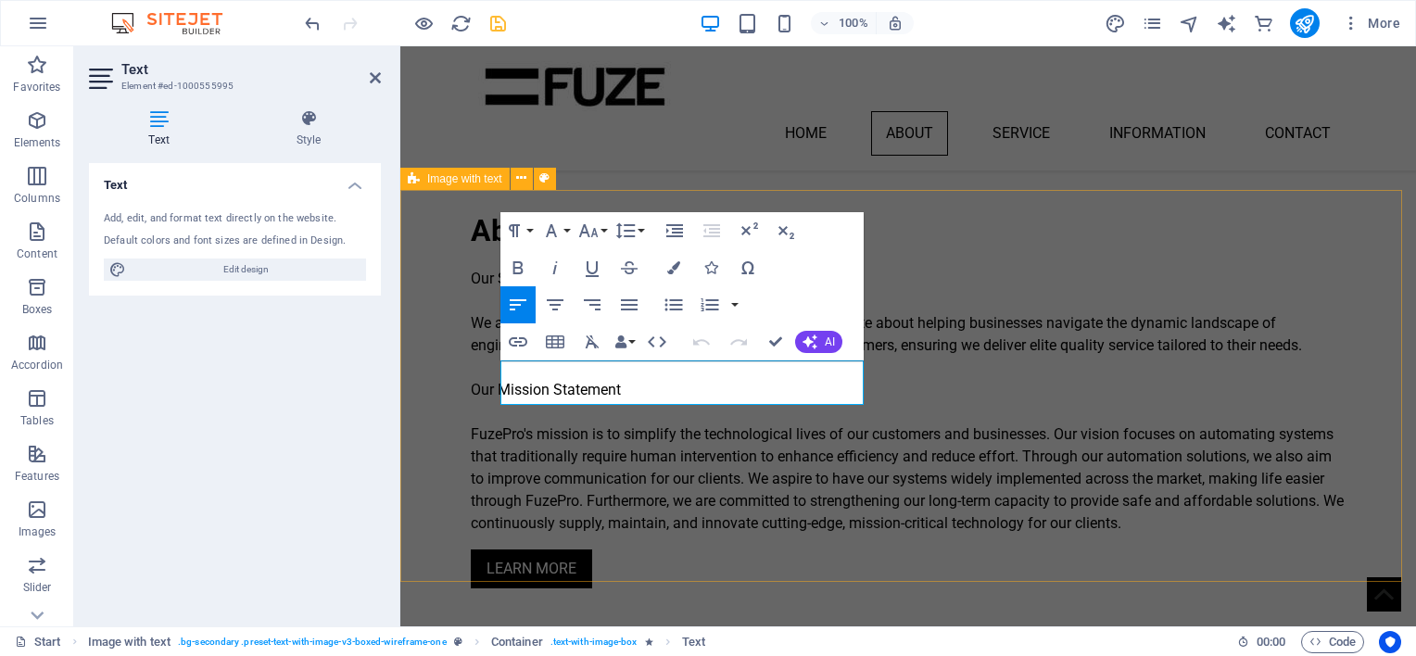
scroll to position [912, 3]
click at [823, 337] on button "AI" at bounding box center [818, 342] width 47 height 22
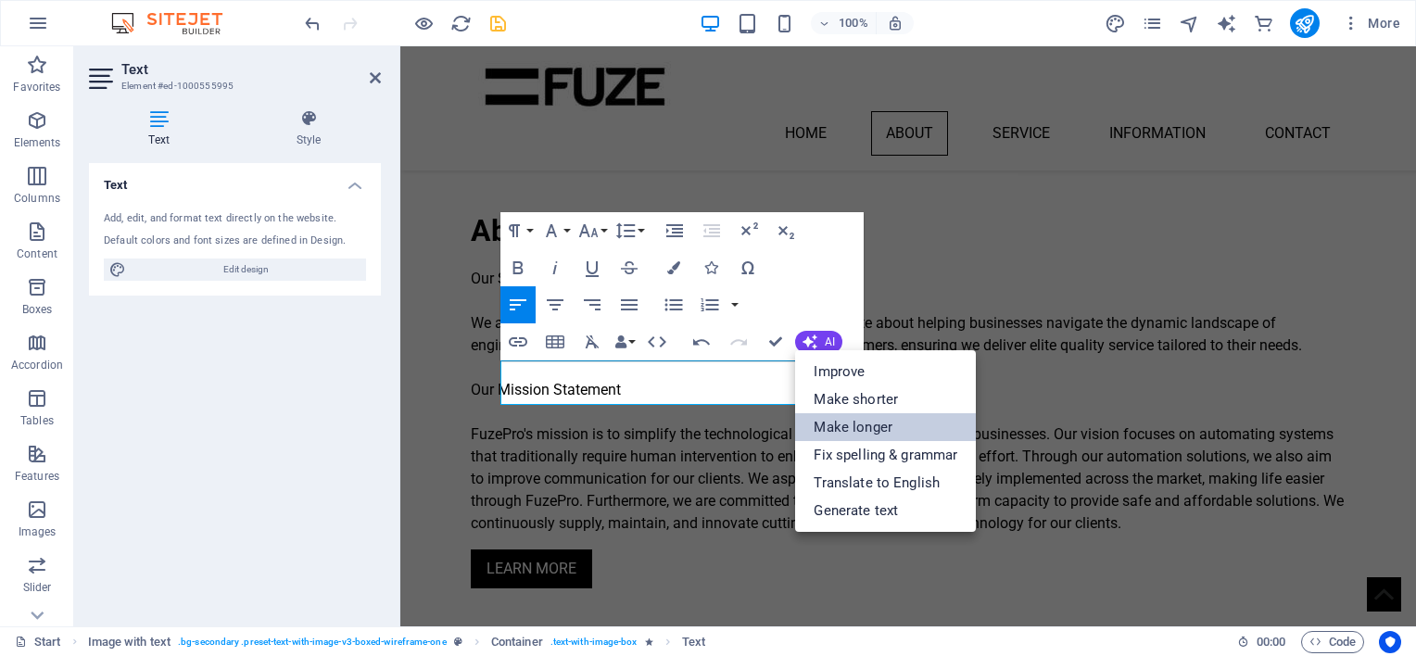
click at [849, 430] on link "Make longer" at bounding box center [885, 427] width 181 height 28
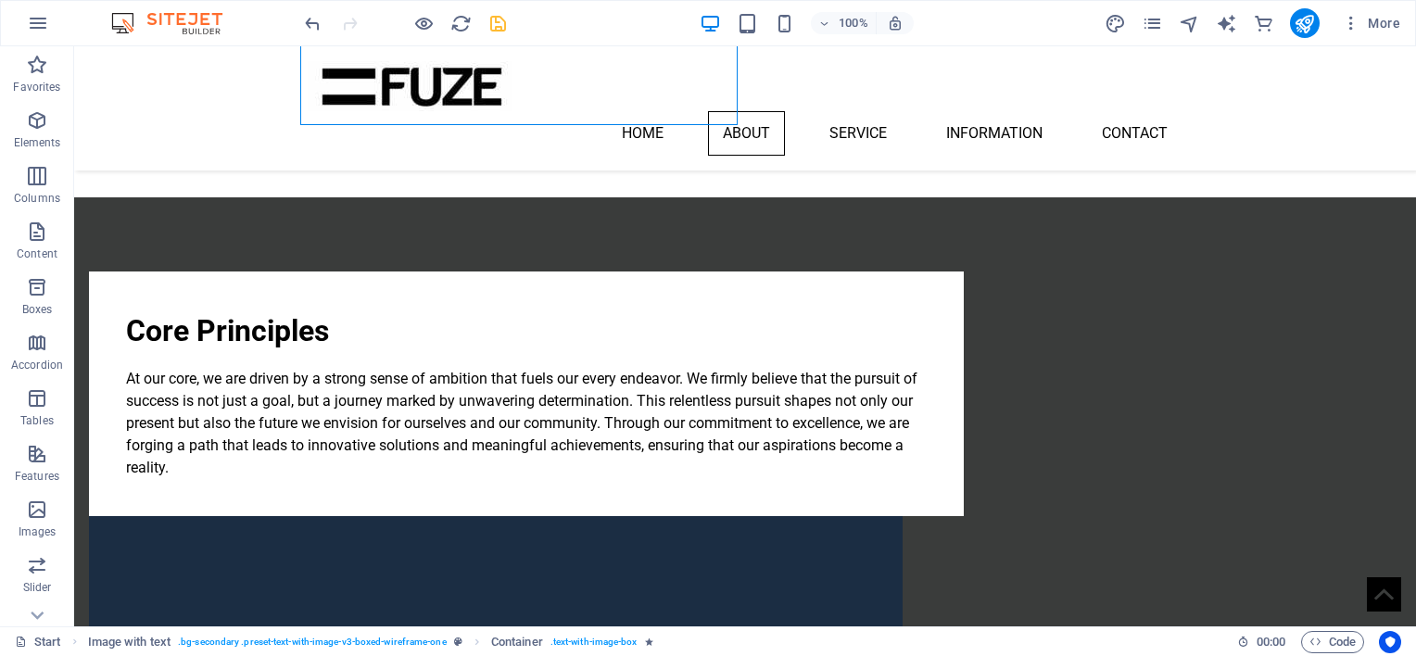
scroll to position [1314, 0]
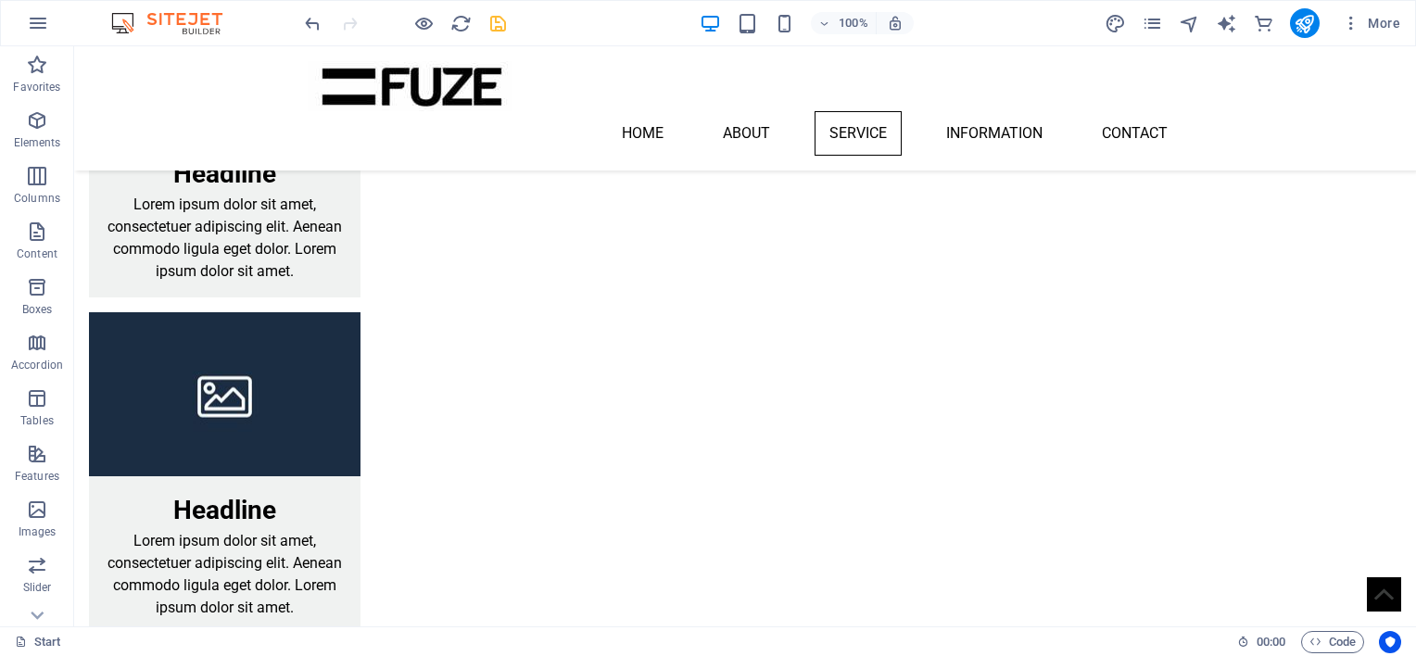
scroll to position [2810, 0]
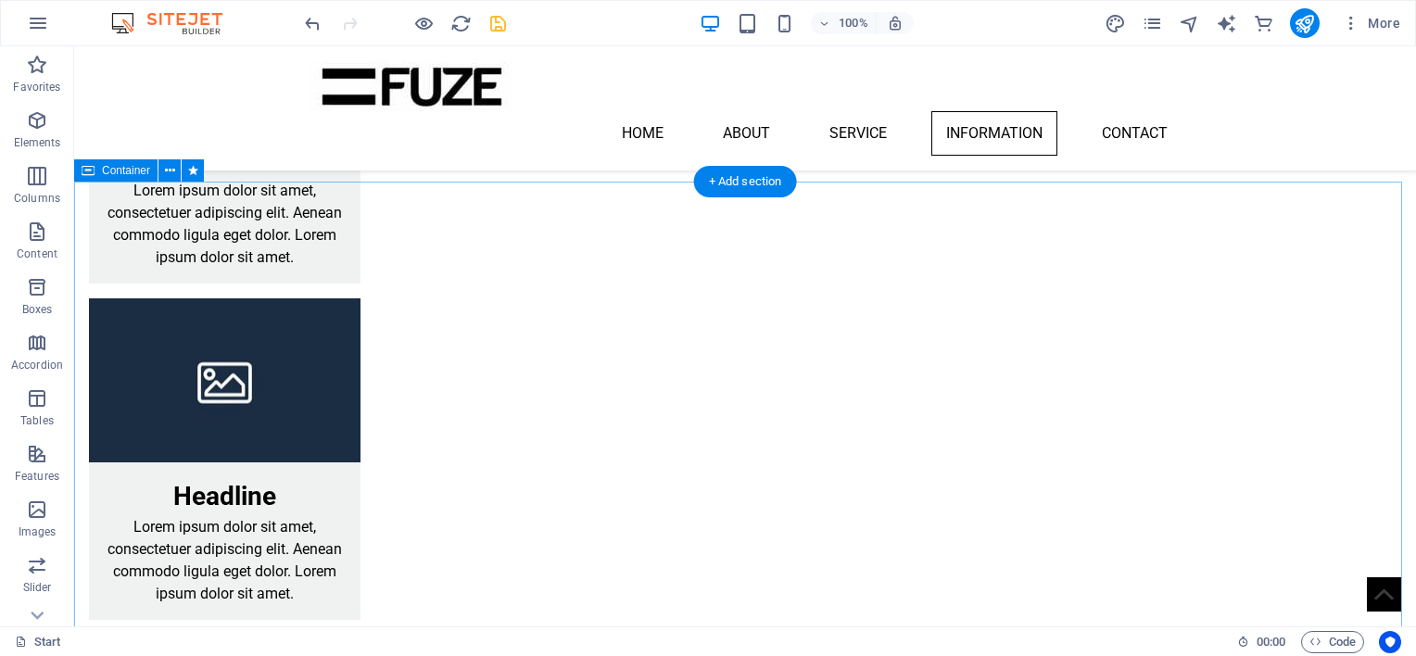
click at [171, 173] on icon at bounding box center [170, 170] width 10 height 19
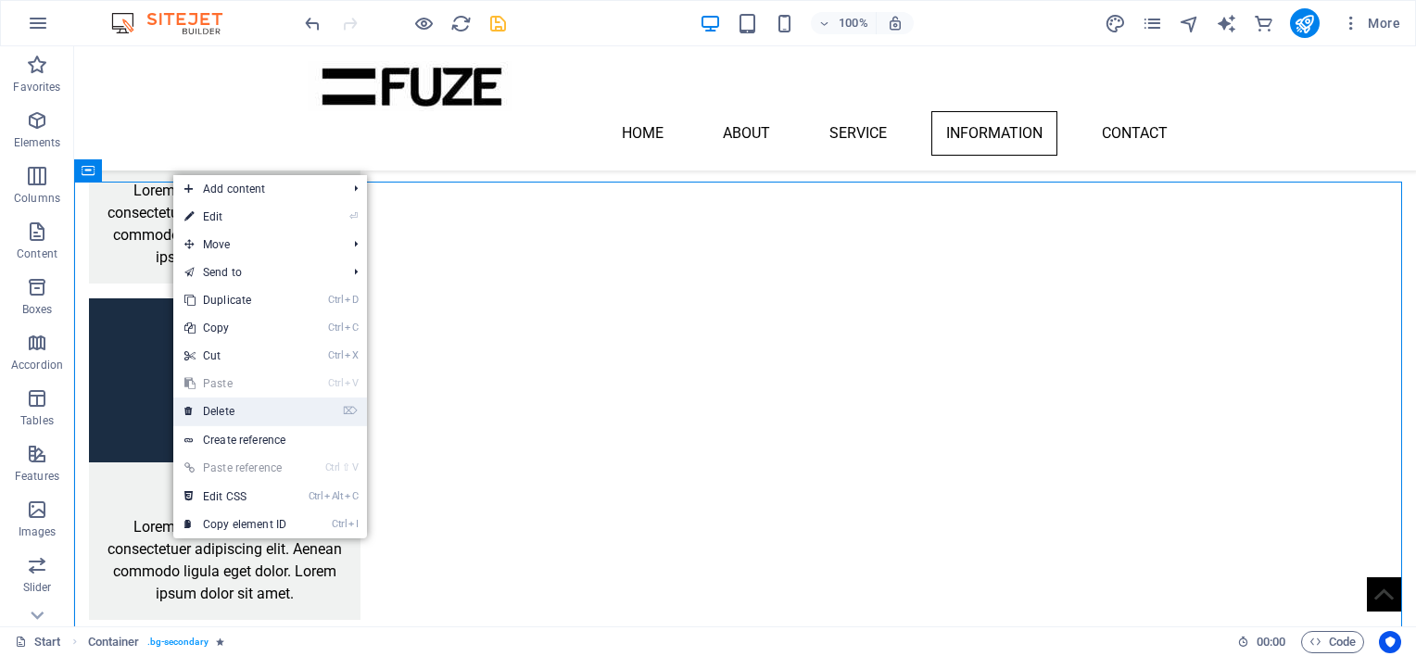
click at [256, 406] on link "⌦ Delete" at bounding box center [235, 412] width 124 height 28
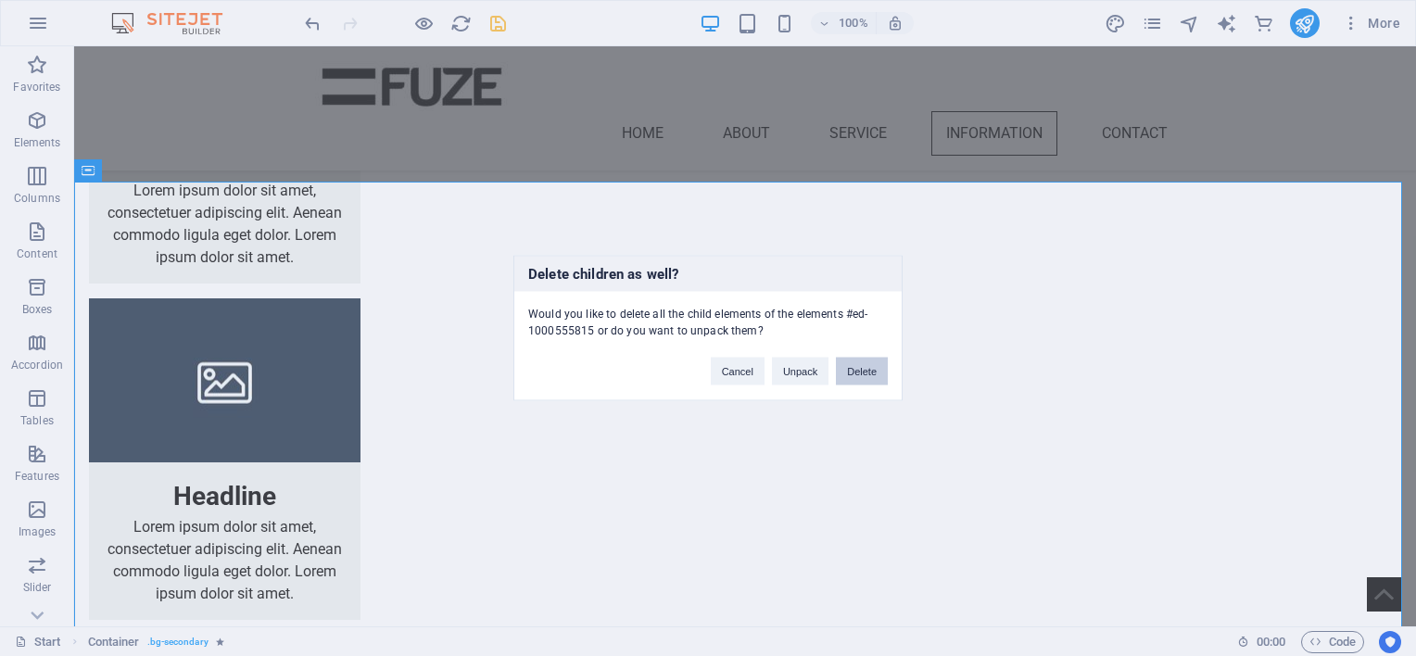
click at [867, 371] on button "Delete" at bounding box center [862, 372] width 52 height 28
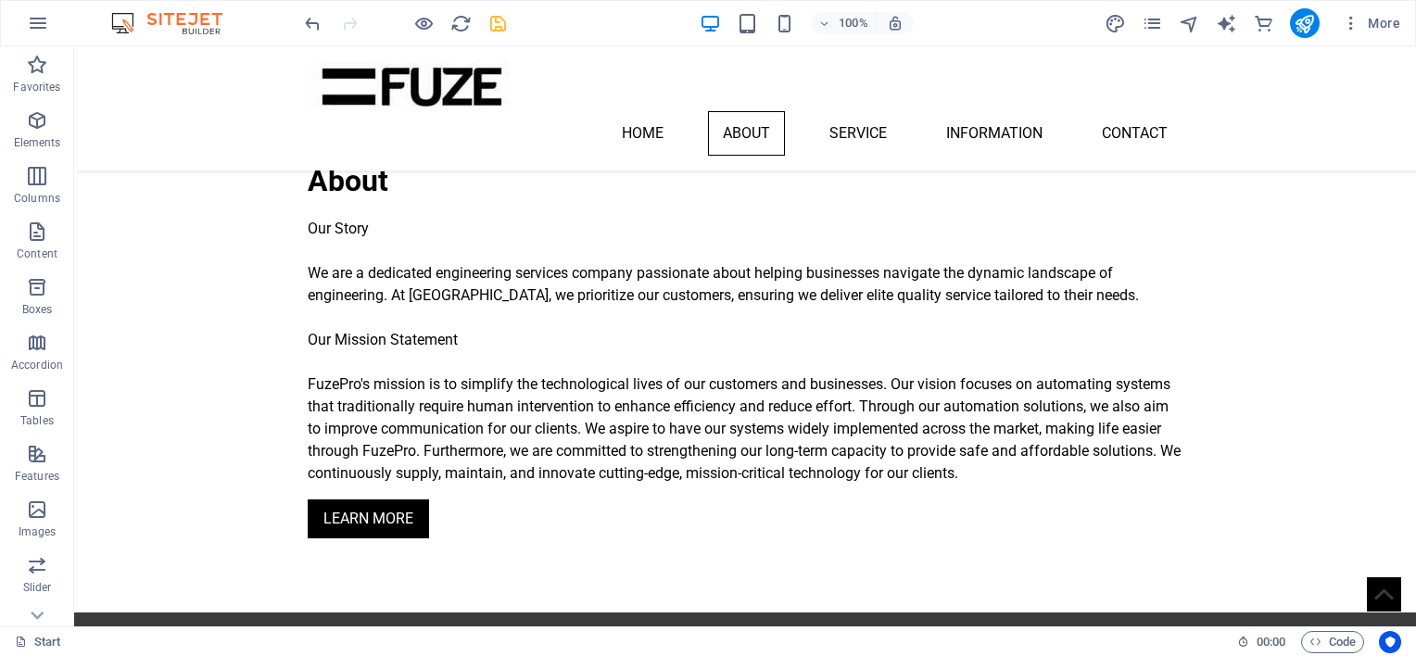
scroll to position [864, 0]
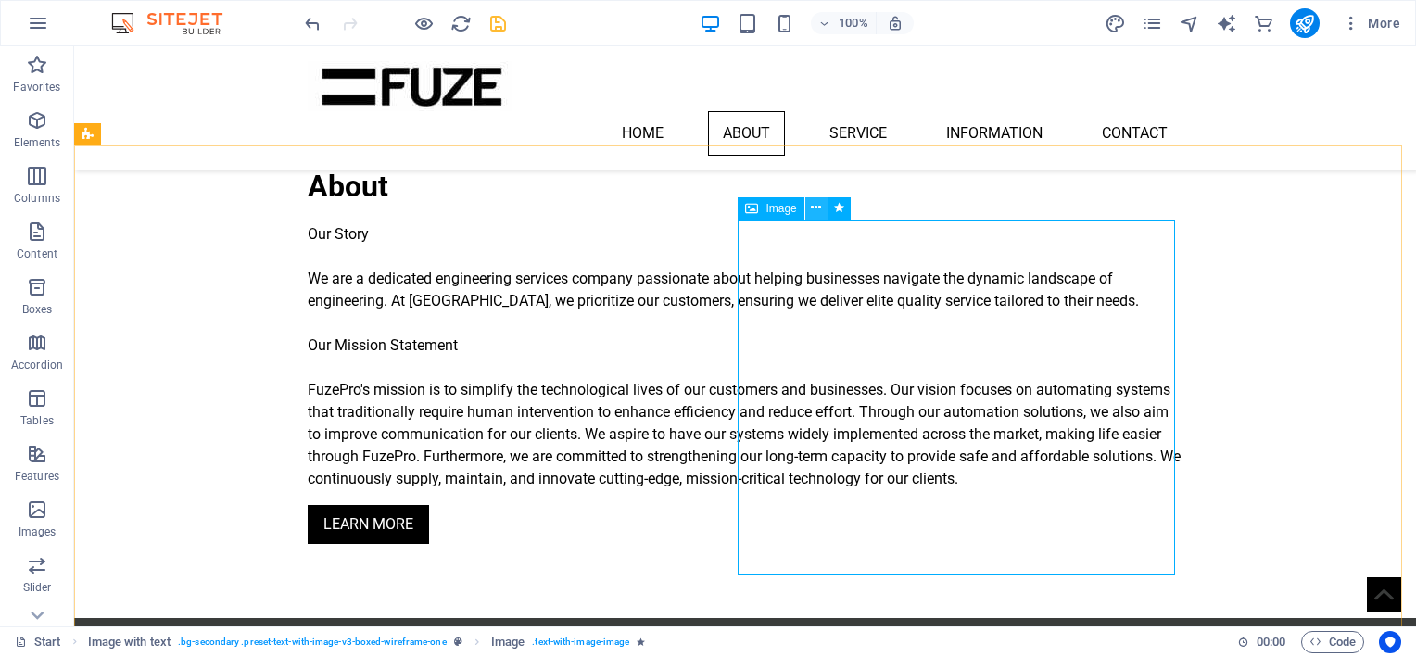
click at [820, 208] on icon at bounding box center [816, 207] width 10 height 19
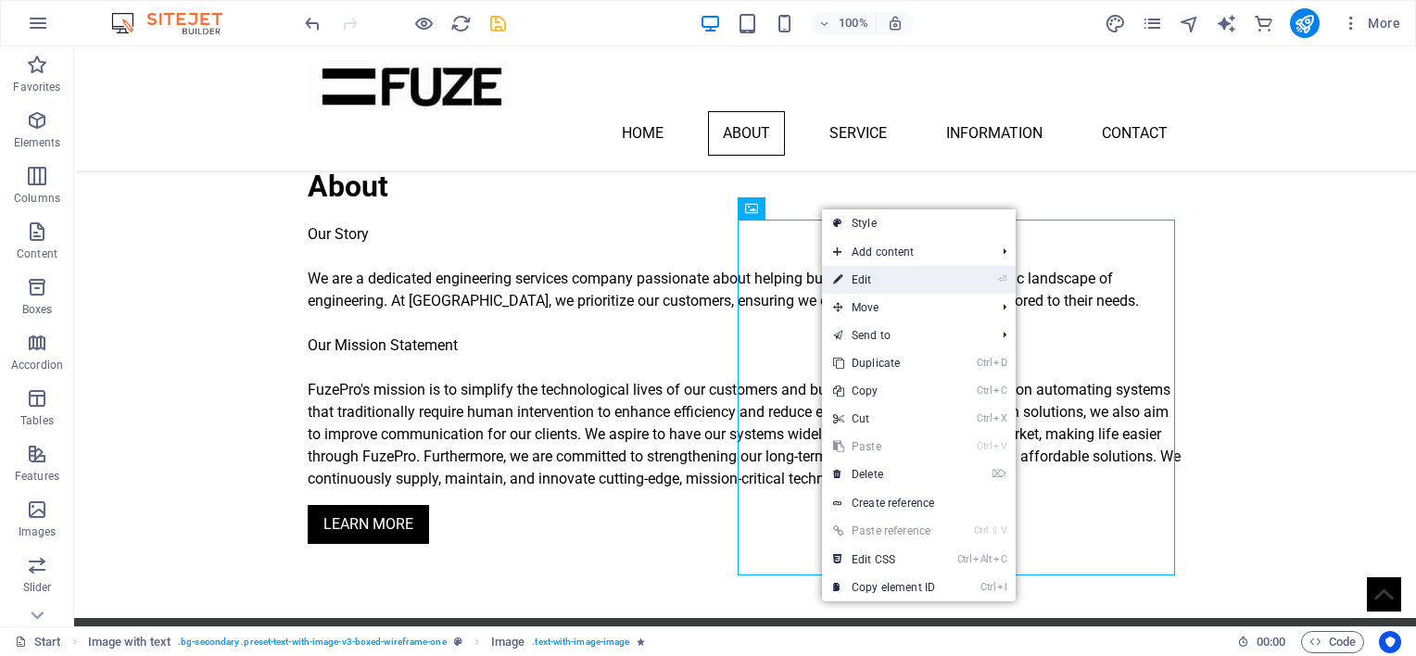
click at [879, 280] on link "⏎ Edit" at bounding box center [884, 280] width 124 height 28
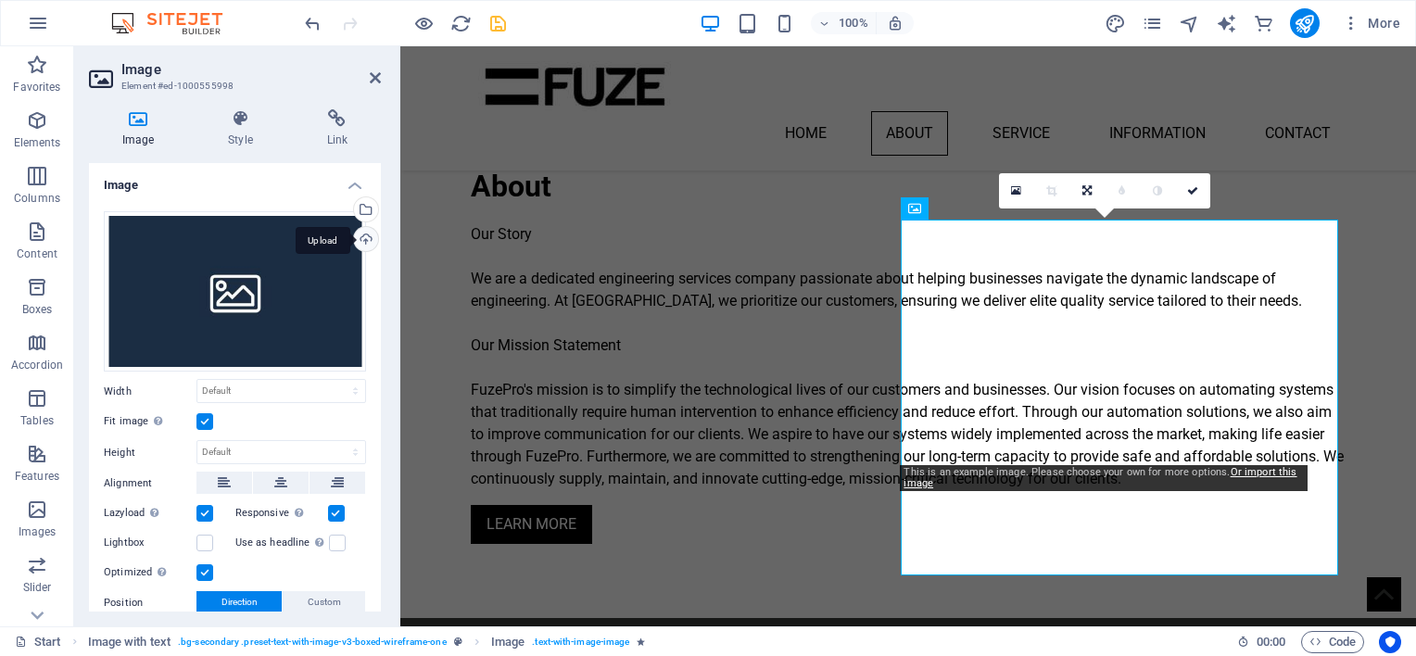
click at [363, 239] on div "Upload" at bounding box center [364, 241] width 28 height 28
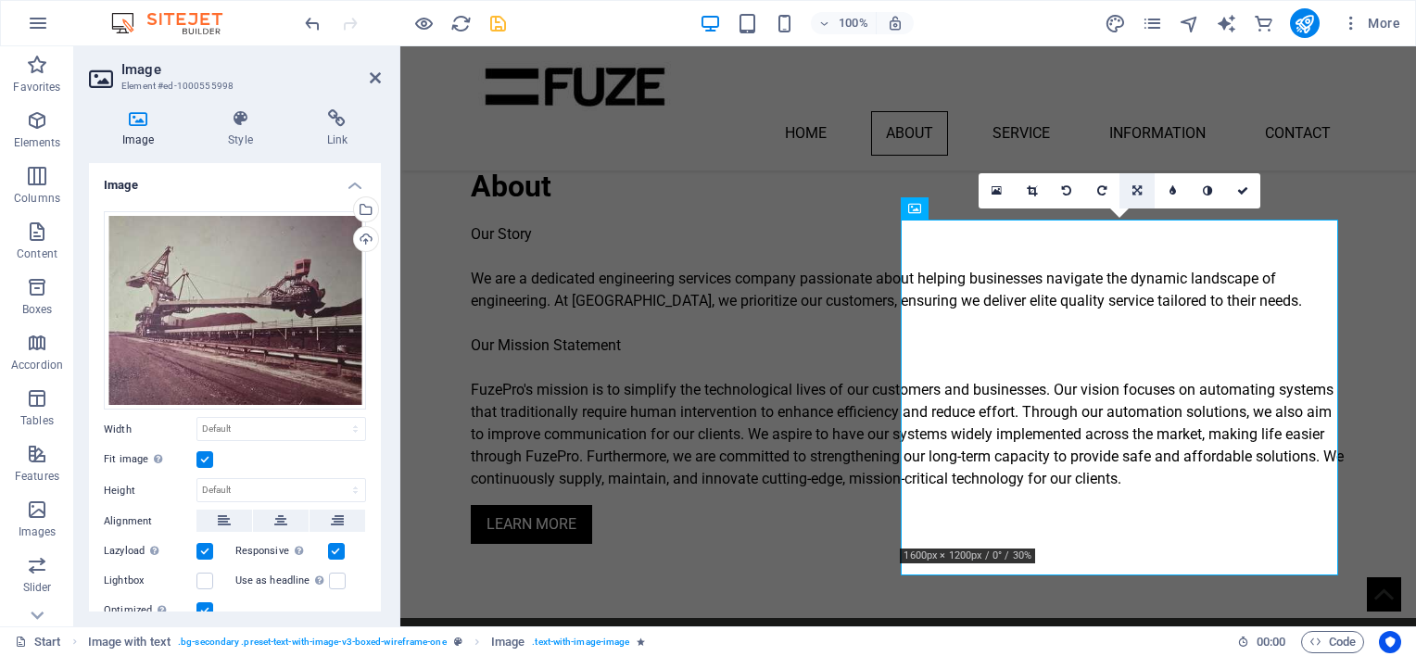
click at [1140, 193] on icon at bounding box center [1136, 190] width 9 height 11
click at [1139, 222] on icon at bounding box center [1137, 226] width 11 height 11
drag, startPoint x: 1539, startPoint y: 269, endPoint x: 1139, endPoint y: 222, distance: 403.0
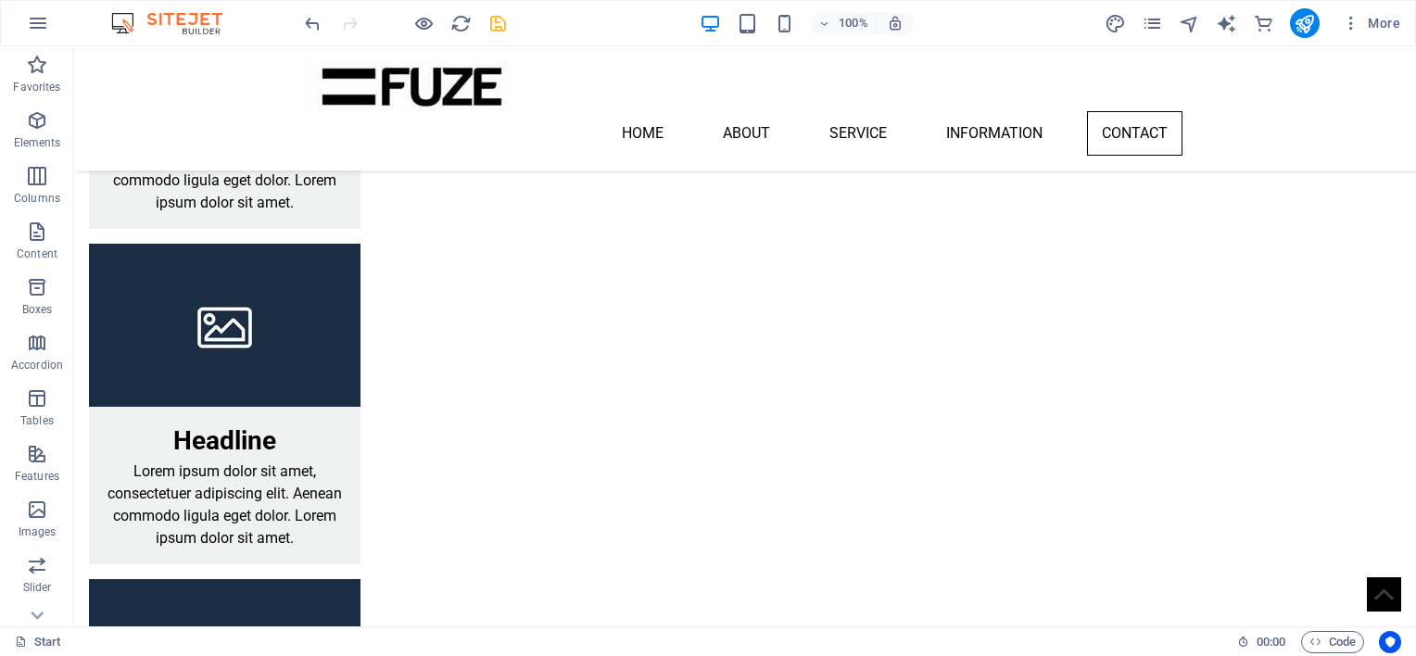
scroll to position [3149, 0]
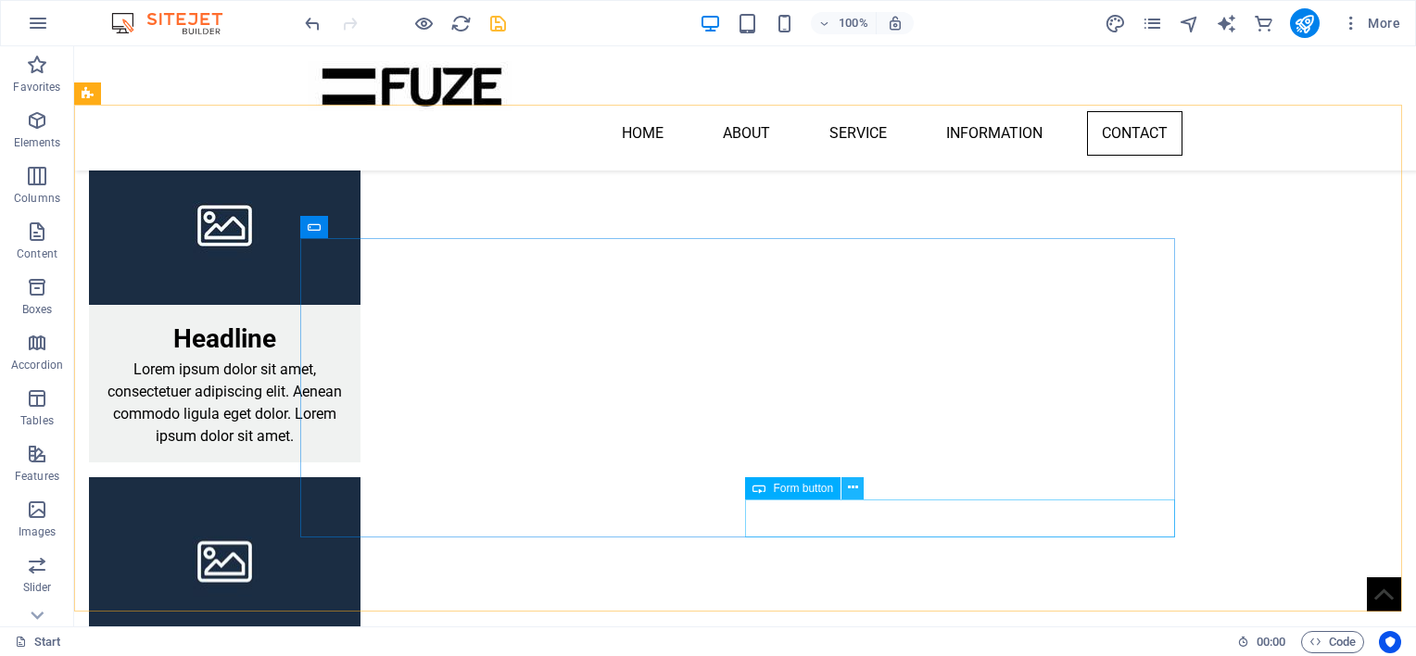
click at [848, 486] on icon at bounding box center [853, 487] width 10 height 19
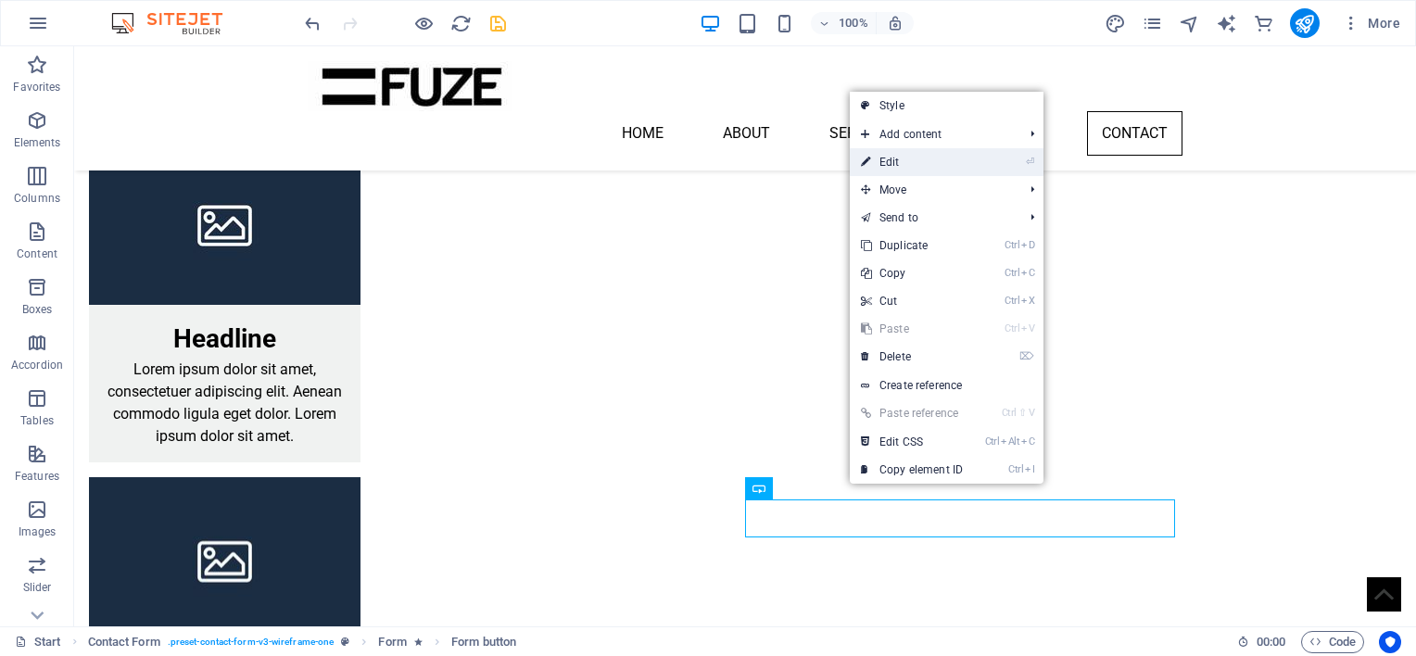
click at [894, 162] on link "⏎ Edit" at bounding box center [912, 162] width 124 height 28
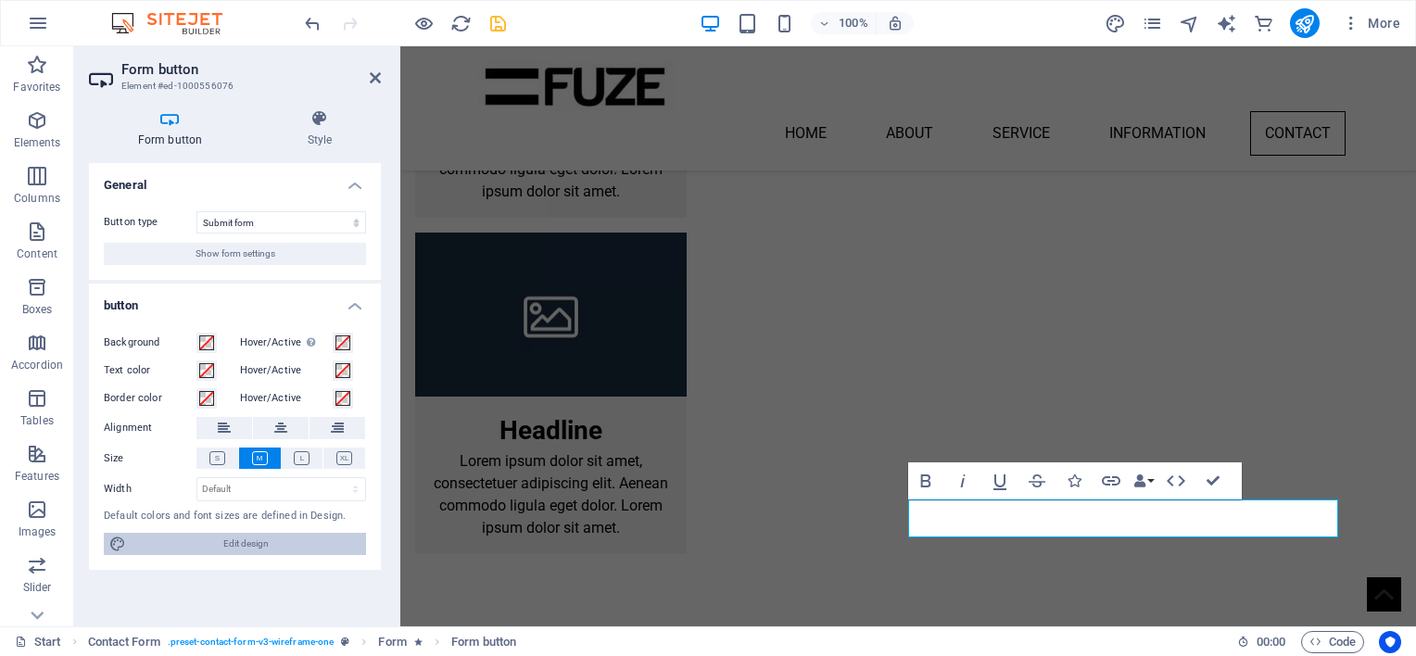
click at [258, 550] on span "Edit design" at bounding box center [246, 544] width 229 height 22
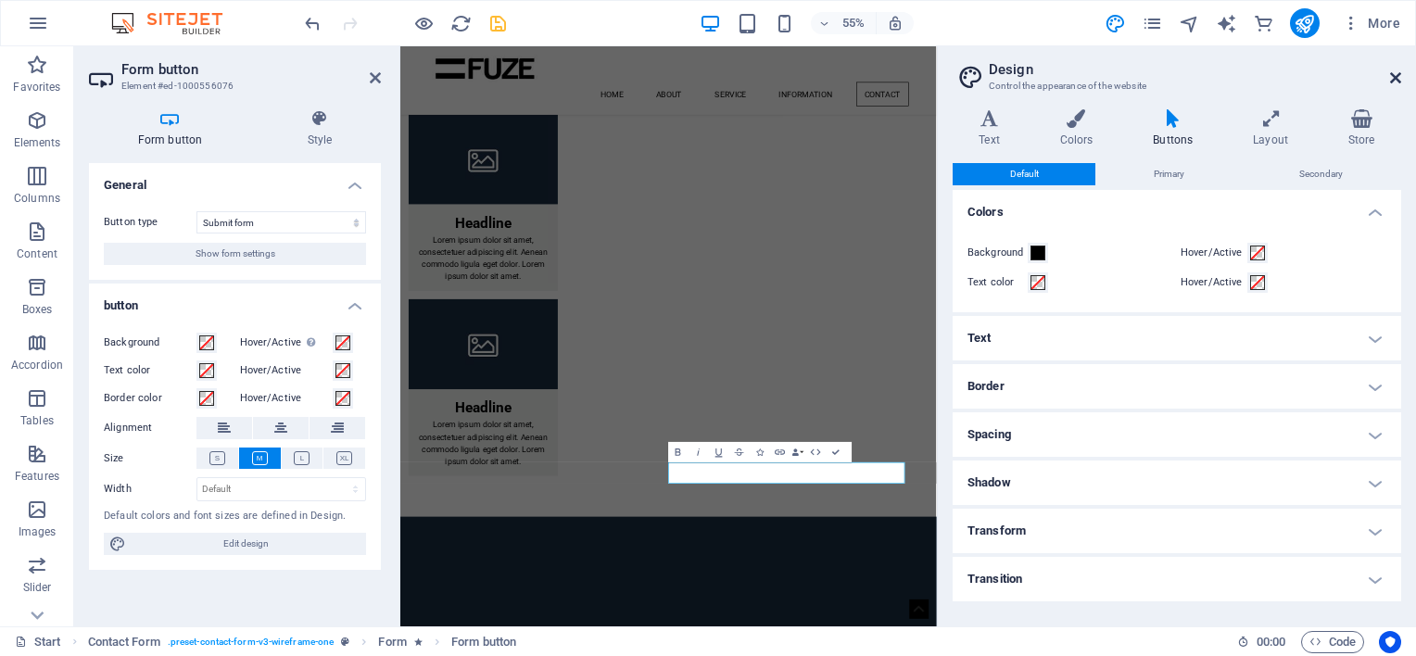
click at [1400, 82] on icon at bounding box center [1395, 77] width 11 height 15
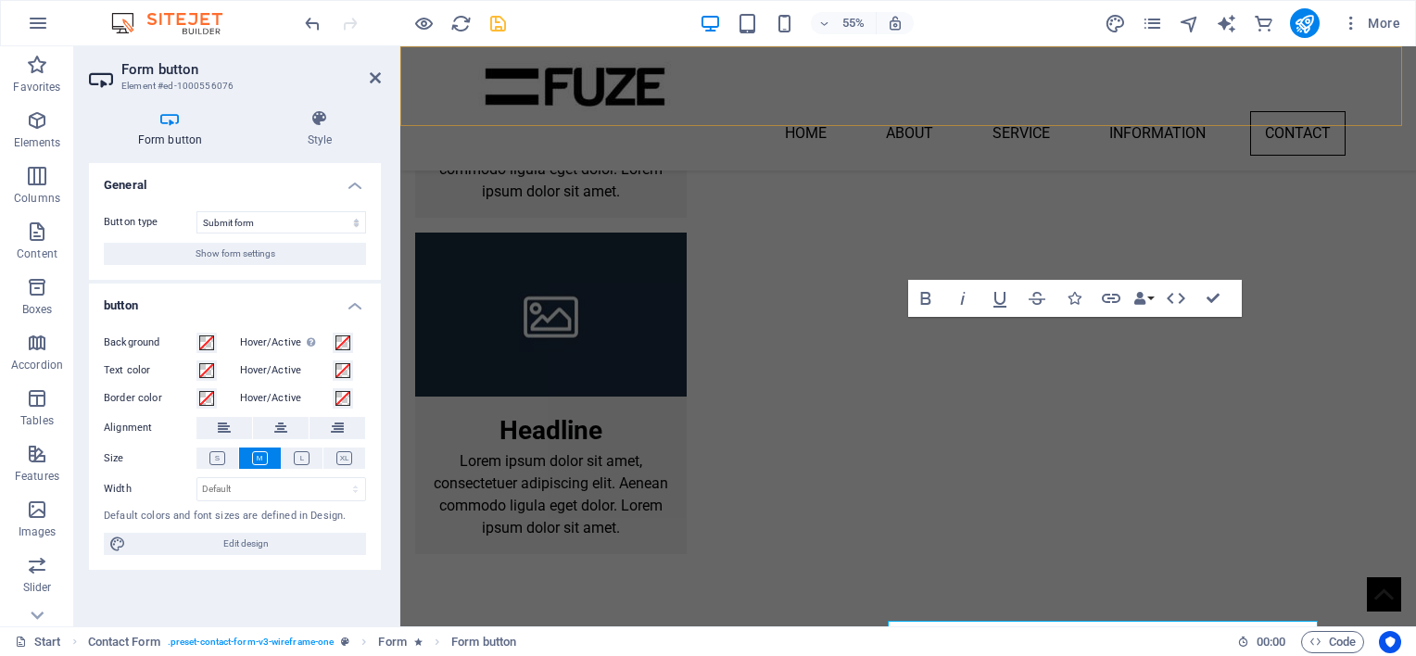
scroll to position [3331, 0]
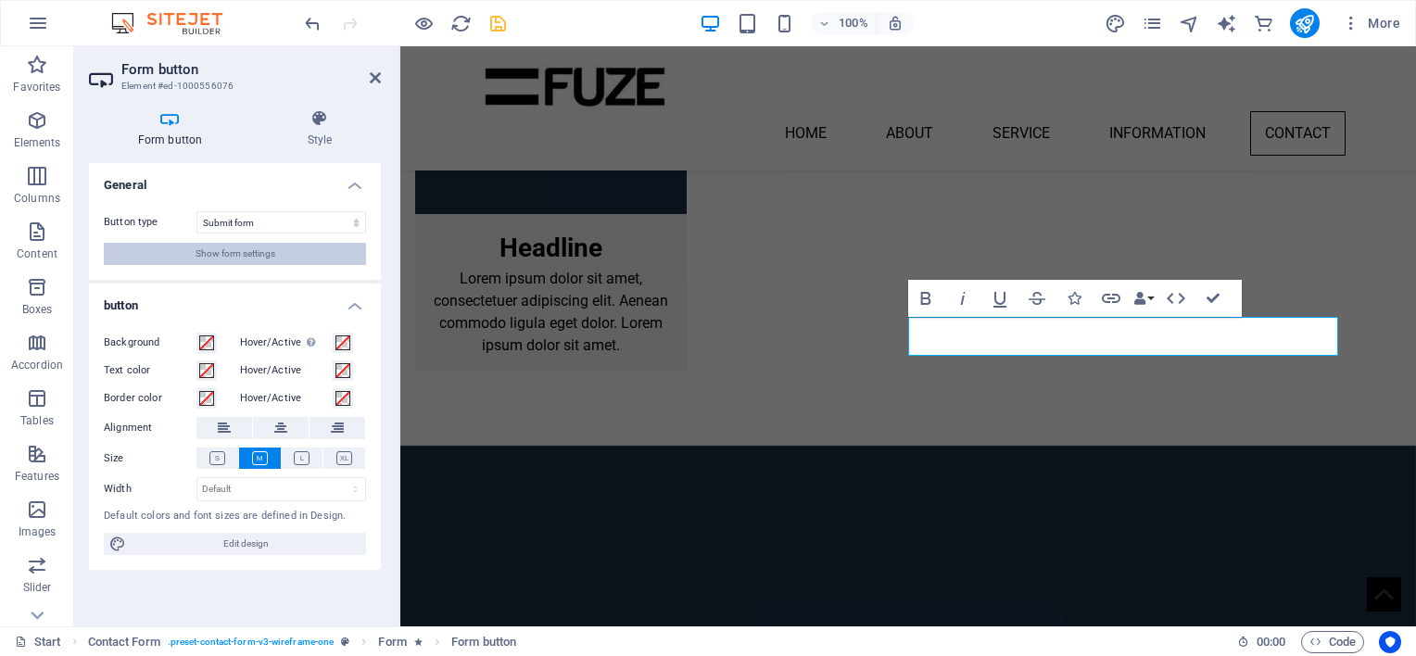
click at [274, 259] on span "Show form settings" at bounding box center [236, 254] width 80 height 22
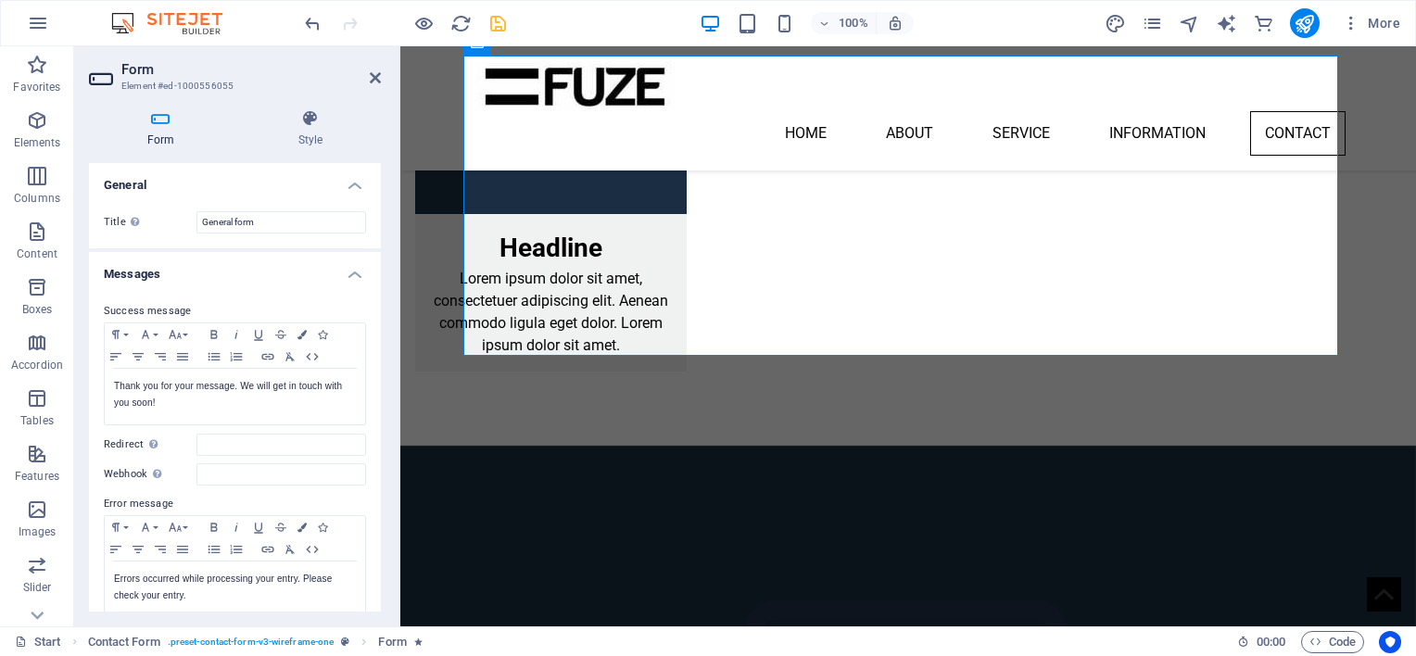
drag, startPoint x: 381, startPoint y: 233, endPoint x: 386, endPoint y: 273, distance: 41.2
click at [386, 273] on div "Form Style General Title Define a name for the form. General form Messages Succ…" at bounding box center [235, 361] width 322 height 532
click at [219, 449] on input "Redirect Define a redirect target upon successful form submission; for example,…" at bounding box center [281, 445] width 170 height 22
type input "sales"
drag, startPoint x: 381, startPoint y: 327, endPoint x: 381, endPoint y: 353, distance: 25.9
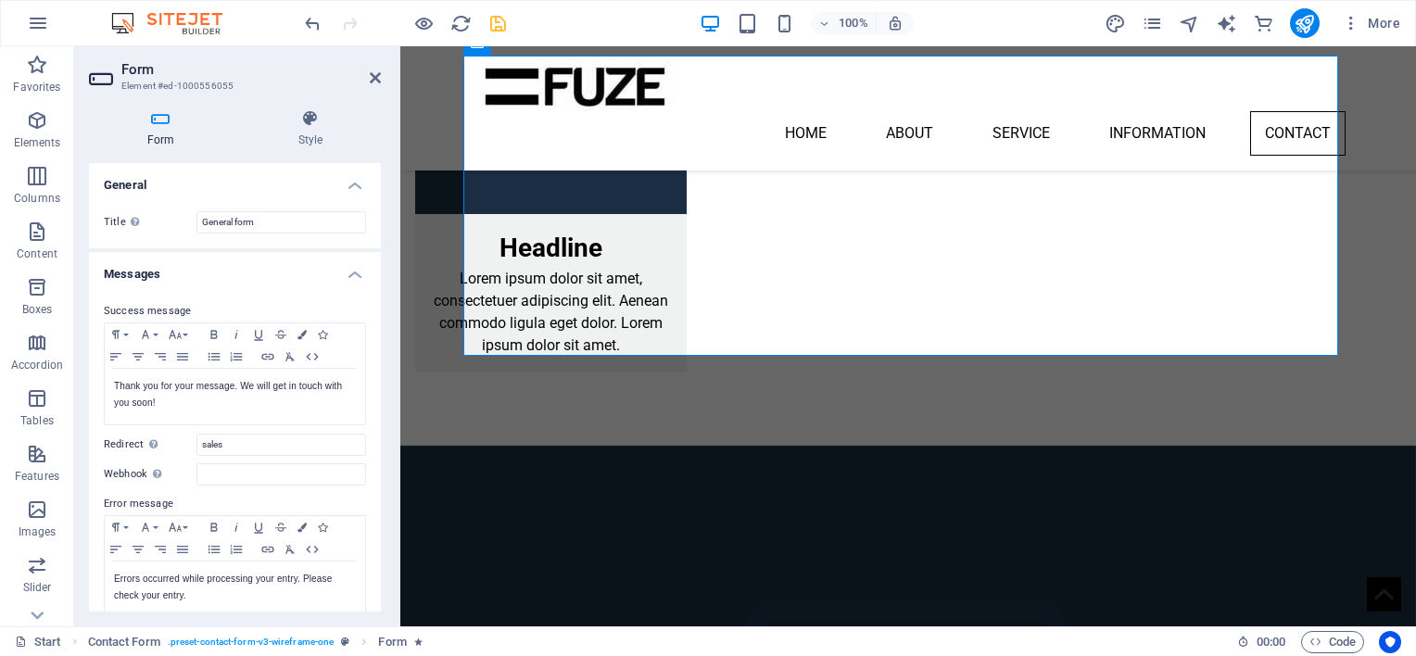
click at [381, 353] on div "Form Style General Title Define a name for the form. General form Messages Succ…" at bounding box center [235, 361] width 322 height 532
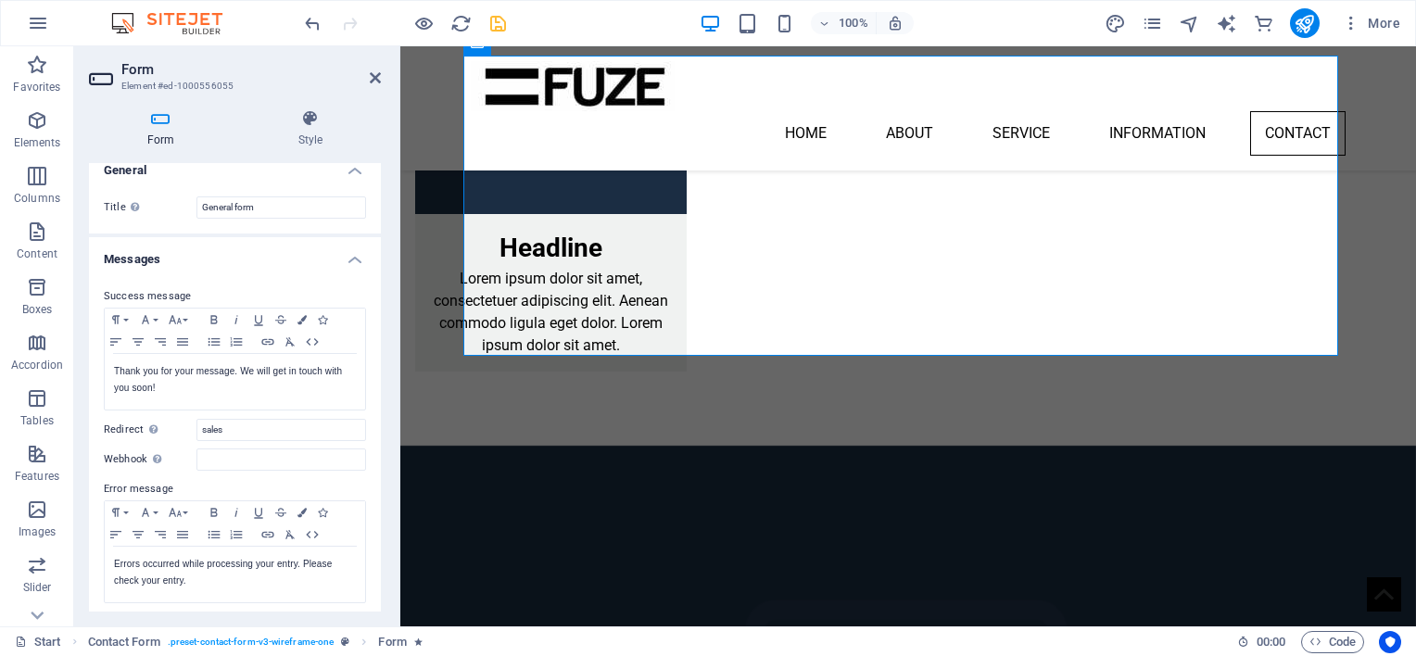
scroll to position [13, 0]
drag, startPoint x: 230, startPoint y: 434, endPoint x: 196, endPoint y: 439, distance: 33.8
click at [196, 439] on input "sales" at bounding box center [281, 432] width 170 height 22
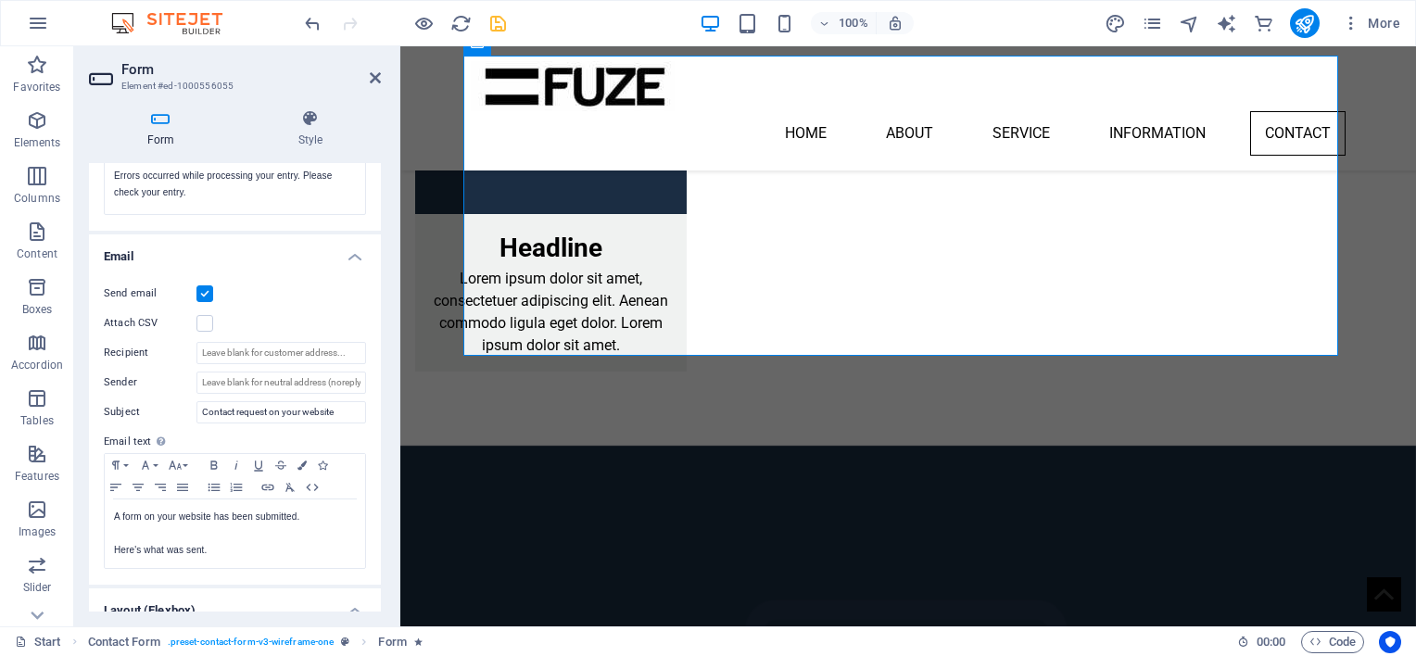
scroll to position [404, 0]
click at [375, 397] on div "Send email Attach CSV Recipient Sender Subject Contact request on your website …" at bounding box center [235, 425] width 292 height 317
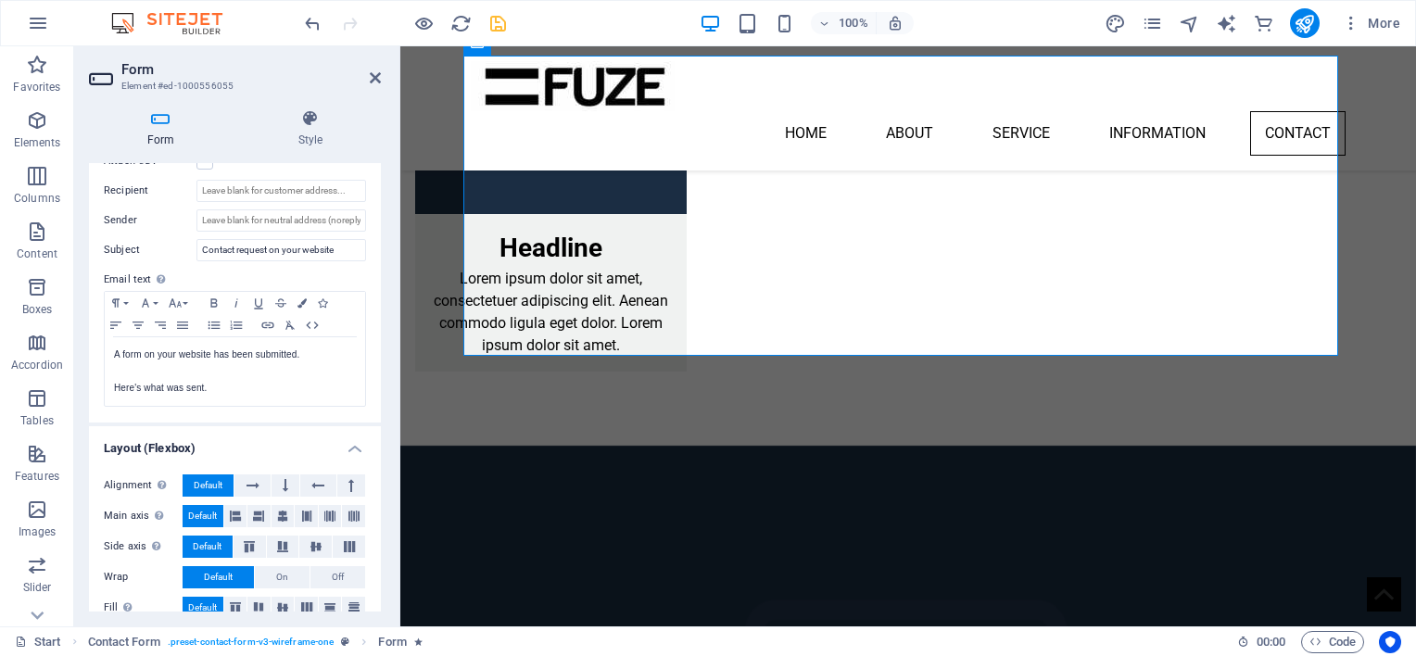
scroll to position [586, 0]
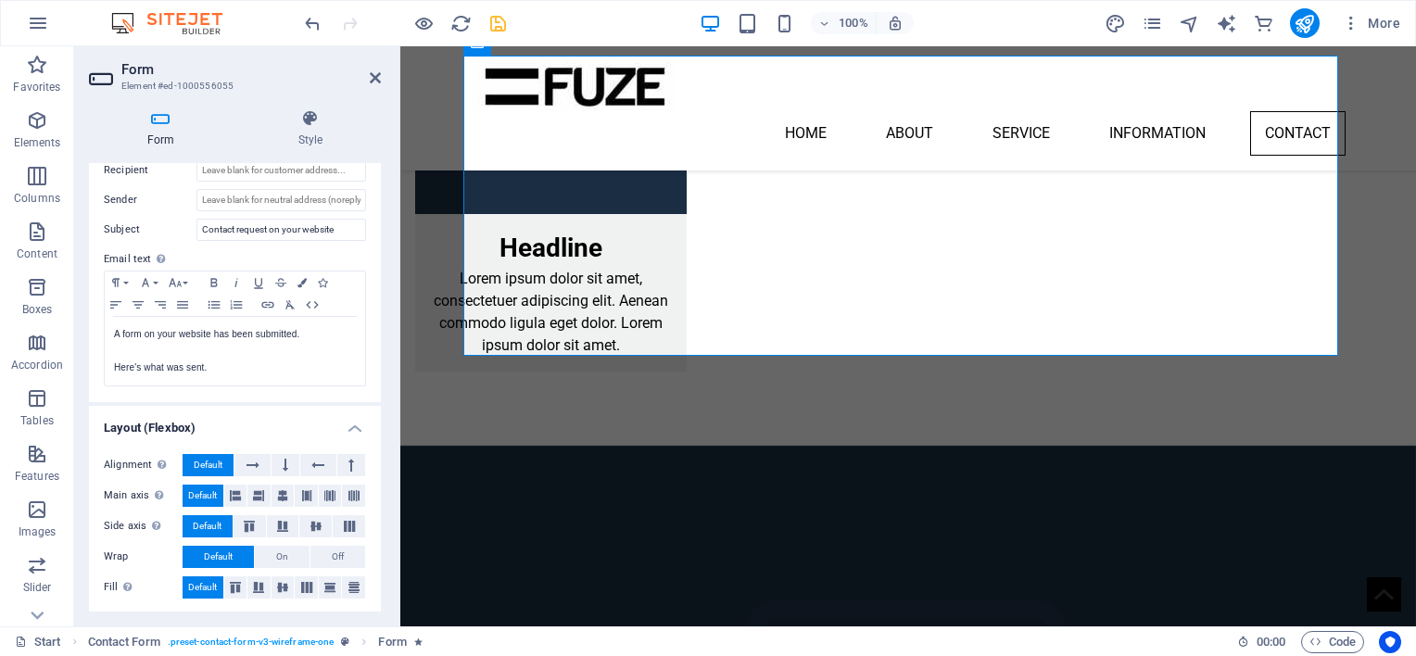
drag, startPoint x: 376, startPoint y: 441, endPoint x: 373, endPoint y: 407, distance: 34.4
click at [373, 407] on li "Layout (Flexbox) Alignment Determines the flex direction. Default Main axis Det…" at bounding box center [235, 510] width 292 height 209
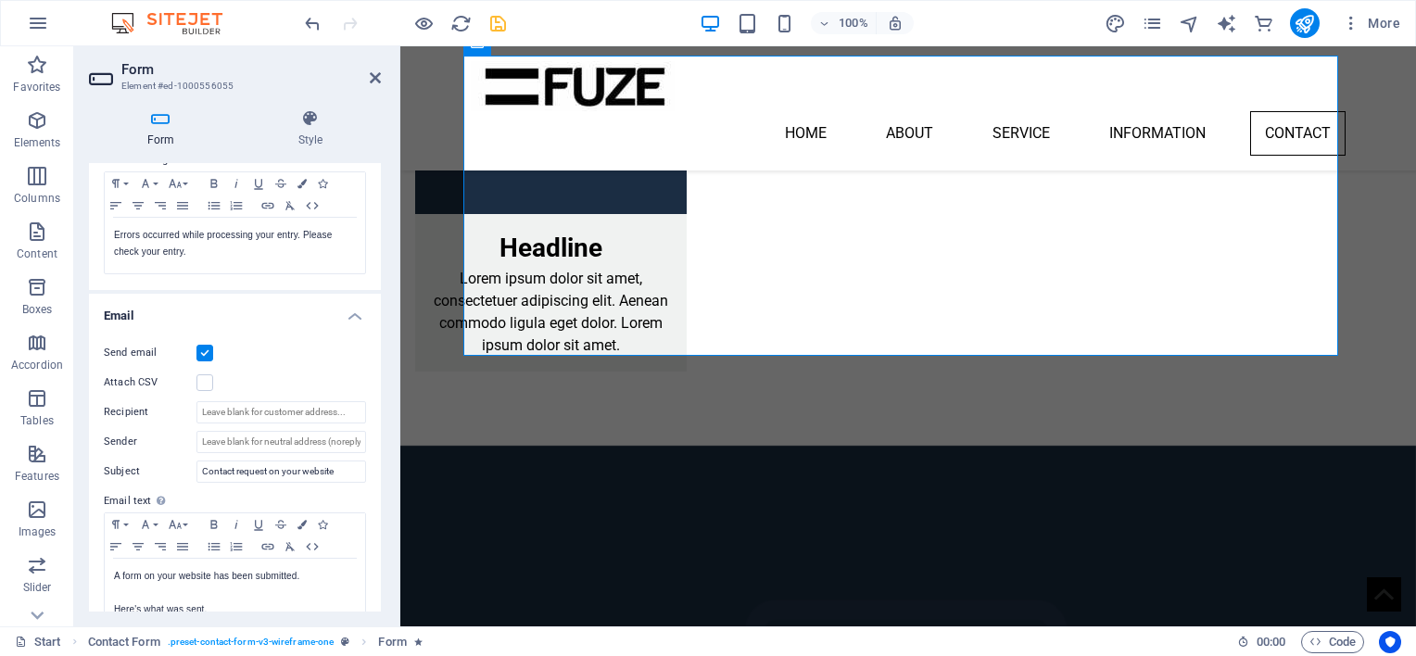
scroll to position [328, 0]
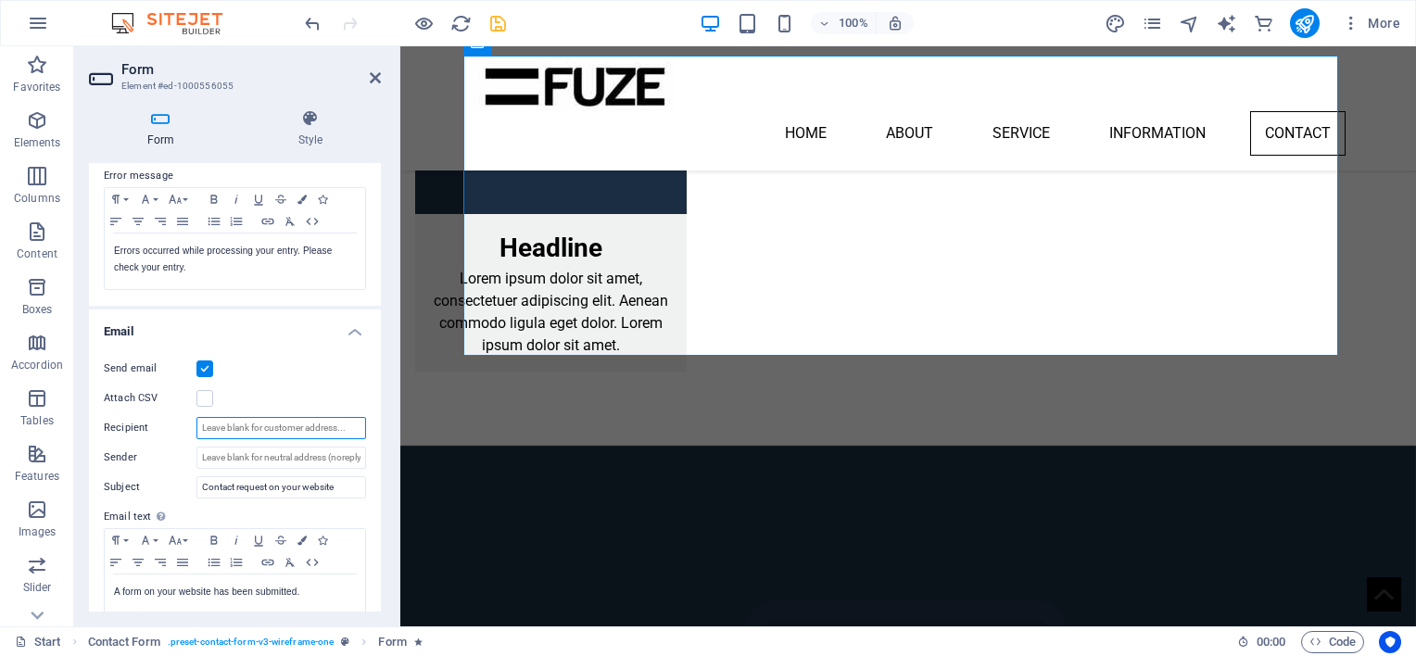
click at [253, 429] on input "Recipient" at bounding box center [281, 428] width 170 height 22
drag, startPoint x: 382, startPoint y: 444, endPoint x: 364, endPoint y: 345, distance: 100.7
click at [364, 345] on div "Form Style General Title Define a name for the form. General form Messages Succ…" at bounding box center [235, 361] width 322 height 532
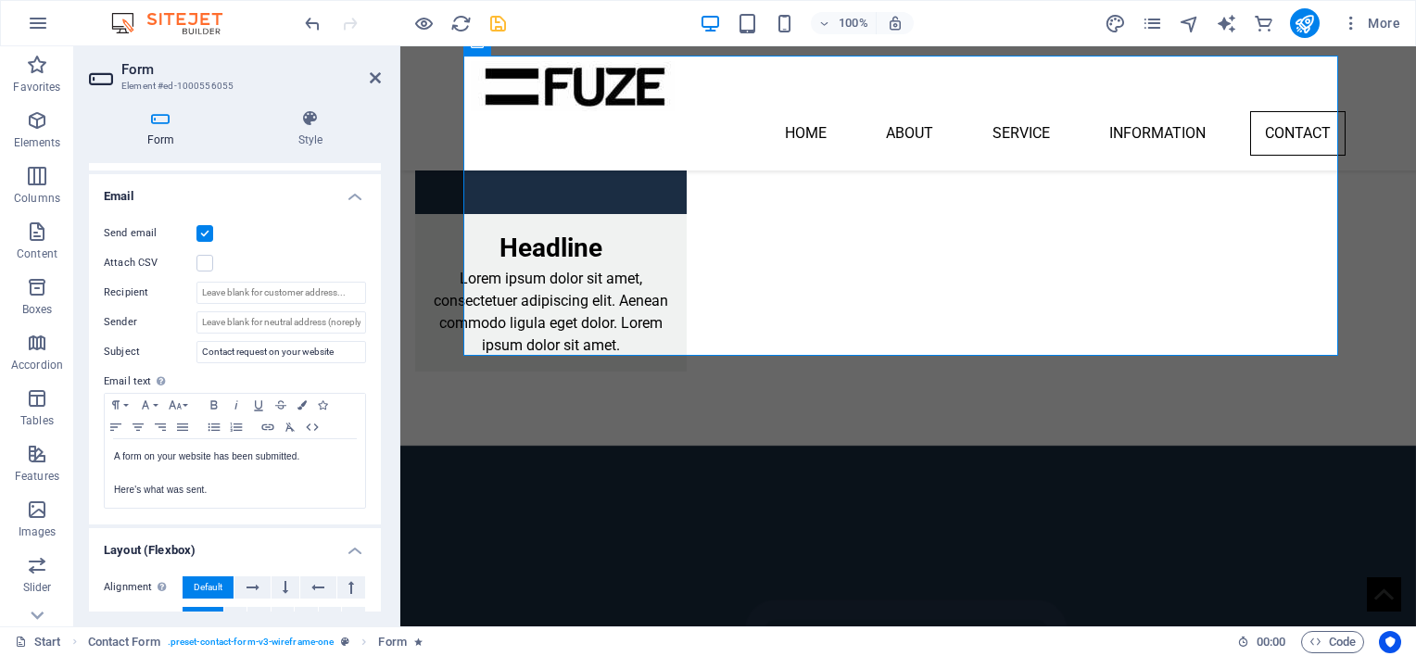
scroll to position [464, 0]
click at [230, 288] on input "Recipient" at bounding box center [281, 292] width 170 height 22
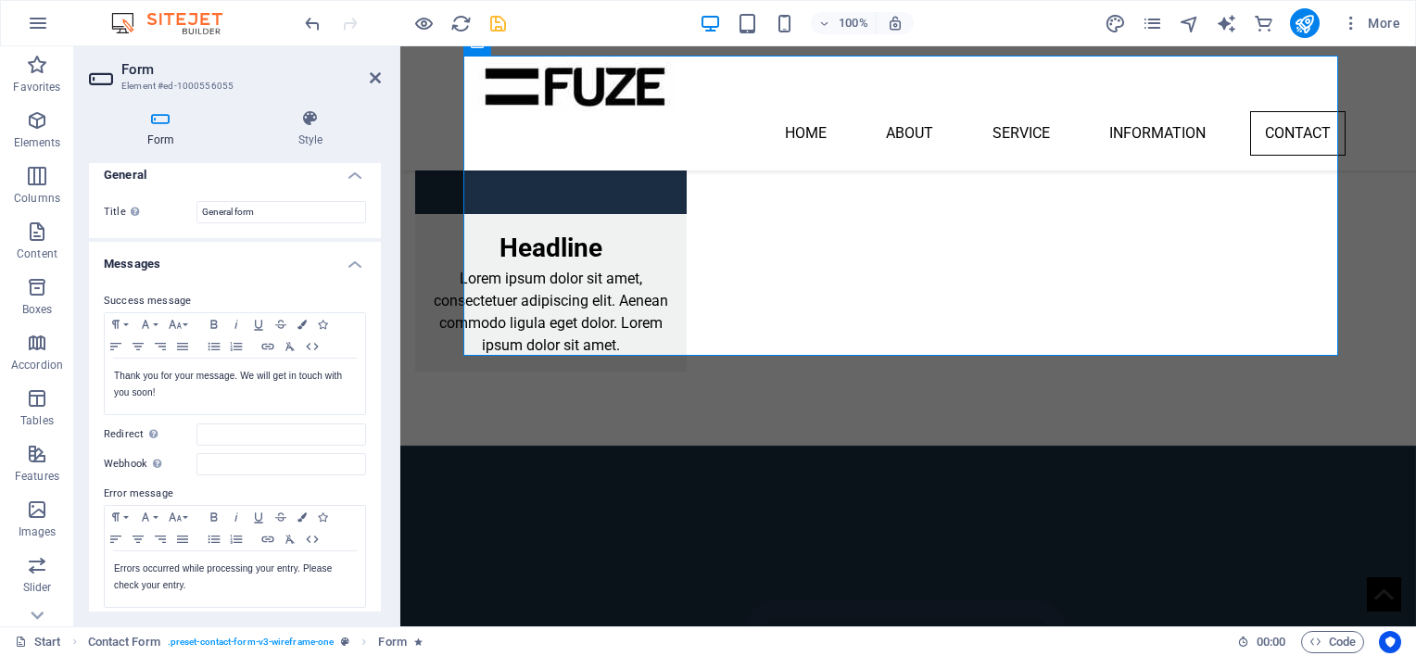
scroll to position [0, 0]
type input "[EMAIL_ADDRESS][DOMAIN_NAME]"
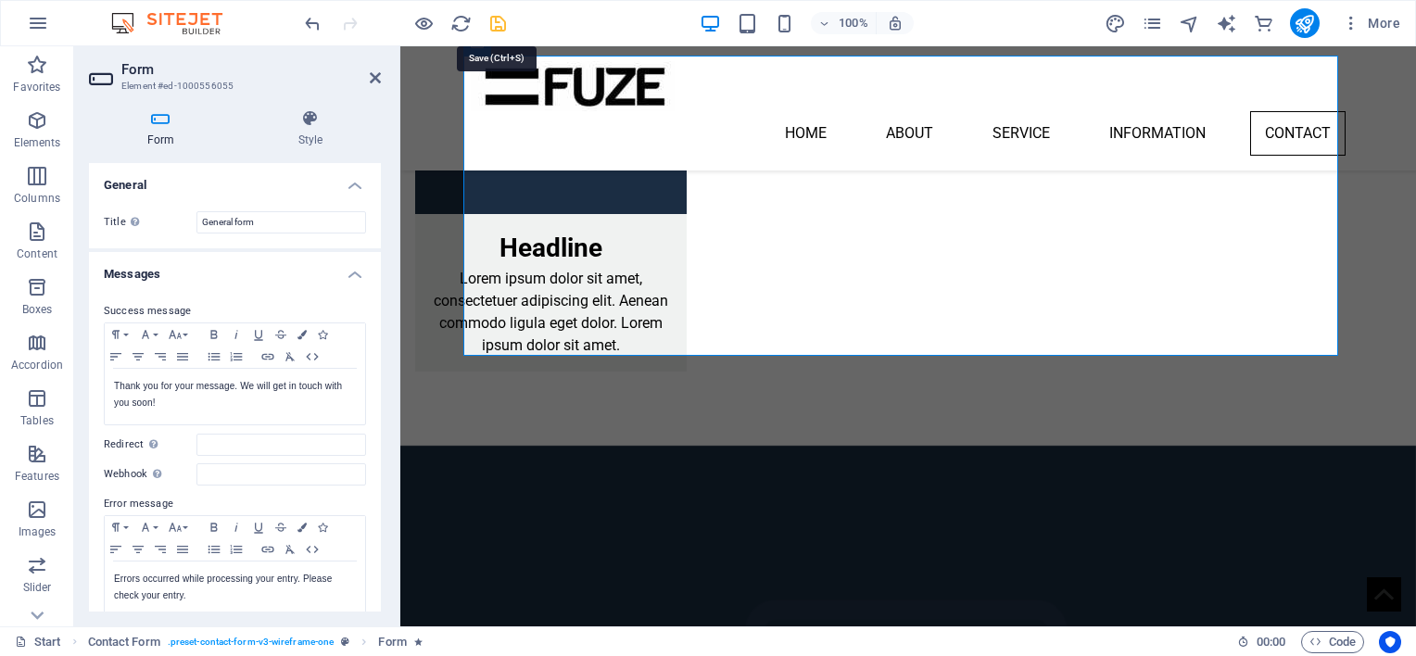
click at [497, 25] on icon "save" at bounding box center [497, 23] width 21 height 21
checkbox input "false"
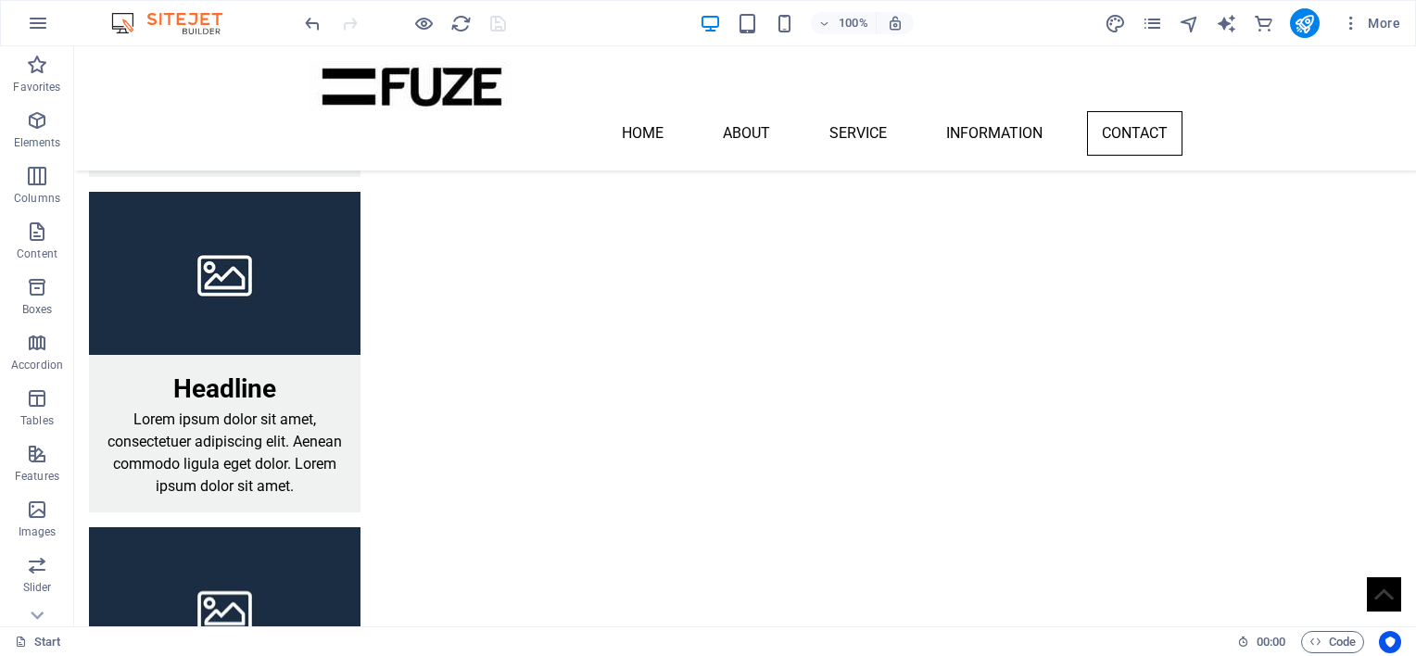
scroll to position [3088, 0]
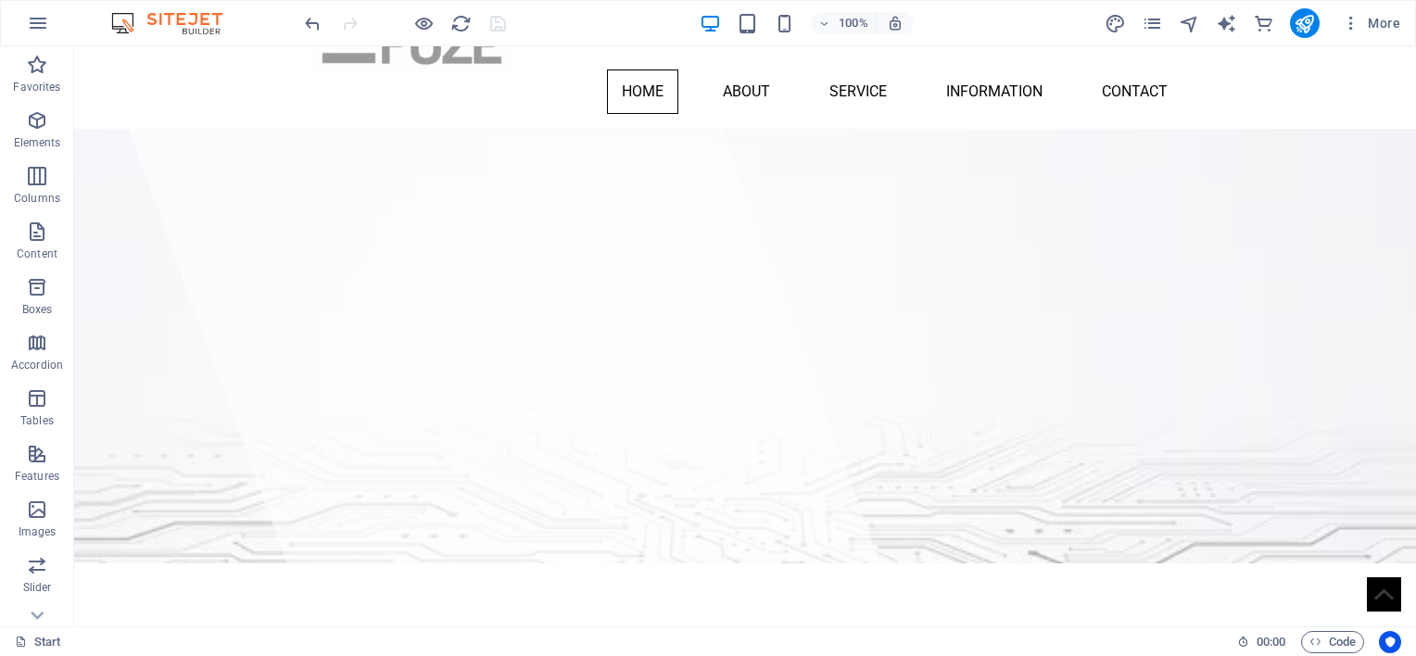
scroll to position [0, 0]
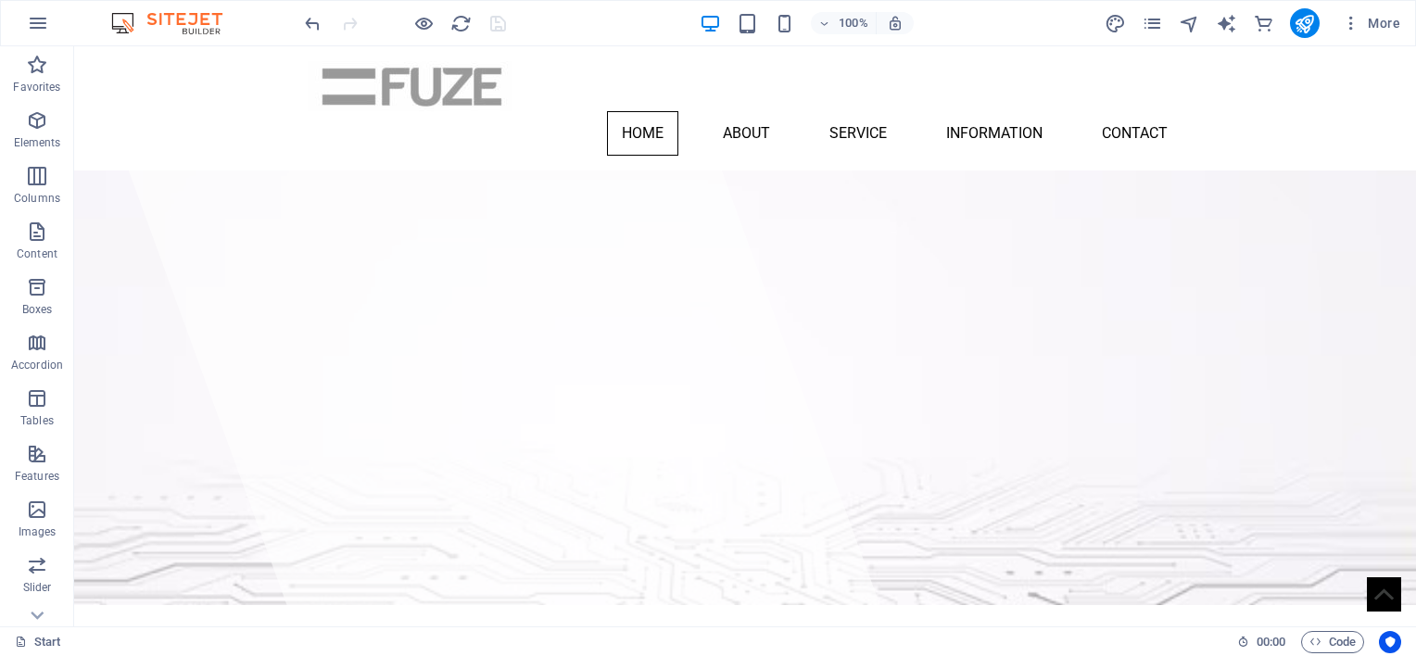
click at [743, 8] on div "100%" at bounding box center [807, 23] width 214 height 30
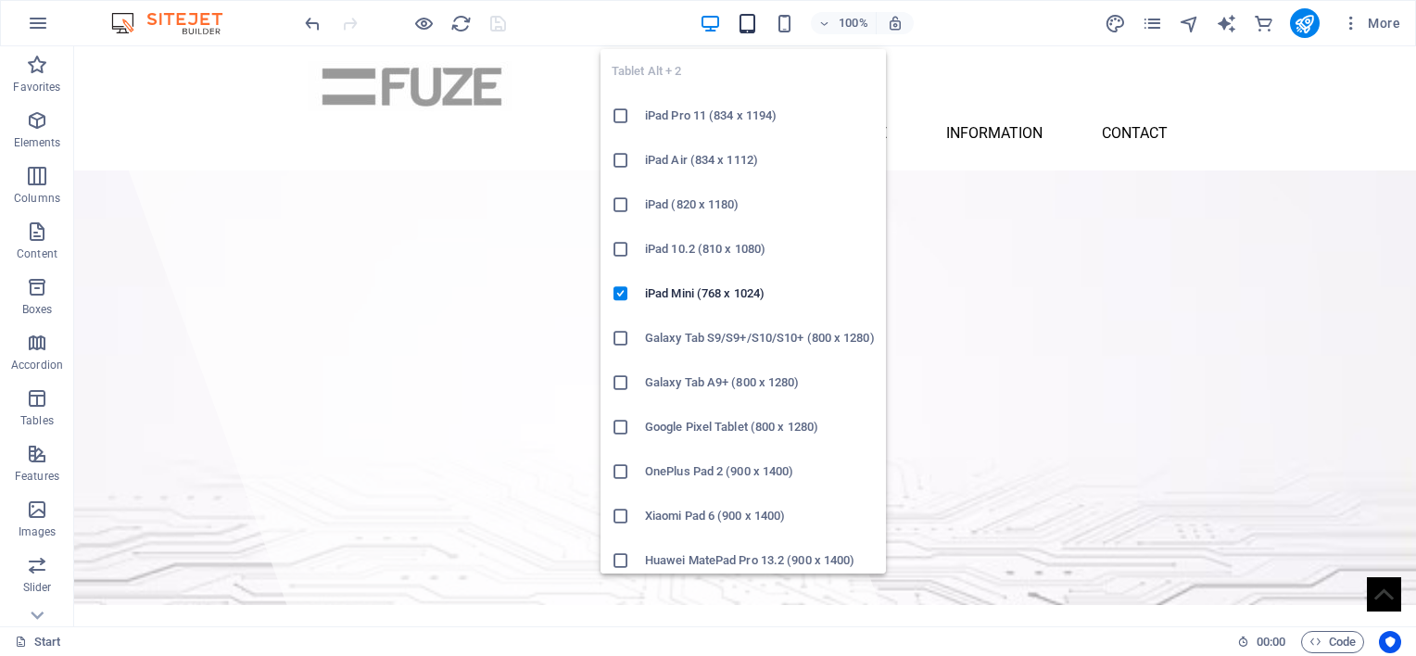
click at [746, 19] on icon "button" at bounding box center [747, 23] width 21 height 21
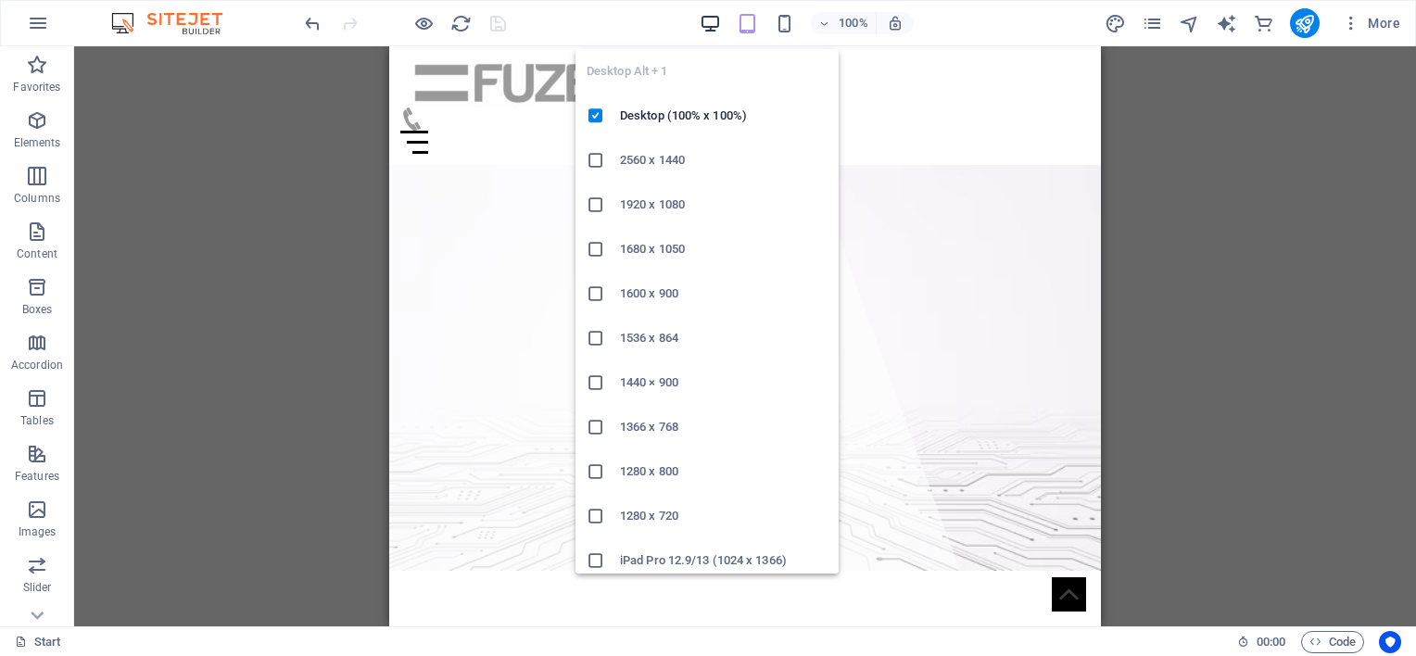
click at [702, 19] on icon "button" at bounding box center [710, 23] width 21 height 21
